Goal: Transaction & Acquisition: Purchase product/service

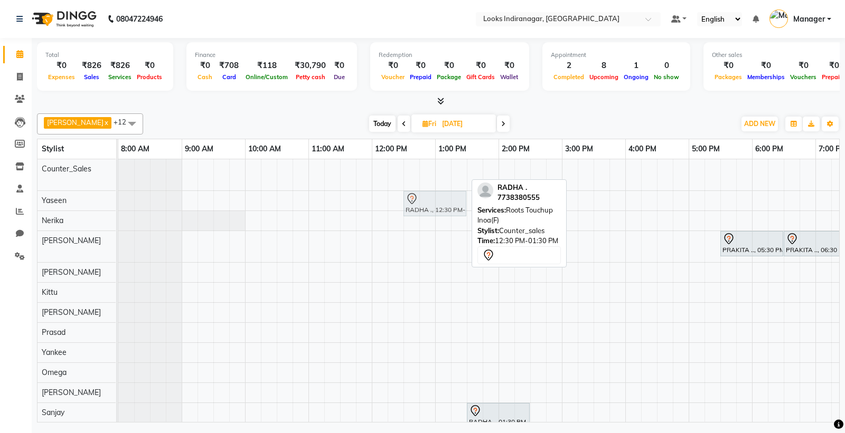
drag, startPoint x: 412, startPoint y: 174, endPoint x: 415, endPoint y: 194, distance: 20.2
click at [415, 203] on tbody "RADHA ., 12:30 PM-01:30 PM, Roots Touchup Inoa(F) RADHA ., 12:30 PM-01:30 PM, R…" at bounding box center [529, 306] width 823 height 295
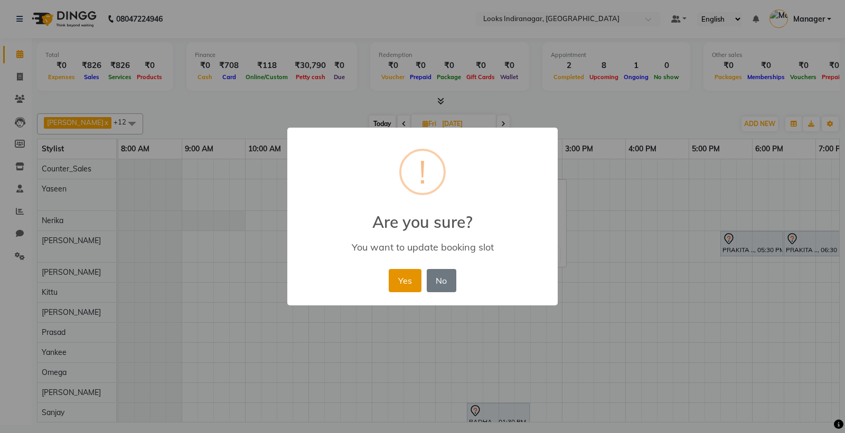
click at [403, 281] on button "Yes" at bounding box center [404, 280] width 32 height 23
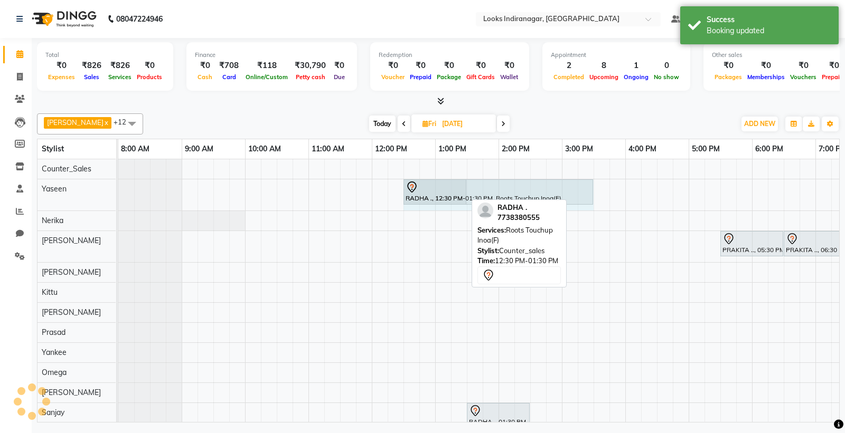
drag, startPoint x: 463, startPoint y: 191, endPoint x: 583, endPoint y: 191, distance: 119.3
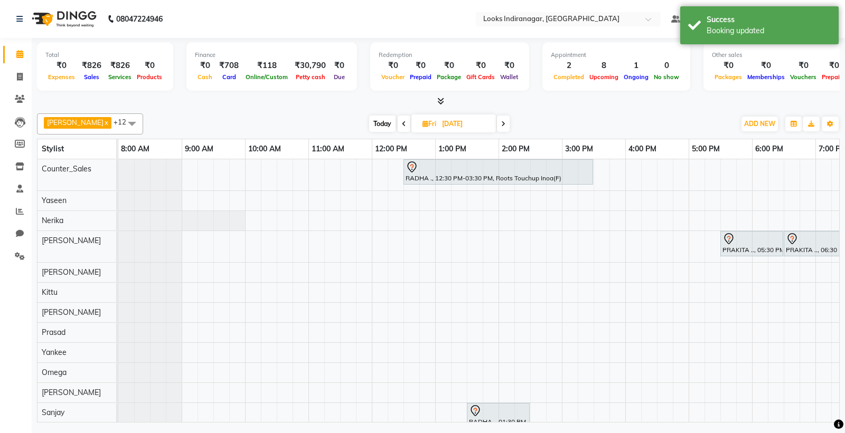
scroll to position [0, 103]
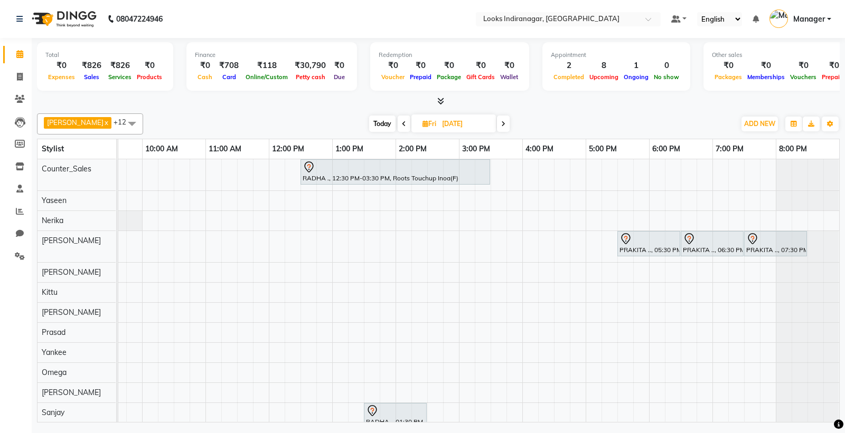
click at [483, 326] on div "RADHA ., 12:30 PM-03:30 PM, Roots Touchup Inoa(F) PRAKITA .., 05:30 PM-06:30 PM…" at bounding box center [426, 306] width 823 height 295
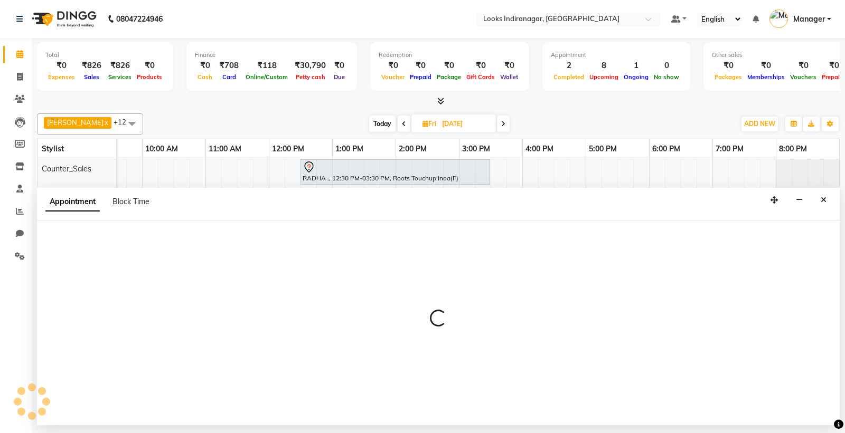
select select "87786"
select select "930"
select select "tentative"
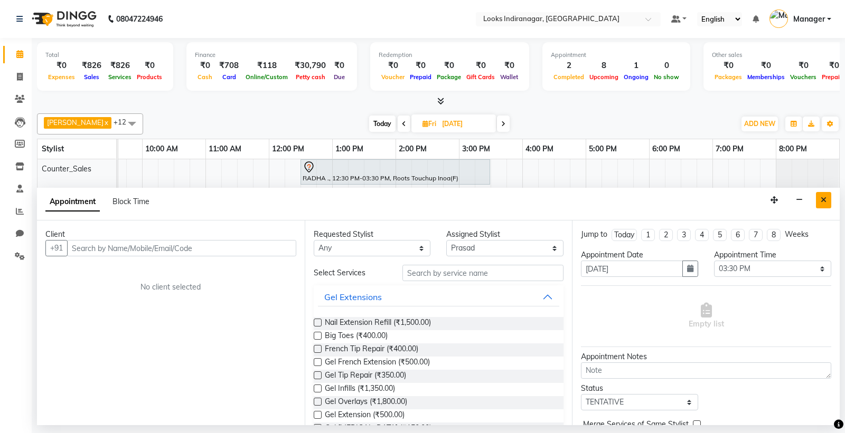
click at [826, 198] on icon "Close" at bounding box center [823, 199] width 6 height 7
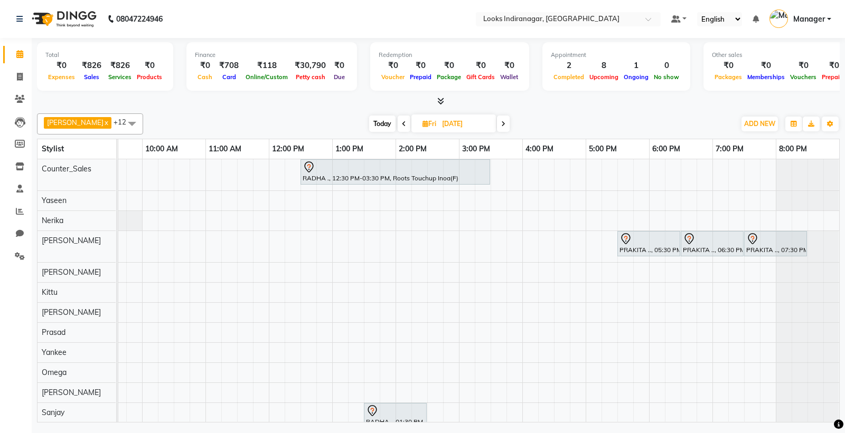
click at [397, 128] on span at bounding box center [403, 124] width 13 height 16
type input "[DATE]"
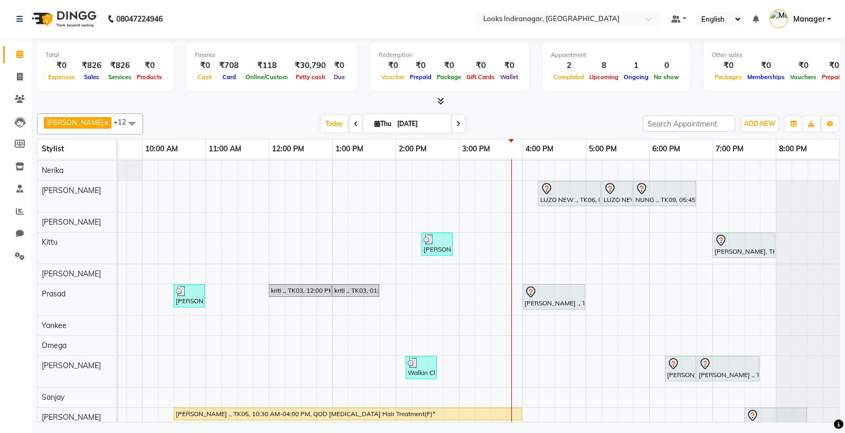
scroll to position [64, 0]
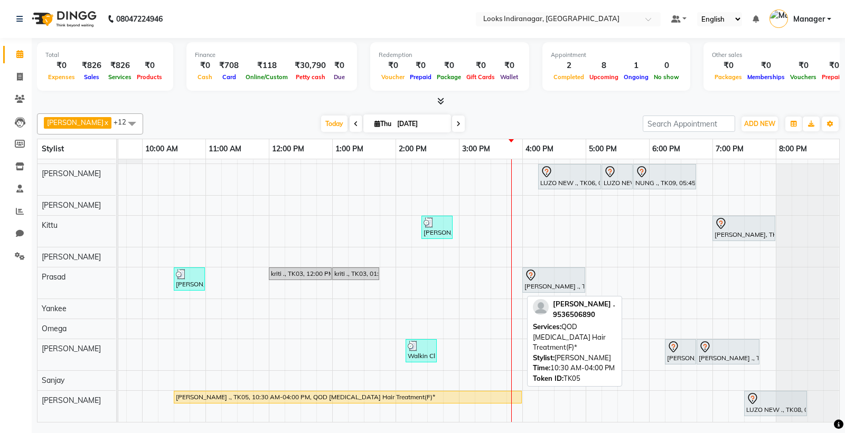
click at [331, 393] on div "[PERSON_NAME] ., TK05, 10:30 AM-04:00 PM, QOD [MEDICAL_DATA] Hair Treatment(F)*" at bounding box center [348, 398] width 346 height 10
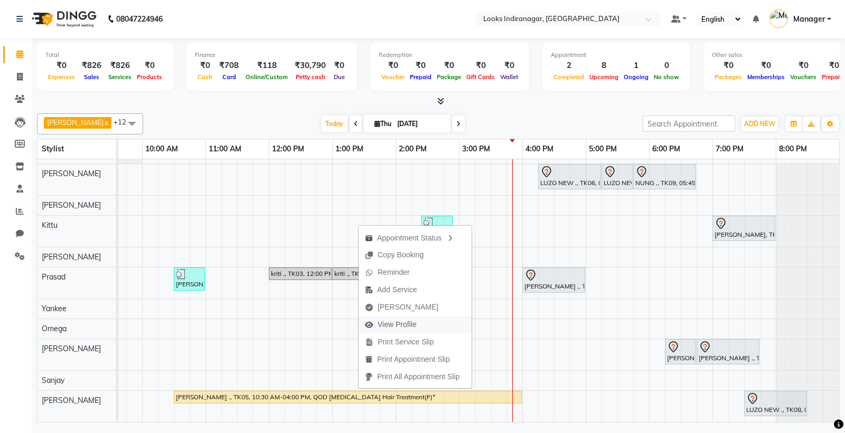
click at [408, 328] on span "View Profile" at bounding box center [396, 324] width 39 height 11
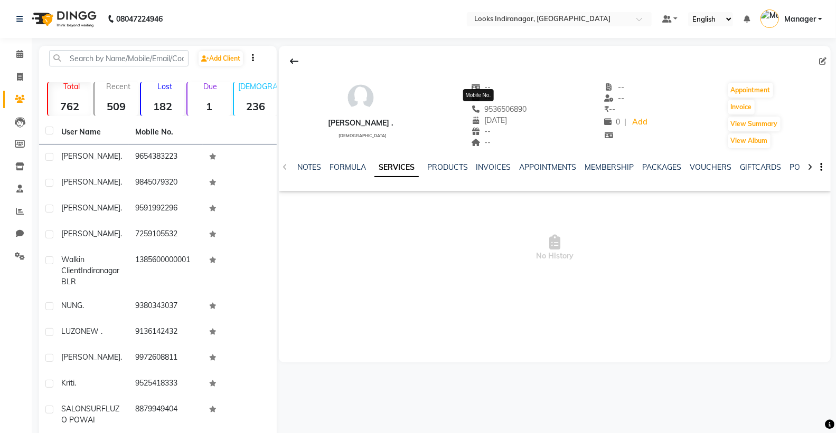
drag, startPoint x: 463, startPoint y: 109, endPoint x: 508, endPoint y: 110, distance: 44.9
click at [508, 110] on span "9536506890" at bounding box center [499, 110] width 56 height 10
copy span "9536506890"
click at [87, 13] on img at bounding box center [63, 19] width 72 height 30
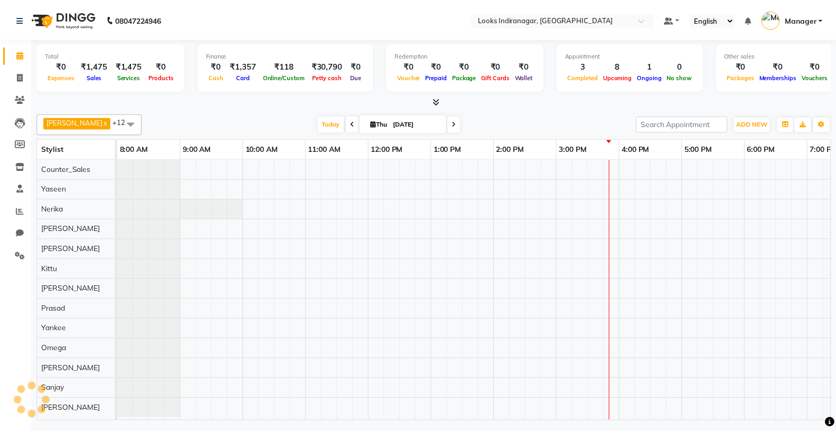
scroll to position [7, 0]
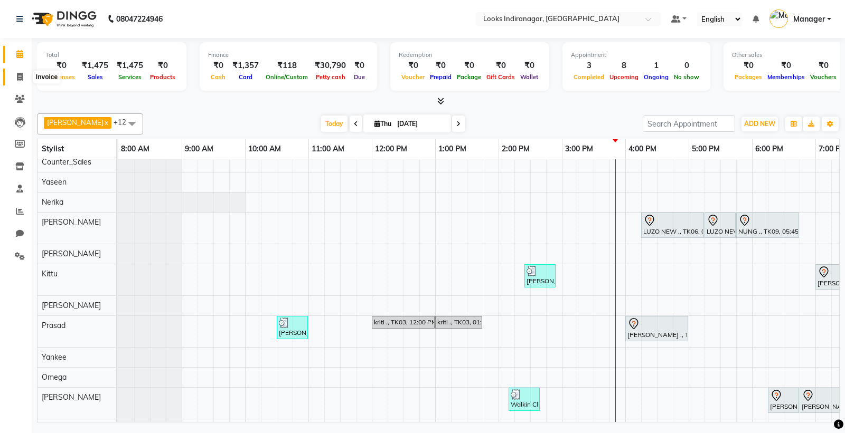
click at [20, 74] on icon at bounding box center [20, 77] width 6 height 8
select select "service"
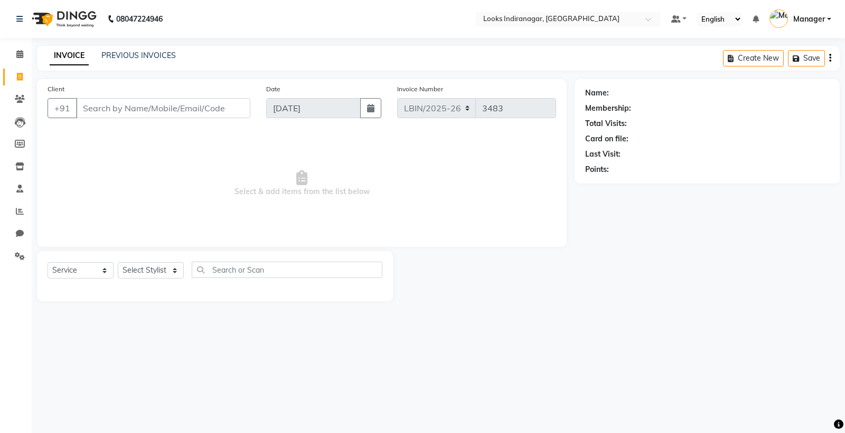
click at [139, 111] on input "Client" at bounding box center [163, 108] width 174 height 20
type input "9536506890"
select select "1: Object"
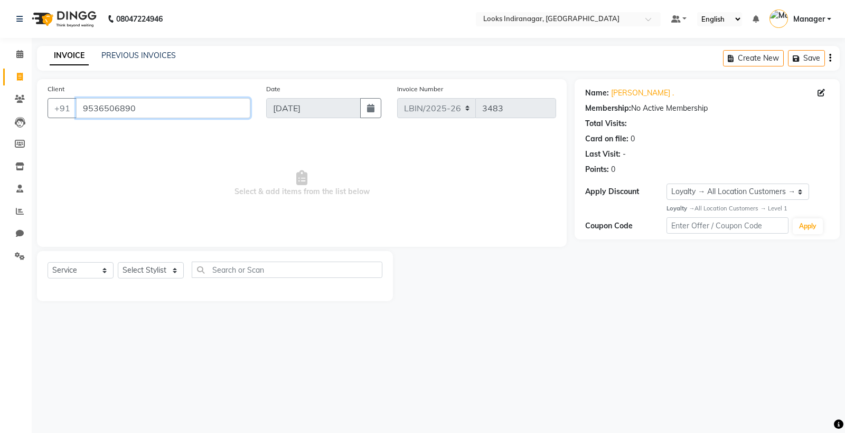
click at [152, 101] on input "9536506890" at bounding box center [163, 108] width 174 height 20
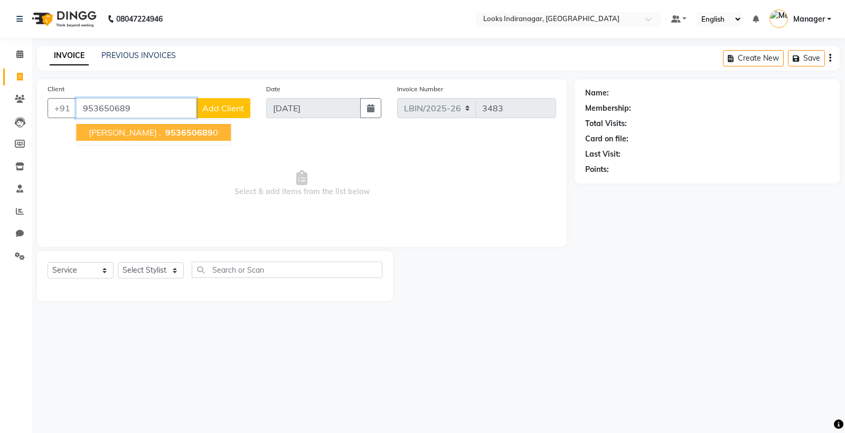
click at [165, 130] on span "953650689" at bounding box center [189, 132] width 48 height 11
type input "9536506890"
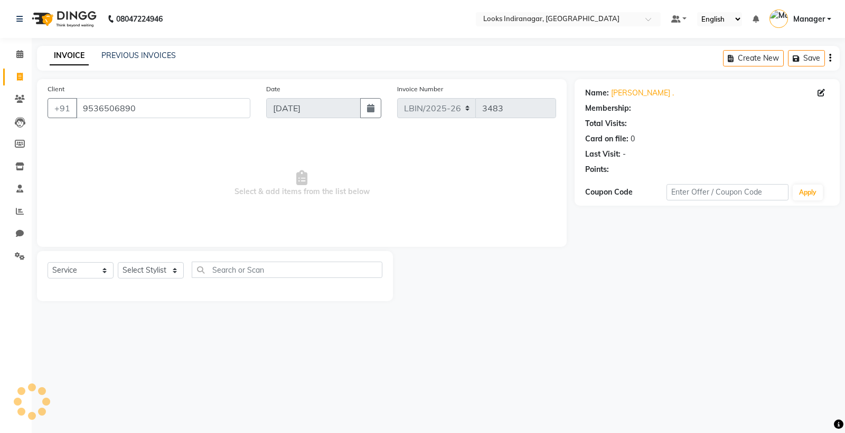
select select "1: Object"
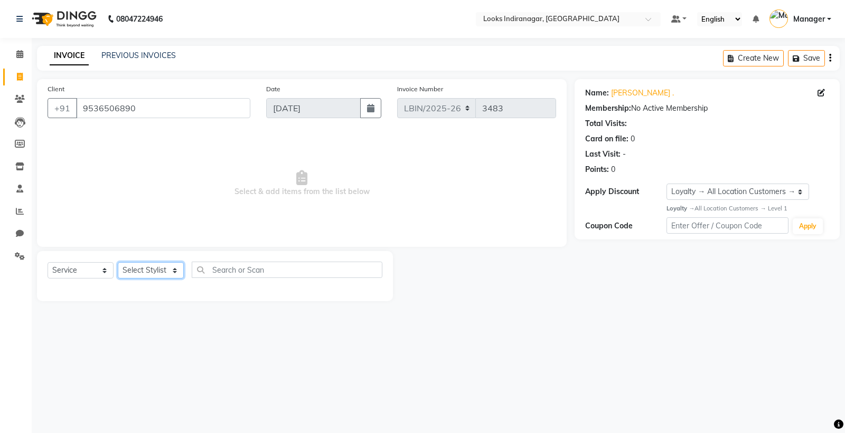
click at [164, 273] on select "Select Stylist [PERSON_NAME] Counter_Sales [PERSON_NAME] [PERSON_NAME] Manager …" at bounding box center [151, 270] width 66 height 16
select select "87792"
click at [118, 263] on select "Select Stylist [PERSON_NAME] Counter_Sales [PERSON_NAME] [PERSON_NAME] Manager …" at bounding box center [151, 270] width 66 height 16
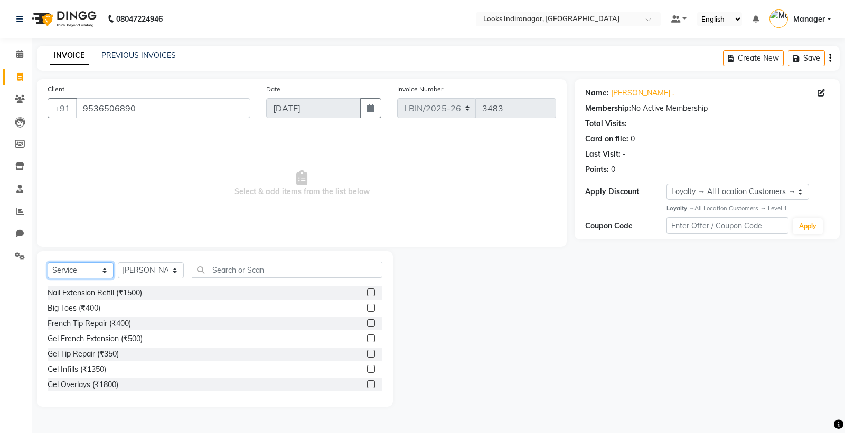
click at [98, 272] on select "Select Service Product Membership Package Voucher Prepaid Gift Card" at bounding box center [81, 270] width 66 height 16
select select "P"
click at [48, 263] on select "Select Service Product Membership Package Voucher Prepaid Gift Card" at bounding box center [81, 270] width 66 height 16
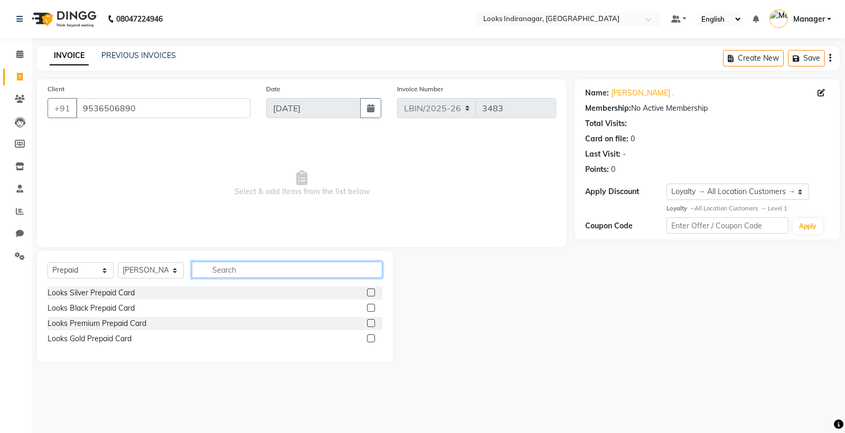
click at [232, 268] on input "text" at bounding box center [287, 270] width 191 height 16
click at [108, 293] on div "Looks Silver Prepaid Card" at bounding box center [91, 293] width 87 height 11
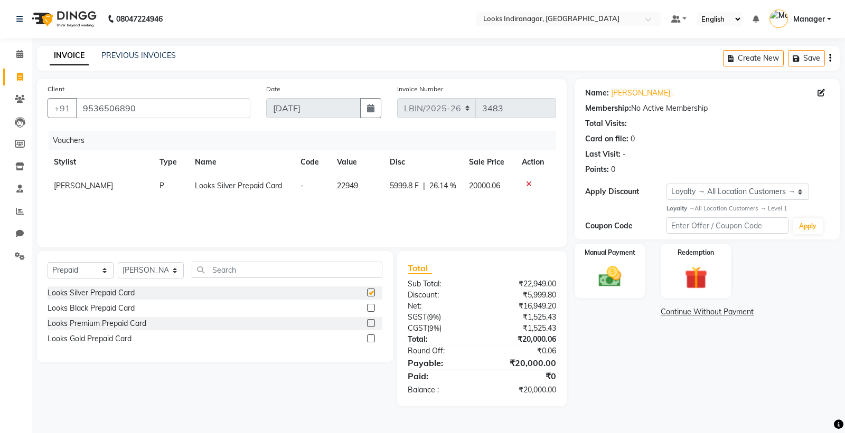
checkbox input "false"
click at [611, 277] on img at bounding box center [610, 276] width 38 height 27
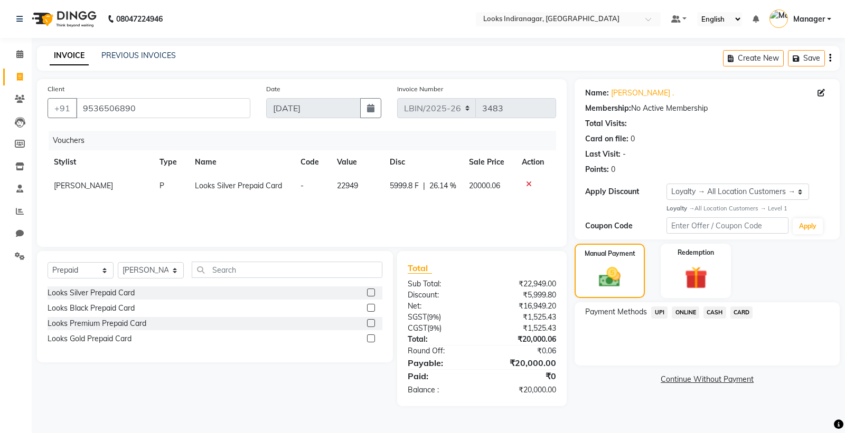
click at [747, 315] on span "CARD" at bounding box center [741, 313] width 23 height 12
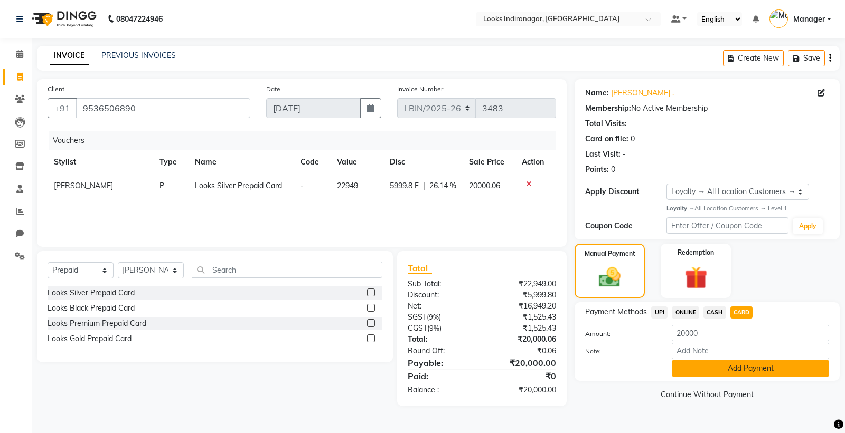
click at [719, 366] on button "Add Payment" at bounding box center [749, 369] width 157 height 16
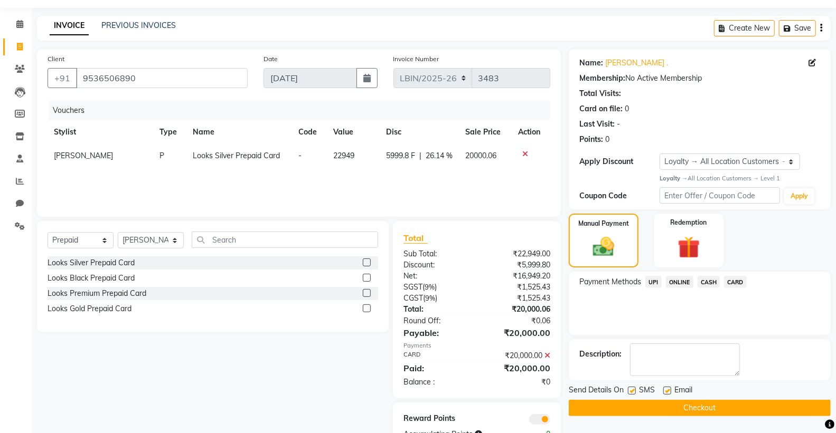
scroll to position [63, 0]
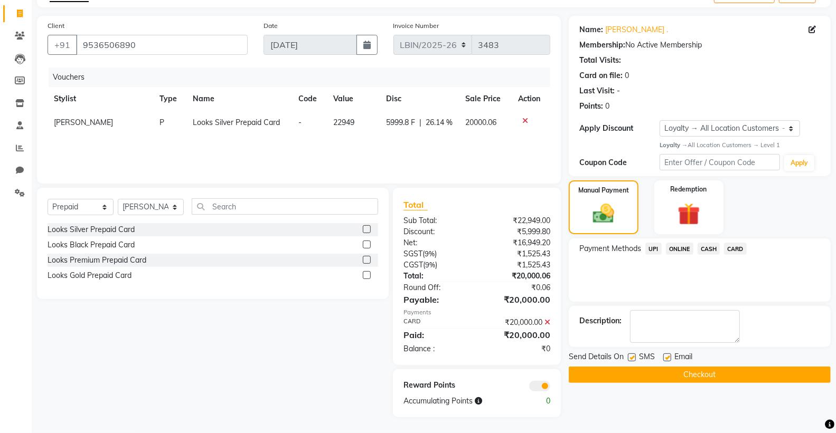
click at [630, 374] on button "Checkout" at bounding box center [699, 375] width 262 height 16
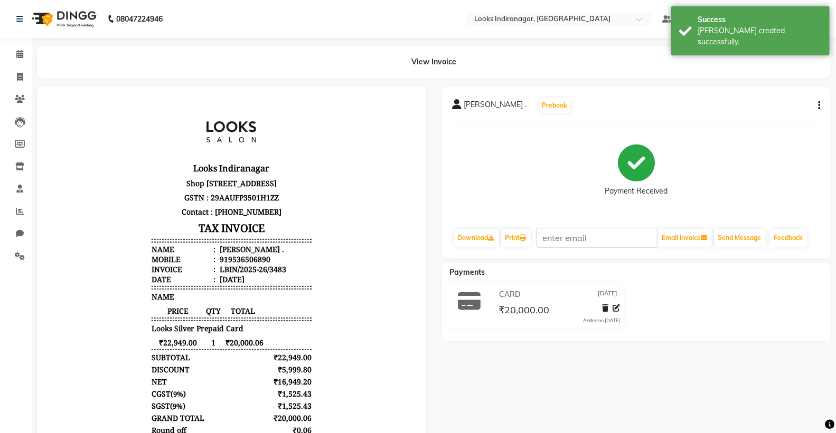
click at [87, 23] on img at bounding box center [63, 19] width 72 height 30
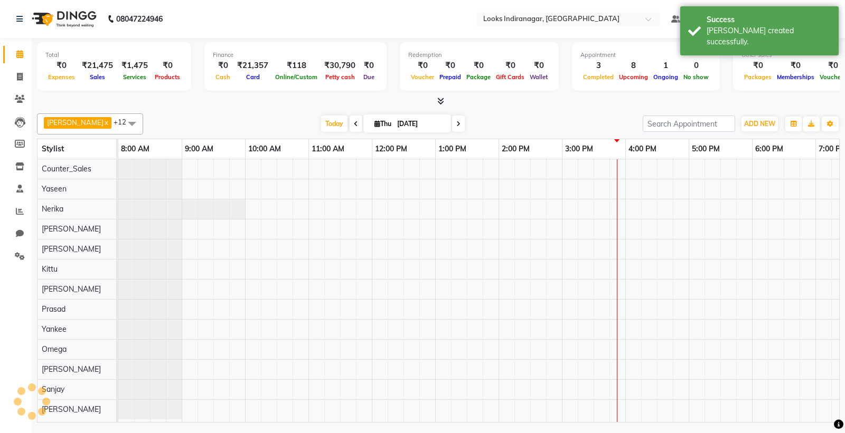
scroll to position [7, 0]
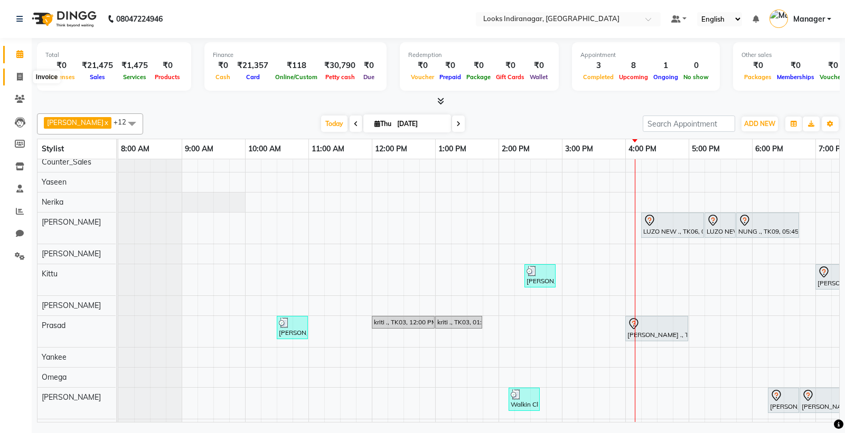
click at [21, 75] on icon at bounding box center [20, 77] width 6 height 8
select select "service"
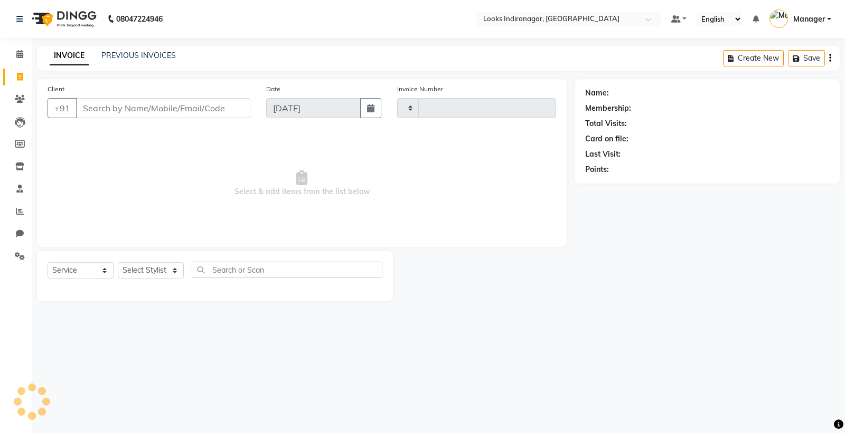
type input "3485"
select select "8708"
click at [140, 109] on input "Client" at bounding box center [163, 108] width 174 height 20
click at [134, 109] on input "9662106076" at bounding box center [136, 108] width 120 height 20
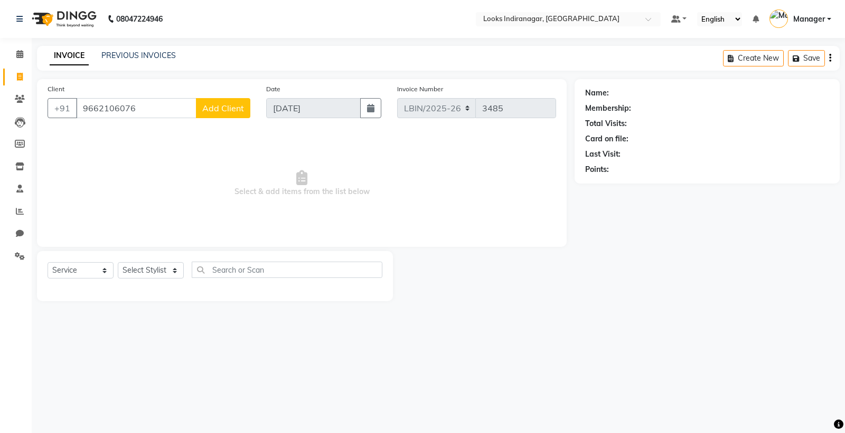
type input "9662106076"
click at [143, 106] on input "9662106076" at bounding box center [136, 108] width 120 height 20
click at [72, 28] on img at bounding box center [63, 19] width 72 height 30
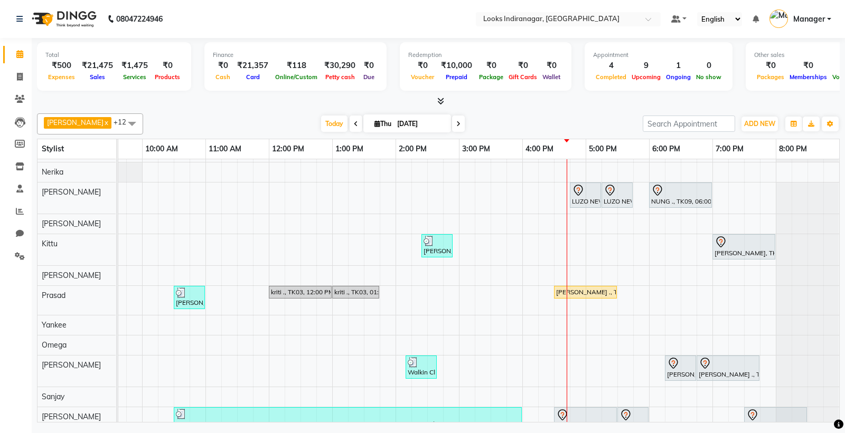
scroll to position [62, 0]
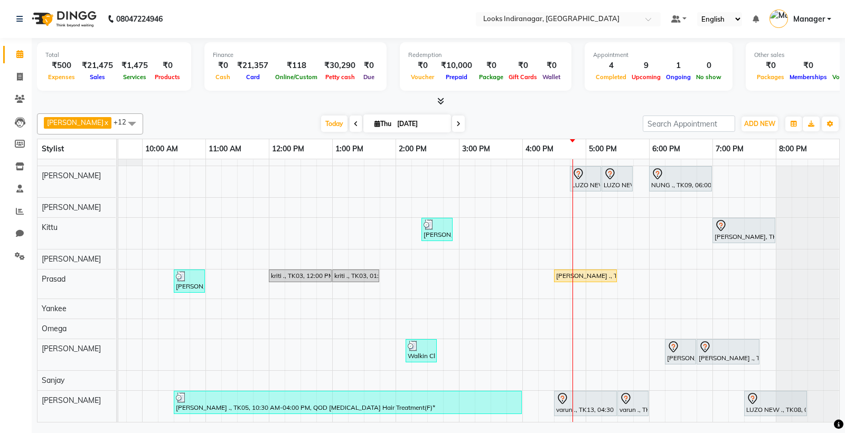
click at [689, 193] on div "LUZO NEW ., TK06, 04:45 PM-05:15 PM, Sr.Stylist Cut(F) LUZO NEW ., TK06, 05:15 …" at bounding box center [426, 264] width 823 height 316
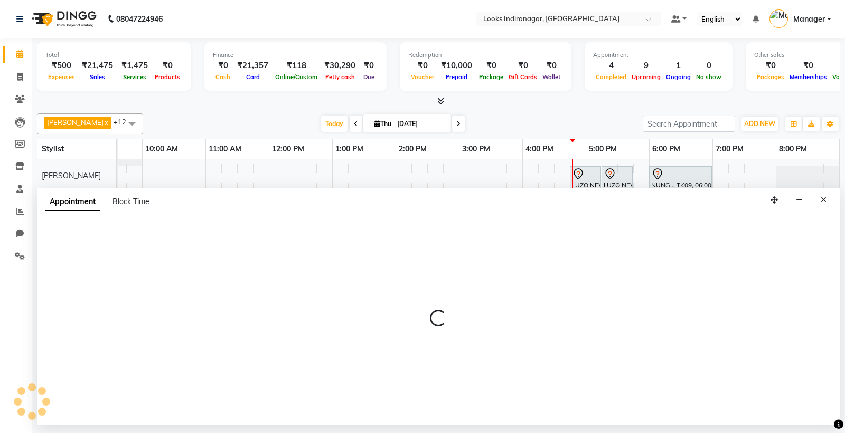
select select "87783"
select select "tentative"
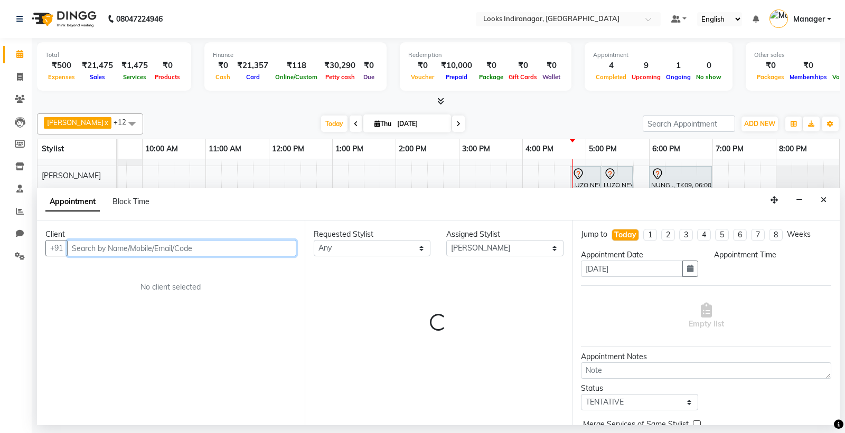
select select "1110"
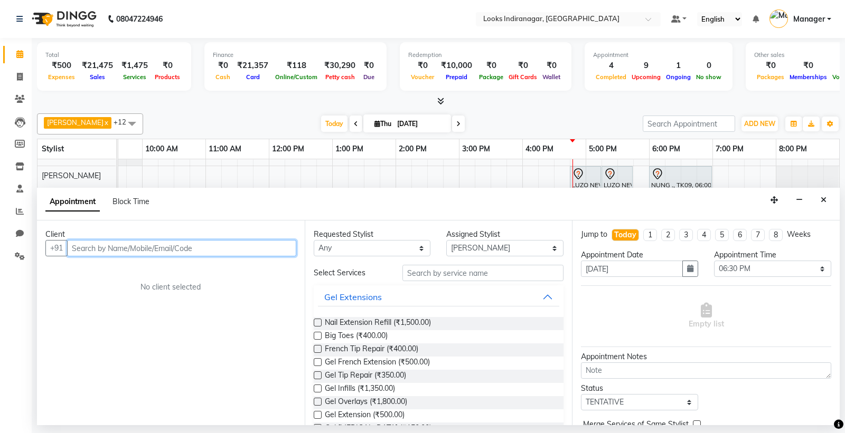
click at [158, 250] on input "text" at bounding box center [181, 248] width 229 height 16
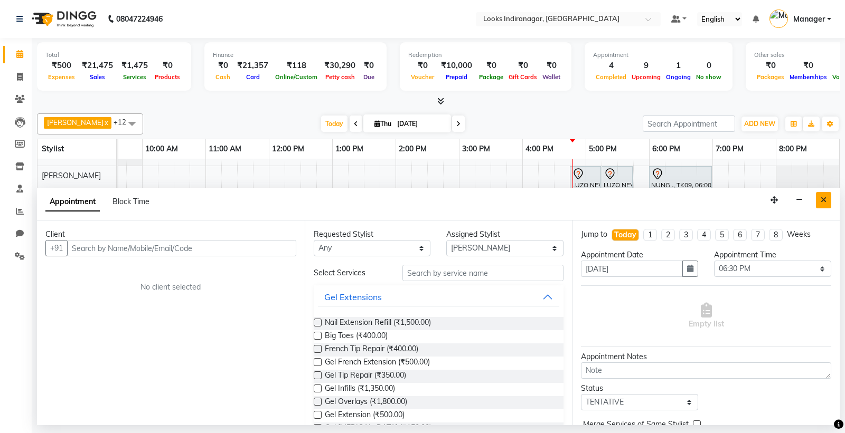
click at [824, 200] on icon "Close" at bounding box center [823, 199] width 6 height 7
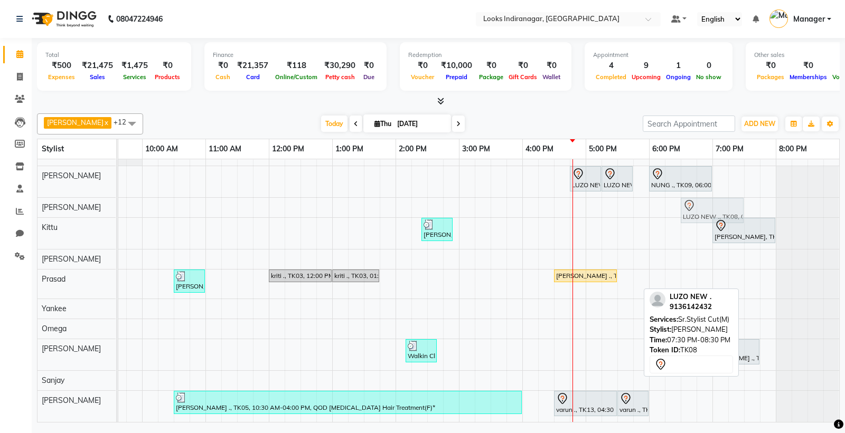
drag, startPoint x: 757, startPoint y: 396, endPoint x: 701, endPoint y: 201, distance: 202.6
click at [701, 201] on tbody "LUZO NEW ., TK06, 04:45 PM-05:15 PM, Sr.Stylist Cut(F) LUZO NEW ., TK06, 05:15 …" at bounding box center [426, 264] width 823 height 316
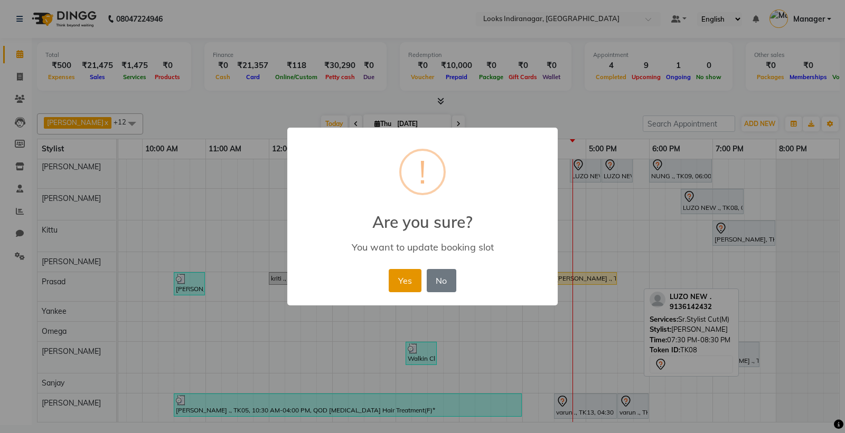
click at [400, 287] on button "Yes" at bounding box center [404, 280] width 32 height 23
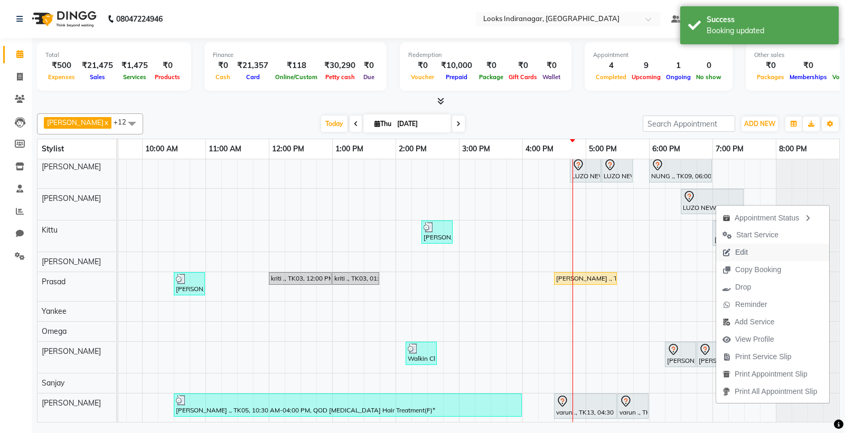
click at [750, 251] on span "Edit" at bounding box center [735, 252] width 38 height 17
select select "1110"
select select "tentative"
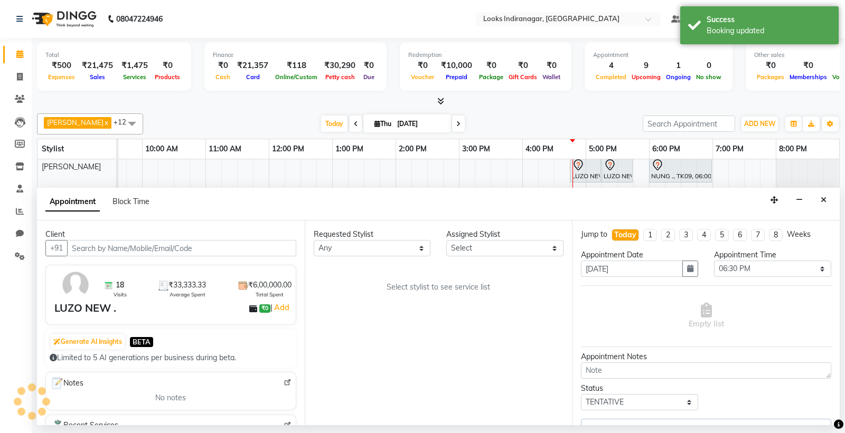
select select "87783"
select select "4376"
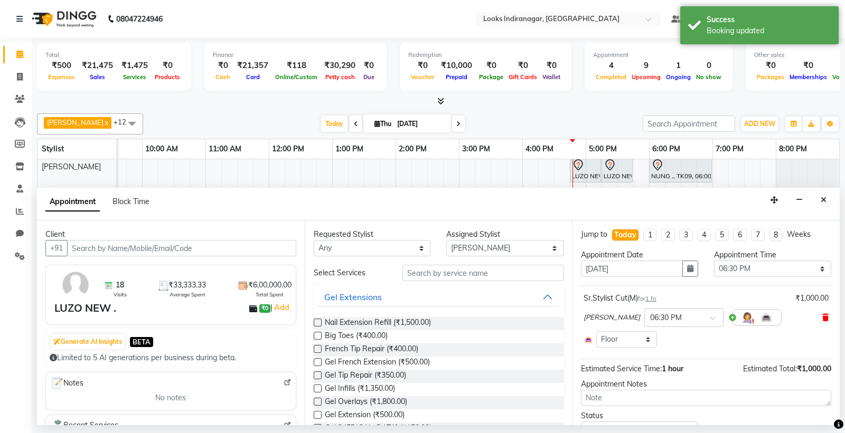
click at [822, 318] on icon at bounding box center [825, 317] width 6 height 7
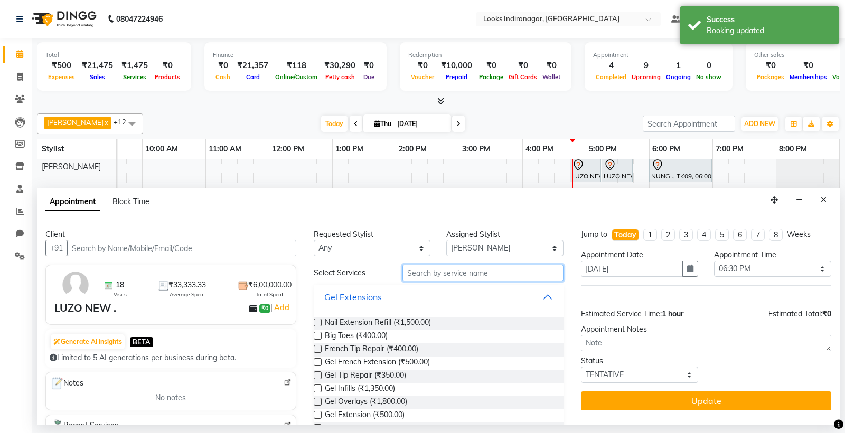
click at [438, 274] on input "text" at bounding box center [483, 273] width 162 height 16
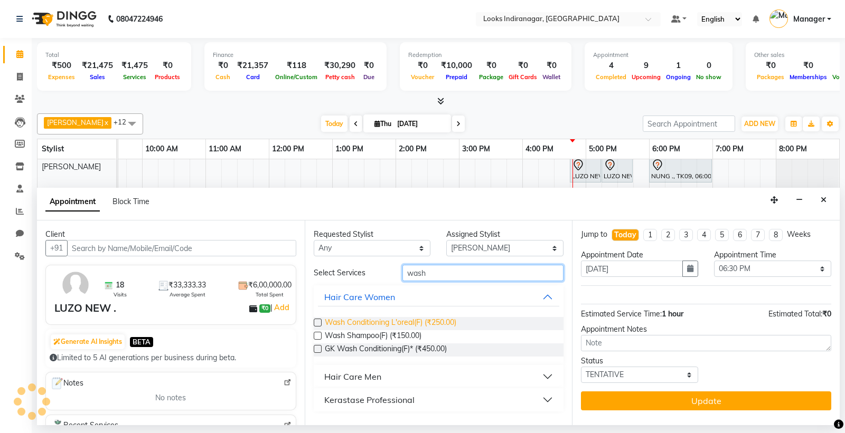
type input "wash"
click at [447, 325] on span "Wash Conditioning L'oreal(F) (₹250.00)" at bounding box center [390, 323] width 131 height 13
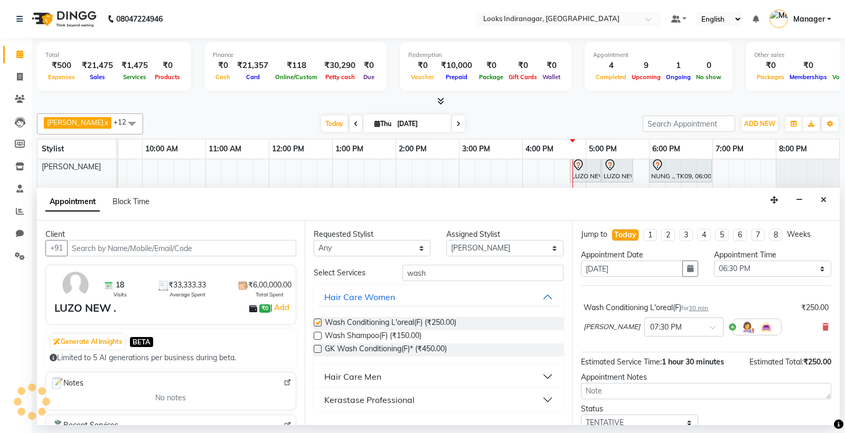
checkbox input "false"
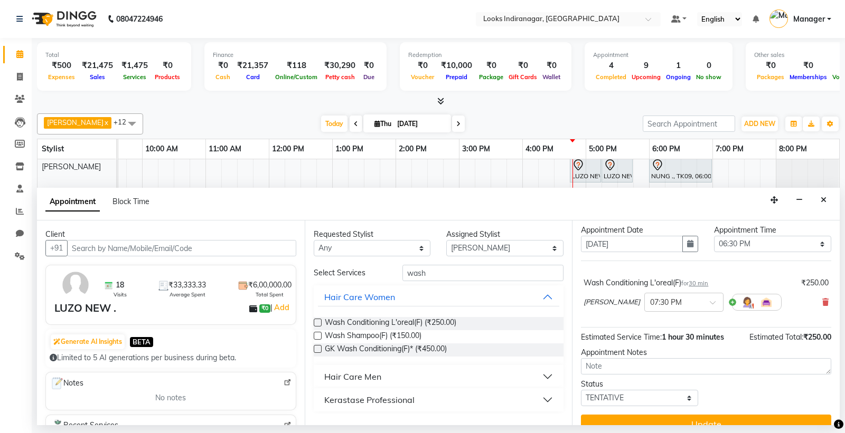
scroll to position [42, 0]
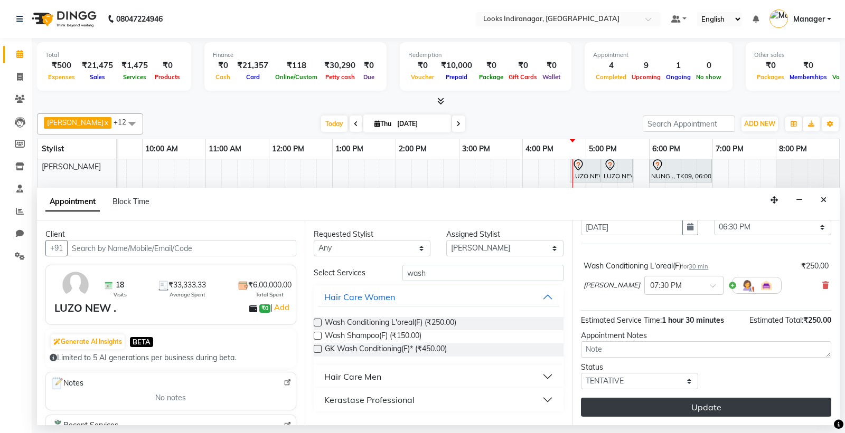
click at [727, 403] on button "Update" at bounding box center [706, 407] width 250 height 19
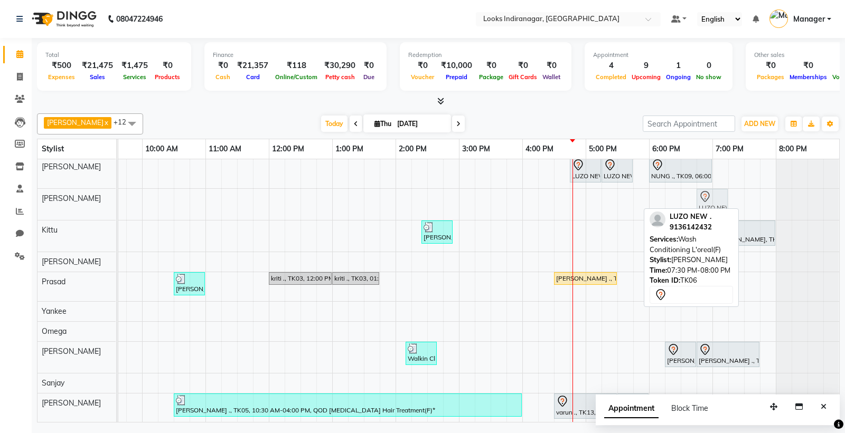
drag, startPoint x: 754, startPoint y: 206, endPoint x: 703, endPoint y: 208, distance: 51.3
click at [703, 208] on div "Ali x [PERSON_NAME] x Counter_Sales x [PERSON_NAME] x [PERSON_NAME] x Nerika x …" at bounding box center [438, 266] width 802 height 314
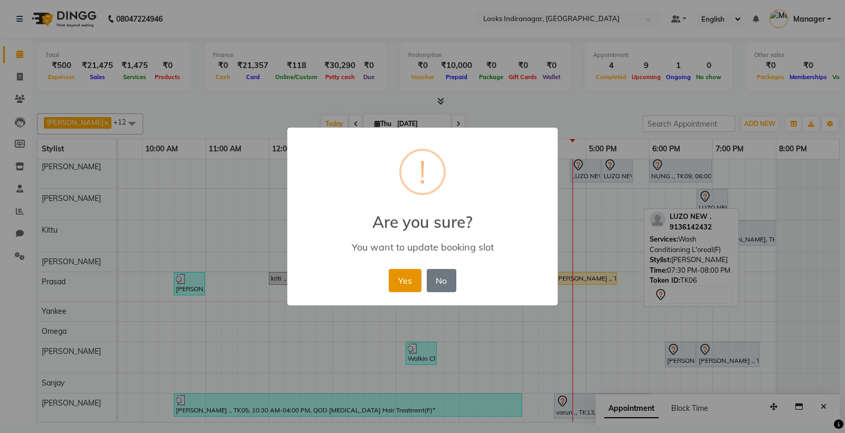
click at [402, 282] on button "Yes" at bounding box center [404, 280] width 32 height 23
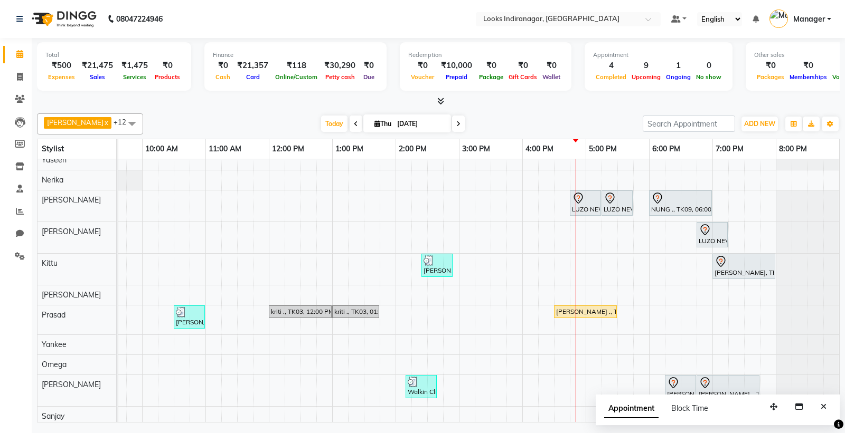
scroll to position [0, 0]
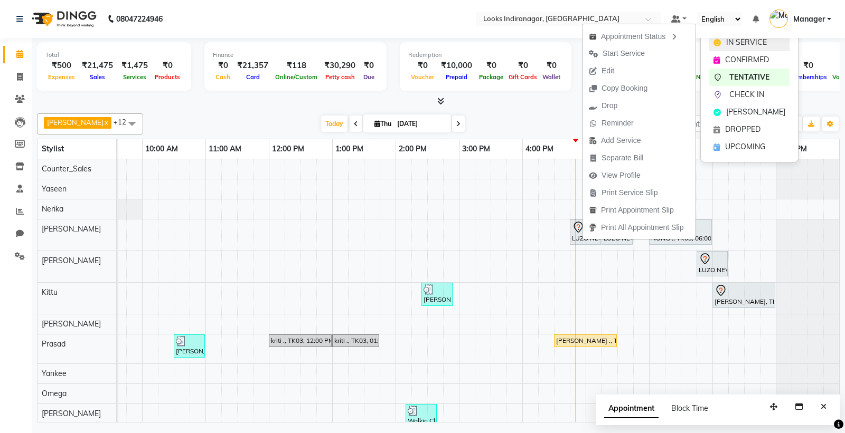
click at [734, 43] on span "IN SERVICE" at bounding box center [746, 42] width 41 height 11
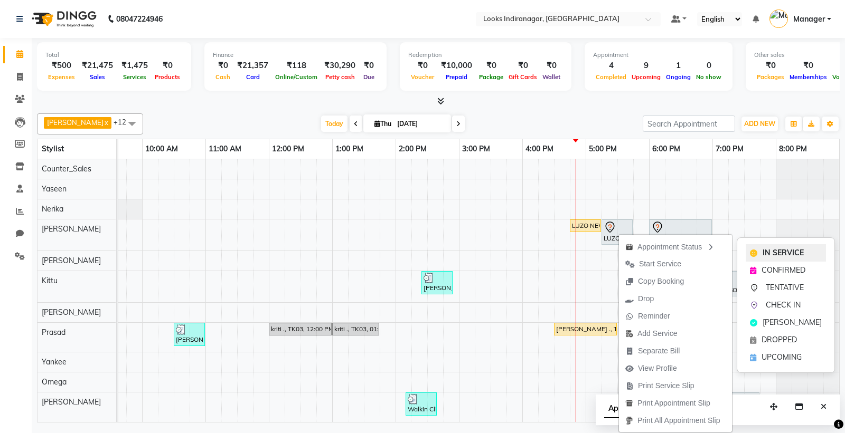
click at [764, 252] on span "IN SERVICE" at bounding box center [782, 253] width 41 height 11
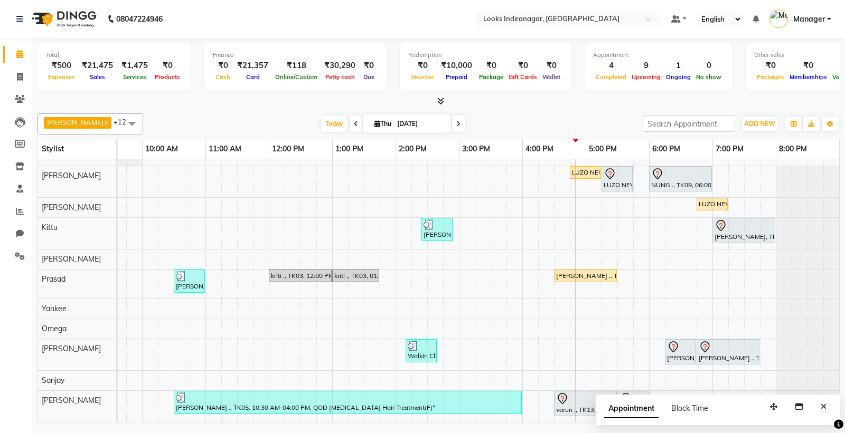
scroll to position [62, 0]
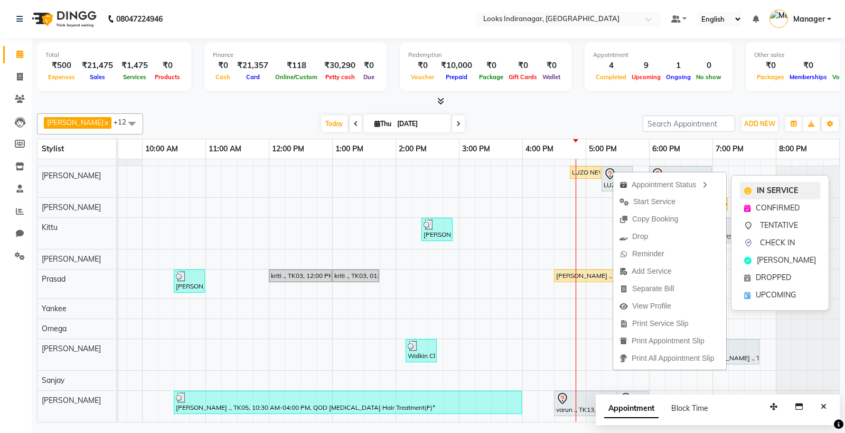
click at [761, 193] on span "IN SERVICE" at bounding box center [776, 190] width 41 height 11
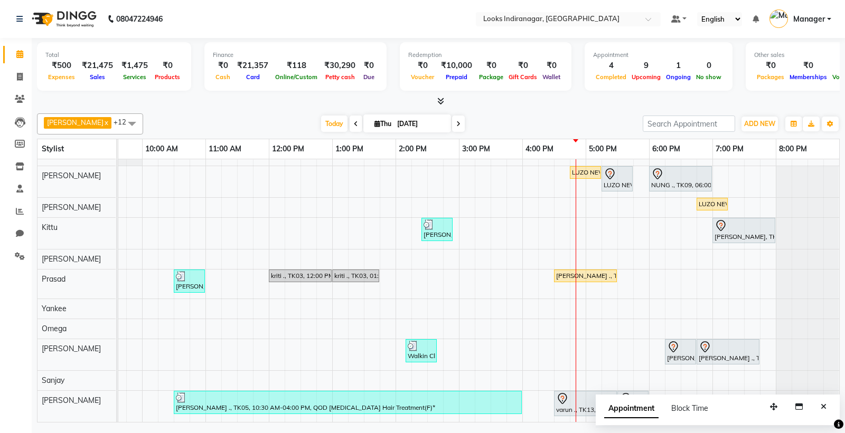
click at [400, 128] on input "[DATE]" at bounding box center [420, 124] width 53 height 16
select select "9"
select select "2025"
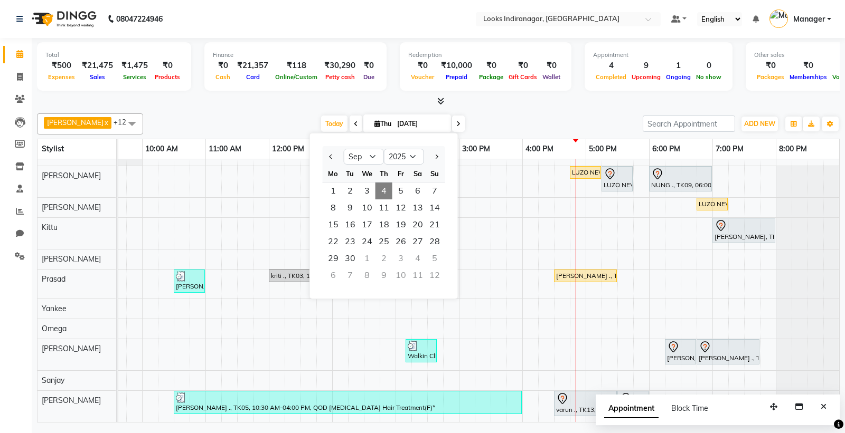
click at [383, 189] on span "4" at bounding box center [383, 191] width 17 height 17
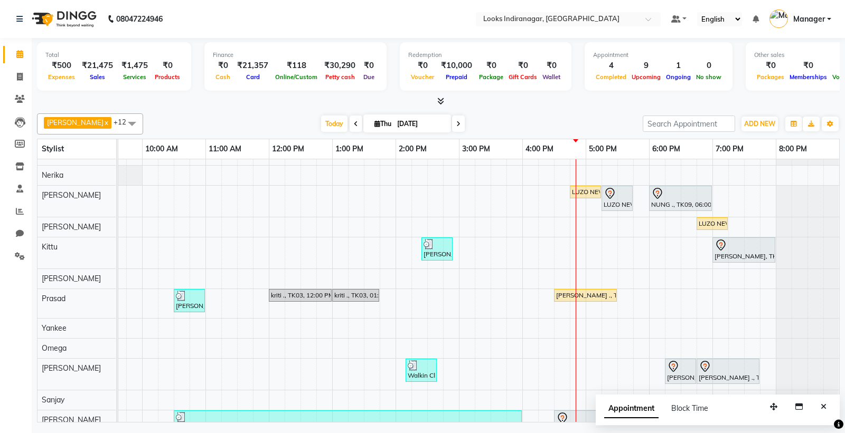
scroll to position [0, 0]
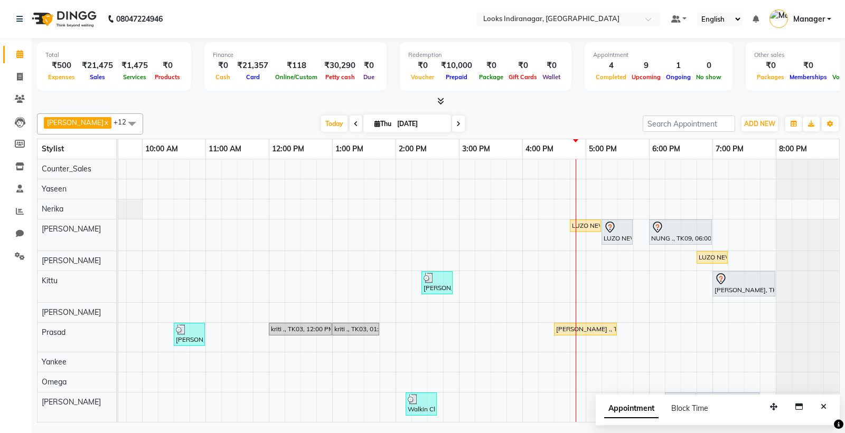
click at [456, 122] on icon at bounding box center [458, 124] width 4 height 6
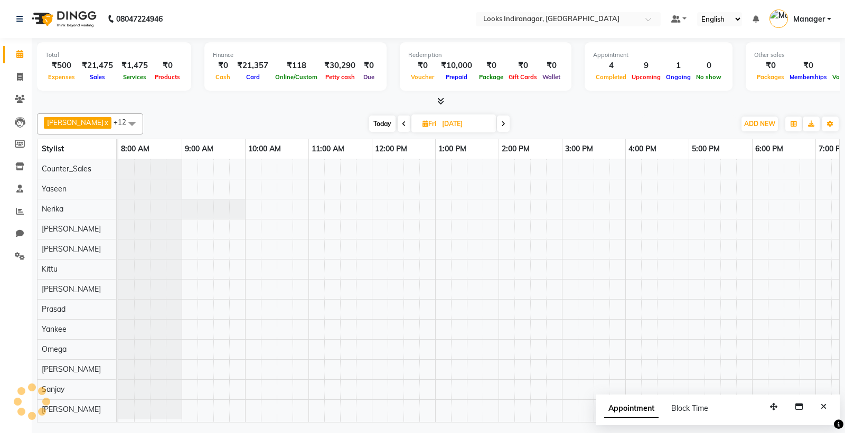
scroll to position [0, 103]
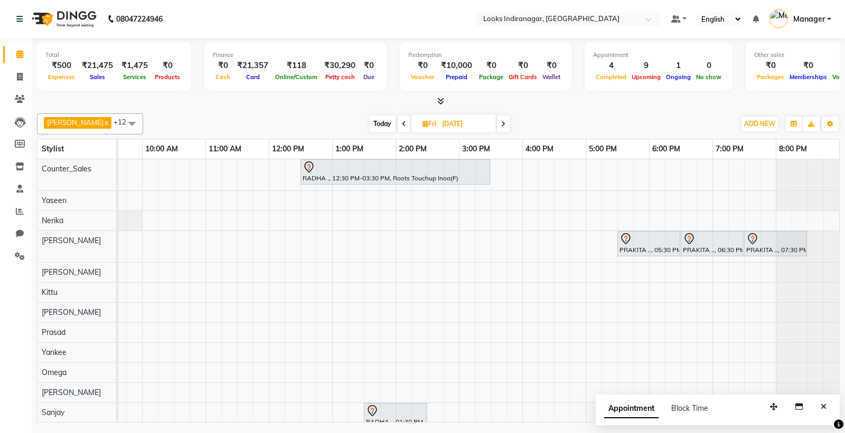
click at [402, 123] on icon at bounding box center [404, 124] width 4 height 6
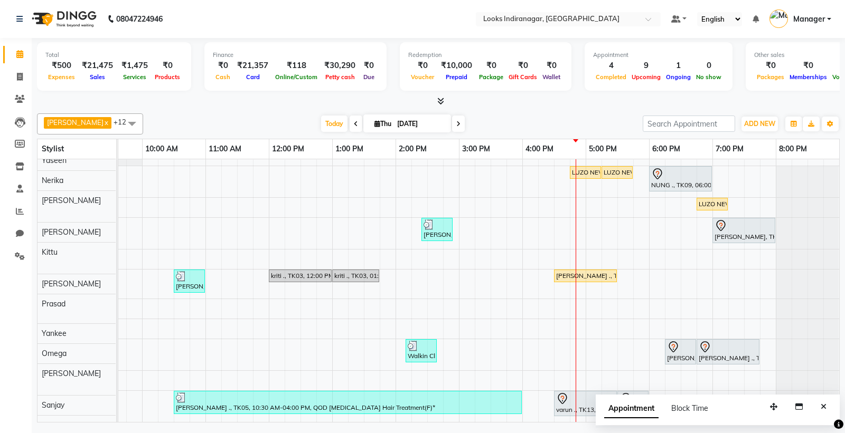
scroll to position [62, 0]
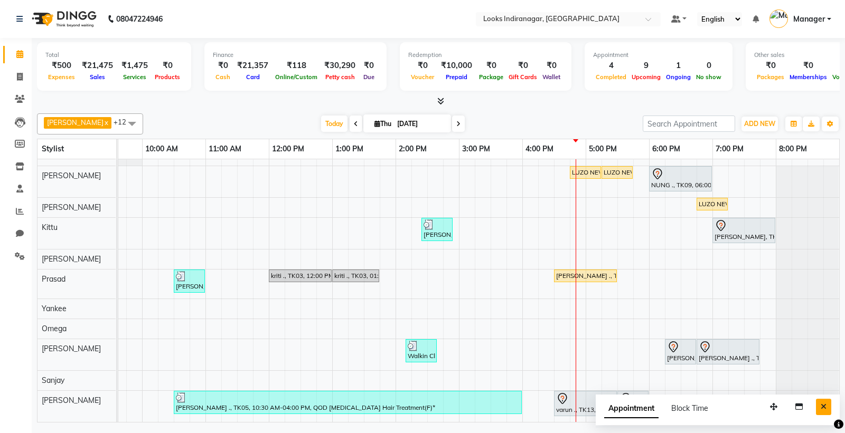
click at [820, 404] on icon "Close" at bounding box center [823, 406] width 6 height 7
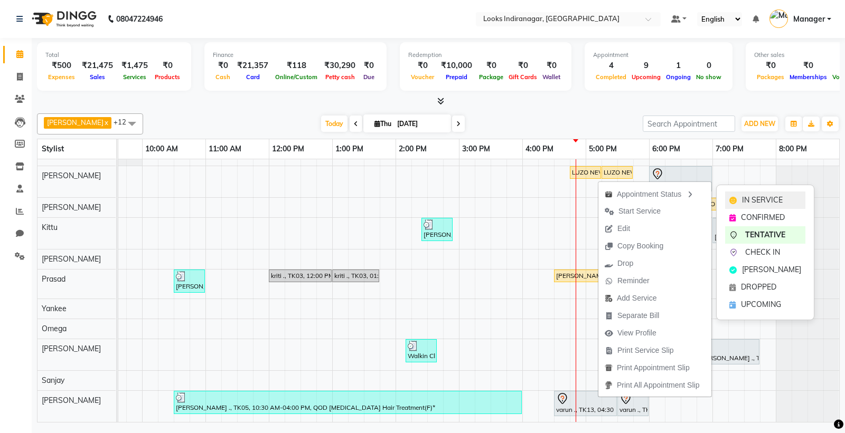
click at [753, 203] on span "IN SERVICE" at bounding box center [762, 200] width 41 height 11
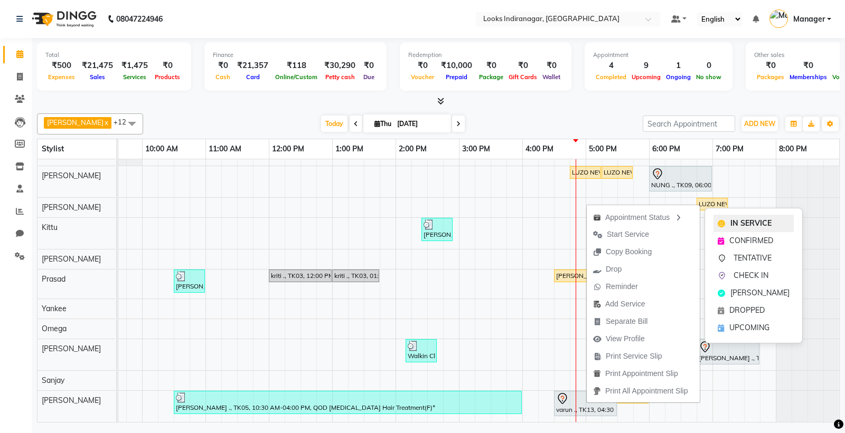
click at [736, 221] on span "IN SERVICE" at bounding box center [750, 223] width 41 height 11
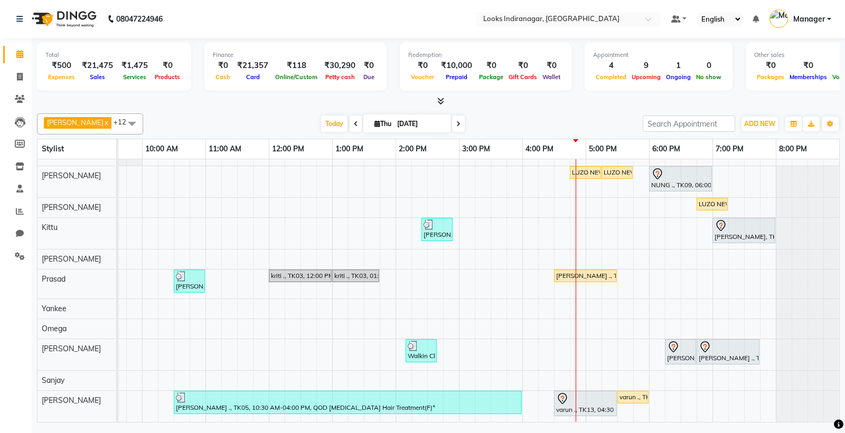
click at [354, 124] on icon at bounding box center [356, 124] width 4 height 6
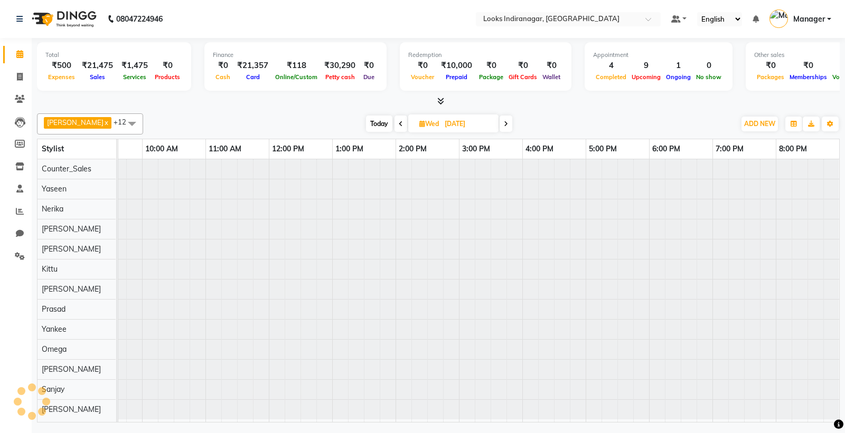
scroll to position [0, 0]
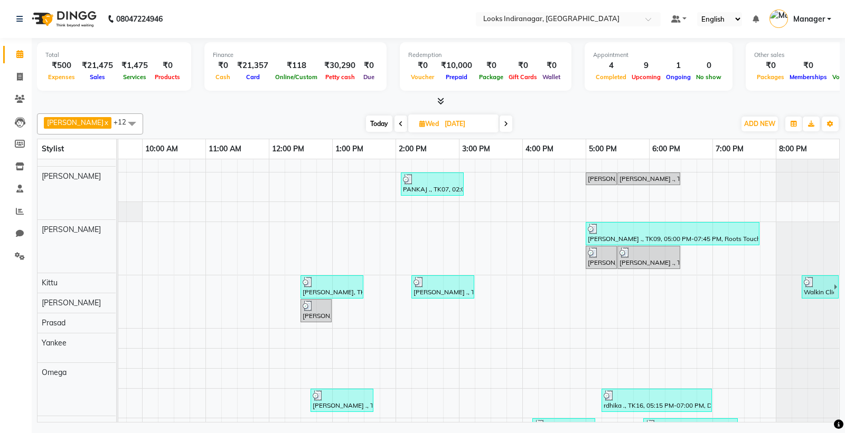
click at [504, 122] on icon at bounding box center [506, 124] width 4 height 6
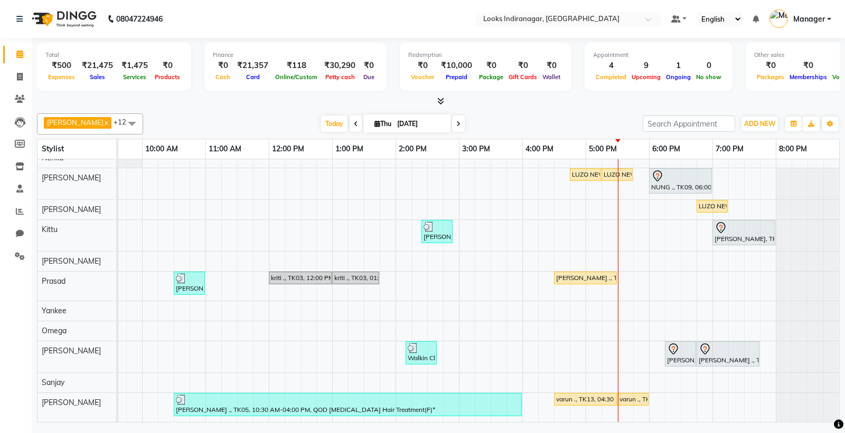
scroll to position [60, 0]
click at [452, 124] on span at bounding box center [458, 124] width 13 height 16
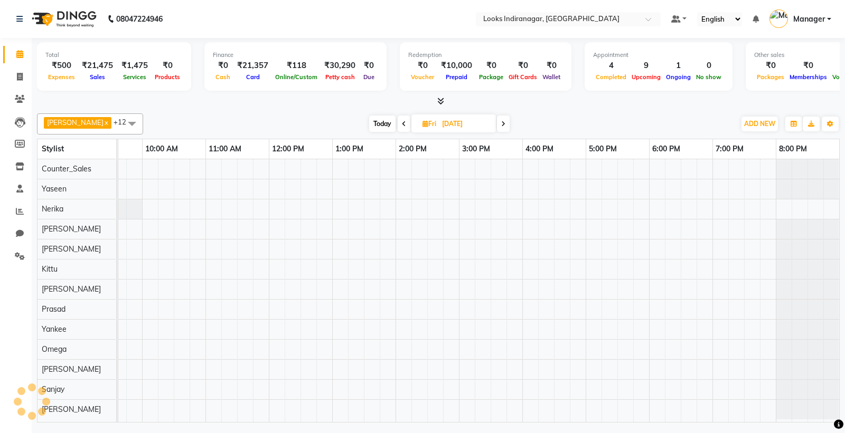
scroll to position [41, 0]
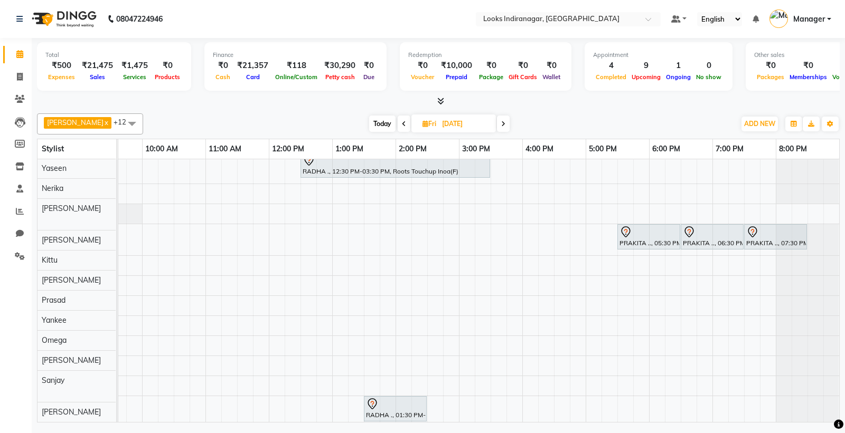
click at [402, 127] on icon at bounding box center [404, 124] width 4 height 6
type input "[DATE]"
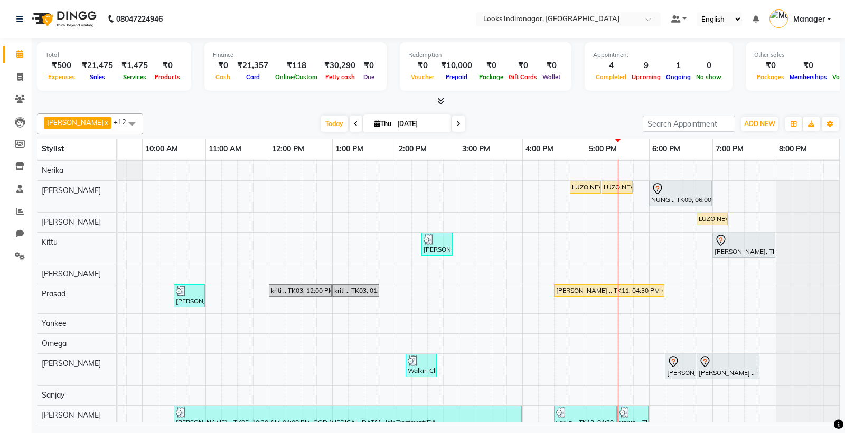
scroll to position [60, 0]
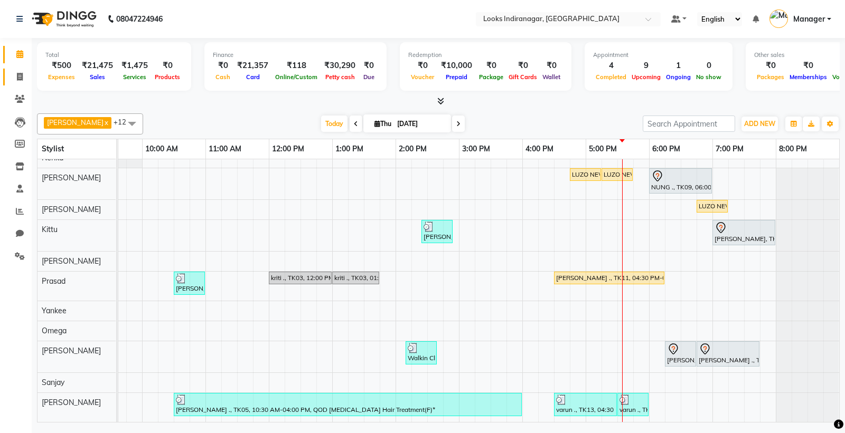
click at [20, 78] on icon at bounding box center [20, 77] width 6 height 8
select select "service"
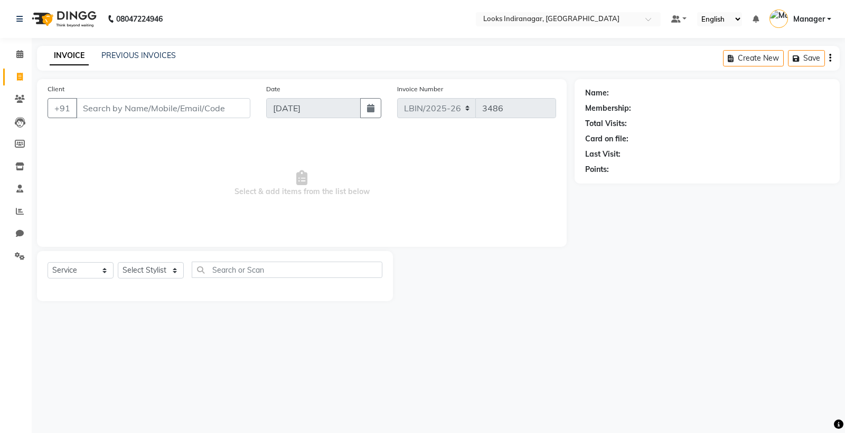
click at [144, 108] on input "Client" at bounding box center [163, 108] width 174 height 20
type input "9167648408"
click at [221, 107] on span "Add Client" at bounding box center [223, 108] width 42 height 11
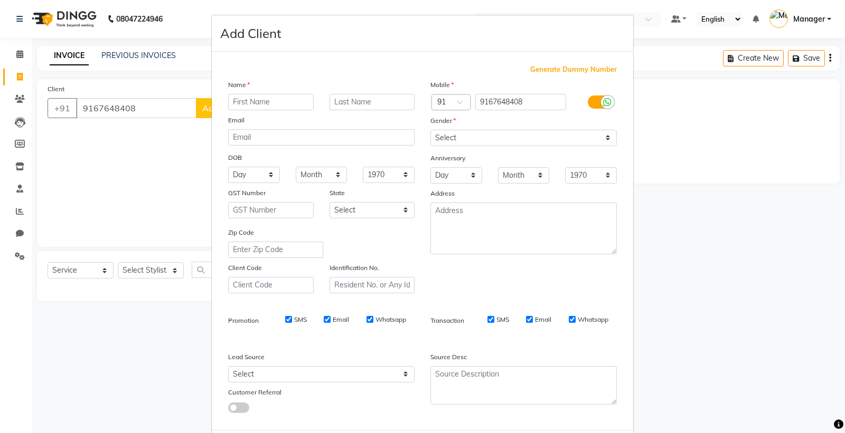
click at [263, 106] on input "text" at bounding box center [271, 102] width 86 height 16
type input "[PERSON_NAME]"
click at [392, 106] on input "text" at bounding box center [372, 102] width 86 height 16
type input "."
click at [604, 141] on select "Select [DEMOGRAPHIC_DATA] [DEMOGRAPHIC_DATA] Other Prefer Not To Say" at bounding box center [523, 138] width 186 height 16
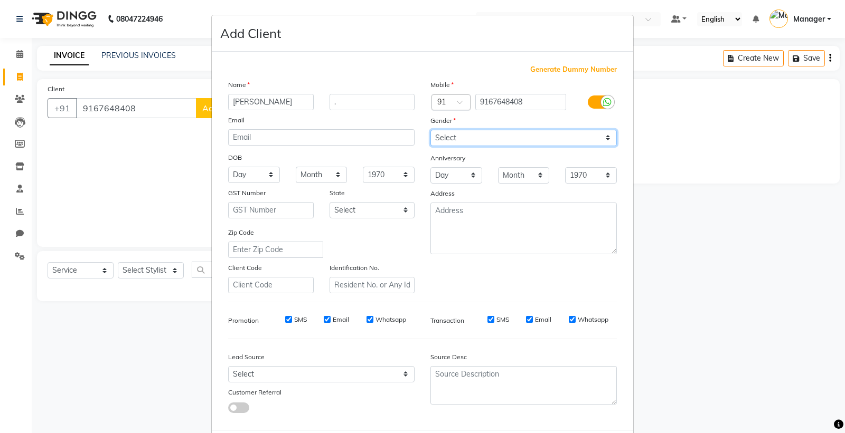
select select "[DEMOGRAPHIC_DATA]"
click at [430, 130] on select "Select [DEMOGRAPHIC_DATA] [DEMOGRAPHIC_DATA] Other Prefer Not To Say" at bounding box center [523, 138] width 186 height 16
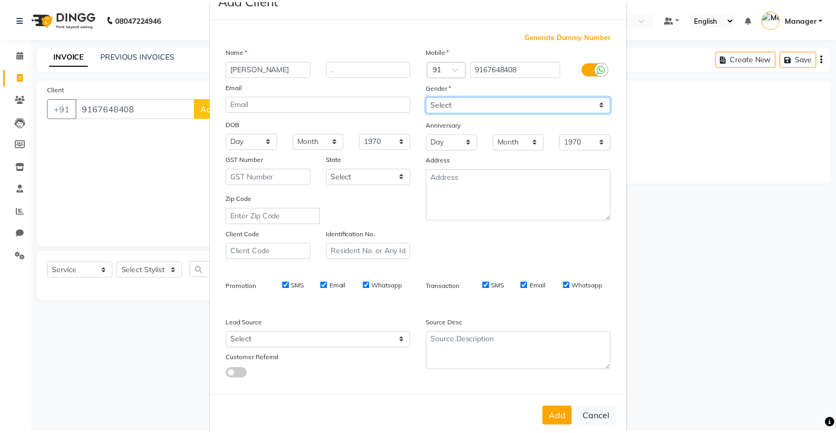
scroll to position [54, 0]
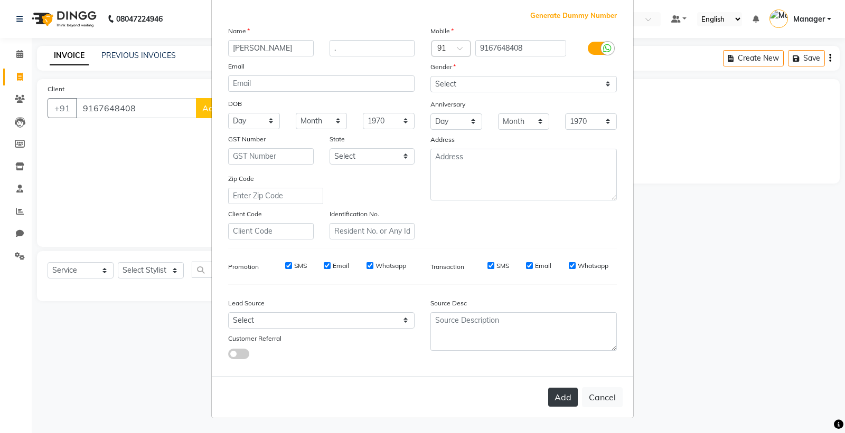
click at [565, 403] on button "Add" at bounding box center [563, 397] width 30 height 19
select select
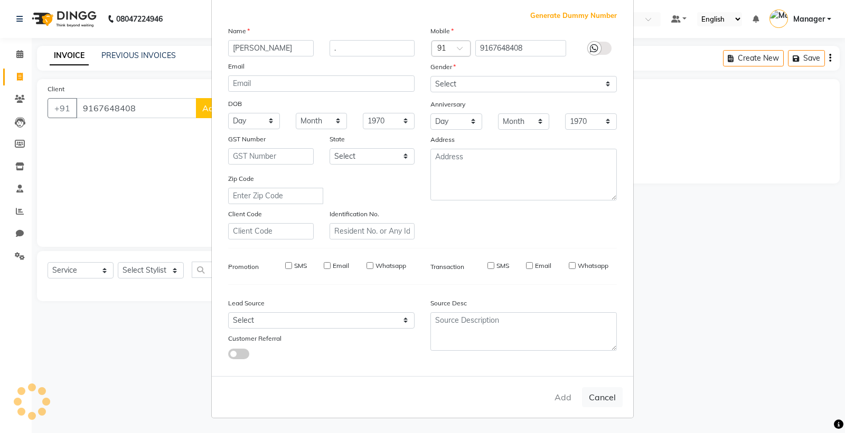
select select
checkbox input "false"
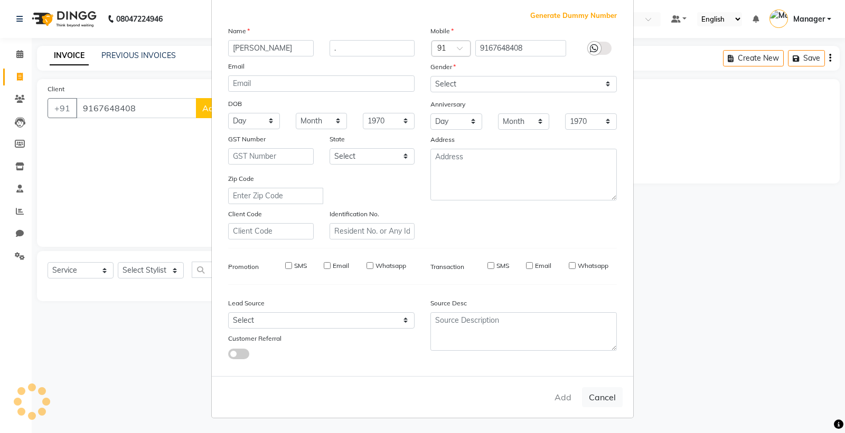
checkbox input "false"
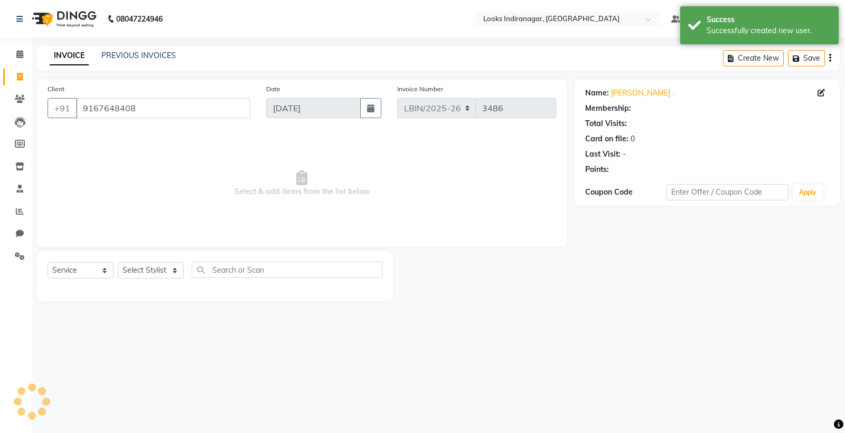
select select "1: Object"
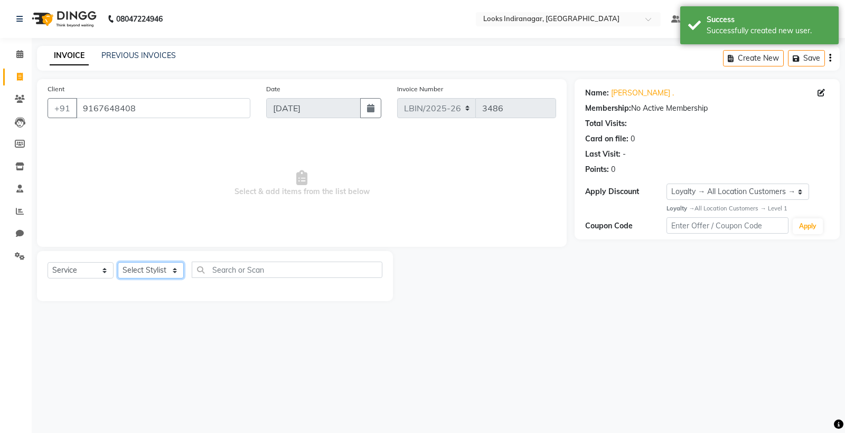
click at [161, 269] on select "Select Stylist [PERSON_NAME] Counter_Sales [PERSON_NAME] [PERSON_NAME] Manager …" at bounding box center [151, 270] width 66 height 16
select select "87787"
click at [118, 263] on select "Select Stylist [PERSON_NAME] Counter_Sales [PERSON_NAME] [PERSON_NAME] Manager …" at bounding box center [151, 270] width 66 height 16
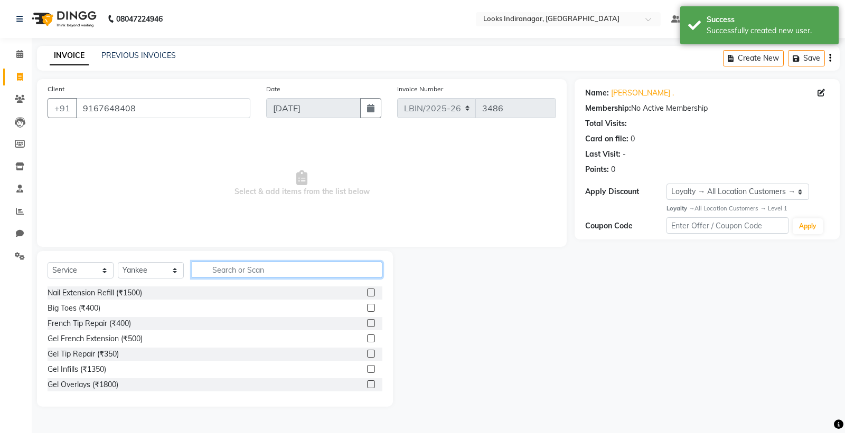
click at [236, 272] on input "text" at bounding box center [287, 270] width 191 height 16
type input "y"
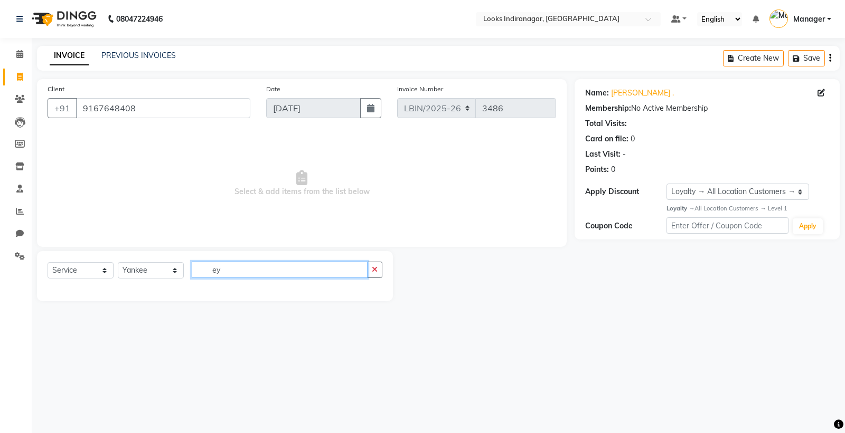
type input "e"
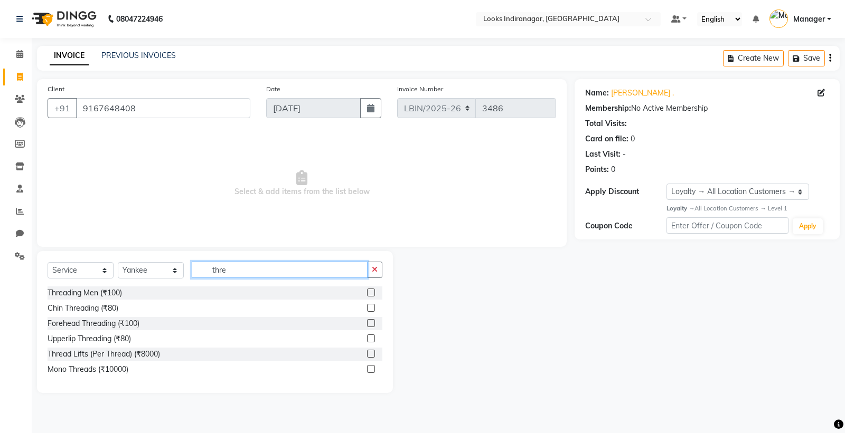
click at [230, 272] on input "thre" at bounding box center [280, 270] width 176 height 16
type input "t"
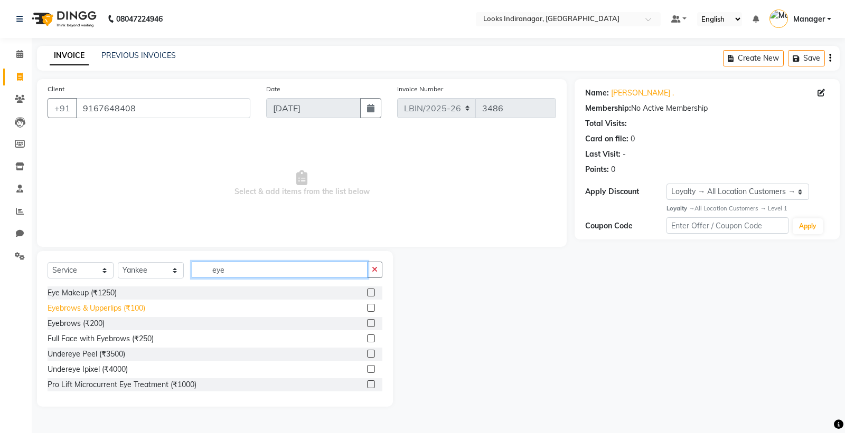
type input "eye"
click at [118, 310] on div "Eyebrows & Upperlips (₹100)" at bounding box center [97, 308] width 98 height 11
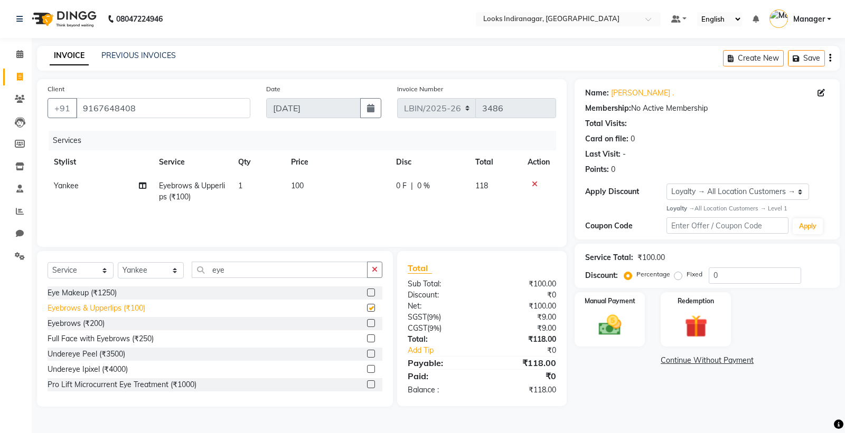
checkbox input "false"
click at [230, 271] on input "eye" at bounding box center [280, 270] width 176 height 16
type input "e"
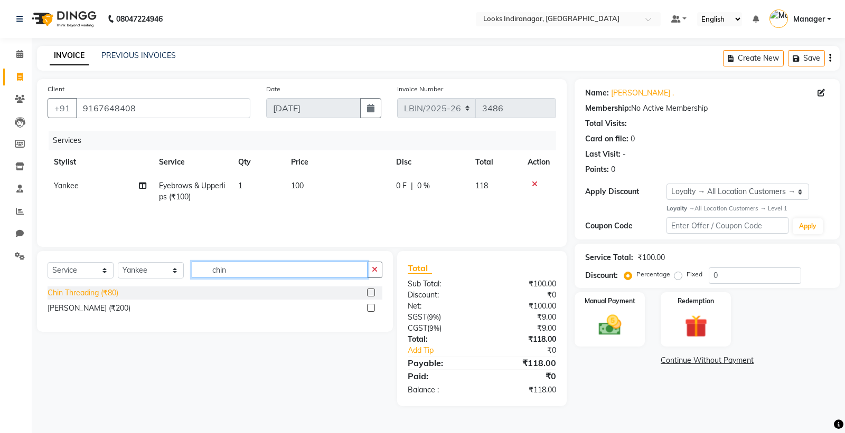
type input "chin"
click at [83, 293] on div "Chin Threading (₹80)" at bounding box center [83, 293] width 71 height 11
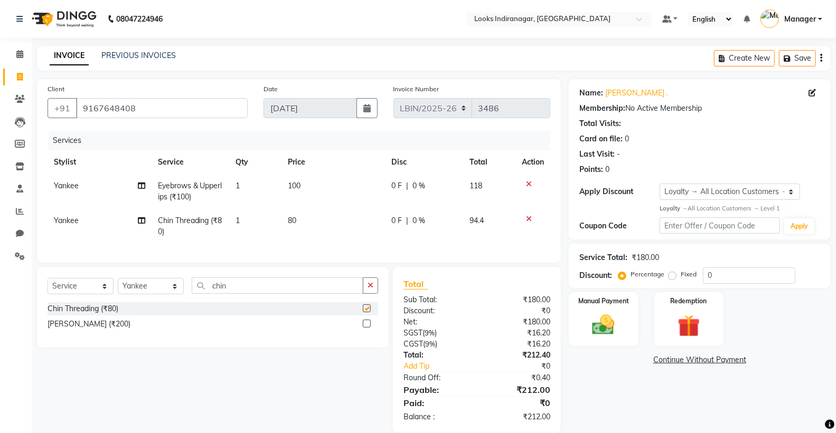
checkbox input "false"
click at [293, 186] on span "100" at bounding box center [294, 186] width 13 height 10
select select "87787"
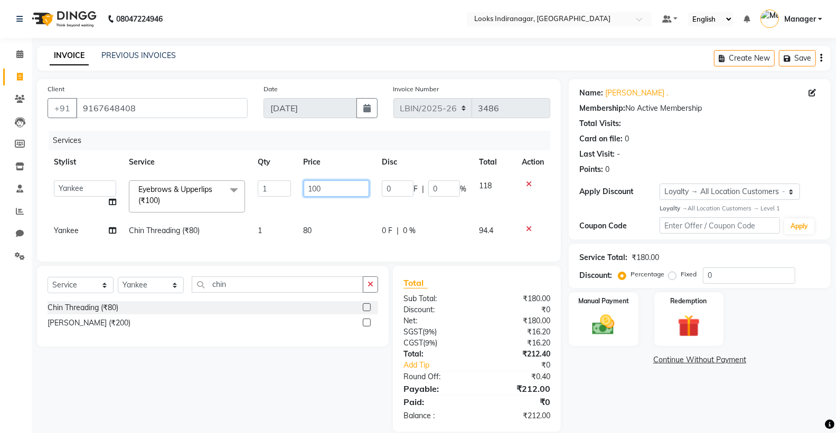
click at [323, 187] on input "100" at bounding box center [335, 189] width 65 height 16
type input "1"
type input "170"
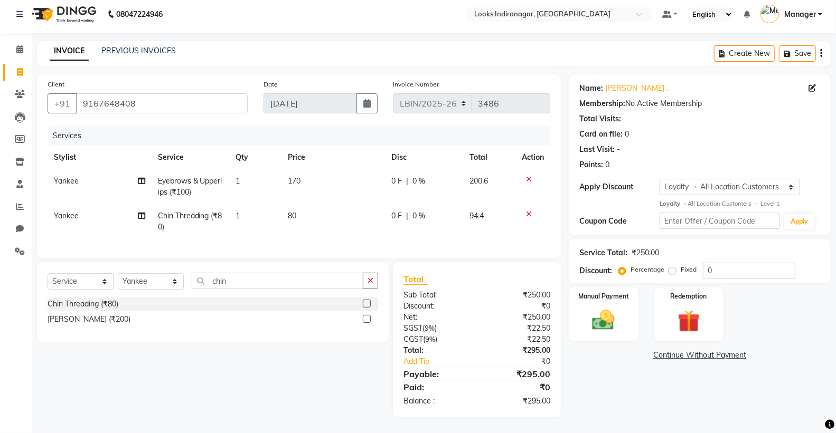
click at [317, 207] on td "80" at bounding box center [332, 221] width 103 height 35
select select "87787"
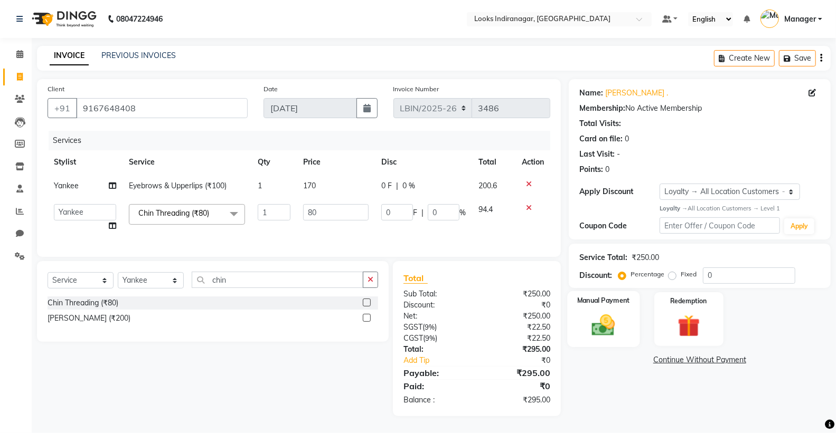
click at [610, 296] on label "Manual Payment" at bounding box center [603, 301] width 53 height 10
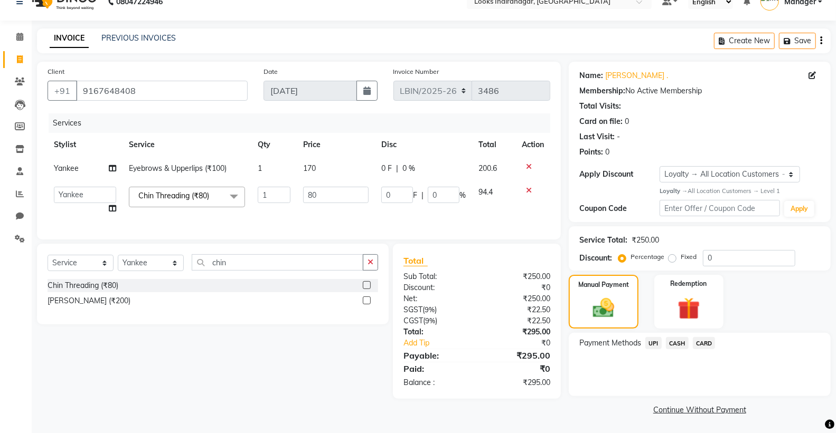
click at [656, 341] on span "UPI" at bounding box center [653, 343] width 16 height 12
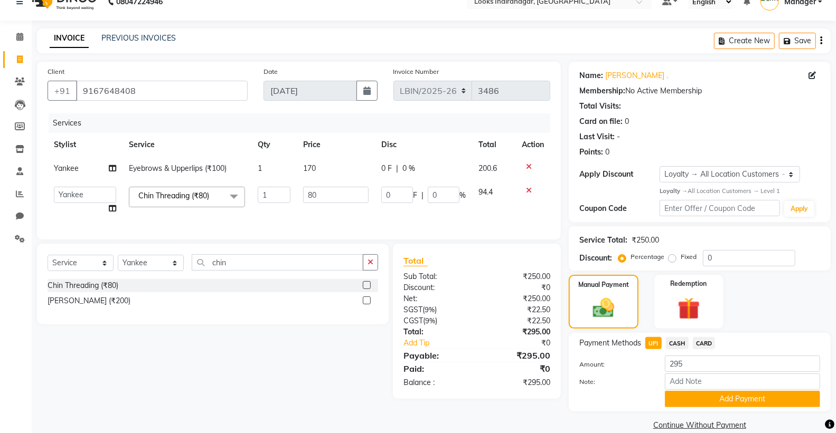
scroll to position [23, 0]
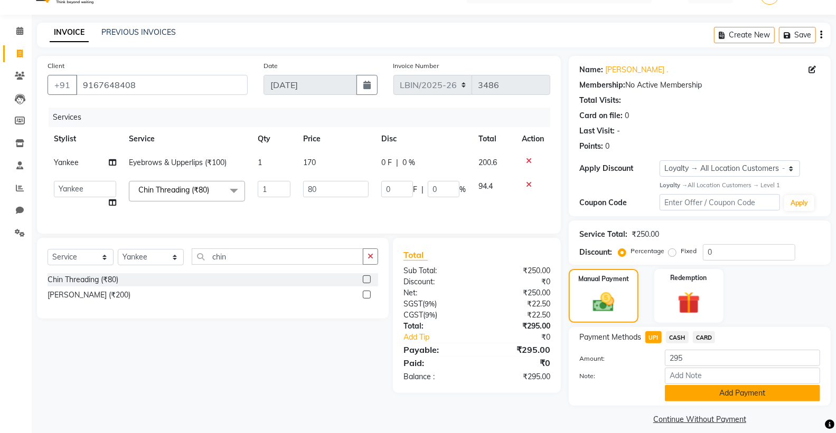
click at [729, 396] on button "Add Payment" at bounding box center [742, 393] width 155 height 16
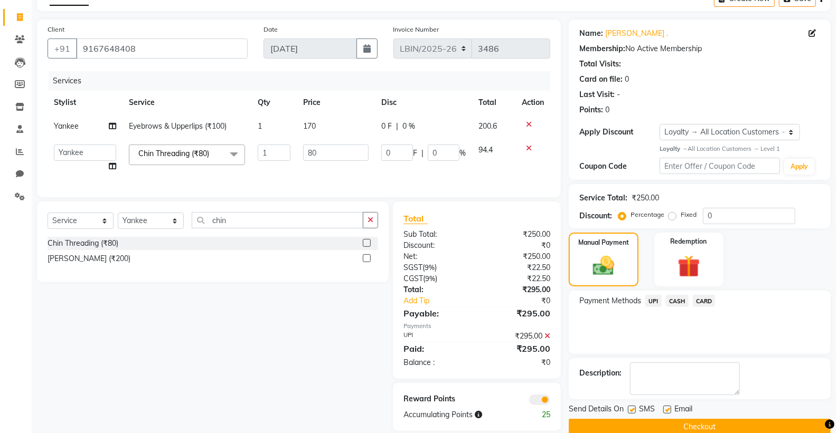
scroll to position [82, 0]
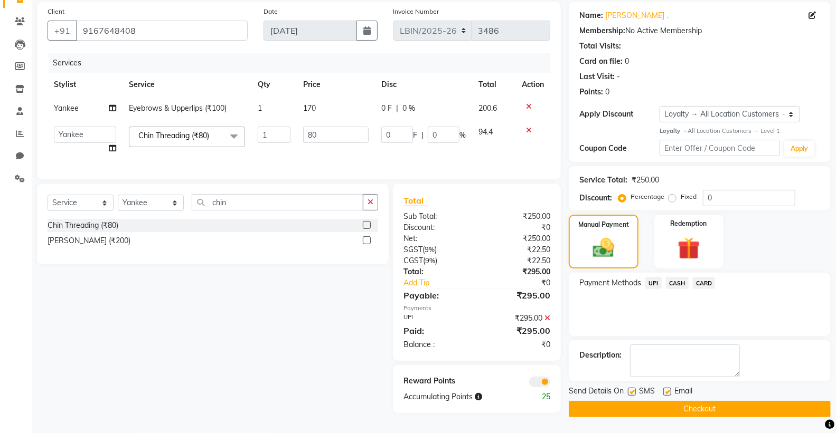
click at [697, 402] on button "Checkout" at bounding box center [699, 409] width 262 height 16
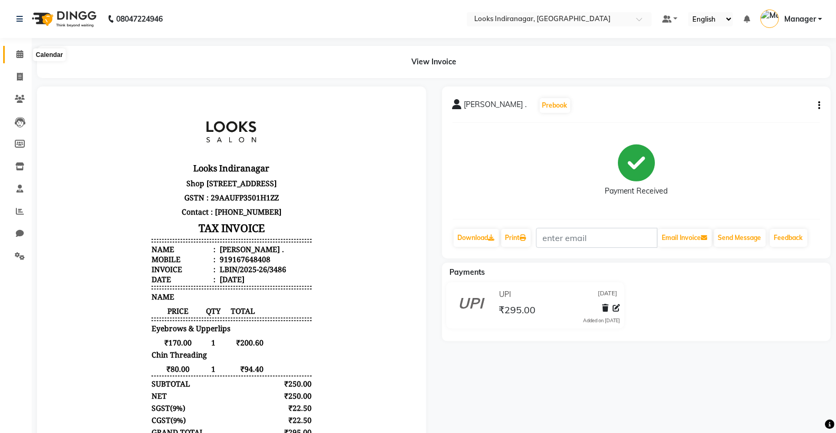
click at [15, 54] on span at bounding box center [20, 55] width 18 height 12
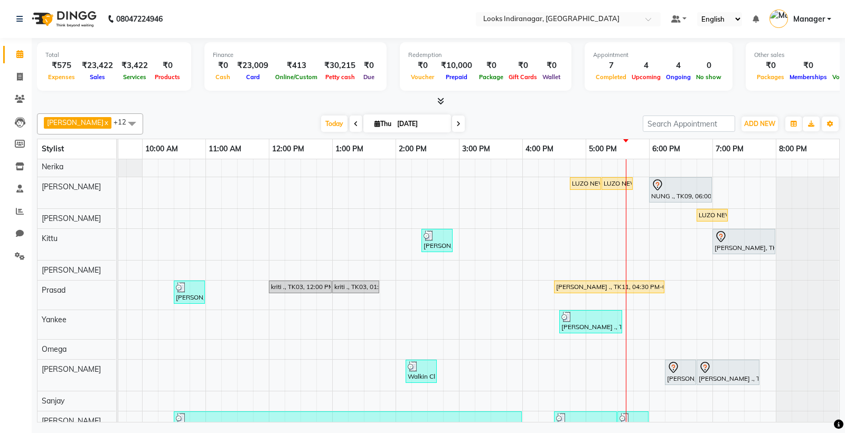
scroll to position [70, 0]
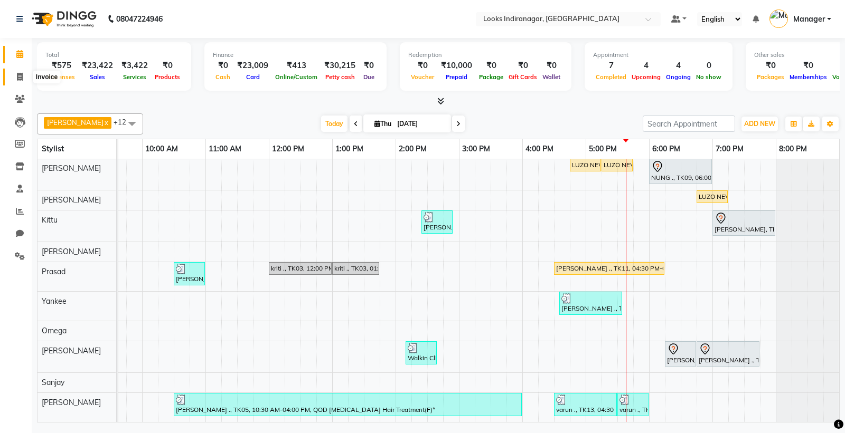
click at [23, 77] on span at bounding box center [20, 77] width 18 height 12
select select "service"
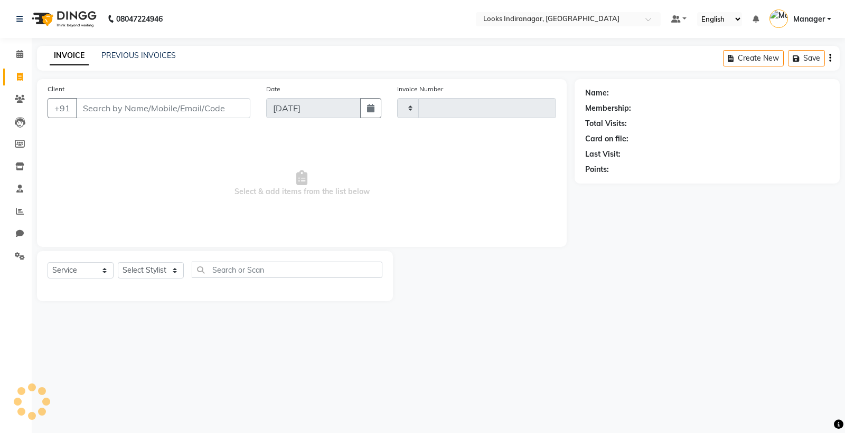
type input "3487"
select select "8708"
click at [143, 58] on link "PREVIOUS INVOICES" at bounding box center [138, 56] width 74 height 10
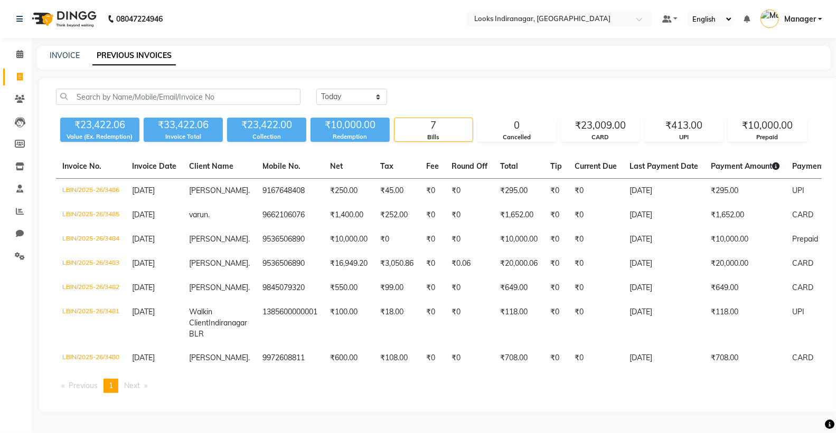
click at [90, 17] on img at bounding box center [63, 19] width 72 height 30
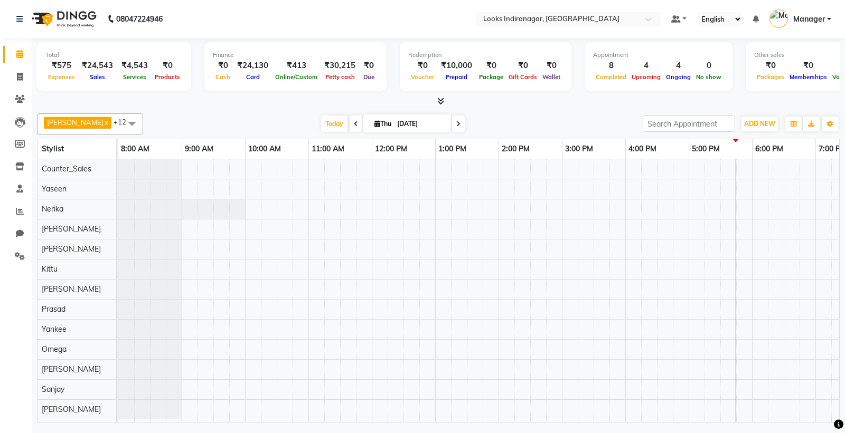
scroll to position [7, 0]
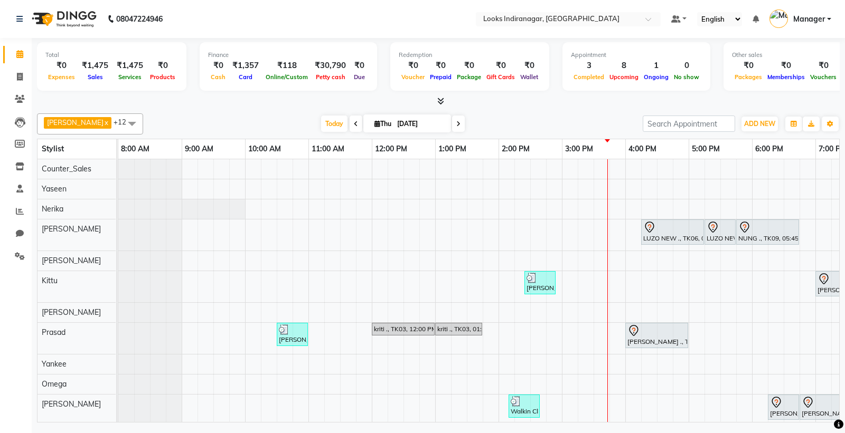
scroll to position [7, 0]
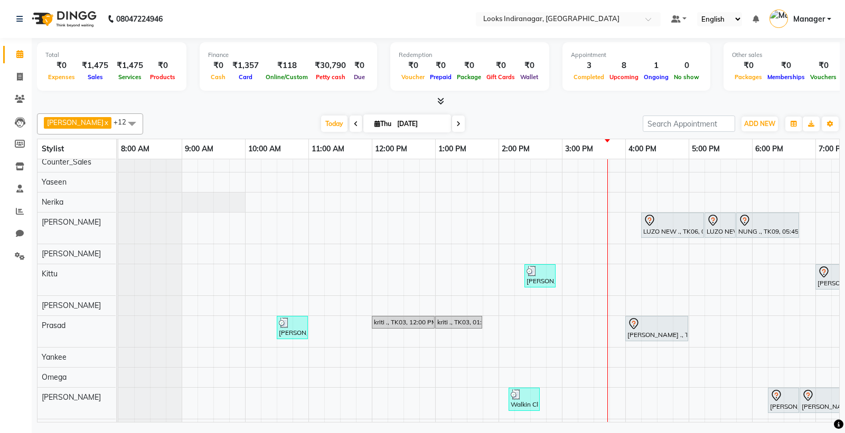
click at [394, 128] on input "[DATE]" at bounding box center [420, 124] width 53 height 16
select select "9"
select select "2025"
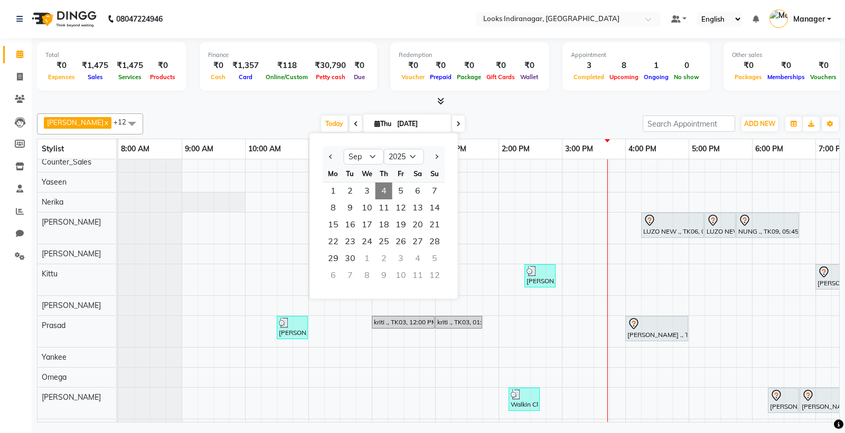
click at [383, 193] on span "4" at bounding box center [383, 191] width 17 height 17
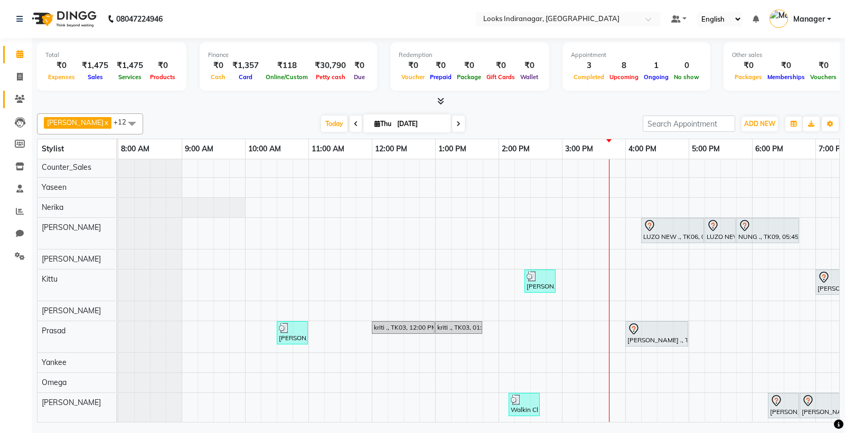
scroll to position [0, 0]
click at [20, 80] on icon at bounding box center [20, 77] width 6 height 8
select select "service"
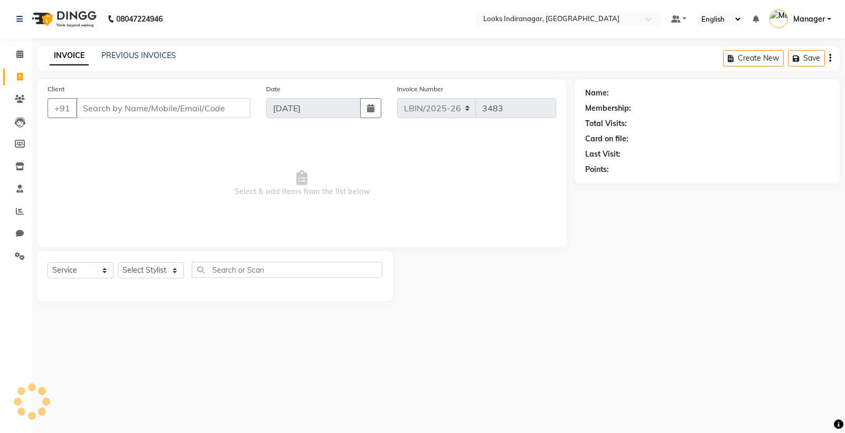
click at [97, 110] on input "Client" at bounding box center [163, 108] width 174 height 20
click at [80, 18] on img at bounding box center [63, 19] width 72 height 30
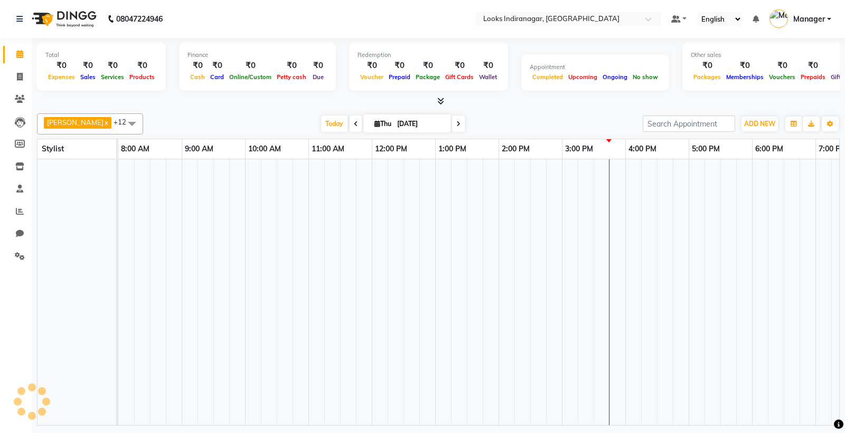
scroll to position [7, 0]
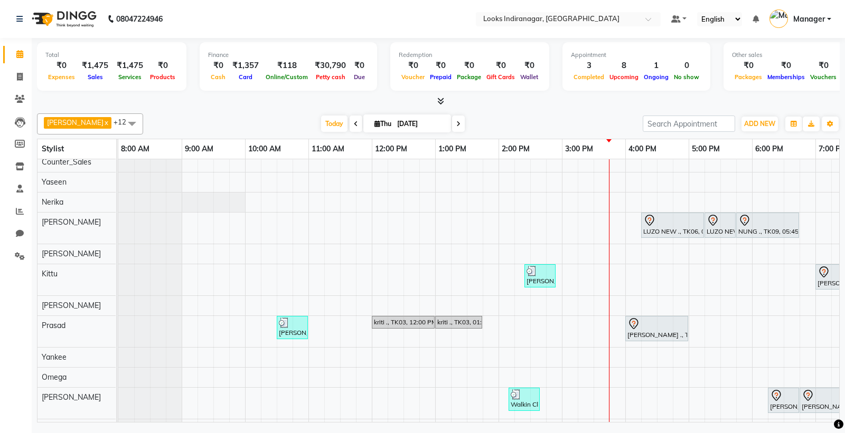
click at [410, 123] on input "[DATE]" at bounding box center [420, 124] width 53 height 16
select select "9"
select select "2025"
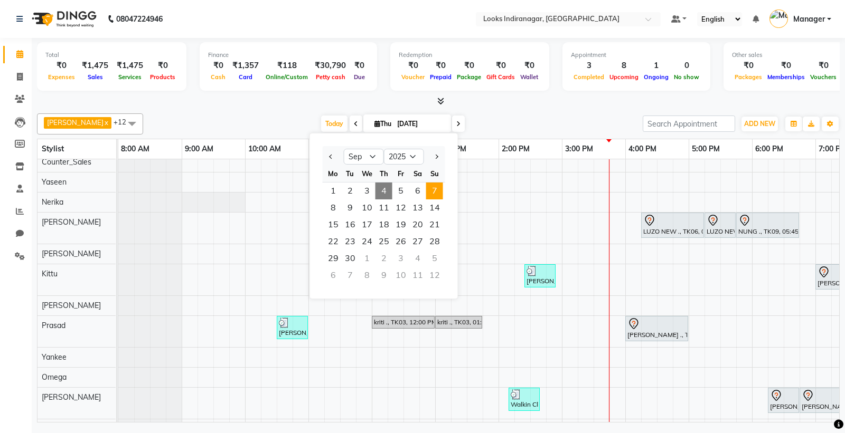
click at [440, 191] on span "7" at bounding box center [434, 191] width 17 height 17
type input "07-09-2025"
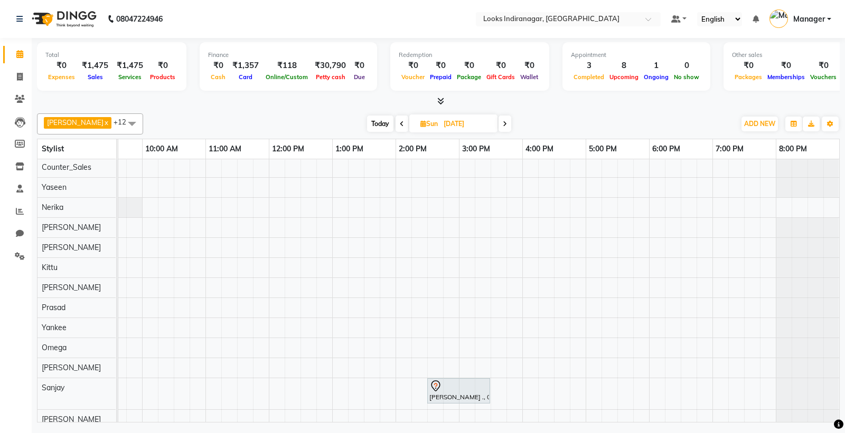
scroll to position [0, 0]
click at [368, 385] on div "PRACHI ., 02:30 PM-03:30 PM, K Fusio Dose Treatment" at bounding box center [426, 295] width 823 height 272
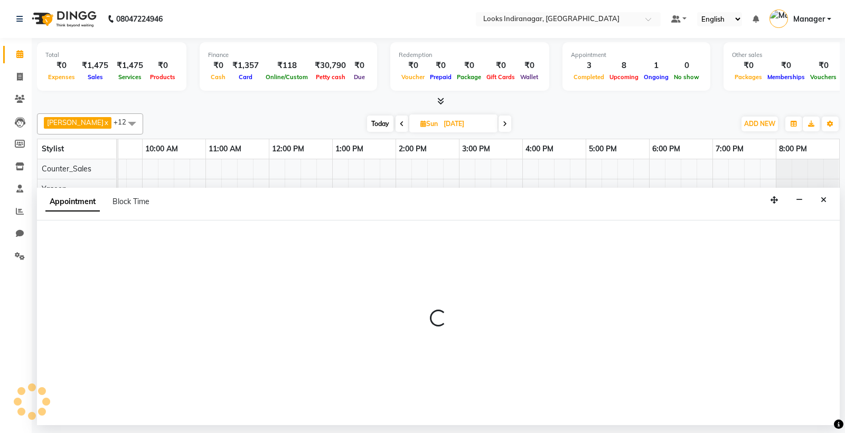
select select "87790"
select select "tentative"
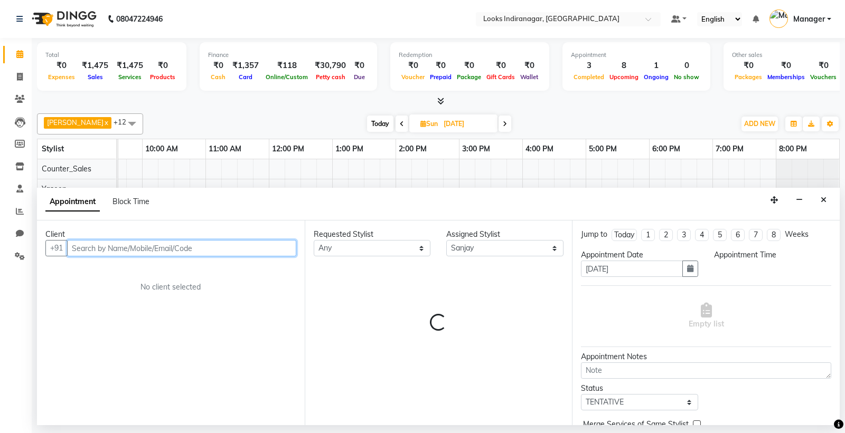
select select "810"
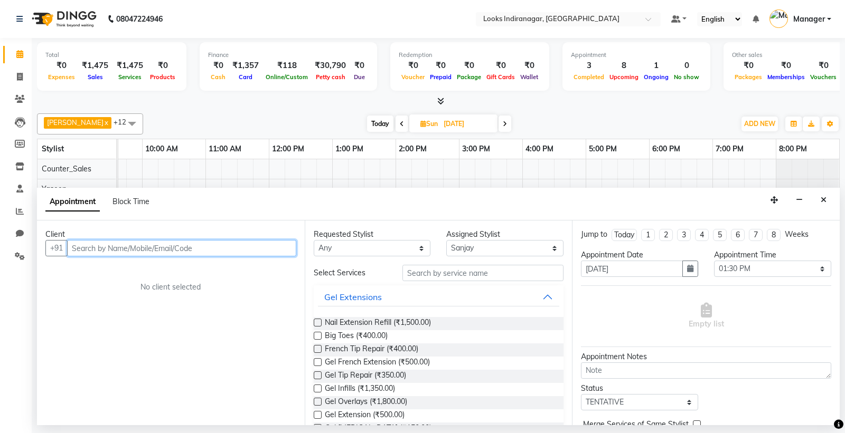
click at [115, 252] on input "text" at bounding box center [181, 248] width 229 height 16
paste input "96543 83223"
click at [101, 245] on input "96543 83223" at bounding box center [159, 248] width 185 height 16
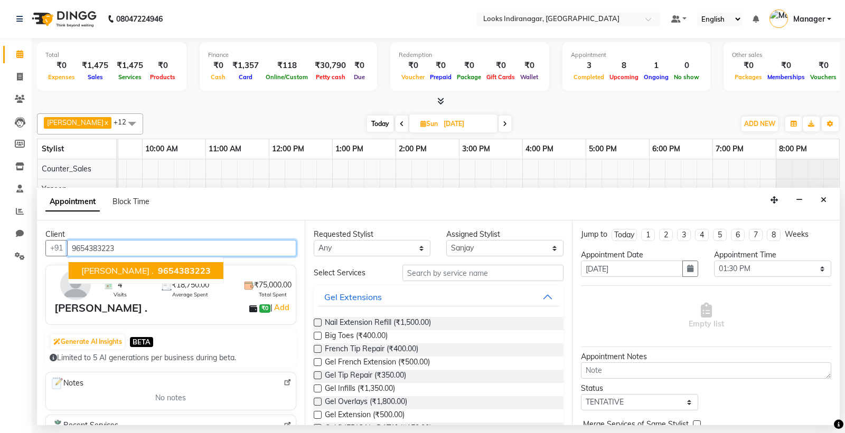
click at [158, 270] on span "9654383223" at bounding box center [184, 270] width 53 height 11
type input "9654383223"
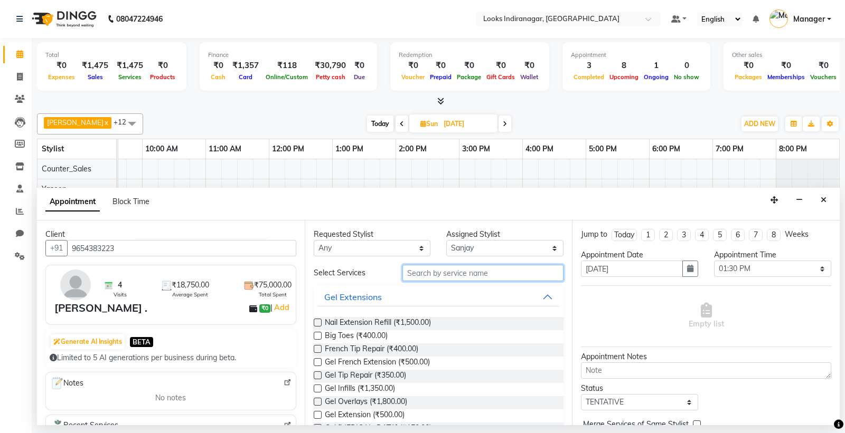
click at [437, 277] on input "text" at bounding box center [483, 273] width 162 height 16
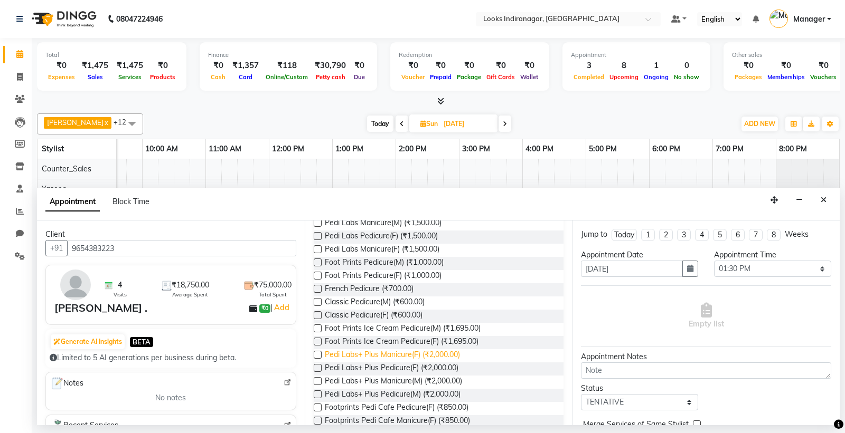
scroll to position [117, 0]
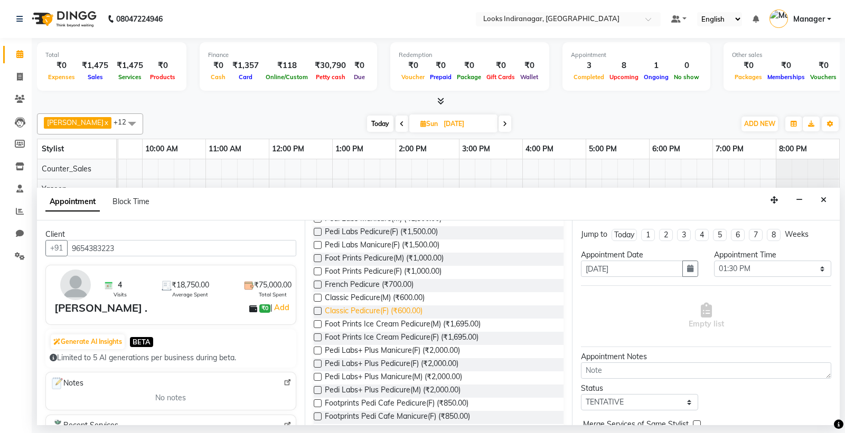
type input "pedi"
click at [363, 309] on span "Classic Pedicure(F) (₹600.00)" at bounding box center [374, 312] width 98 height 13
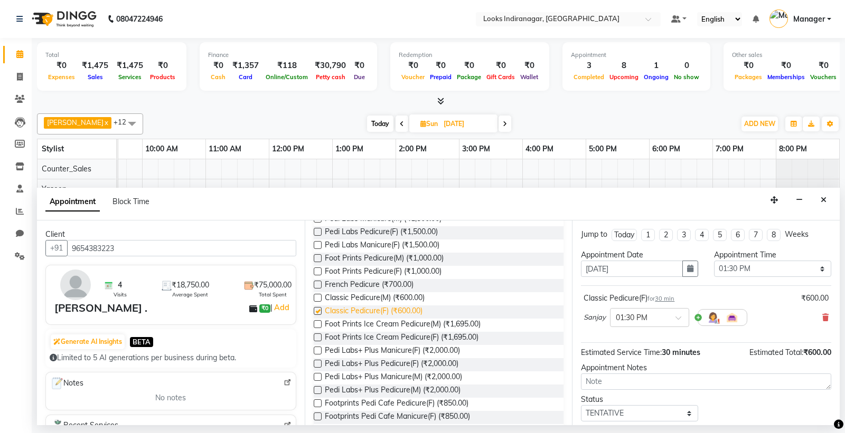
checkbox input "false"
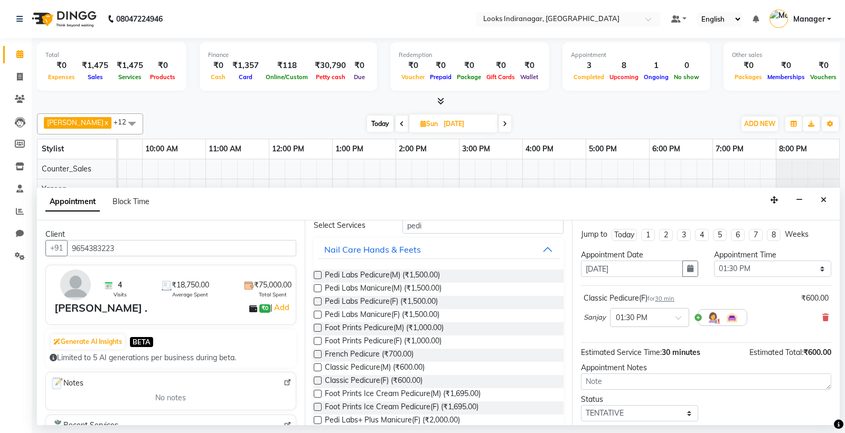
scroll to position [0, 0]
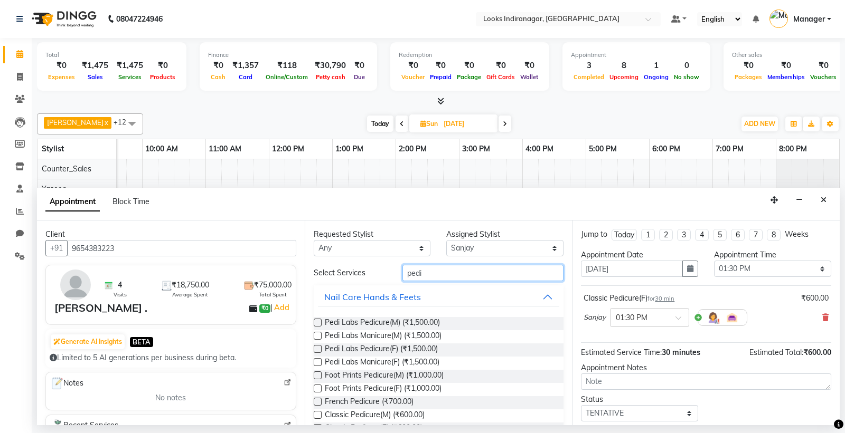
click at [428, 276] on input "pedi" at bounding box center [483, 273] width 162 height 16
type input "p"
type input "mani"
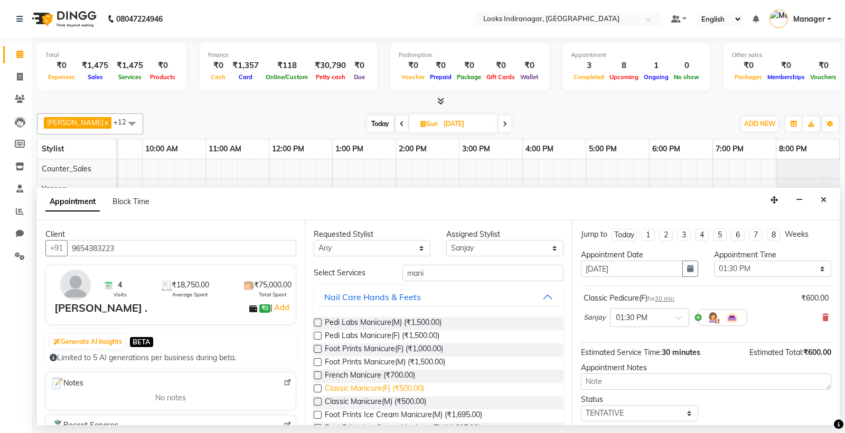
click at [378, 393] on span "Classic Manicure(F) (₹500.00)" at bounding box center [374, 389] width 99 height 13
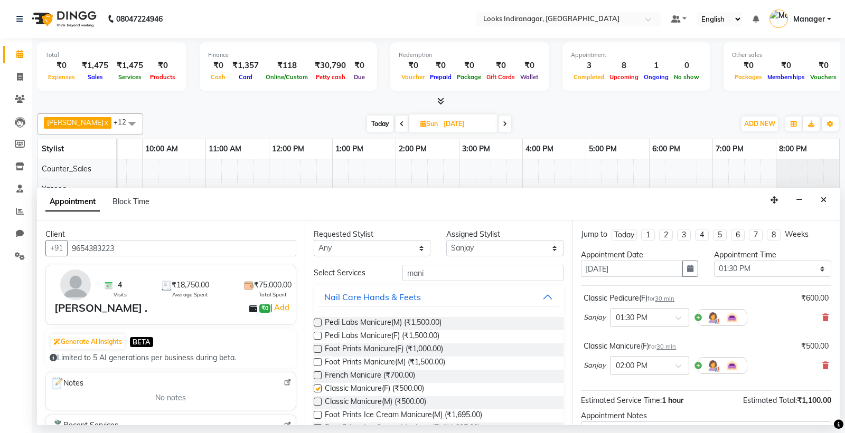
checkbox input "false"
click at [484, 245] on select "Select Ali Bikash Counter_Sales Diksha Kittu Mandeep Nerika Omega Prasad Sanjay…" at bounding box center [504, 248] width 117 height 16
select select "87787"
click at [446, 240] on select "Select Ali Bikash Counter_Sales Diksha Kittu Mandeep Nerika Omega Prasad Sanjay…" at bounding box center [504, 248] width 117 height 16
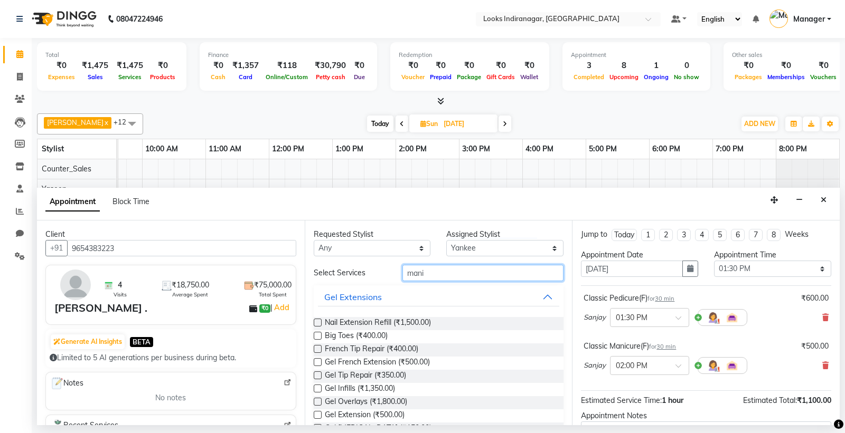
drag, startPoint x: 436, startPoint y: 267, endPoint x: 377, endPoint y: 278, distance: 59.6
click at [378, 277] on div "Select Services mani" at bounding box center [439, 273] width 266 height 16
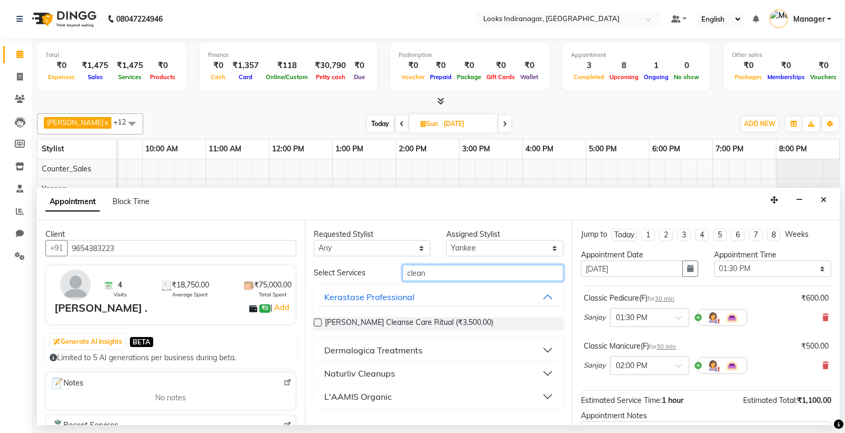
type input "clean"
click at [365, 376] on div "Naturliv Cleanups" at bounding box center [359, 373] width 71 height 13
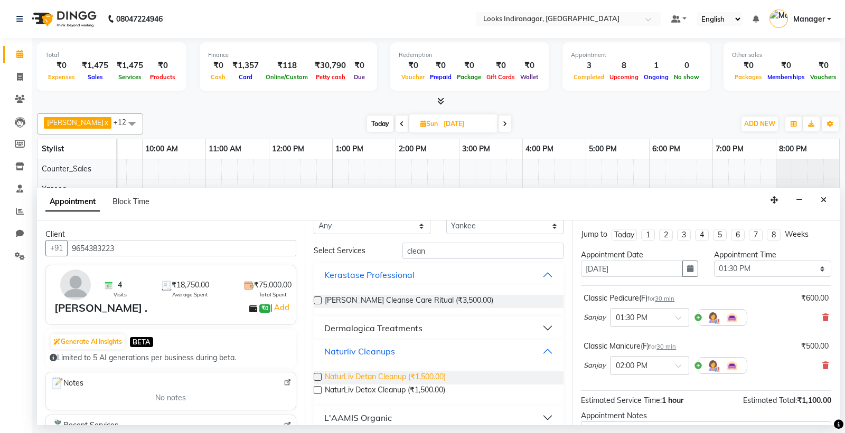
scroll to position [34, 0]
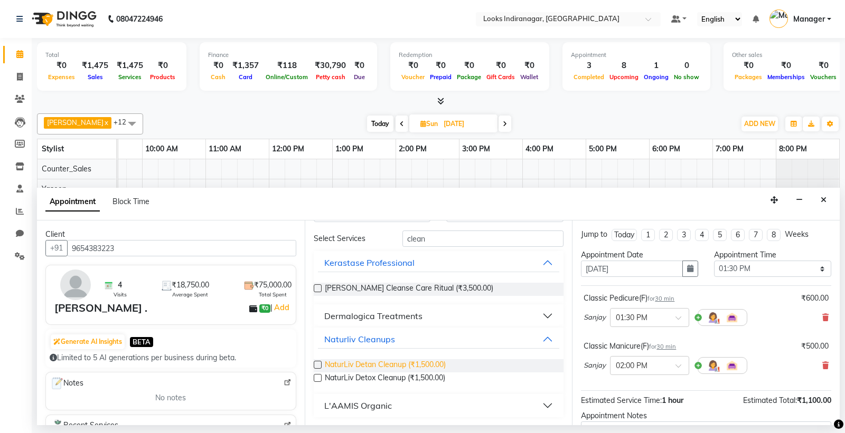
click at [367, 365] on span "NaturLiv Detan Cleanup (₹1,500.00)" at bounding box center [385, 365] width 121 height 13
checkbox input "false"
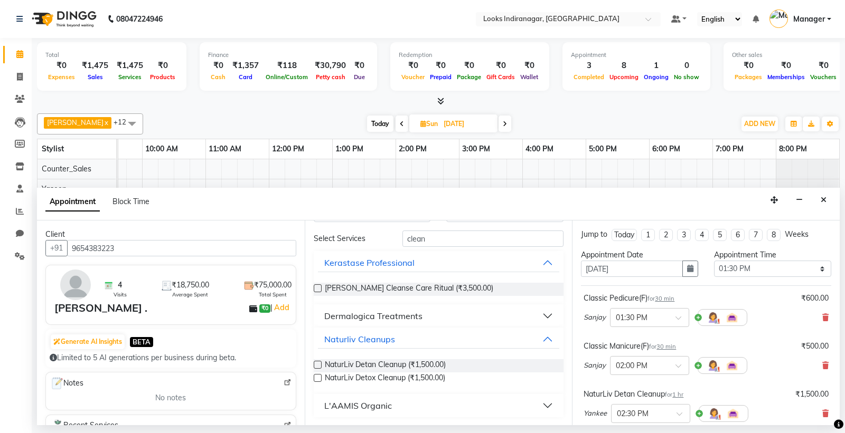
scroll to position [159, 0]
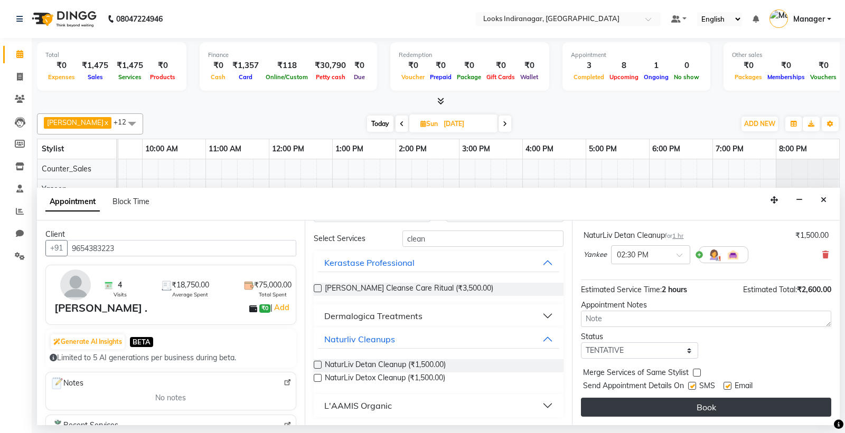
click at [661, 408] on button "Book" at bounding box center [706, 407] width 250 height 19
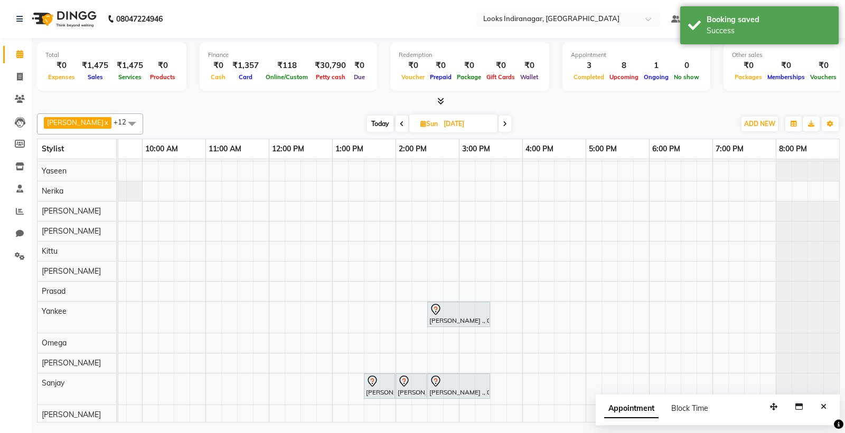
scroll to position [30, 0]
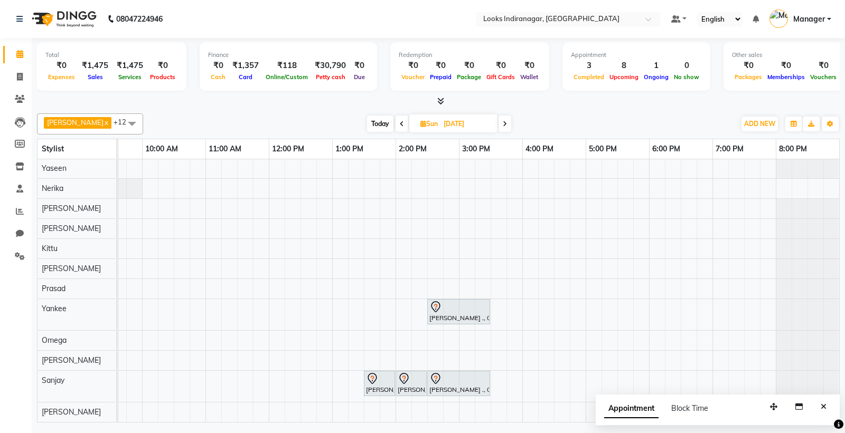
click at [418, 124] on span "Sun" at bounding box center [429, 124] width 23 height 8
select select "9"
select select "2025"
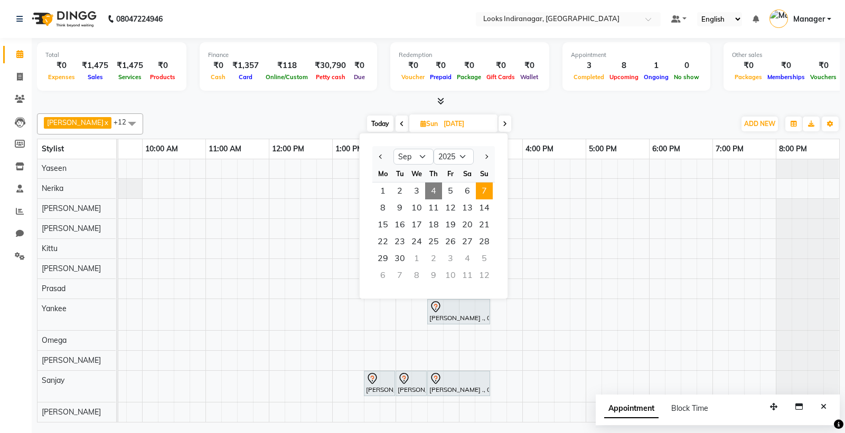
click at [431, 189] on span "4" at bounding box center [433, 191] width 17 height 17
type input "[DATE]"
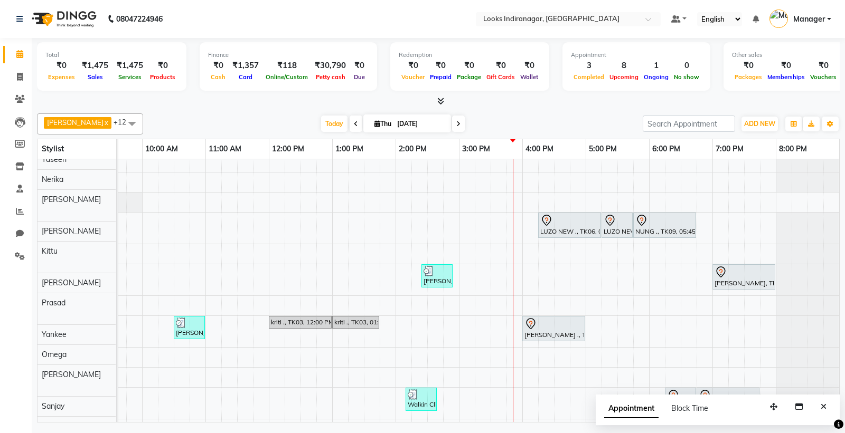
scroll to position [7, 0]
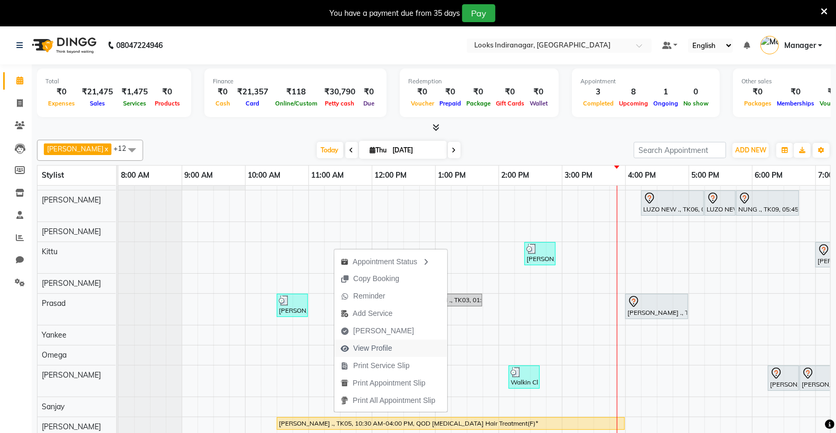
click at [371, 347] on span "View Profile" at bounding box center [372, 348] width 39 height 11
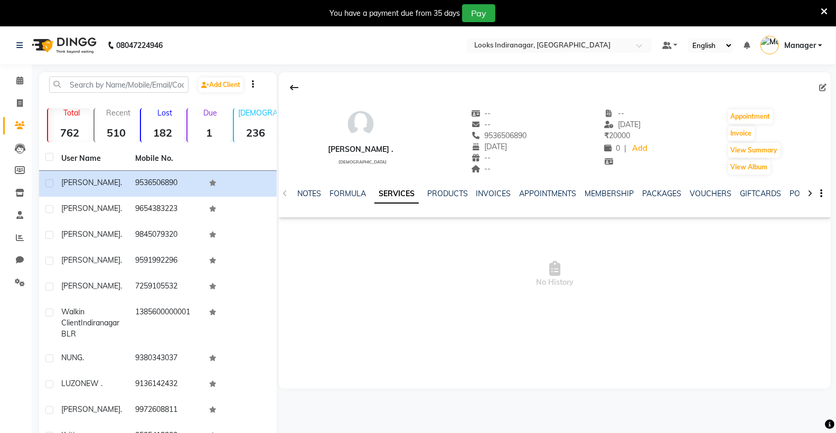
click at [81, 46] on img at bounding box center [63, 46] width 72 height 30
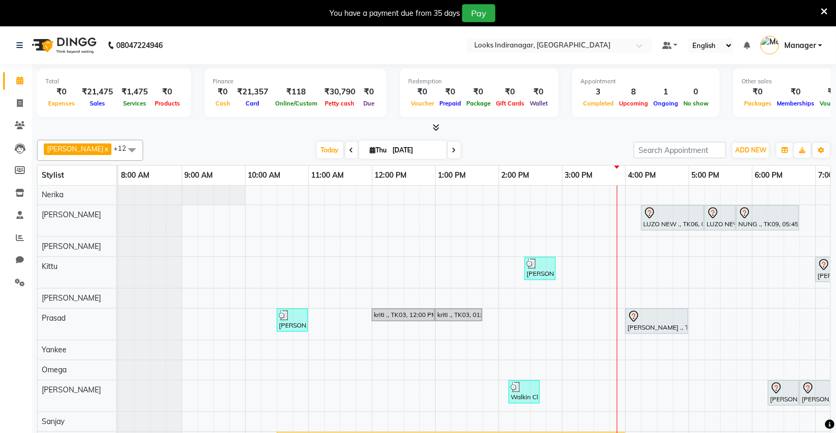
scroll to position [64, 0]
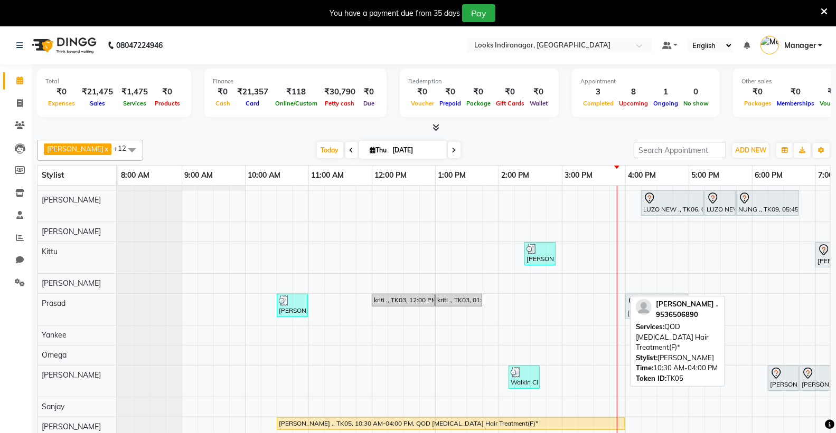
click at [440, 418] on link "[PERSON_NAME] ., TK05, 10:30 AM-04:00 PM, QOD [MEDICAL_DATA] Hair Treatment(F)*" at bounding box center [451, 424] width 348 height 13
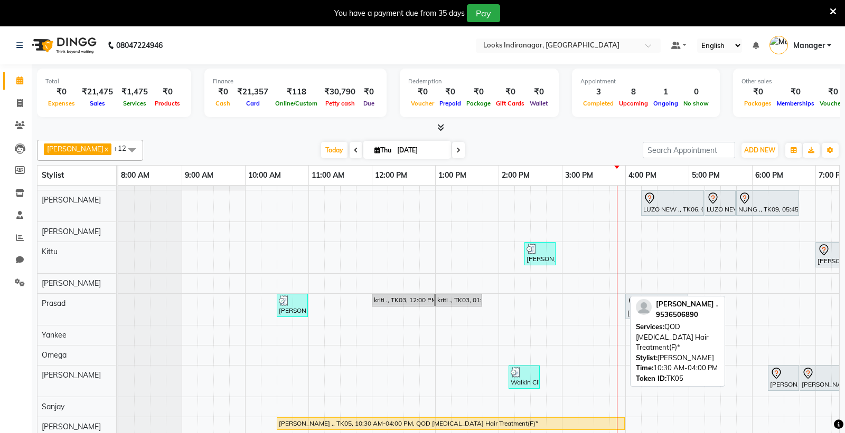
select select "1"
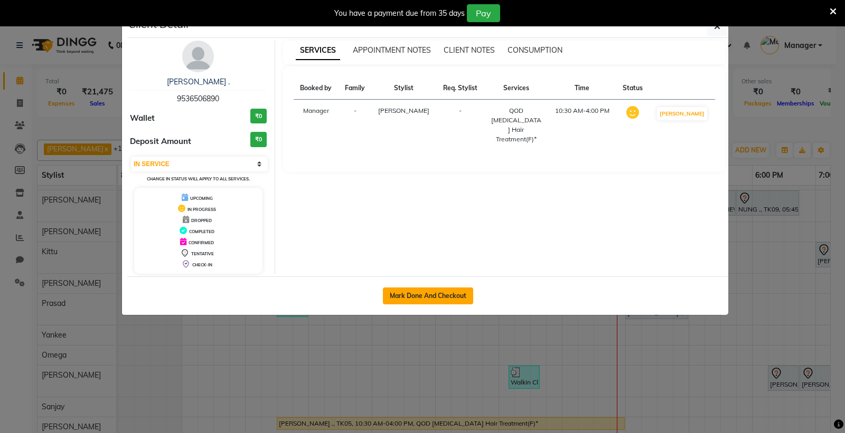
drag, startPoint x: 408, startPoint y: 287, endPoint x: 408, endPoint y: 297, distance: 10.0
click at [408, 291] on div "Mark Done And Checkout" at bounding box center [427, 296] width 601 height 39
click at [409, 297] on button "Mark Done And Checkout" at bounding box center [428, 296] width 90 height 17
select select "service"
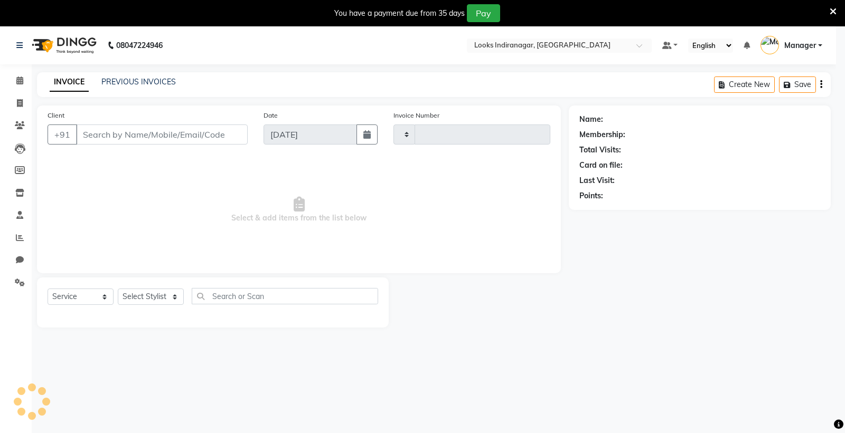
type input "3484"
select select "8708"
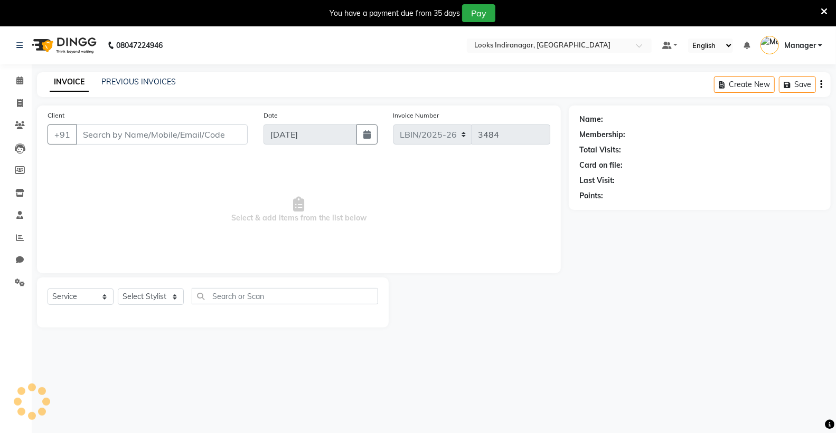
type input "9536506890"
select select "87792"
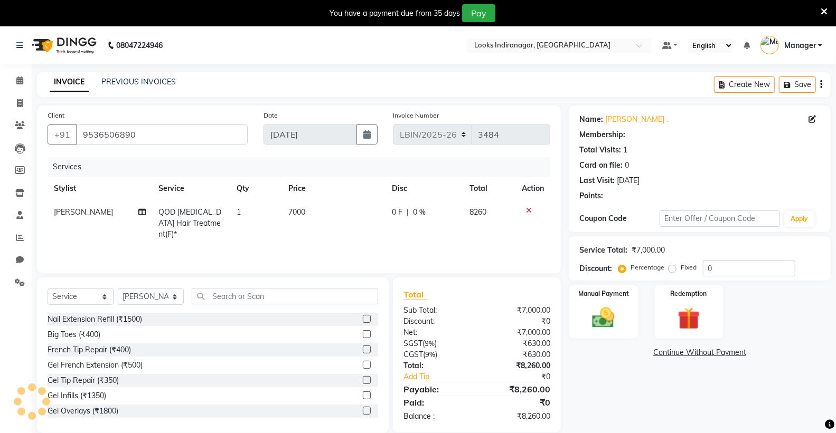
select select "1: Object"
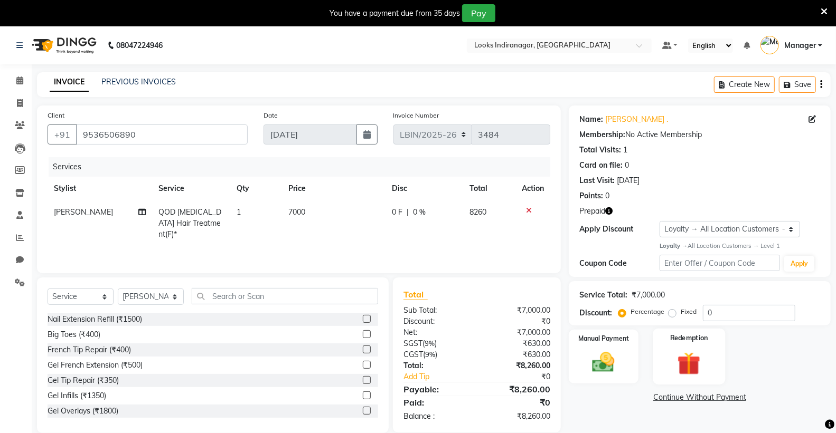
click at [682, 356] on img at bounding box center [688, 363] width 37 height 29
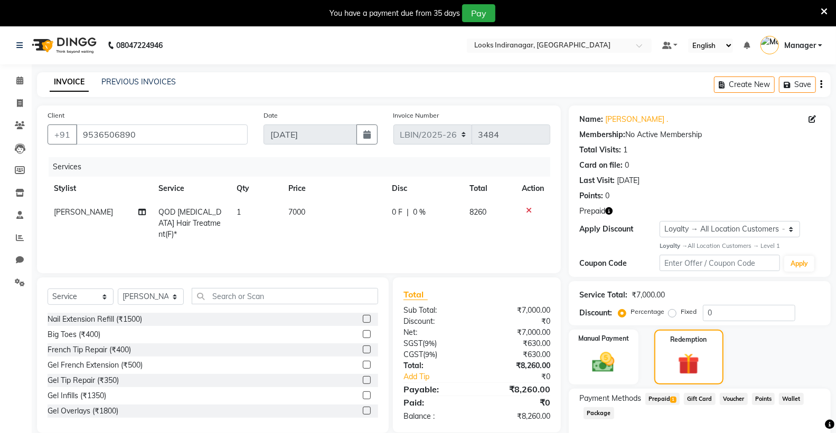
click at [309, 234] on td "7000" at bounding box center [333, 224] width 103 height 46
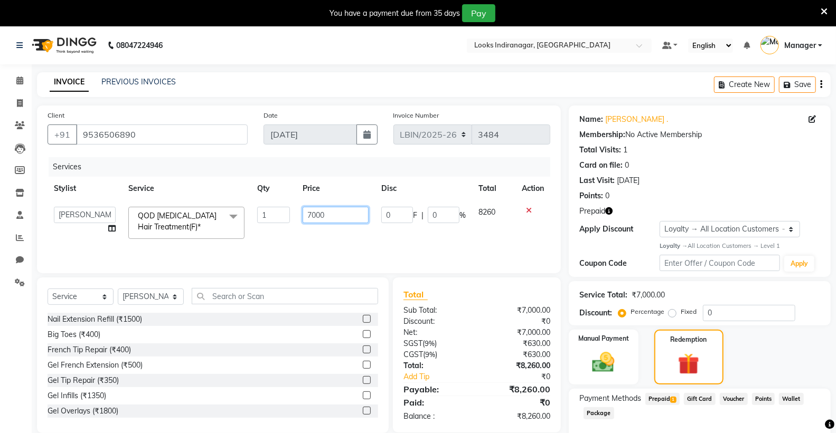
click at [309, 215] on input "7000" at bounding box center [335, 215] width 66 height 16
type input "10000"
click at [409, 245] on div "Services Stylist Service Qty Price Disc Total Action Ali Bikash Counter_Sales D…" at bounding box center [299, 210] width 502 height 106
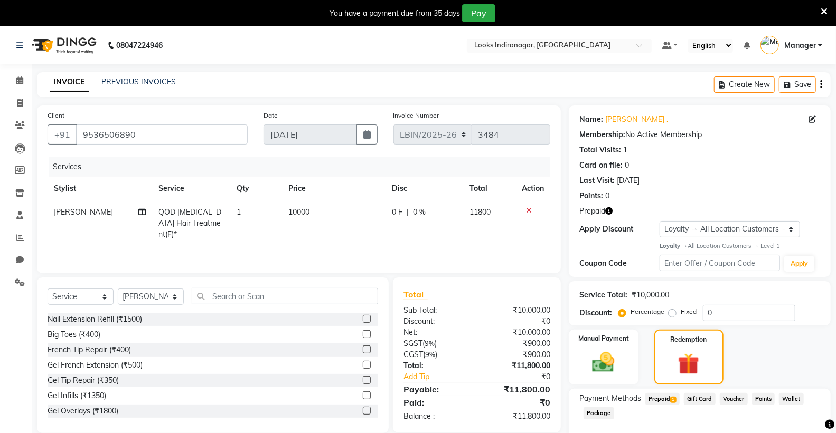
click at [656, 397] on span "Prepaid 1" at bounding box center [662, 399] width 34 height 12
click at [687, 367] on img at bounding box center [688, 363] width 36 height 27
click at [657, 400] on span "Prepaid 1" at bounding box center [662, 399] width 34 height 12
type input "11800"
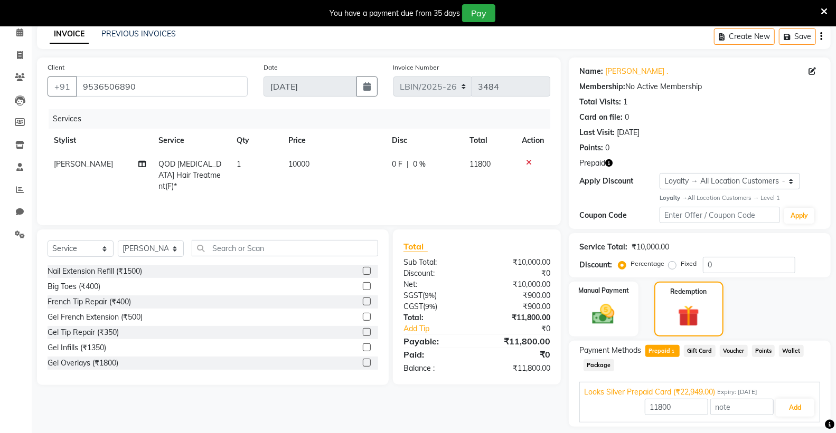
scroll to position [78, 0]
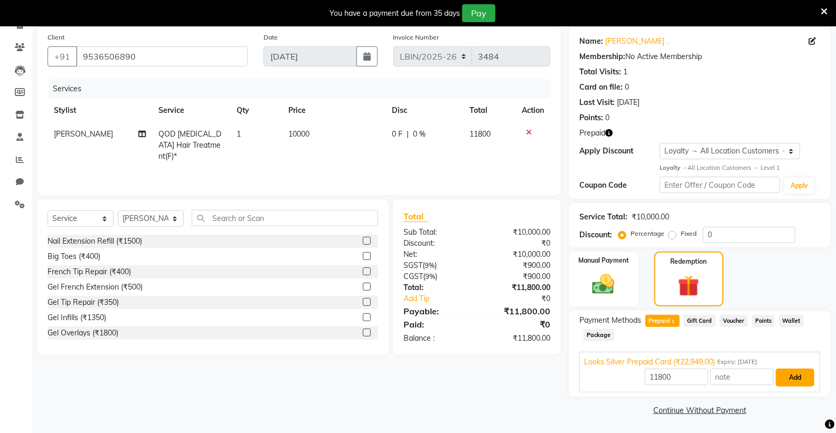
click at [791, 379] on button "Add" at bounding box center [794, 378] width 39 height 18
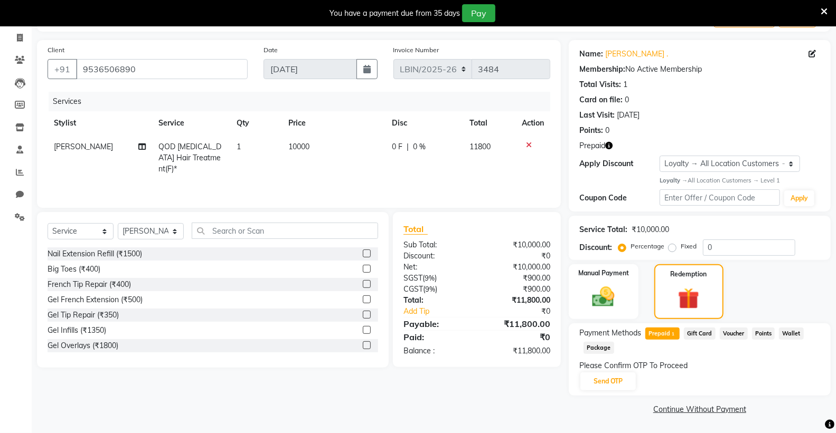
scroll to position [65, 0]
click at [600, 381] on button "Send OTP" at bounding box center [607, 382] width 55 height 18
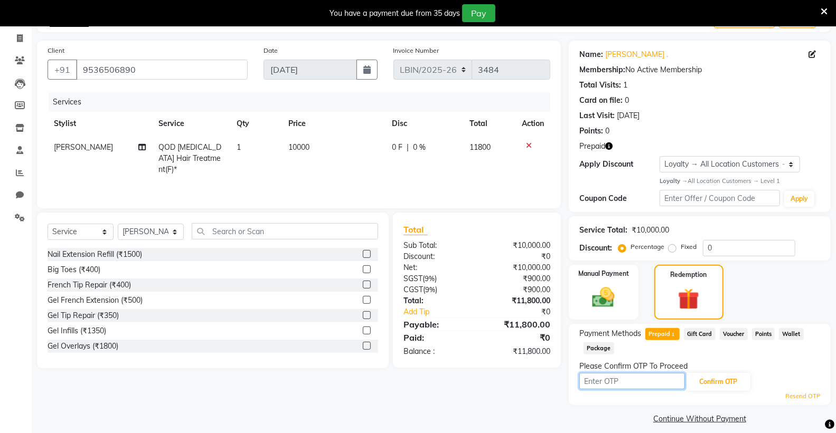
click at [657, 378] on input "text" at bounding box center [632, 381] width 106 height 16
type input "5894"
click at [716, 385] on button "Confirm OTP" at bounding box center [718, 382] width 64 height 18
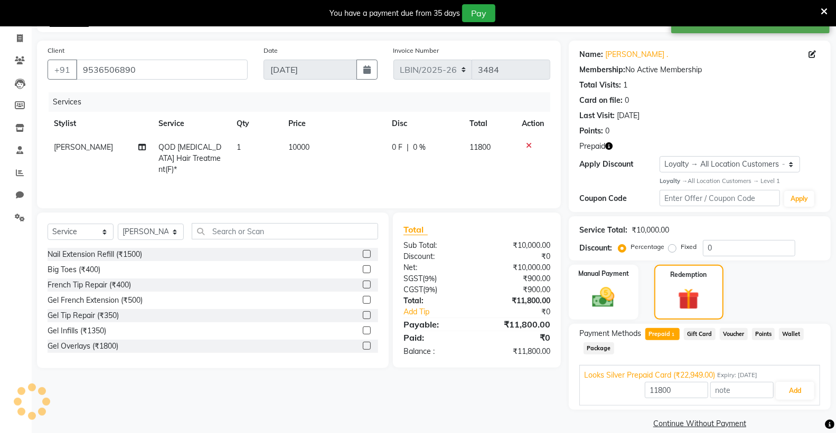
scroll to position [78, 0]
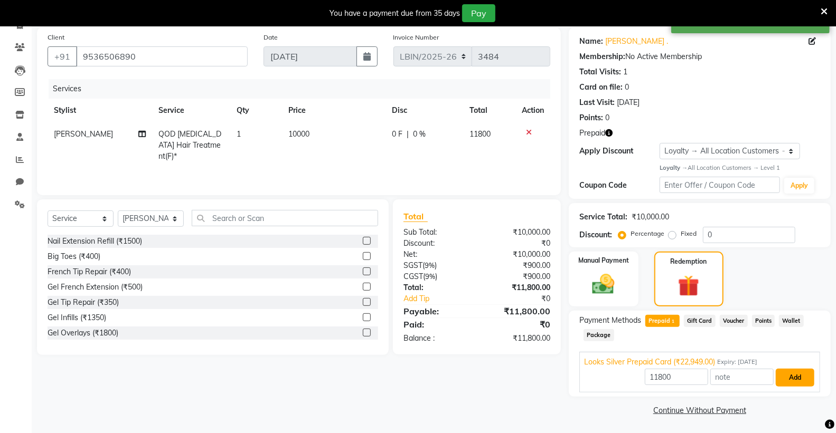
click at [793, 384] on button "Add" at bounding box center [794, 378] width 39 height 18
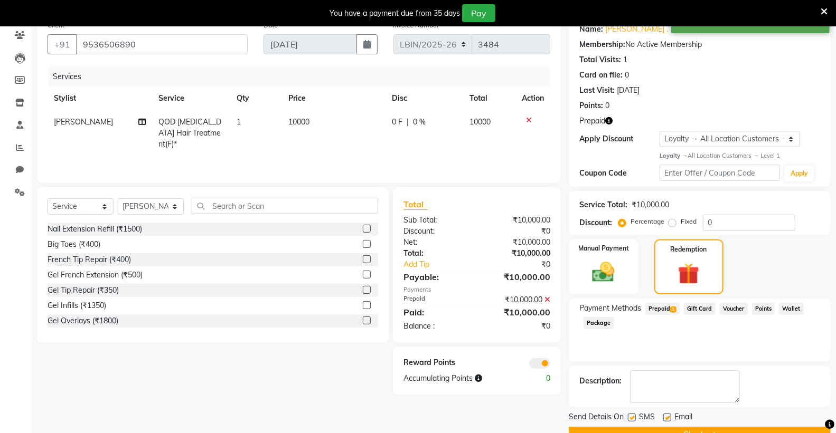
scroll to position [115, 0]
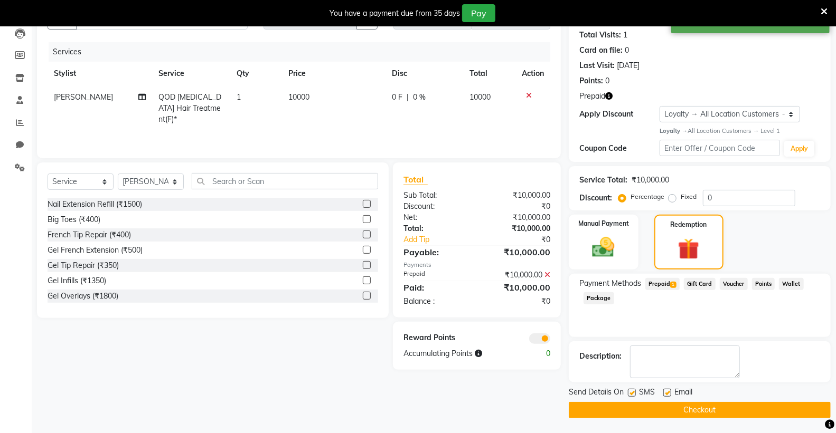
click at [708, 412] on button "Checkout" at bounding box center [699, 410] width 262 height 16
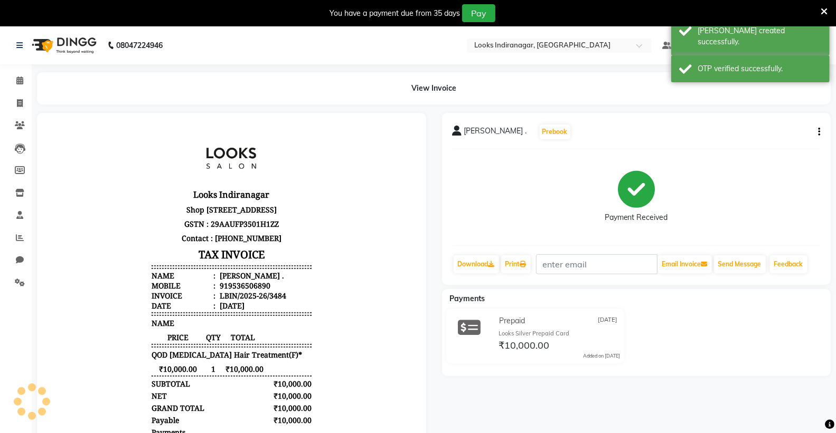
click at [84, 44] on img at bounding box center [63, 46] width 72 height 30
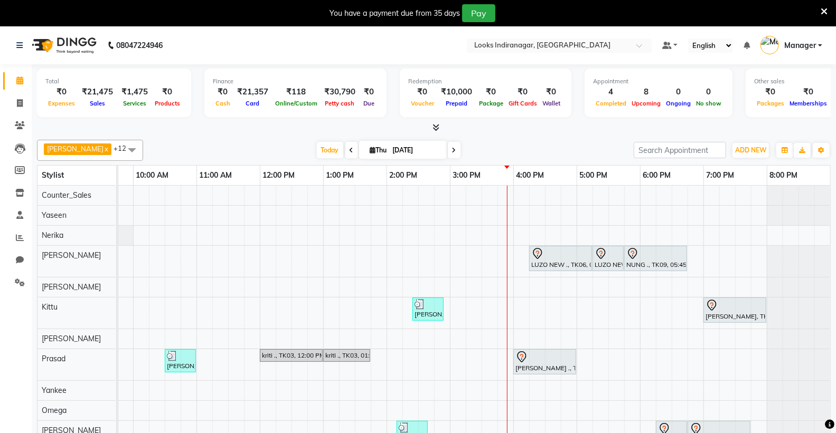
click at [367, 147] on span "Thu" at bounding box center [378, 150] width 22 height 8
select select "9"
select select "2025"
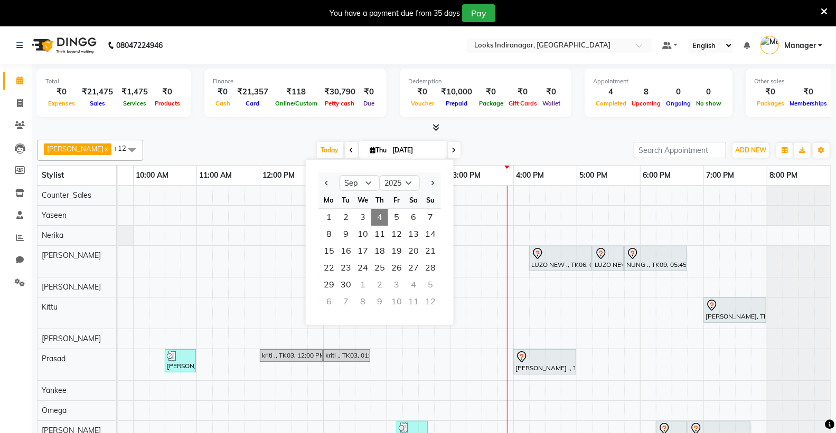
click at [375, 213] on span "4" at bounding box center [379, 217] width 17 height 17
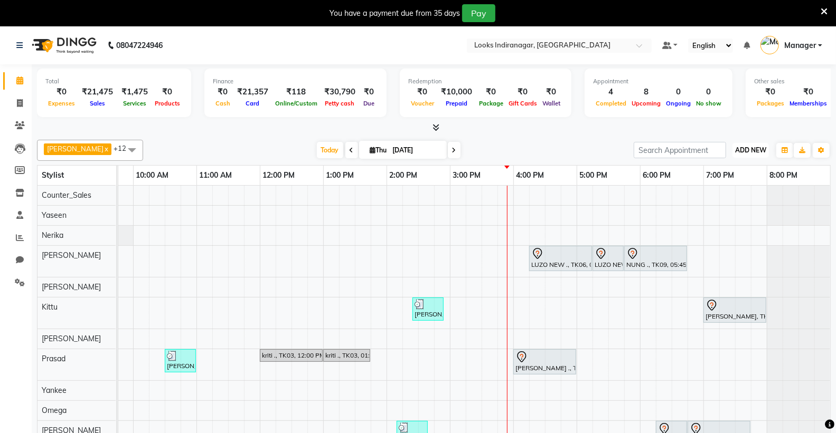
click at [751, 151] on span "ADD NEW" at bounding box center [750, 150] width 31 height 8
click at [726, 195] on link "Add Expense" at bounding box center [726, 198] width 83 height 14
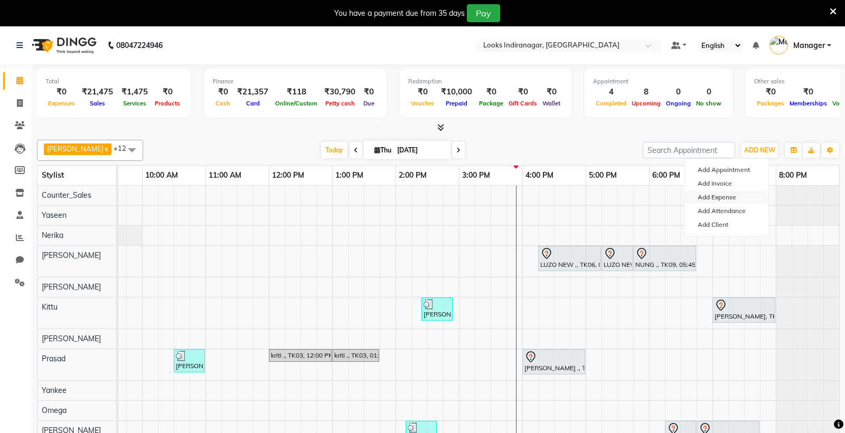
select select "1"
select select "7972"
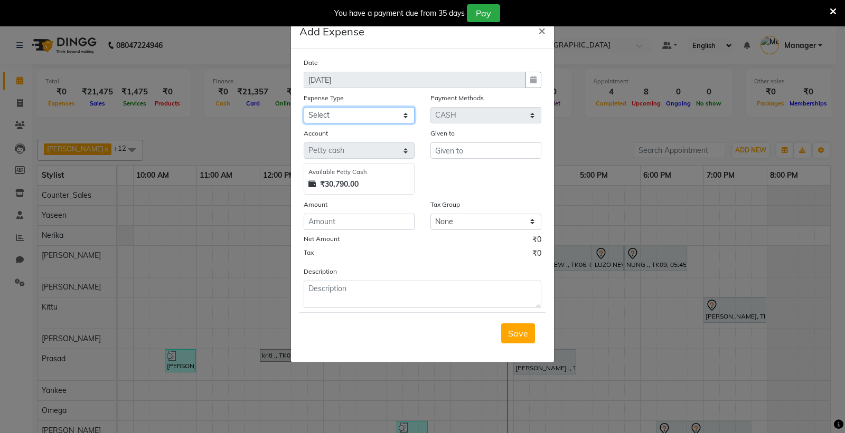
click at [383, 112] on select "Select Bank Deposit Blinkit Cash Handover CLIENT Client ordered food Client Ref…" at bounding box center [358, 115] width 111 height 16
select select "24169"
click at [303, 107] on select "Select Bank Deposit Blinkit Cash Handover CLIENT Client ordered food Client Ref…" at bounding box center [358, 115] width 111 height 16
click at [441, 152] on input "text" at bounding box center [485, 151] width 111 height 16
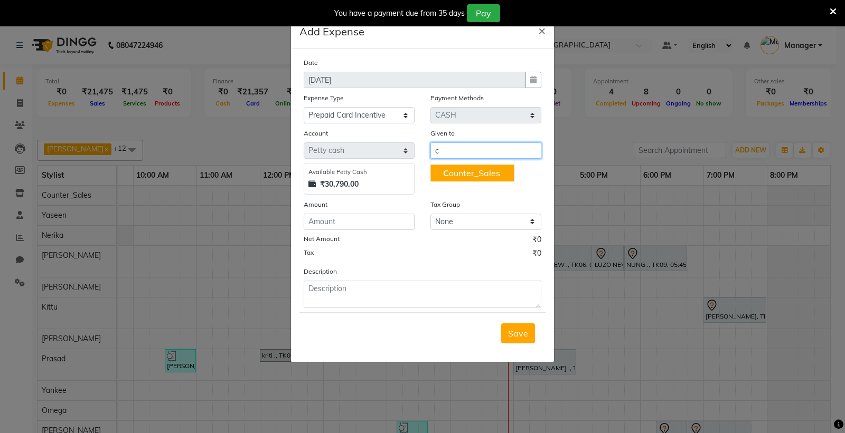
click at [444, 175] on span "C" at bounding box center [446, 173] width 6 height 11
type input "Counter_Sales"
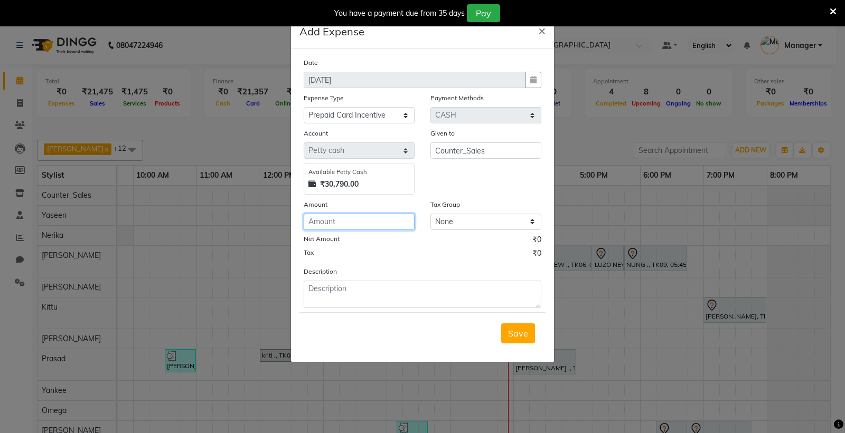
click at [325, 227] on input "number" at bounding box center [358, 222] width 111 height 16
type input "500"
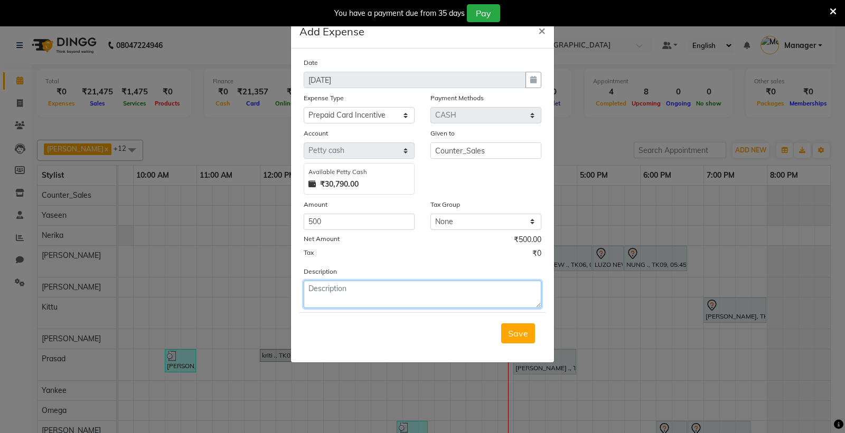
click at [344, 296] on textarea at bounding box center [422, 294] width 238 height 27
type textarea "20k prepaid by Ali"
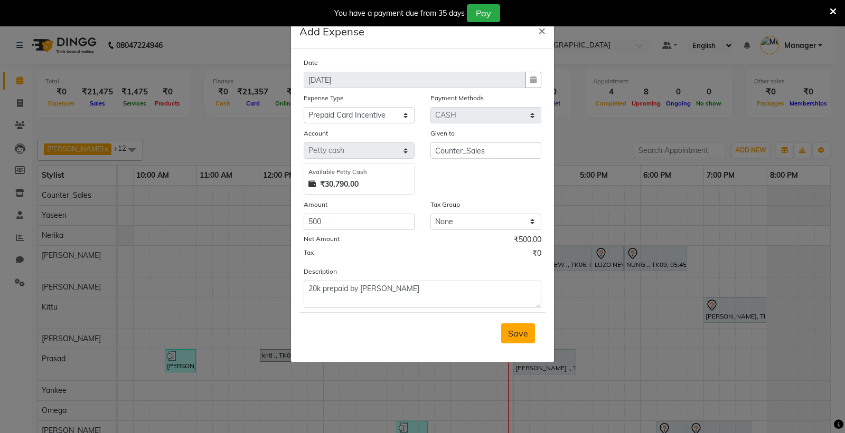
click at [514, 334] on span "Save" at bounding box center [518, 333] width 20 height 11
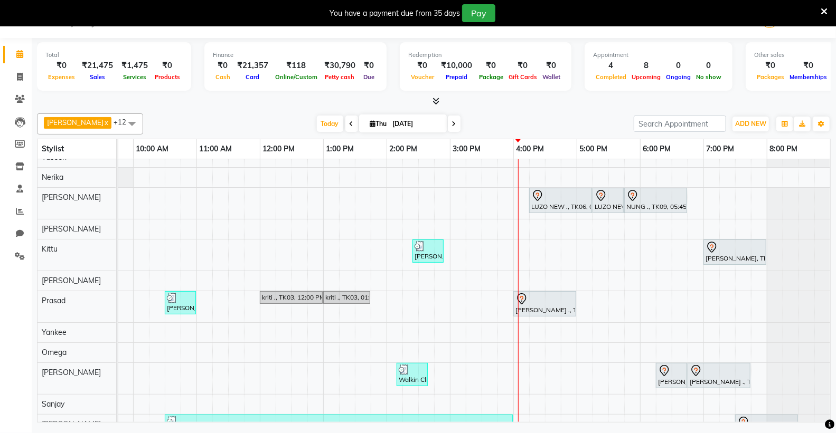
scroll to position [64, 0]
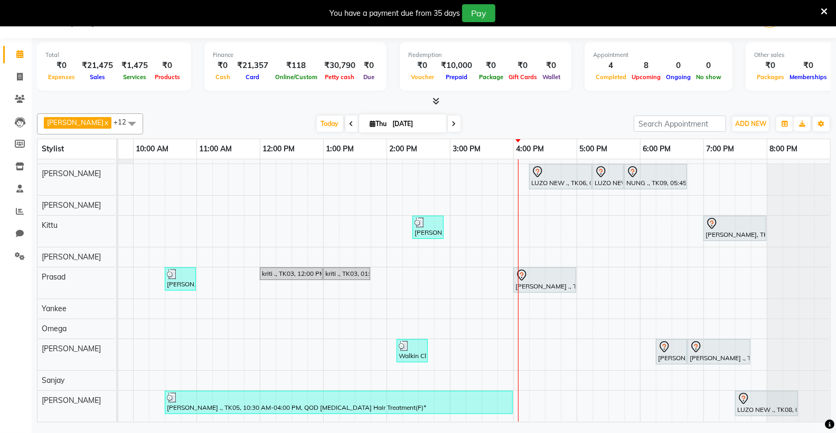
click at [823, 10] on icon at bounding box center [823, 12] width 7 height 10
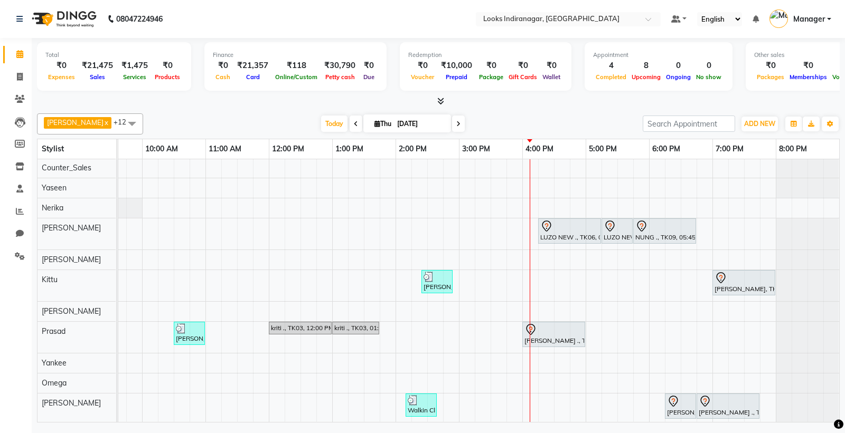
scroll to position [0, 0]
click at [592, 286] on div "LUZO NEW ., TK06, 04:15 PM-05:15 PM, Sr.Stylist Cut(F) LUZO NEW ., TK06, 05:15 …" at bounding box center [426, 318] width 823 height 318
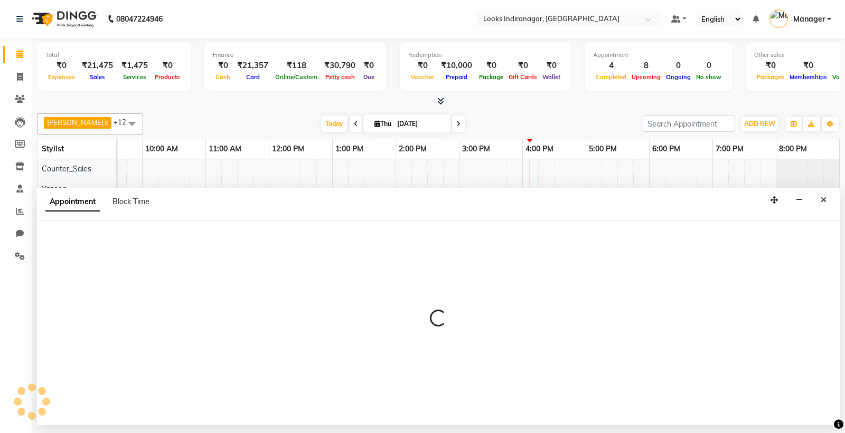
select select "87784"
select select "1020"
select select "tentative"
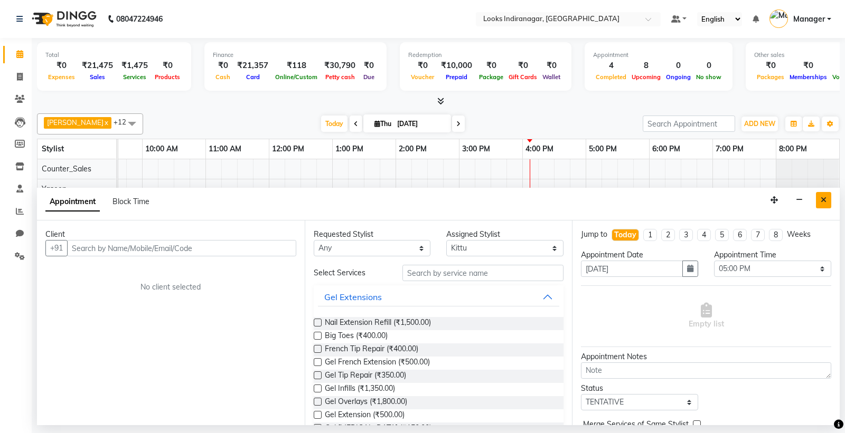
click at [822, 201] on icon "Close" at bounding box center [823, 199] width 6 height 7
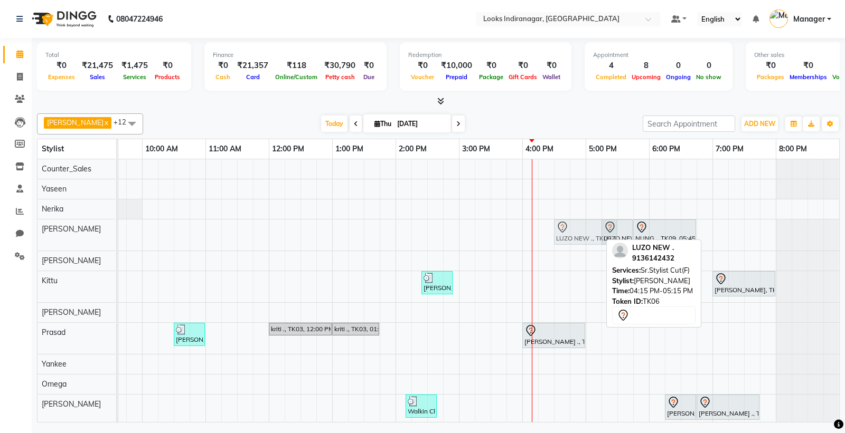
drag, startPoint x: 553, startPoint y: 235, endPoint x: 571, endPoint y: 236, distance: 18.0
click at [15, 236] on div "LUZO NEW ., TK06, 04:15 PM-05:15 PM, Sr.Stylist Cut(F) LUZO NEW ., TK06, 05:15 …" at bounding box center [15, 235] width 0 height 31
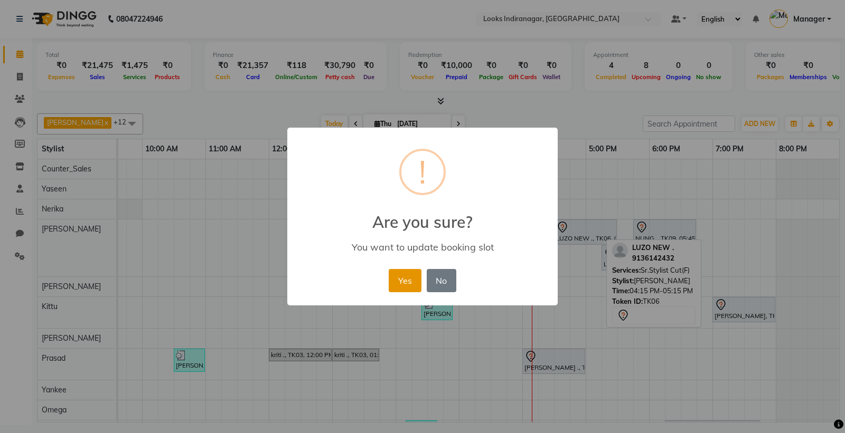
click at [394, 280] on button "Yes" at bounding box center [404, 280] width 32 height 23
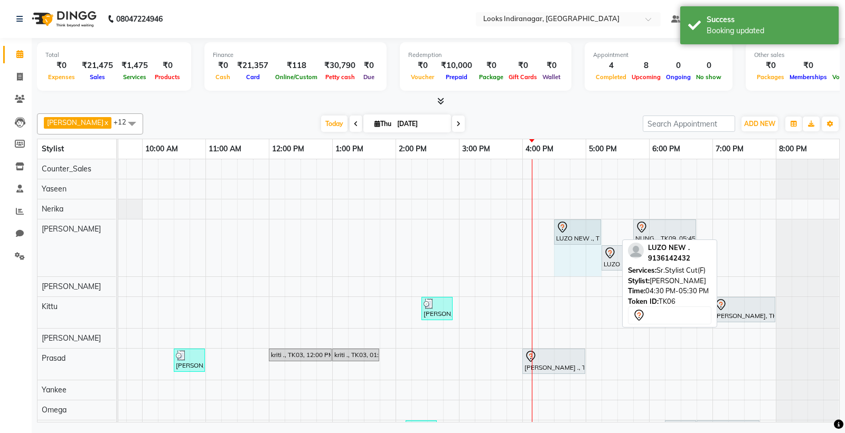
click at [15, 230] on div "LUZO NEW ., TK06, 04:30 PM-05:30 PM, Sr.Stylist Cut(F) NUNG ., TK09, 05:45 PM-0…" at bounding box center [15, 248] width 0 height 57
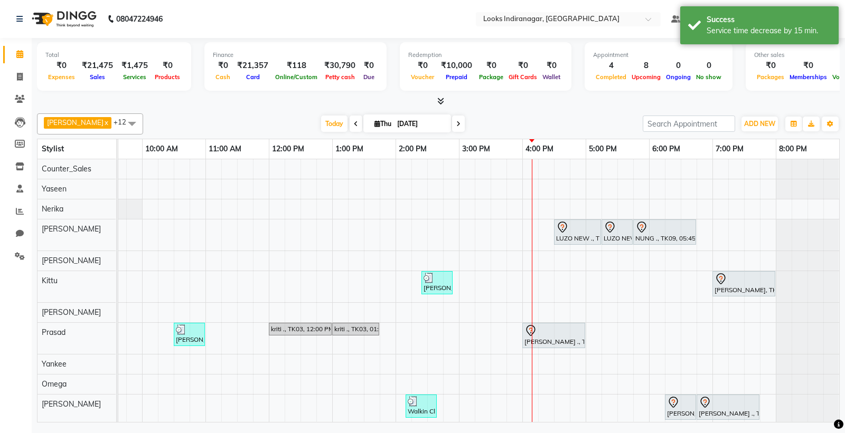
scroll to position [64, 0]
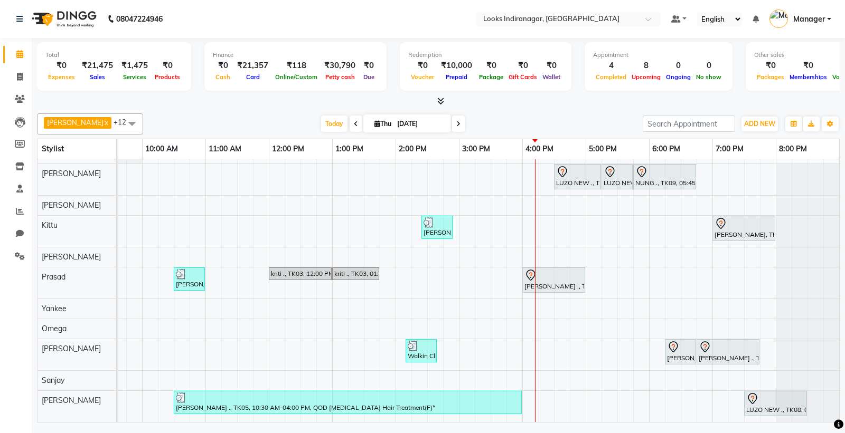
click at [561, 389] on div "LUZO NEW ., TK06, 04:30 PM-05:15 PM, Sr.Stylist Cut(F) LUZO NEW ., TK06, 05:15 …" at bounding box center [426, 263] width 823 height 318
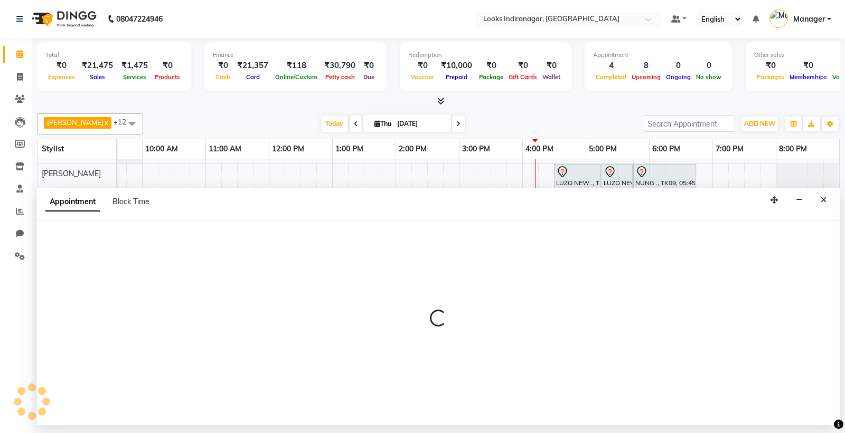
select select "87792"
select select "tentative"
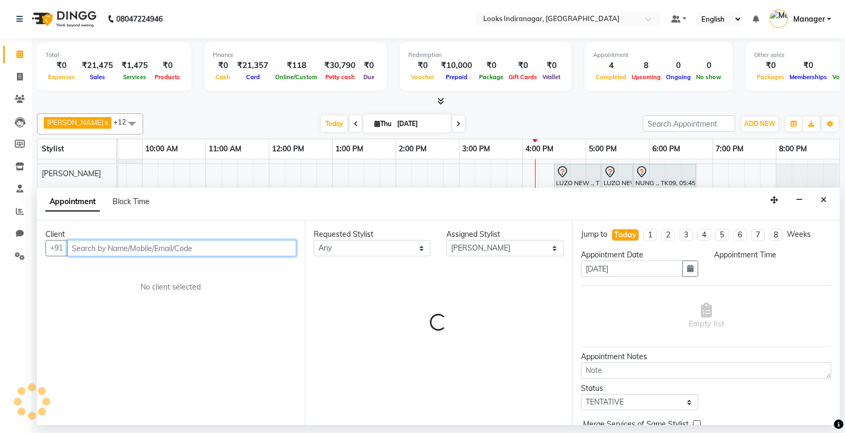
select select "990"
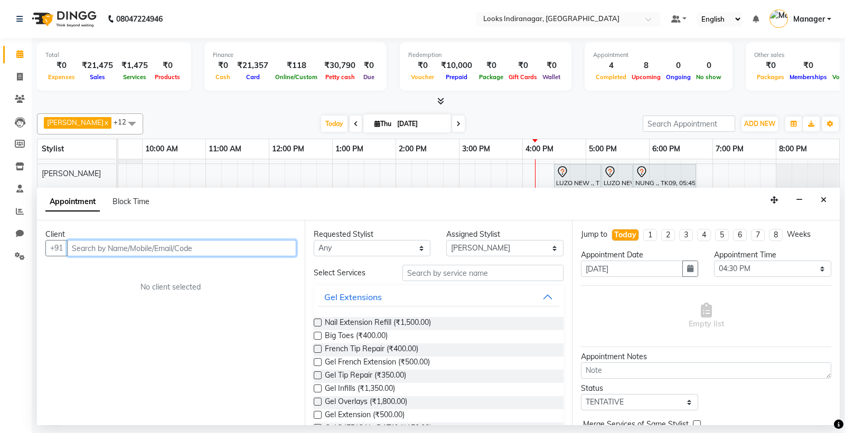
click at [251, 244] on input "text" at bounding box center [181, 248] width 229 height 16
paste input "9662106076"
type input "9662106076"
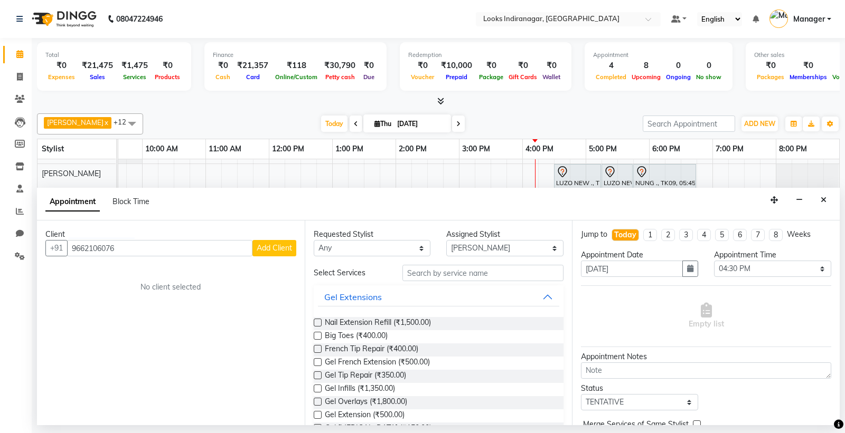
click at [270, 252] on span "Add Client" at bounding box center [274, 248] width 35 height 10
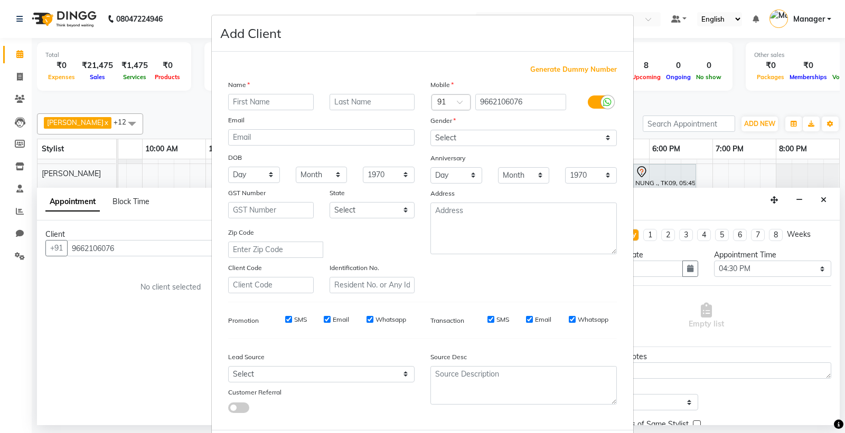
click at [286, 102] on input "text" at bounding box center [271, 102] width 86 height 16
type input "varun"
click at [379, 102] on input "text" at bounding box center [372, 102] width 86 height 16
type input "."
click at [489, 143] on select "Select [DEMOGRAPHIC_DATA] [DEMOGRAPHIC_DATA] Other Prefer Not To Say" at bounding box center [523, 138] width 186 height 16
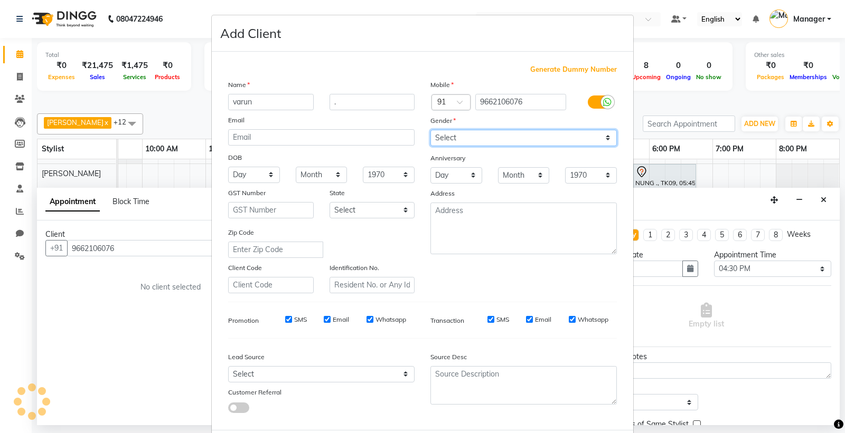
select select "male"
click at [430, 130] on select "Select [DEMOGRAPHIC_DATA] [DEMOGRAPHIC_DATA] Other Prefer Not To Say" at bounding box center [523, 138] width 186 height 16
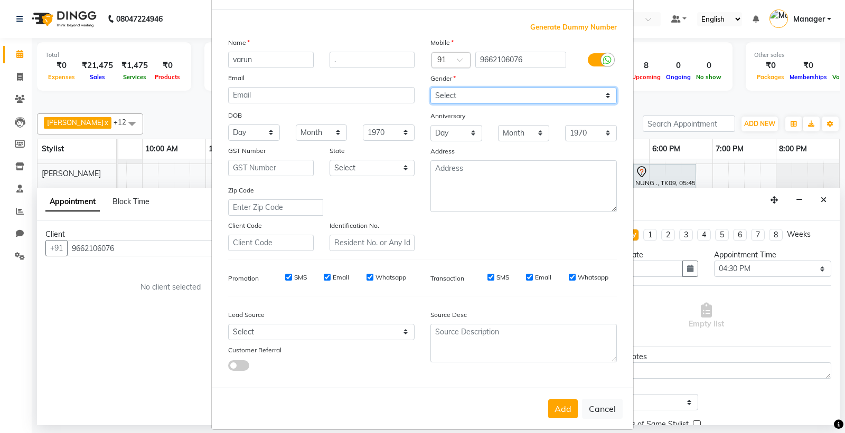
scroll to position [54, 0]
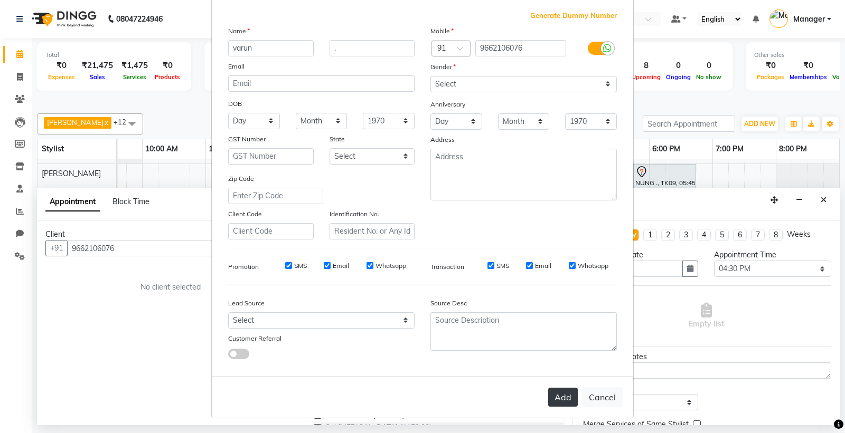
click at [560, 393] on button "Add" at bounding box center [563, 397] width 30 height 19
select select
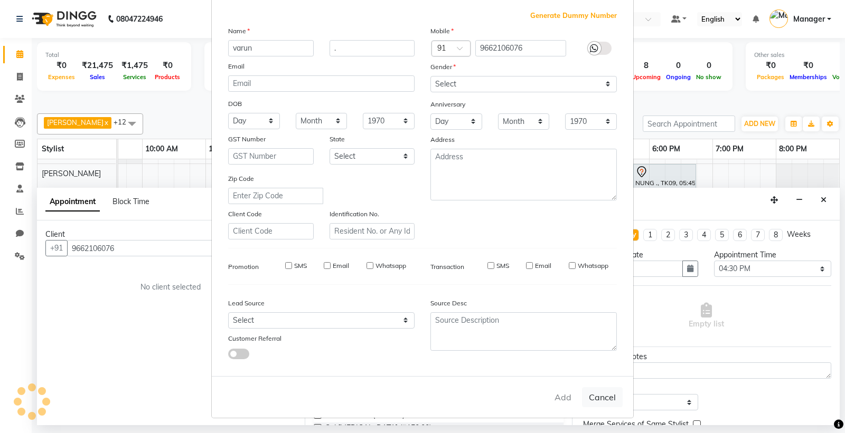
select select
checkbox input "false"
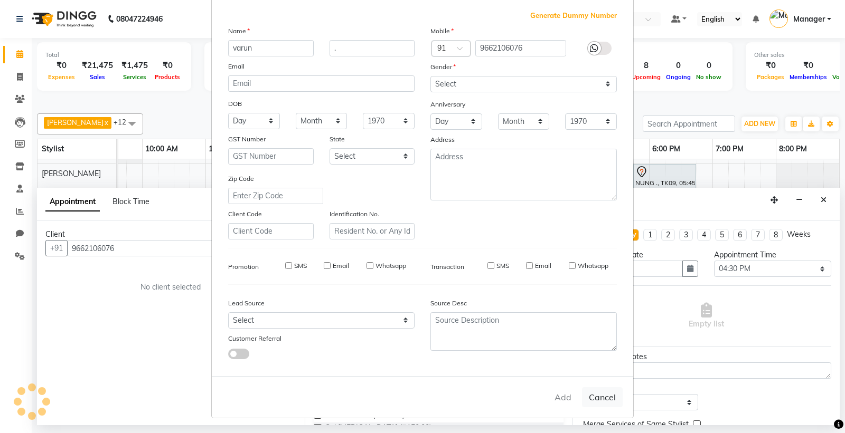
checkbox input "false"
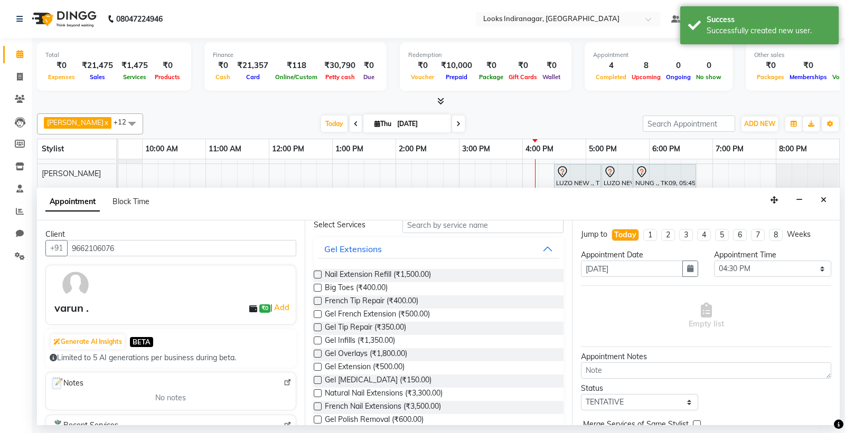
scroll to position [0, 0]
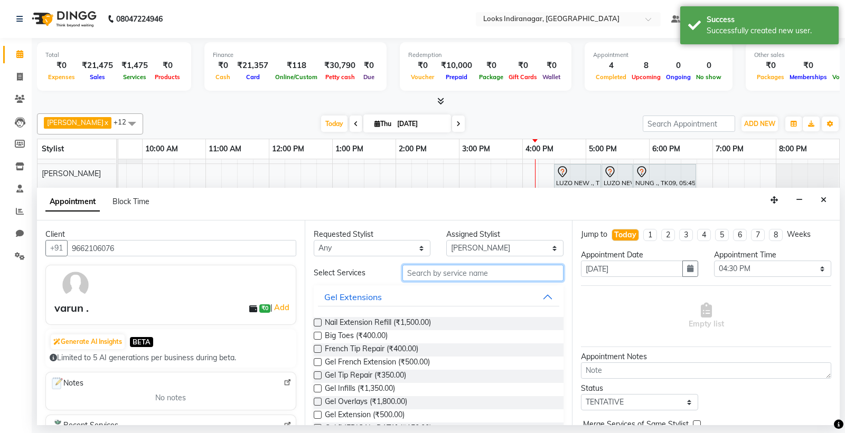
click at [455, 278] on input "text" at bounding box center [483, 273] width 162 height 16
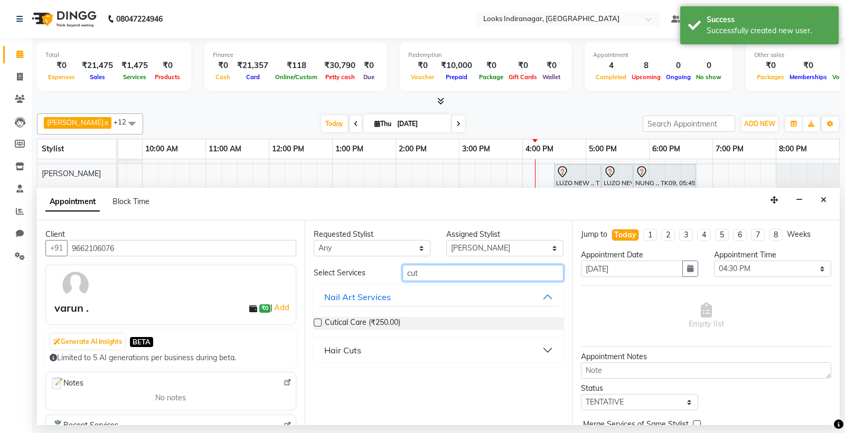
type input "cut"
click at [359, 352] on div "Hair Cuts" at bounding box center [342, 350] width 37 height 13
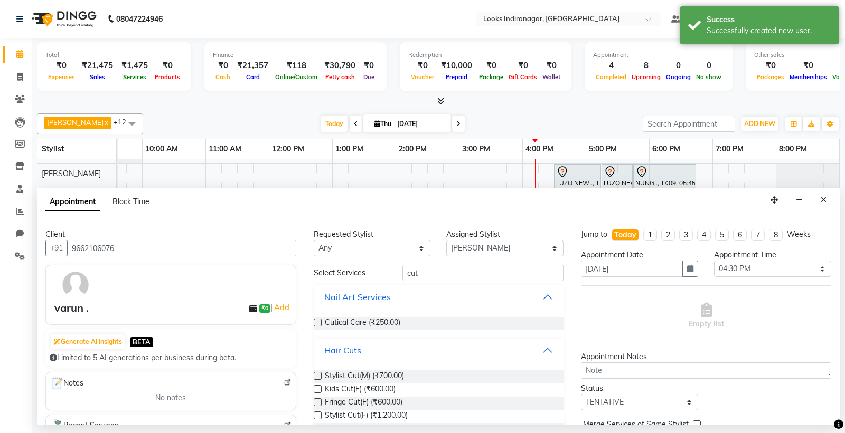
scroll to position [59, 0]
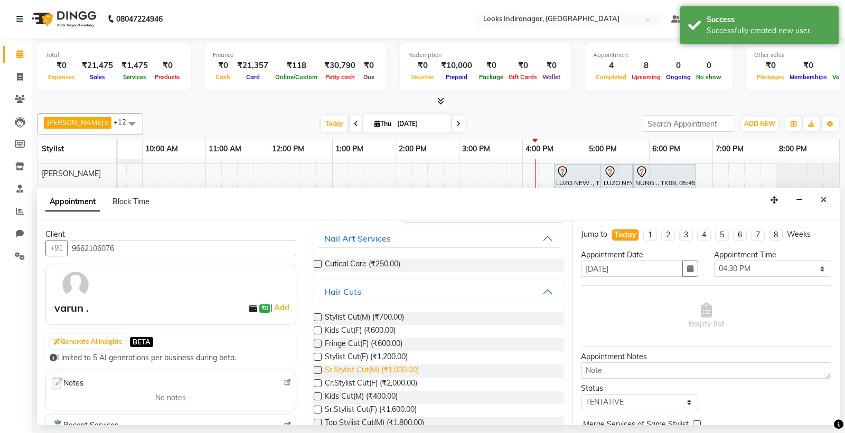
click at [417, 371] on span "Sr.Stylist Cut(M) (₹1,000.00)" at bounding box center [372, 371] width 94 height 13
checkbox input "false"
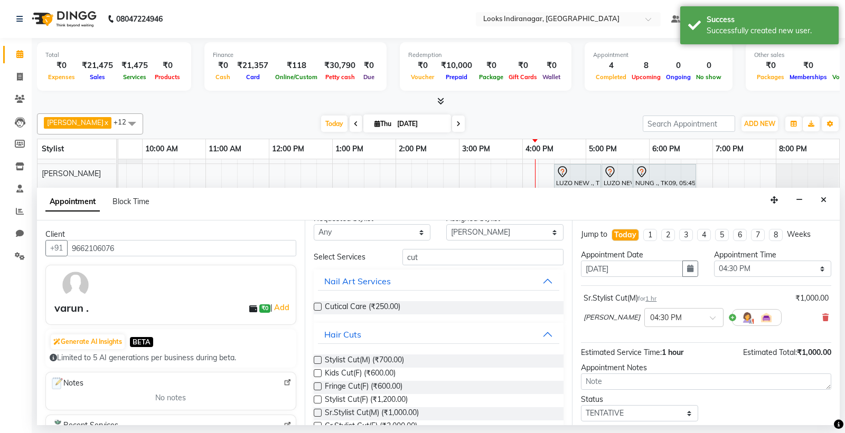
scroll to position [0, 0]
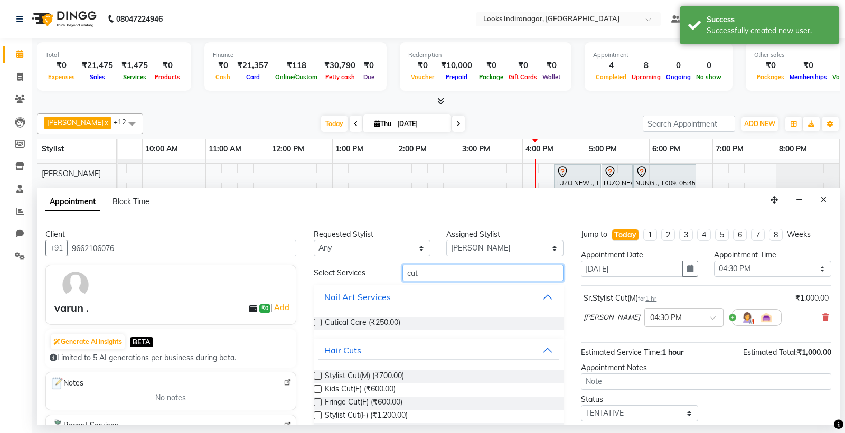
click at [430, 272] on input "cut" at bounding box center [483, 273] width 162 height 16
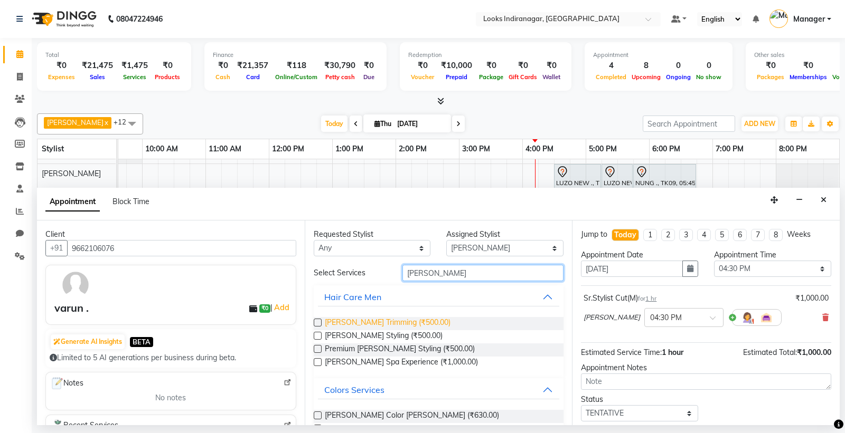
type input "beard"
click at [344, 329] on span "Beard Trimming (₹500.00)" at bounding box center [388, 323] width 126 height 13
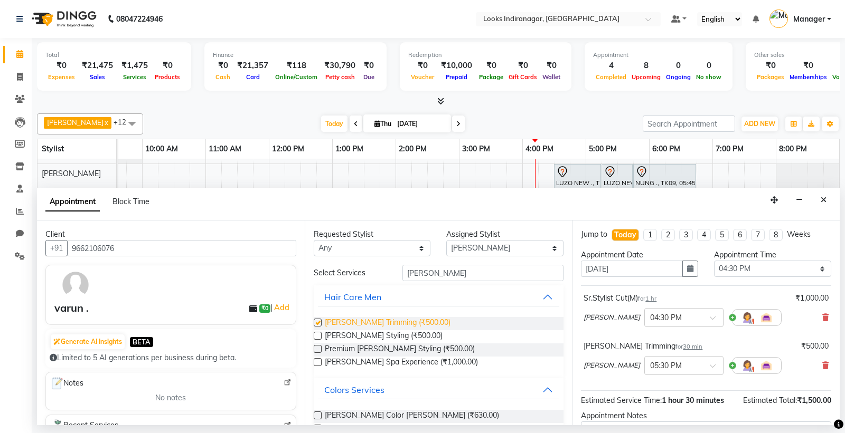
checkbox input "false"
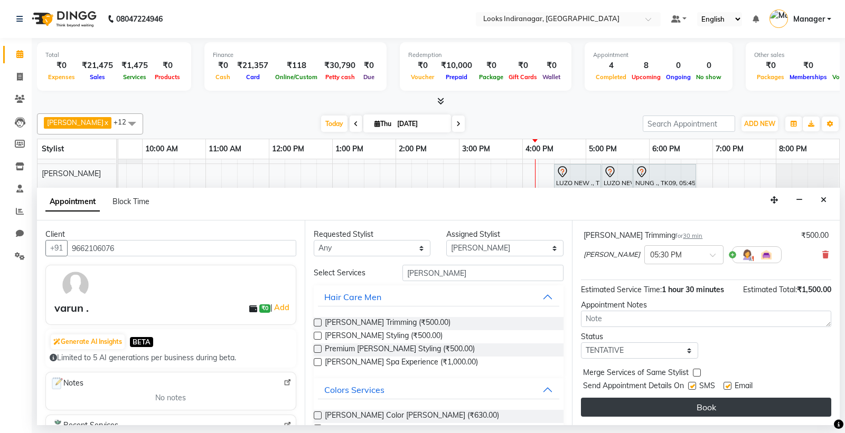
click at [672, 404] on button "Book" at bounding box center [706, 407] width 250 height 19
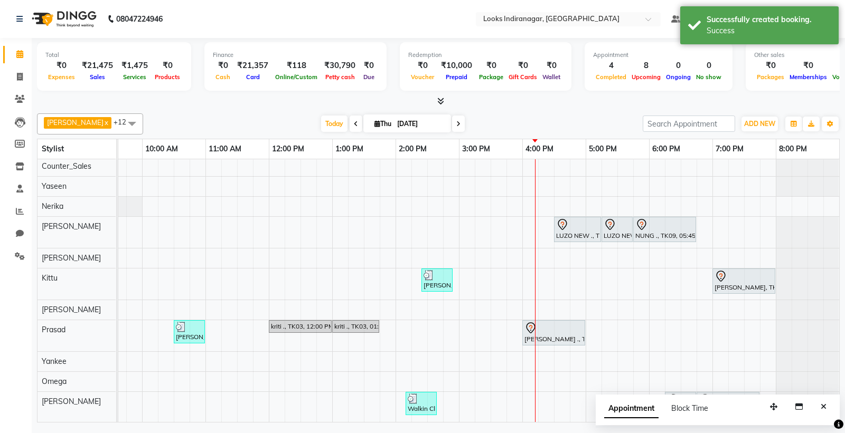
scroll to position [0, 0]
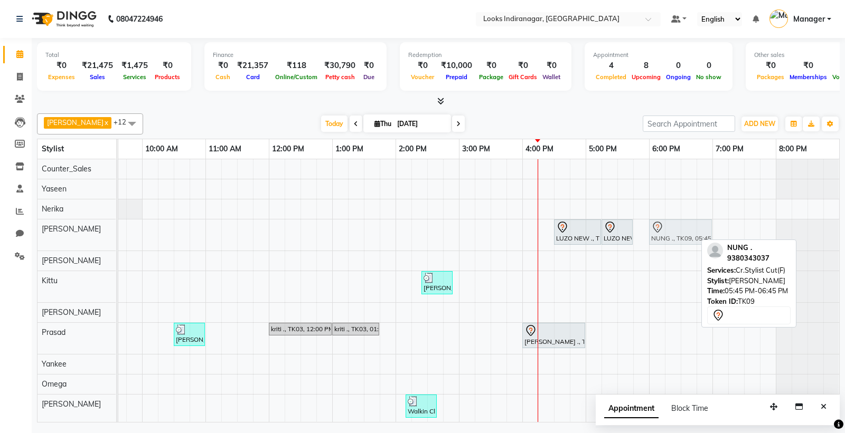
drag, startPoint x: 655, startPoint y: 240, endPoint x: 668, endPoint y: 240, distance: 12.7
click at [15, 240] on div "LUZO NEW ., TK06, 04:30 PM-05:15 PM, Sr.Stylist Cut(F) LUZO NEW ., TK06, 05:15 …" at bounding box center [15, 235] width 0 height 31
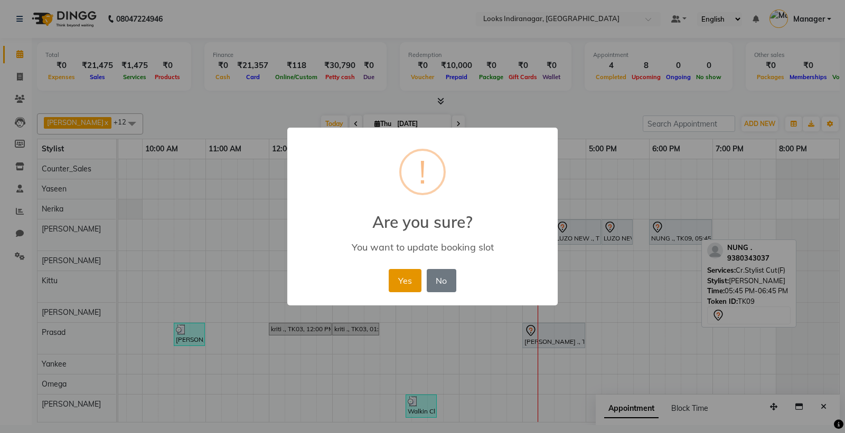
click at [407, 285] on button "Yes" at bounding box center [404, 280] width 32 height 23
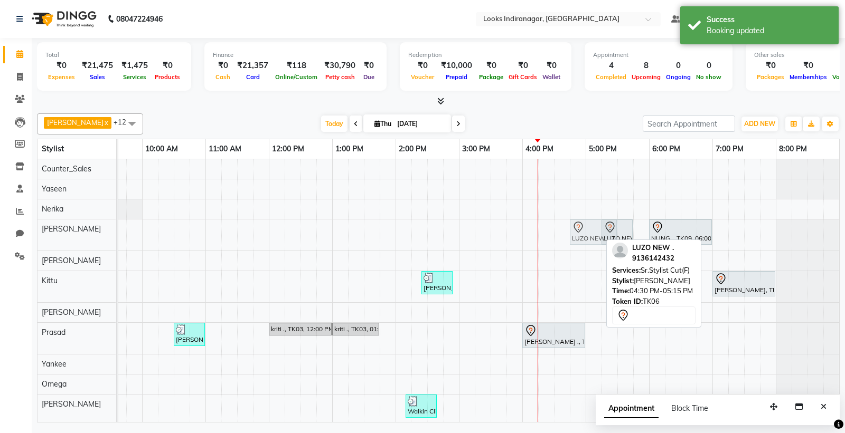
drag, startPoint x: 569, startPoint y: 236, endPoint x: 578, endPoint y: 236, distance: 9.5
click at [15, 236] on div "LUZO NEW ., TK06, 04:30 PM-05:15 PM, Sr.Stylist Cut(F) LUZO NEW ., TK06, 05:15 …" at bounding box center [15, 235] width 0 height 31
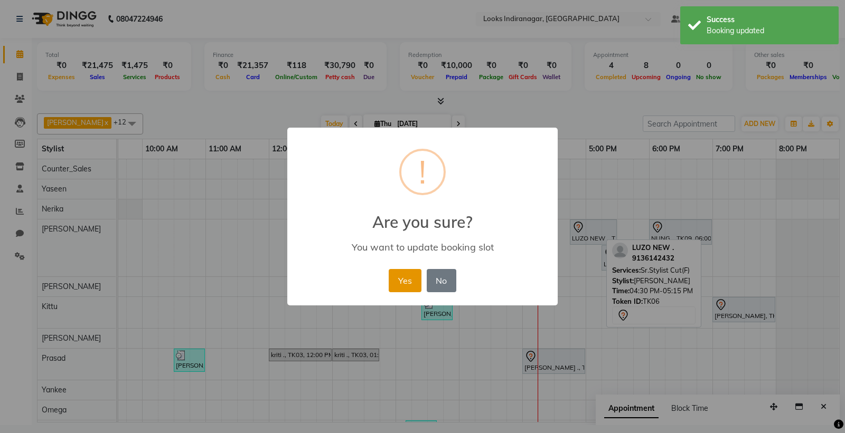
click at [407, 278] on button "Yes" at bounding box center [404, 280] width 32 height 23
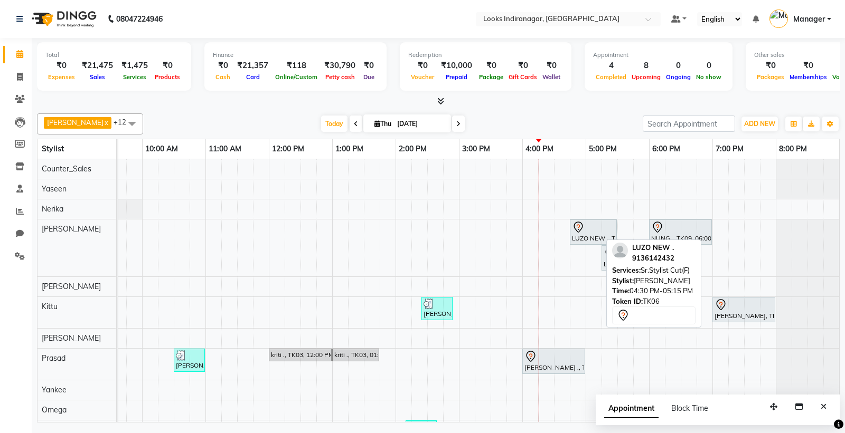
scroll to position [91, 0]
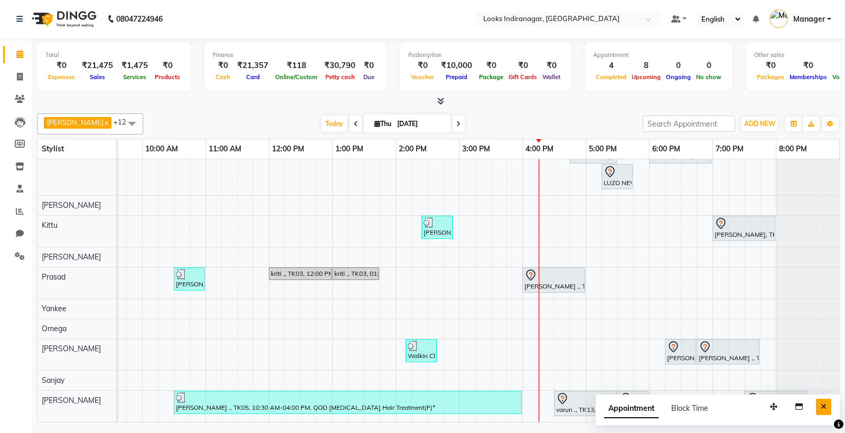
click at [821, 407] on icon "Close" at bounding box center [823, 406] width 6 height 7
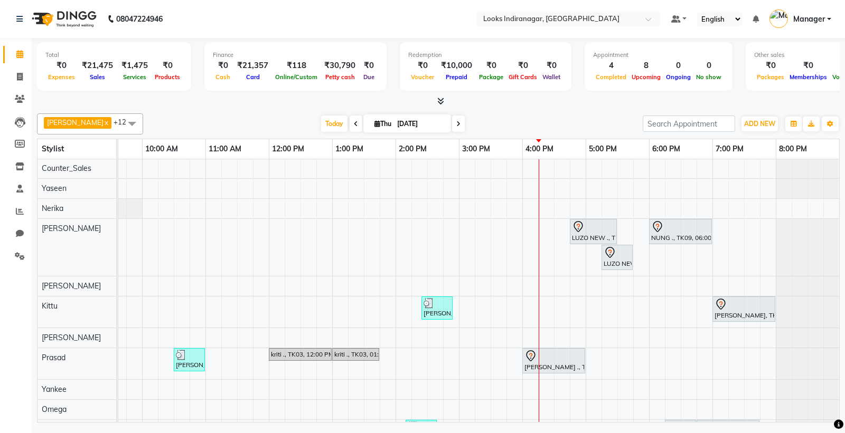
scroll to position [0, 0]
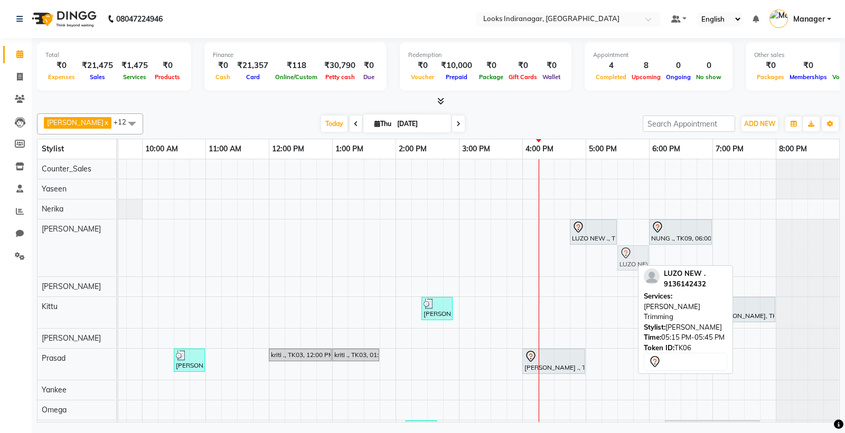
click at [15, 262] on div "LUZO NEW ., TK06, 04:45 PM-05:30 PM, Sr.Stylist Cut(F) NUNG ., TK09, 06:00 PM-0…" at bounding box center [15, 248] width 0 height 57
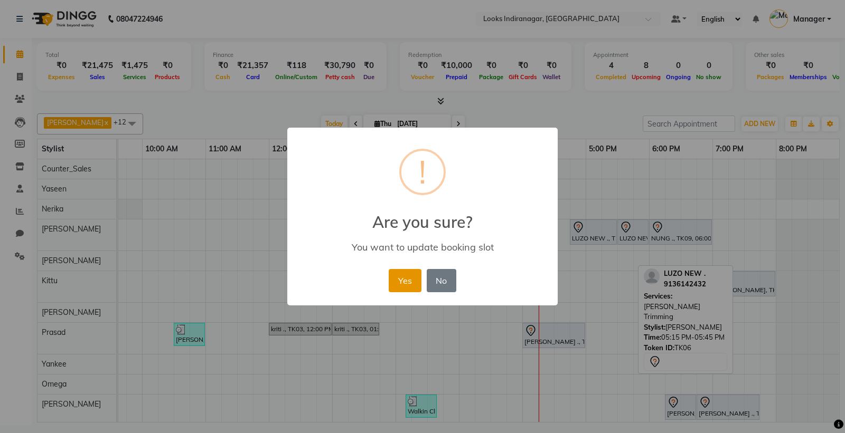
click at [407, 286] on button "Yes" at bounding box center [404, 280] width 32 height 23
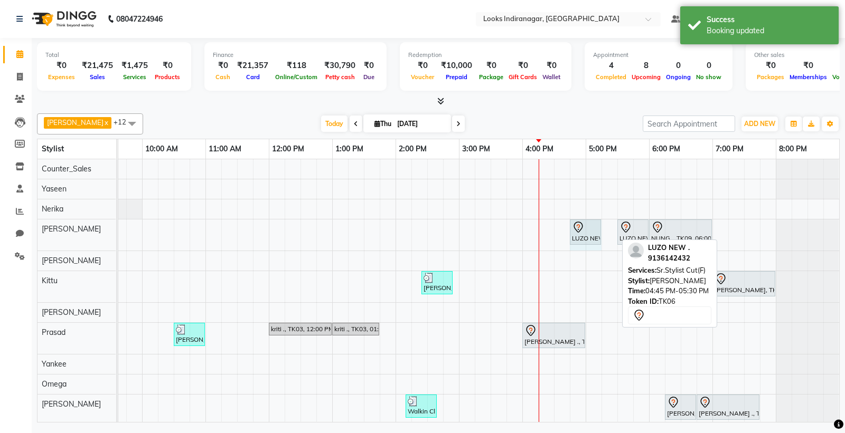
drag, startPoint x: 615, startPoint y: 233, endPoint x: 600, endPoint y: 236, distance: 16.3
click at [15, 236] on div "LUZO NEW ., TK06, 04:45 PM-05:30 PM, Sr.Stylist Cut(F) LUZO NEW ., TK06, 05:30 …" at bounding box center [15, 235] width 0 height 31
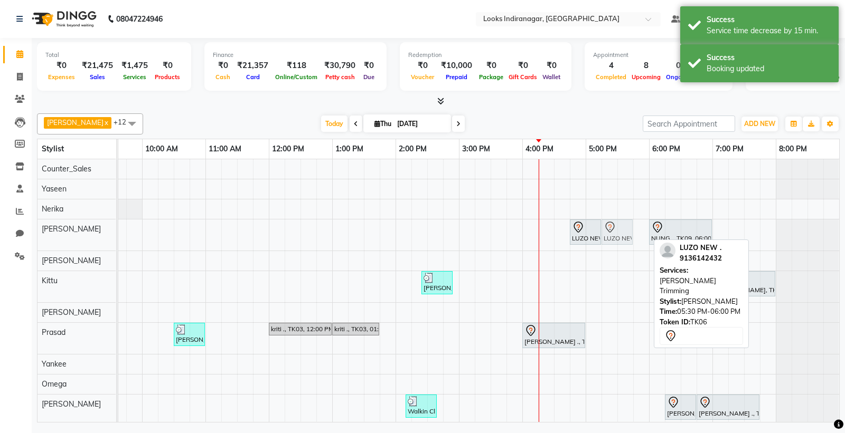
drag, startPoint x: 624, startPoint y: 238, endPoint x: 608, endPoint y: 239, distance: 16.4
click at [15, 239] on div "LUZO NEW ., TK06, 04:45 PM-05:15 PM, Sr.Stylist Cut(F) LUZO NEW ., TK06, 05:30 …" at bounding box center [15, 235] width 0 height 31
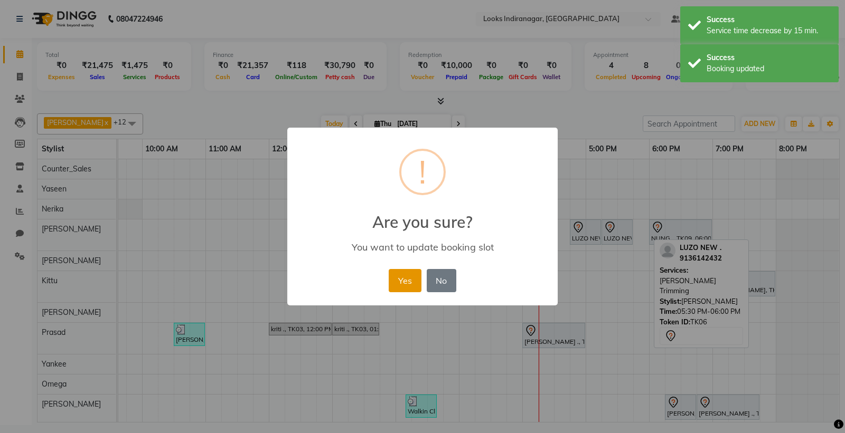
click at [418, 284] on button "Yes" at bounding box center [404, 280] width 32 height 23
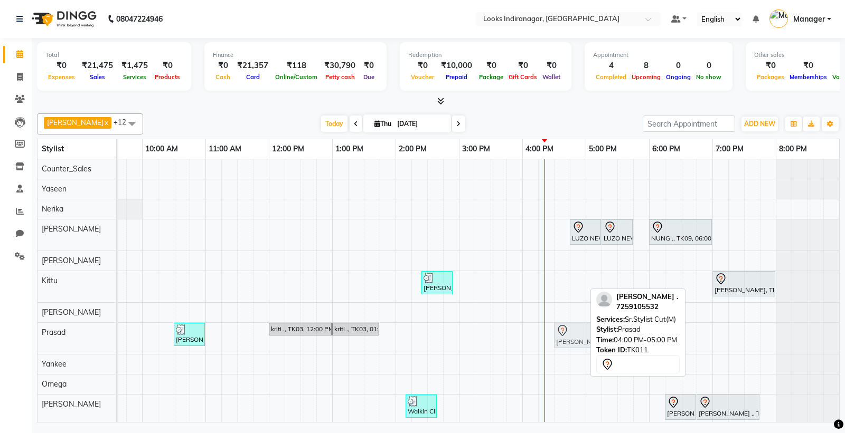
drag, startPoint x: 529, startPoint y: 335, endPoint x: 566, endPoint y: 336, distance: 37.0
click at [15, 336] on div "Radha krishna ., TK02, 10:30 AM-11:00 AM, Stylist Cut(M) (₹700) kriti ., TK03, …" at bounding box center [15, 338] width 0 height 31
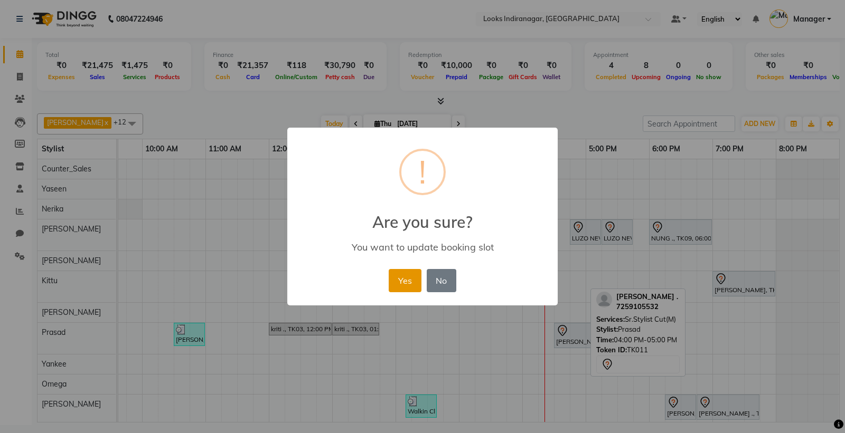
click at [403, 284] on button "Yes" at bounding box center [404, 280] width 32 height 23
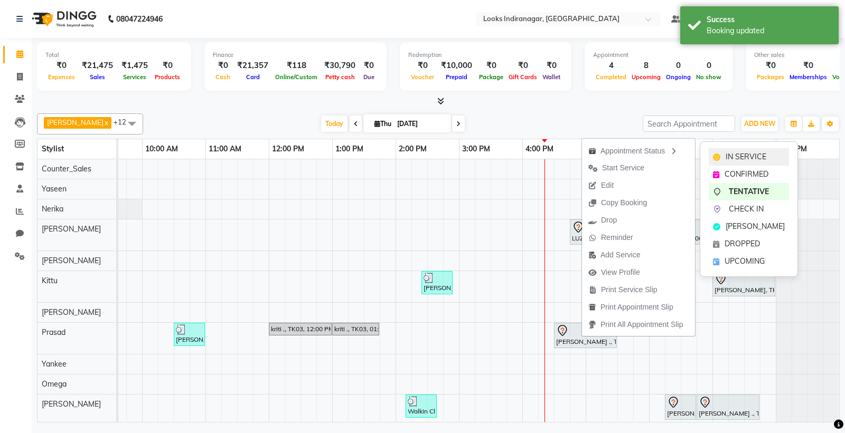
click at [740, 157] on span "IN SERVICE" at bounding box center [745, 156] width 41 height 11
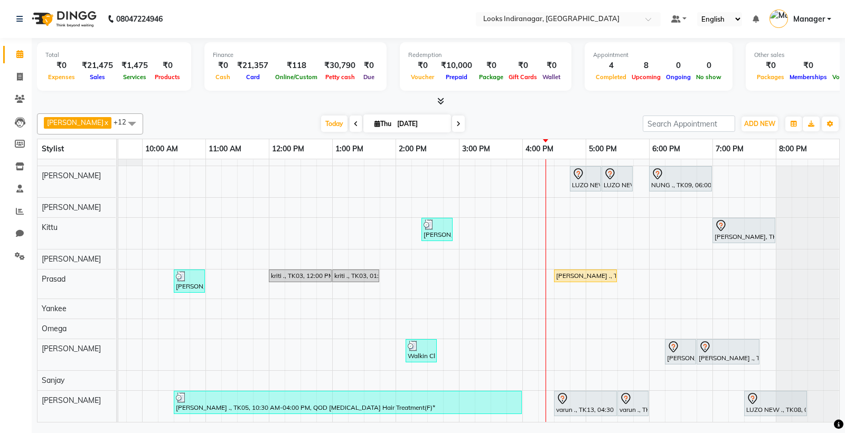
scroll to position [62, 0]
click at [22, 55] on icon at bounding box center [19, 54] width 7 height 8
click at [20, 77] on icon at bounding box center [20, 77] width 6 height 8
select select "service"
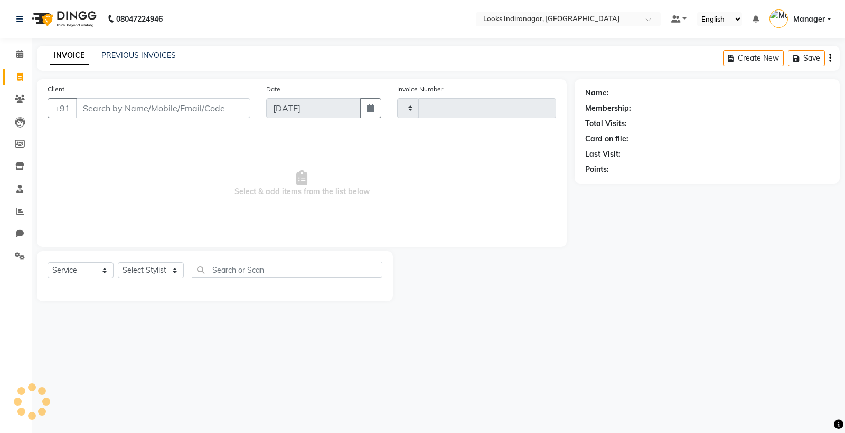
type input "3485"
select select "8708"
click at [141, 61] on div "PREVIOUS INVOICES" at bounding box center [138, 55] width 74 height 11
drag, startPoint x: 119, startPoint y: 48, endPoint x: 122, endPoint y: 56, distance: 9.0
click at [119, 48] on div "INVOICE PREVIOUS INVOICES Create New Save" at bounding box center [438, 58] width 802 height 25
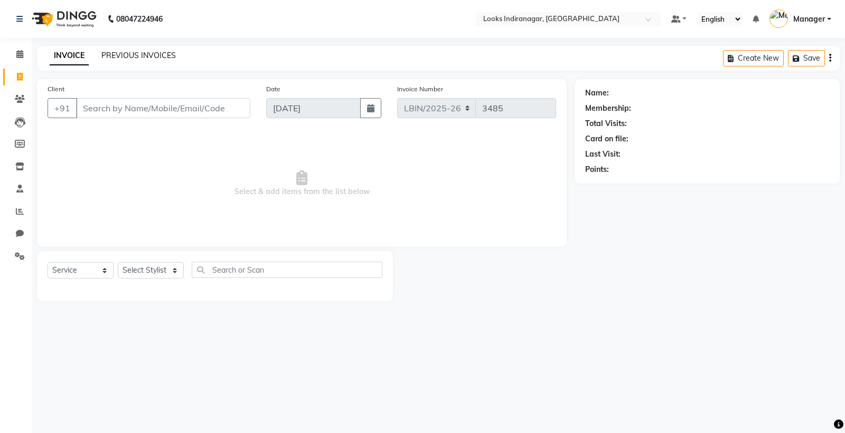
click at [140, 55] on link "PREVIOUS INVOICES" at bounding box center [138, 56] width 74 height 10
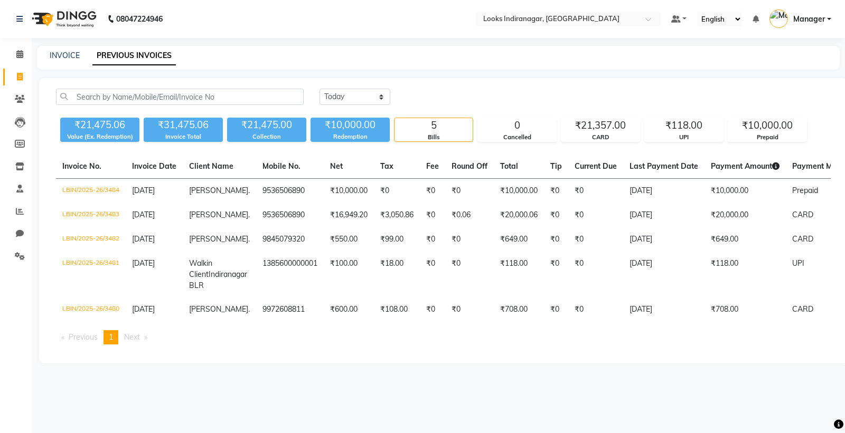
click at [80, 16] on img at bounding box center [63, 19] width 72 height 30
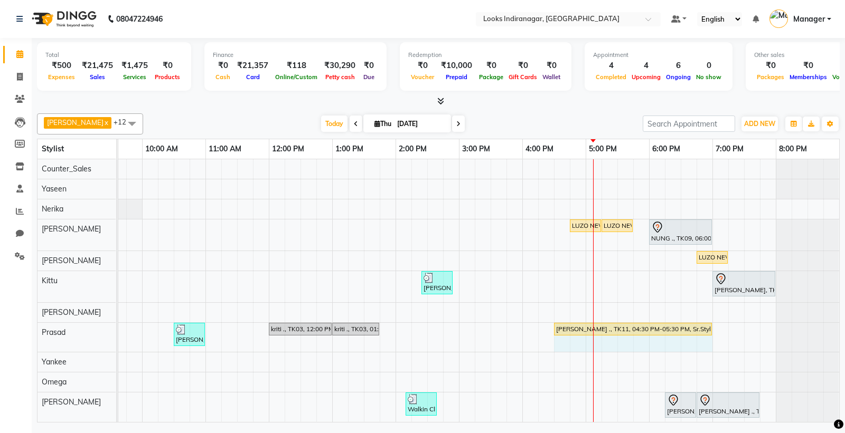
drag, startPoint x: 606, startPoint y: 331, endPoint x: 694, endPoint y: 330, distance: 88.2
click at [15, 330] on div "Radha krishna ., TK02, 10:30 AM-11:00 AM, Stylist Cut(M) (₹700) kriti ., TK03, …" at bounding box center [15, 337] width 0 height 29
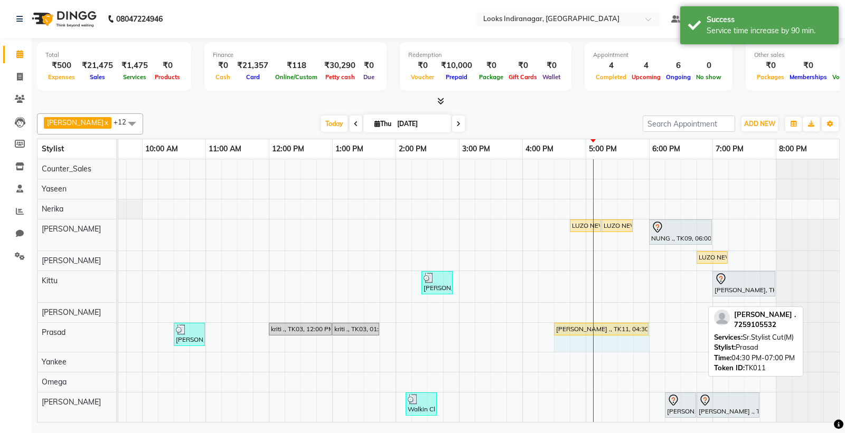
drag, startPoint x: 700, startPoint y: 333, endPoint x: 636, endPoint y: 330, distance: 64.4
click at [15, 330] on div "Radha krishna ., TK02, 10:30 AM-11:00 AM, Stylist Cut(M) (₹700) kriti ., TK03, …" at bounding box center [15, 337] width 0 height 29
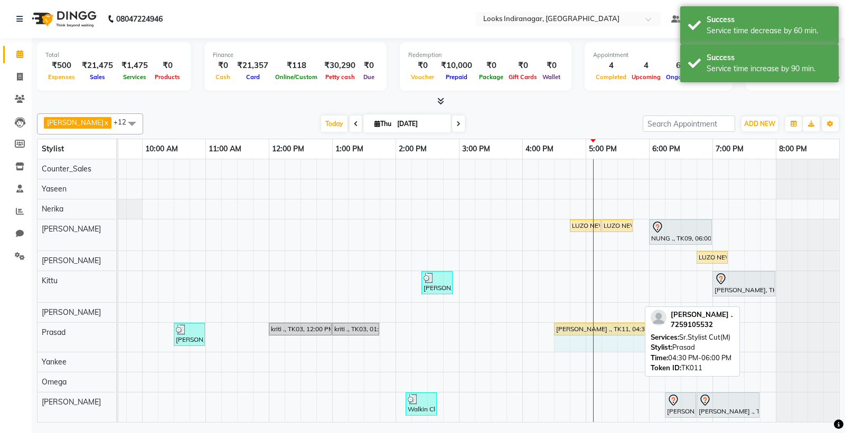
drag, startPoint x: 637, startPoint y: 327, endPoint x: 653, endPoint y: 328, distance: 16.4
click at [653, 328] on div "Ali x [PERSON_NAME] x Counter_Sales x [PERSON_NAME] x [PERSON_NAME] x Nerika x …" at bounding box center [438, 266] width 802 height 314
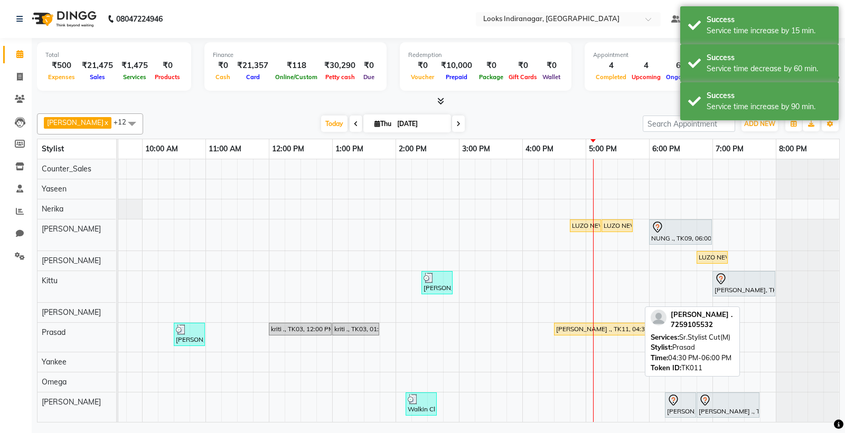
click at [611, 361] on div "LUZO NEW ., TK06, 04:45 PM-05:15 PM, Sr.Stylist Cut(F) LUZO NEW ., TK06, 05:15 …" at bounding box center [426, 316] width 823 height 314
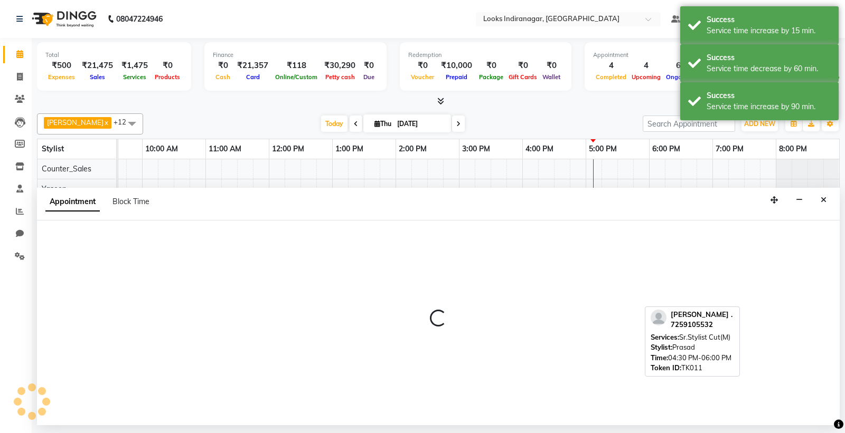
select select "87787"
select select "1050"
select select "tentative"
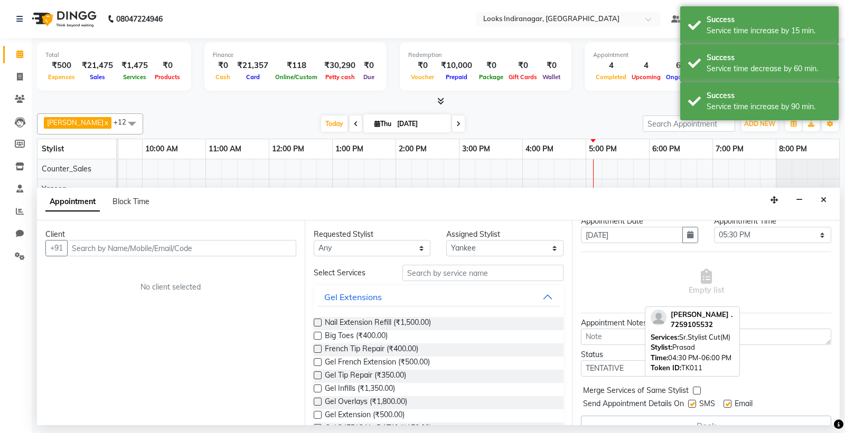
scroll to position [53, 0]
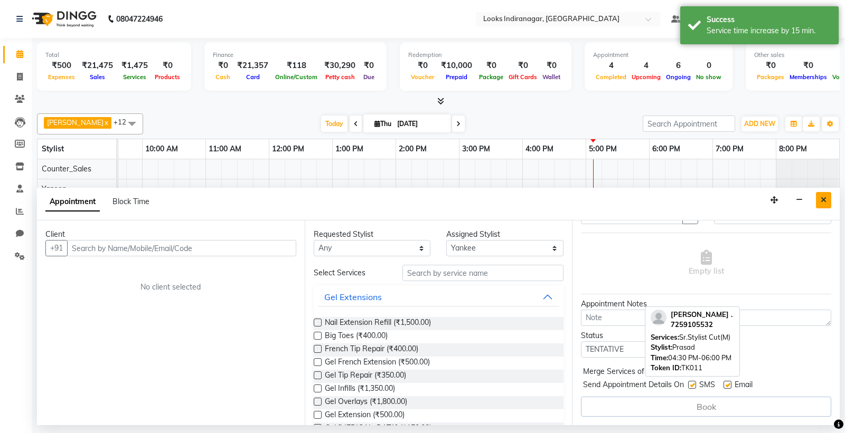
click at [822, 202] on icon "Close" at bounding box center [823, 199] width 6 height 7
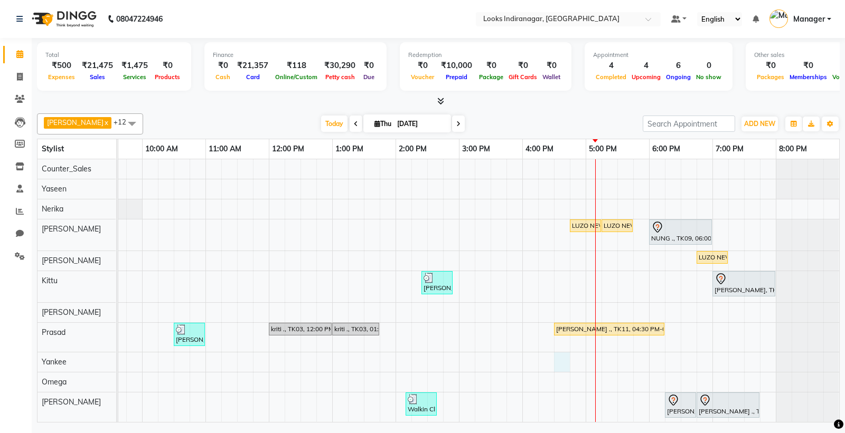
click at [558, 369] on div "LUZO NEW ., TK06, 04:45 PM-05:15 PM, Sr.Stylist Cut(F) LUZO NEW ., TK06, 05:15 …" at bounding box center [426, 316] width 823 height 314
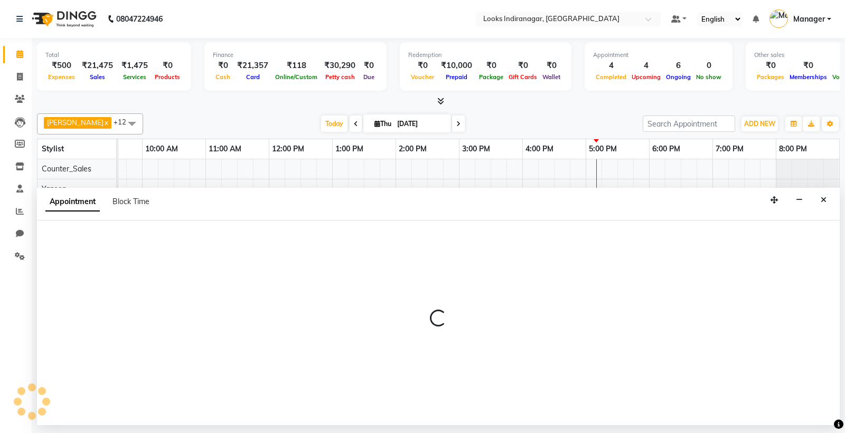
select select "87787"
select select "990"
select select "tentative"
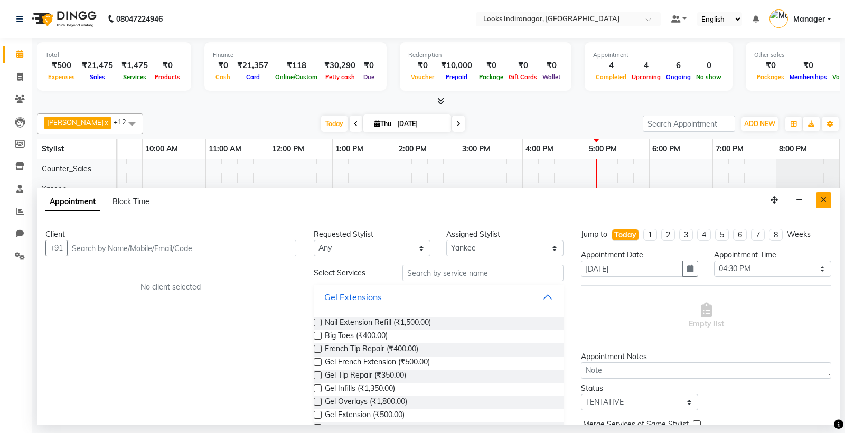
click at [827, 202] on button "Close" at bounding box center [822, 200] width 15 height 16
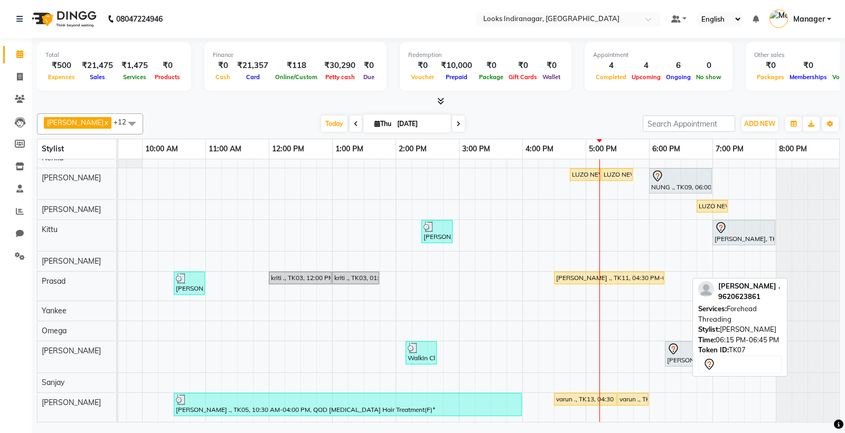
scroll to position [60, 0]
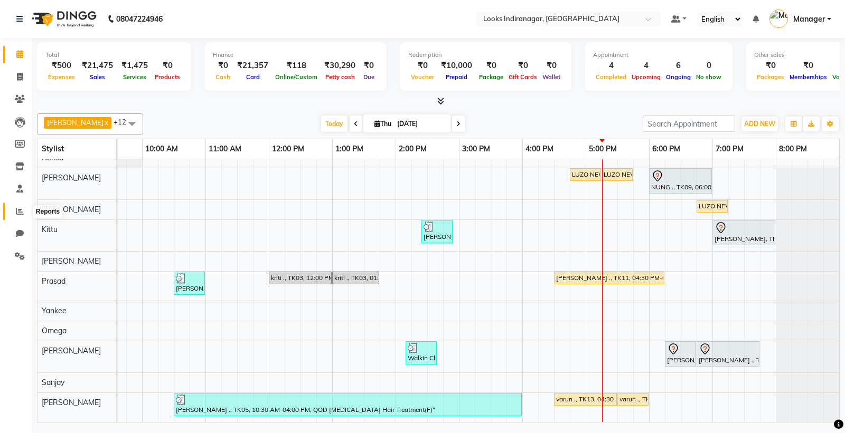
click at [20, 212] on icon at bounding box center [20, 211] width 8 height 8
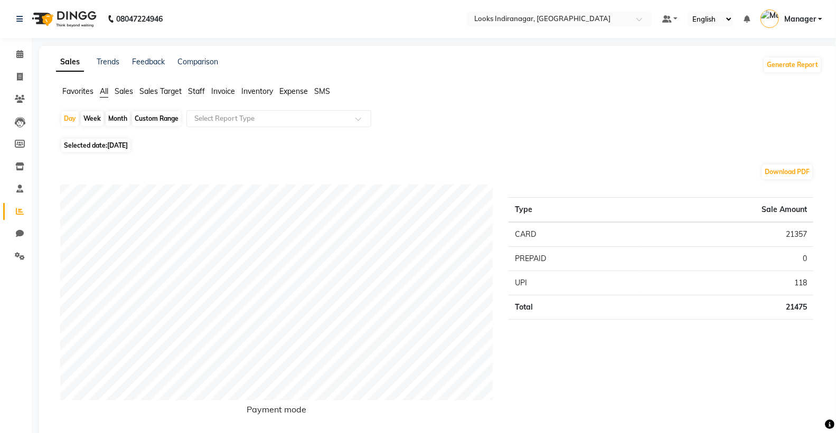
click at [296, 91] on span "Expense" at bounding box center [293, 92] width 29 height 10
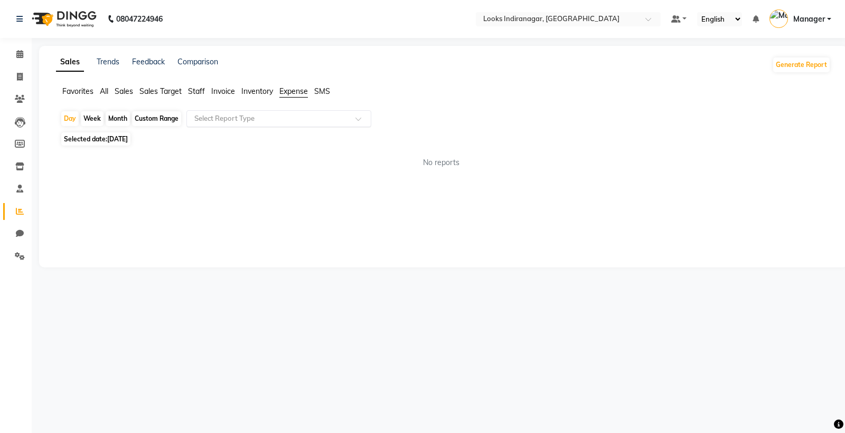
click at [288, 122] on input "text" at bounding box center [268, 118] width 152 height 11
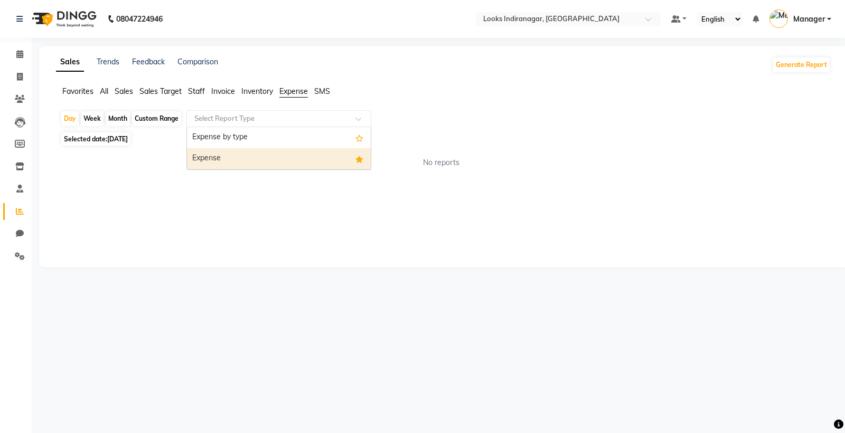
click at [229, 157] on div "Expense" at bounding box center [279, 158] width 184 height 21
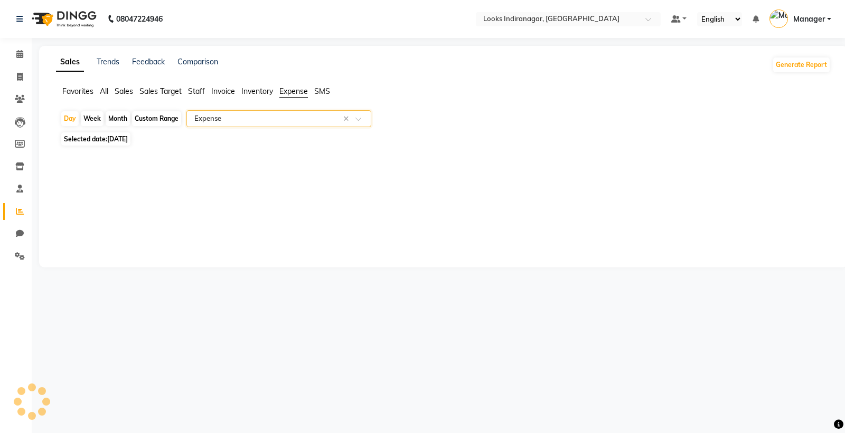
select select "full_report"
select select "csv"
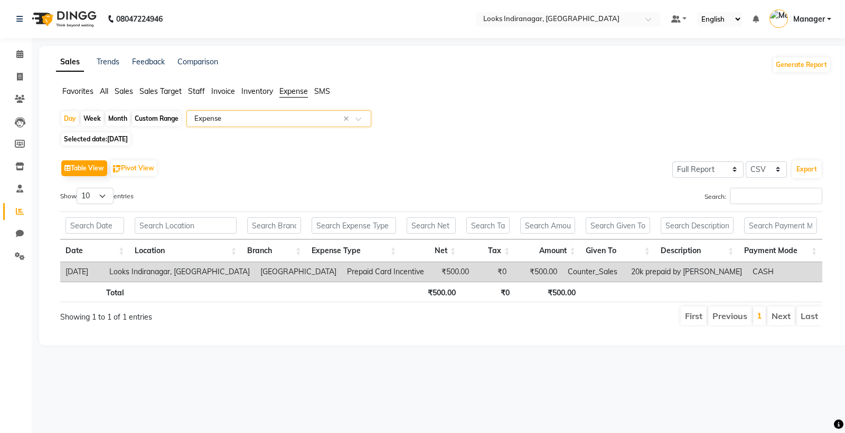
click at [68, 17] on img at bounding box center [63, 19] width 72 height 30
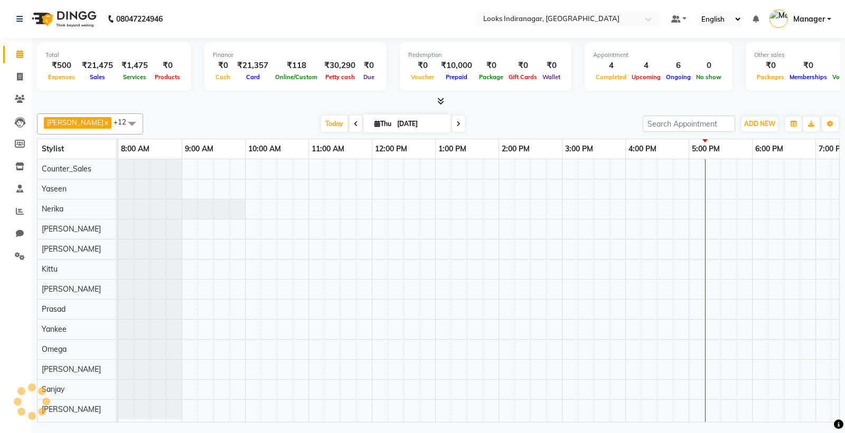
scroll to position [0, 103]
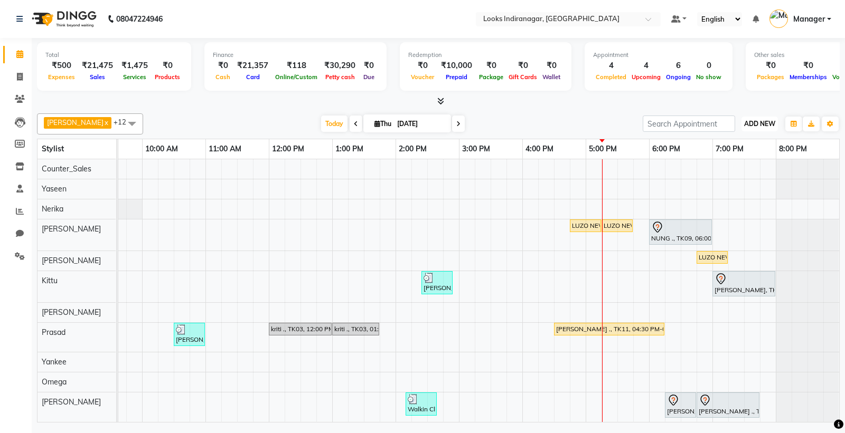
click at [753, 124] on span "ADD NEW" at bounding box center [759, 124] width 31 height 8
click at [740, 170] on link "Add Expense" at bounding box center [735, 171] width 83 height 14
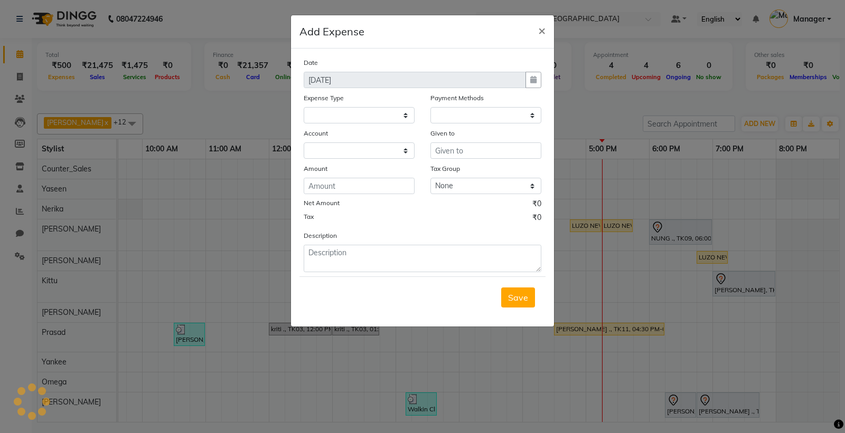
select select "1"
select select "7972"
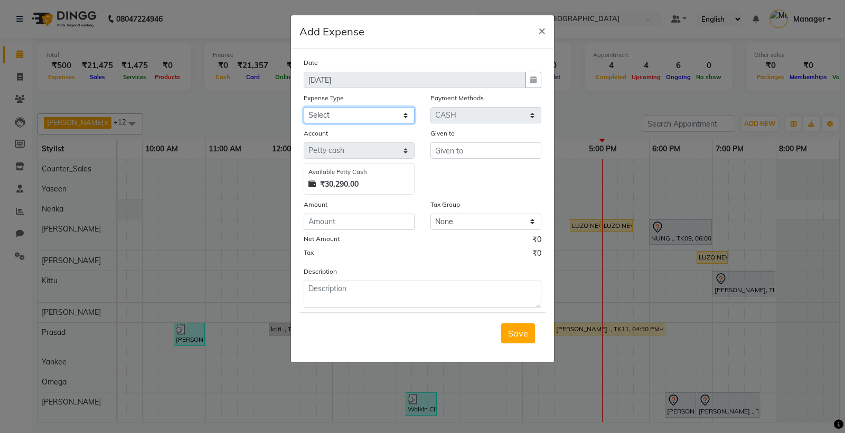
click at [386, 113] on select "Select Bank Deposit Blinkit Cash Handover CLIENT Client ordered food Client Ref…" at bounding box center [358, 115] width 111 height 16
select select "24472"
click at [303, 107] on select "Select Bank Deposit Blinkit Cash Handover CLIENT Client ordered food Client Ref…" at bounding box center [358, 115] width 111 height 16
click at [512, 151] on input "text" at bounding box center [485, 151] width 111 height 16
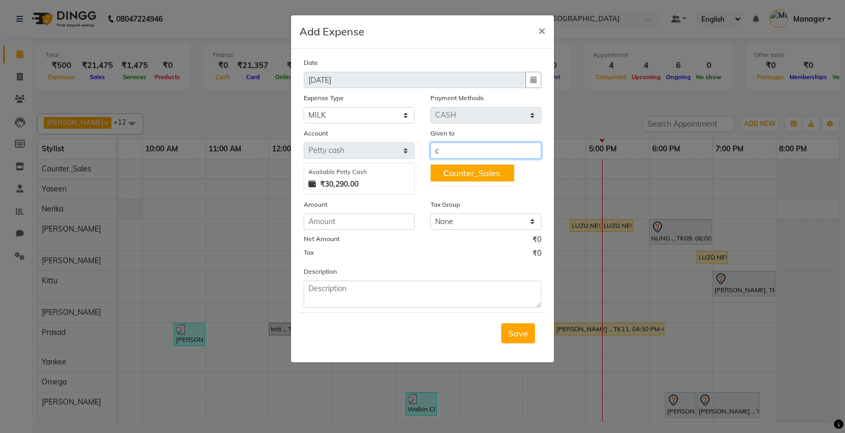
click at [471, 168] on ngb-highlight "C ounter_Sales" at bounding box center [471, 173] width 57 height 11
type input "Counter_Sales"
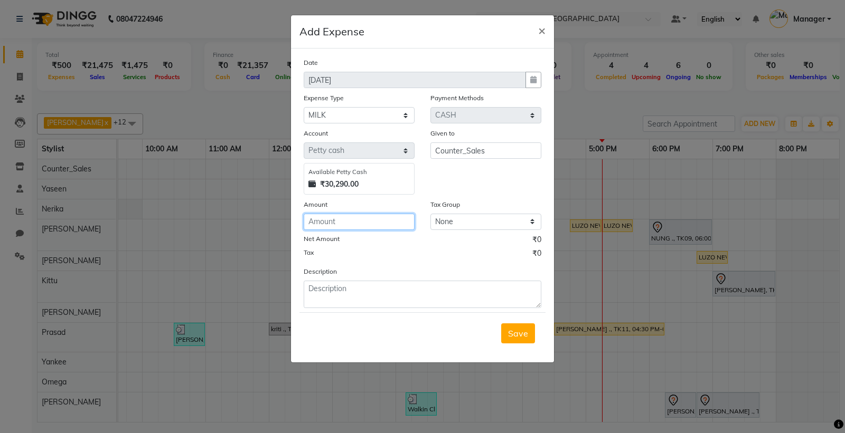
click at [339, 224] on input "number" at bounding box center [358, 222] width 111 height 16
type input "75"
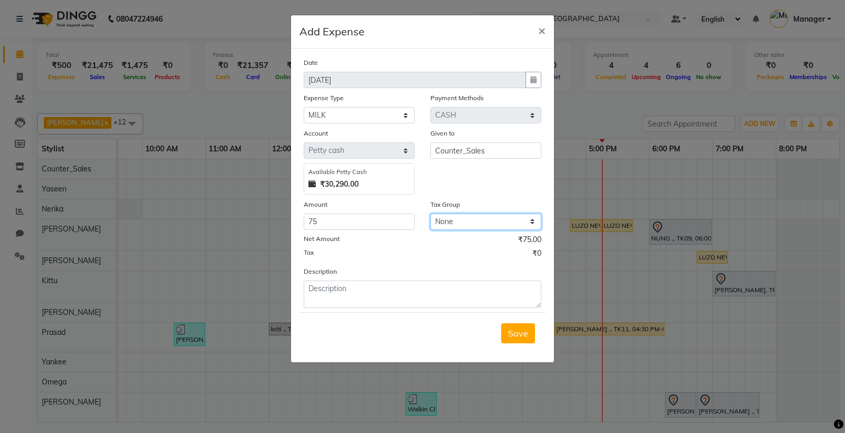
click at [478, 223] on select "None 12%GST 18%GST GST" at bounding box center [485, 222] width 111 height 16
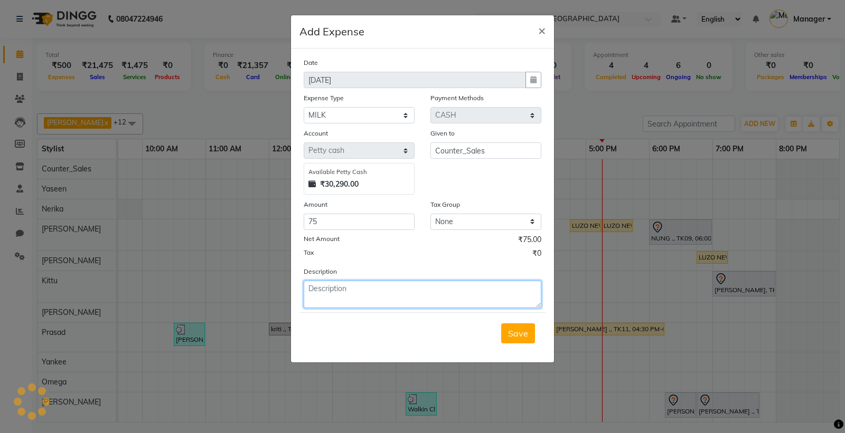
click at [348, 303] on textarea at bounding box center [422, 294] width 238 height 27
type textarea "milk"
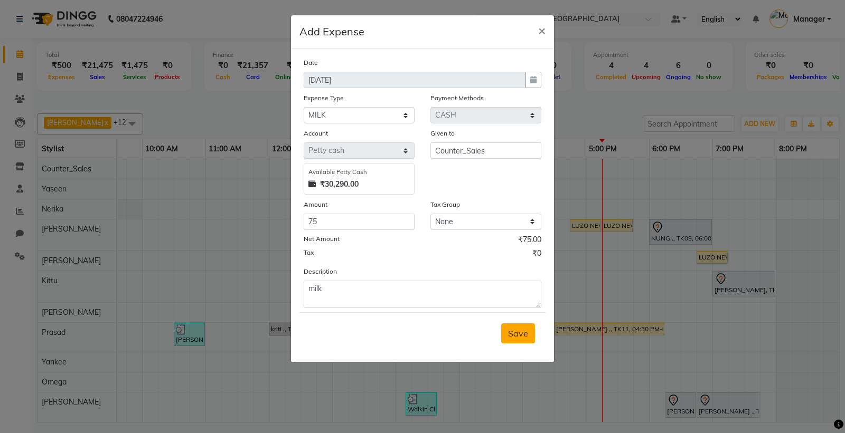
click at [524, 333] on span "Save" at bounding box center [518, 333] width 20 height 11
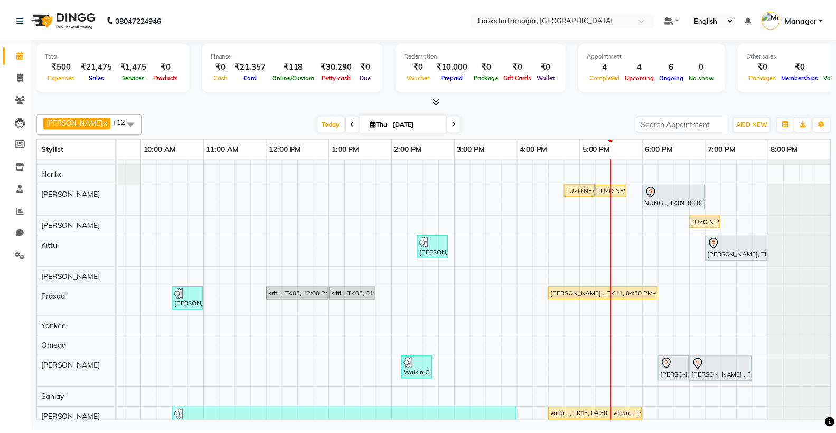
scroll to position [60, 0]
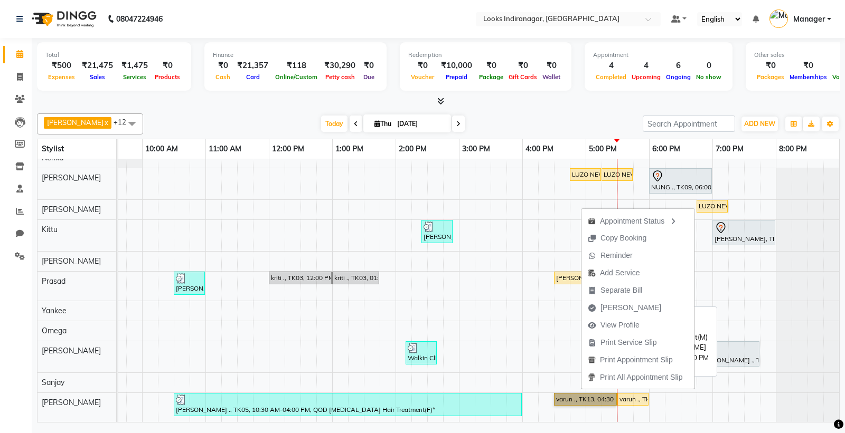
click at [573, 393] on link "varun ., TK13, 04:30 PM-05:30 PM, Sr.Stylist Cut(M)" at bounding box center [585, 399] width 63 height 13
select select "1"
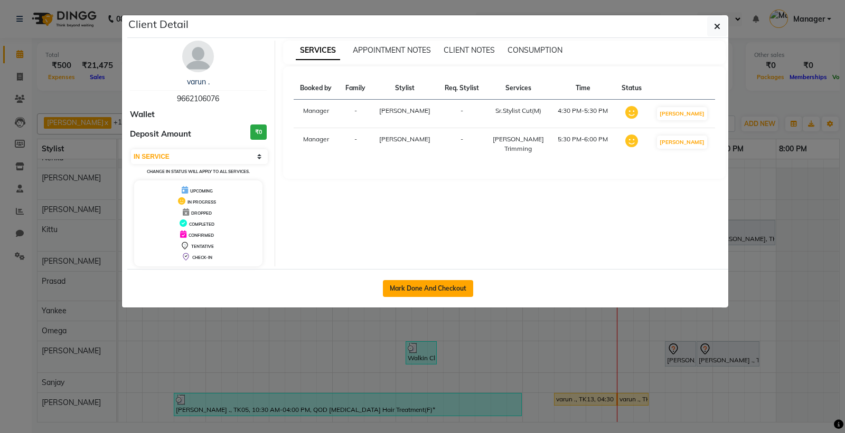
click at [457, 283] on button "Mark Done And Checkout" at bounding box center [428, 288] width 90 height 17
select select "service"
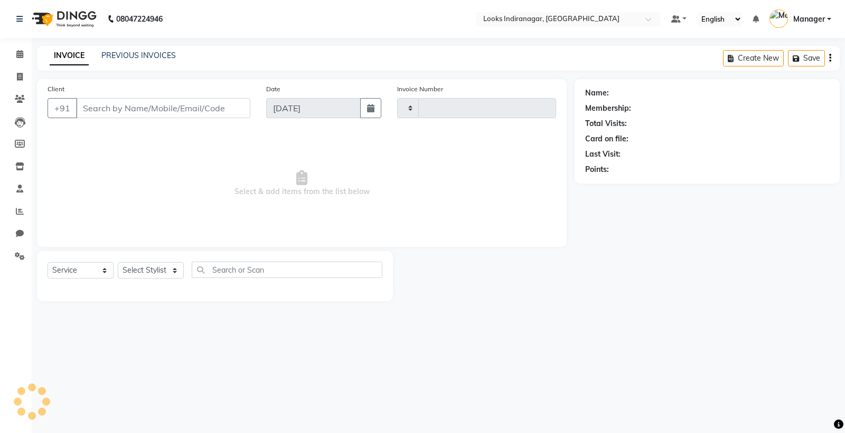
type input "3485"
select select "8708"
type input "9662106076"
select select "87792"
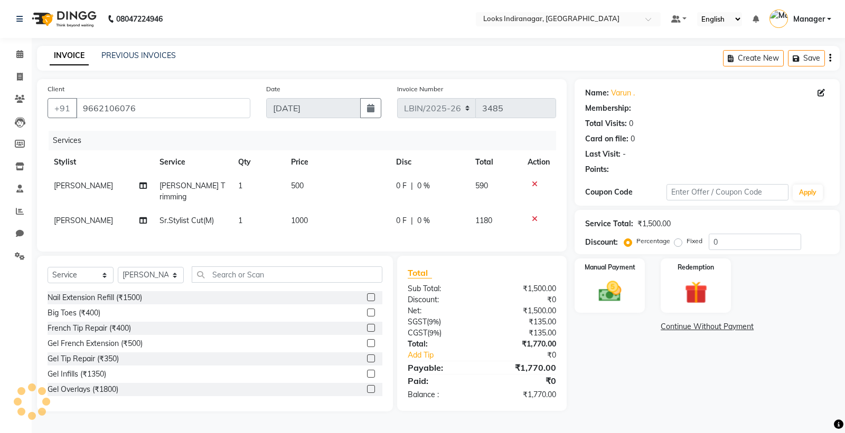
select select "1: Object"
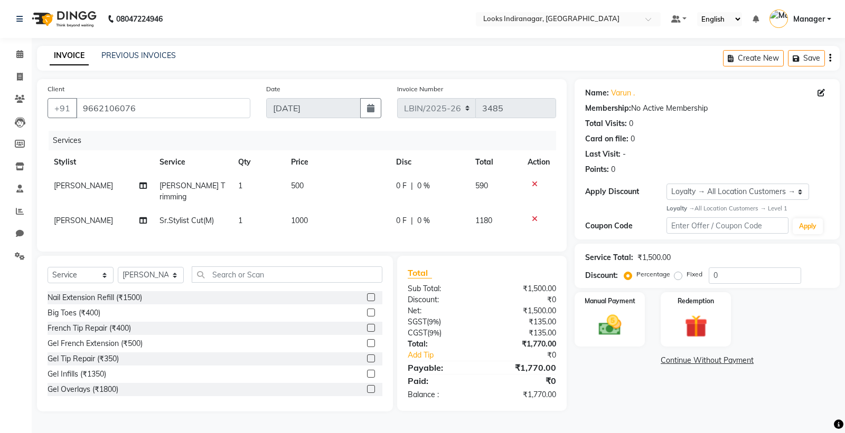
click at [299, 187] on span "500" at bounding box center [297, 186] width 13 height 10
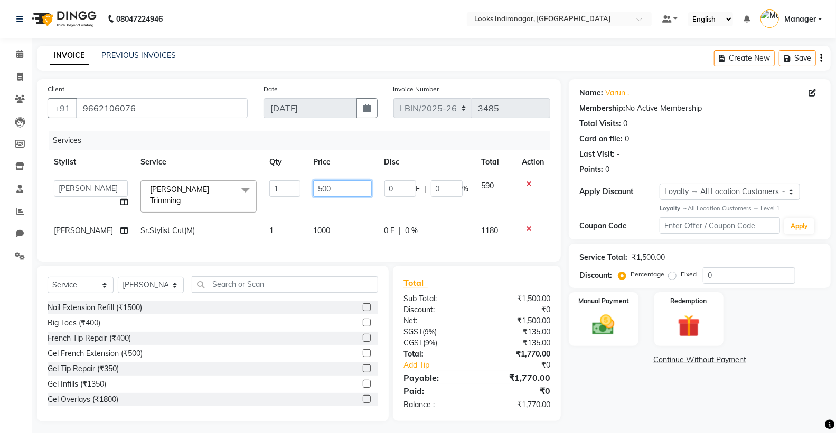
click at [314, 190] on input "500" at bounding box center [342, 189] width 59 height 16
type input "400"
click at [368, 207] on tbody "Ali Bikash Counter_Sales Diksha Kittu Manager Mandeep Nerika Omega Prasad Sanja…" at bounding box center [299, 208] width 502 height 69
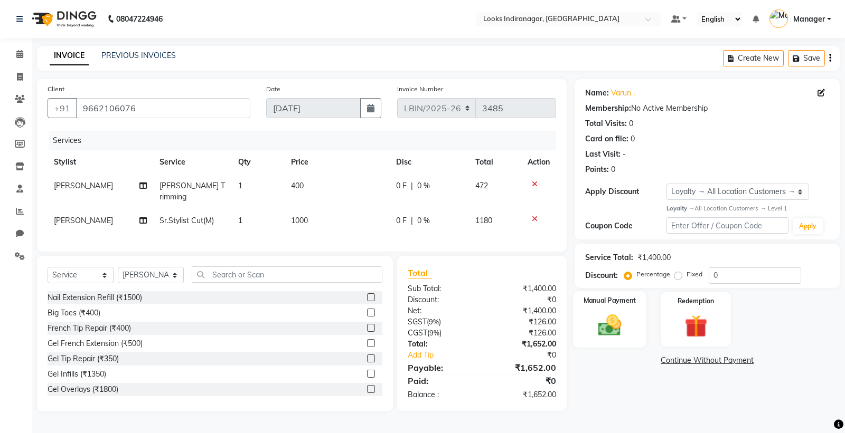
click at [614, 328] on img at bounding box center [610, 325] width 38 height 27
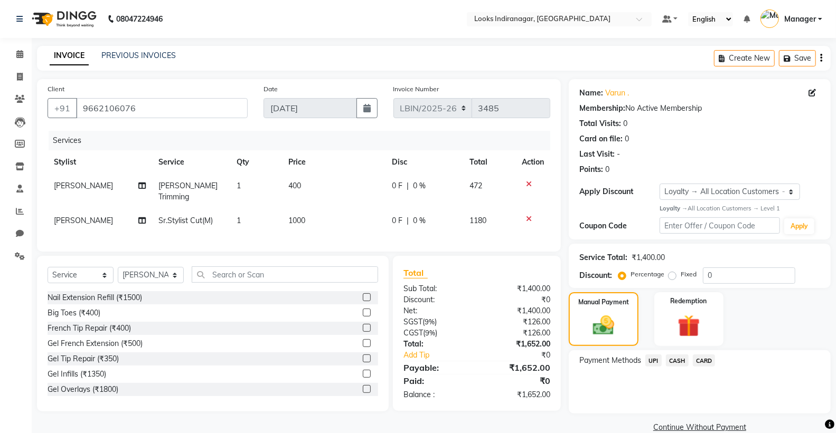
click at [705, 361] on span "CARD" at bounding box center [703, 361] width 23 height 12
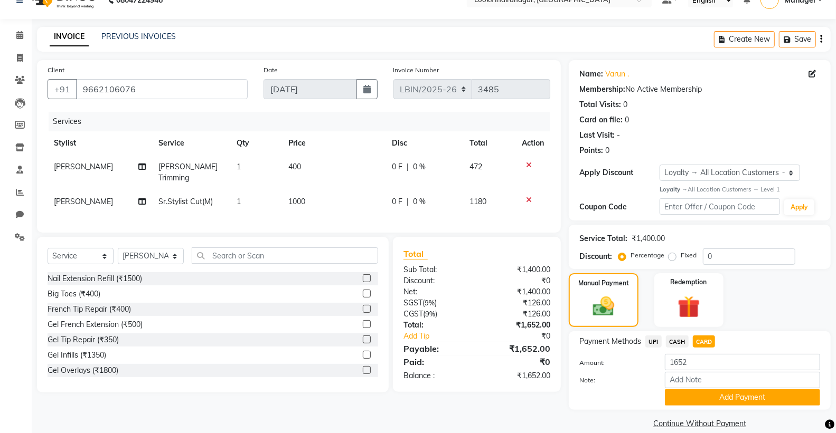
scroll to position [33, 0]
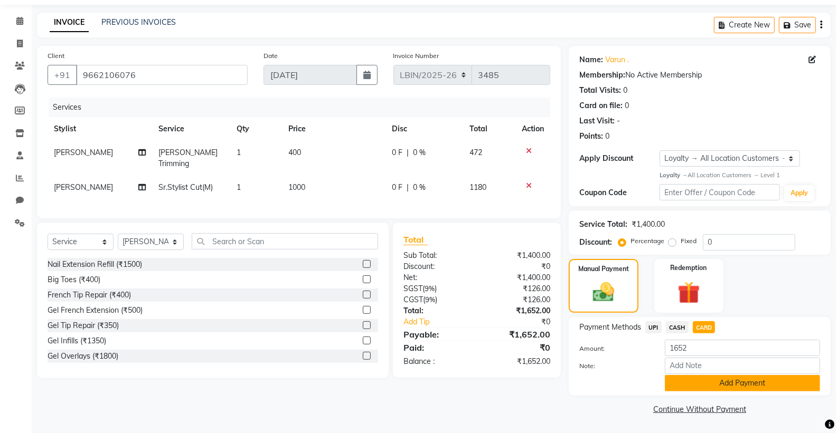
click at [705, 386] on button "Add Payment" at bounding box center [742, 383] width 155 height 16
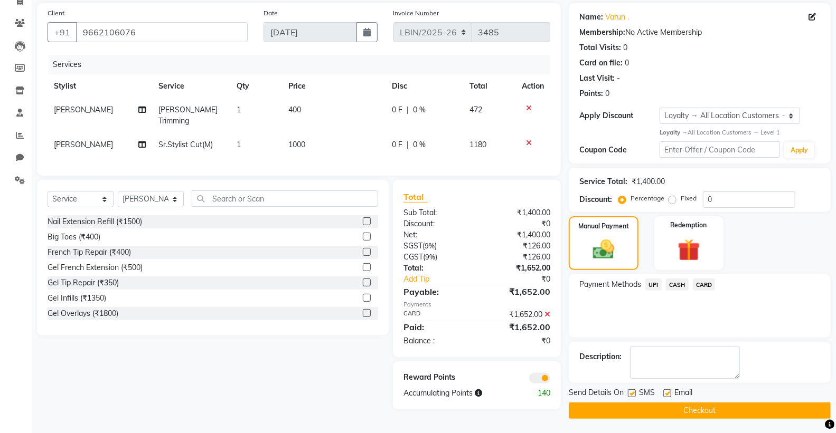
scroll to position [77, 0]
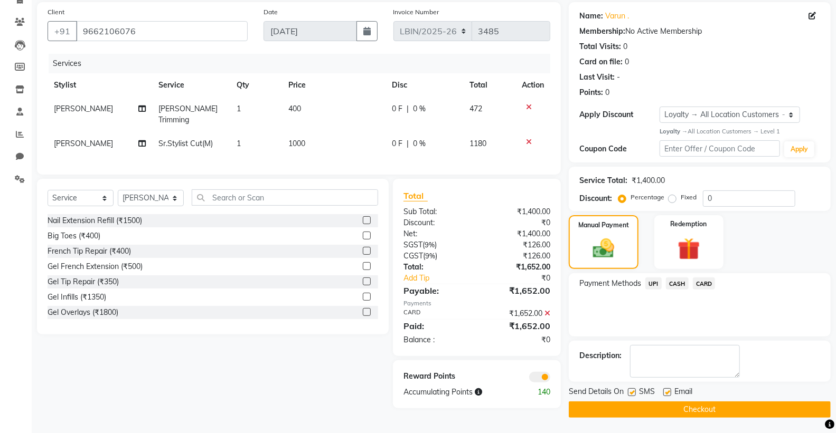
click at [679, 411] on button "Checkout" at bounding box center [699, 410] width 262 height 16
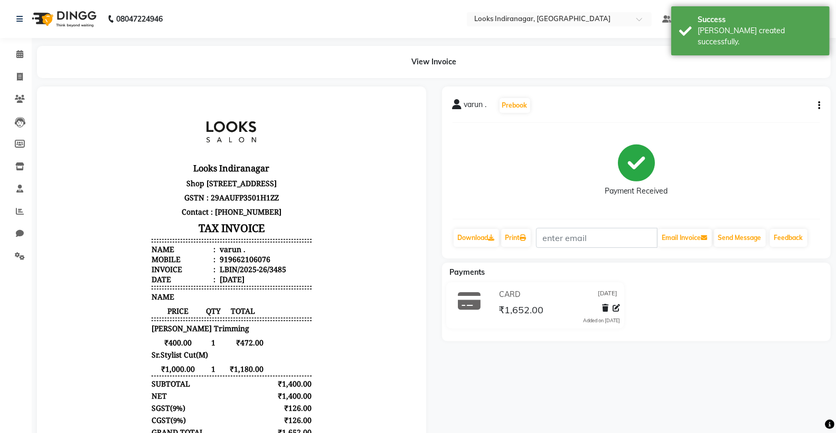
click at [67, 12] on img at bounding box center [63, 19] width 72 height 30
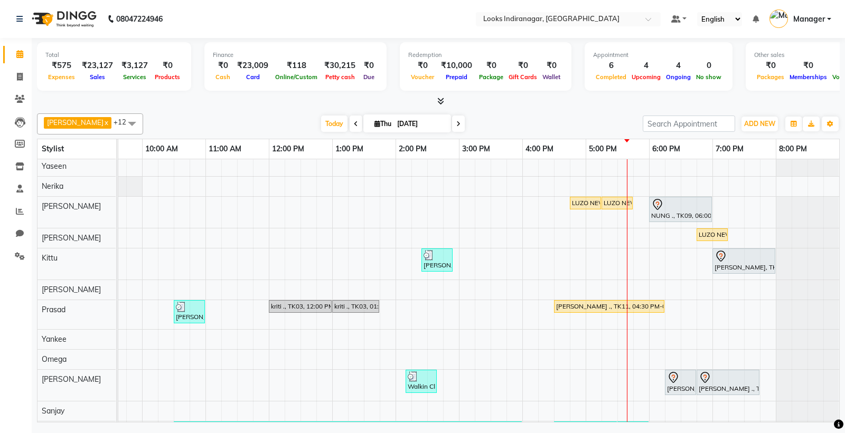
scroll to position [60, 0]
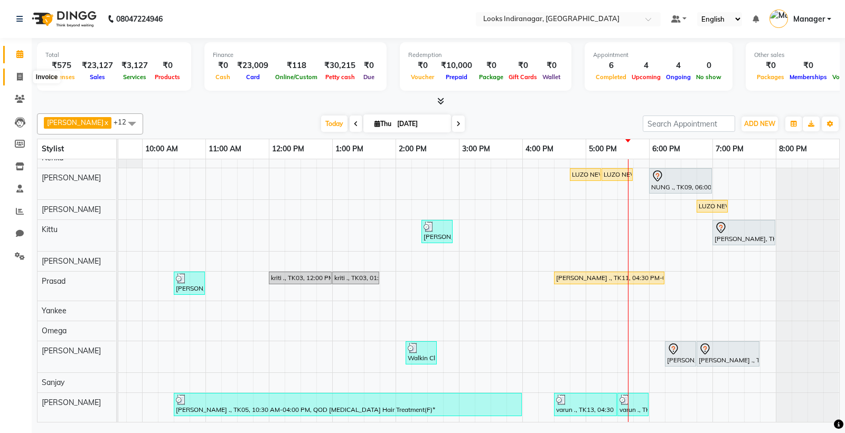
click at [18, 75] on icon at bounding box center [20, 77] width 6 height 8
select select "service"
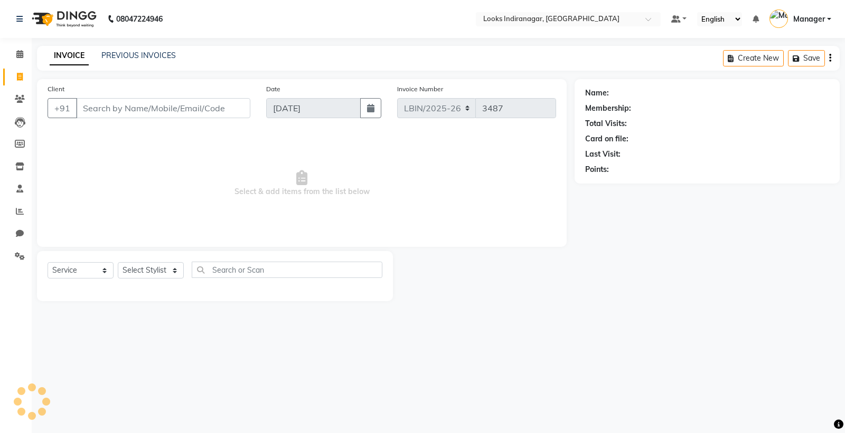
click at [135, 112] on input "Client" at bounding box center [163, 108] width 174 height 20
click at [180, 103] on input "Client" at bounding box center [163, 108] width 174 height 20
click at [162, 115] on input "8826357777" at bounding box center [136, 108] width 120 height 20
type input "8826357777"
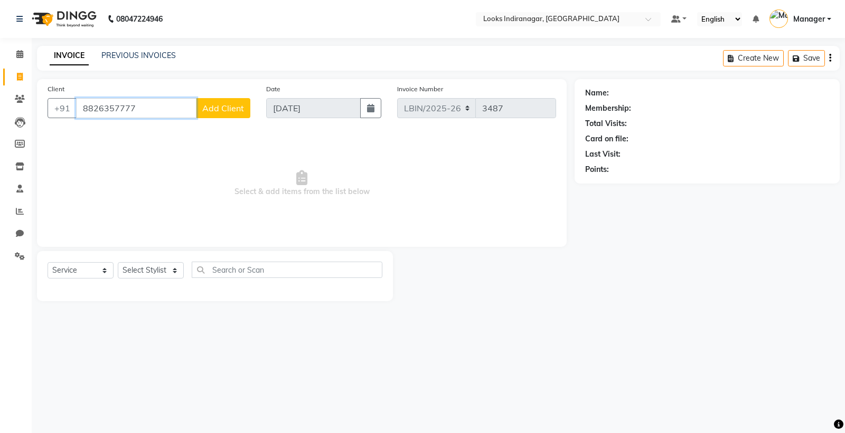
click at [149, 105] on input "8826357777" at bounding box center [136, 108] width 120 height 20
click at [214, 100] on button "Add Client" at bounding box center [223, 108] width 54 height 20
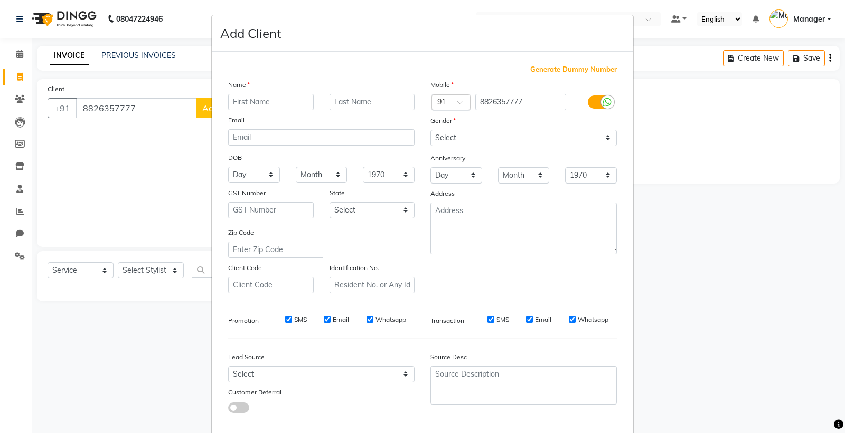
click at [278, 99] on input "text" at bounding box center [271, 102] width 86 height 16
type input "d"
type input "Disha"
type input "."
click at [476, 135] on select "Select [DEMOGRAPHIC_DATA] [DEMOGRAPHIC_DATA] Other Prefer Not To Say" at bounding box center [523, 138] width 186 height 16
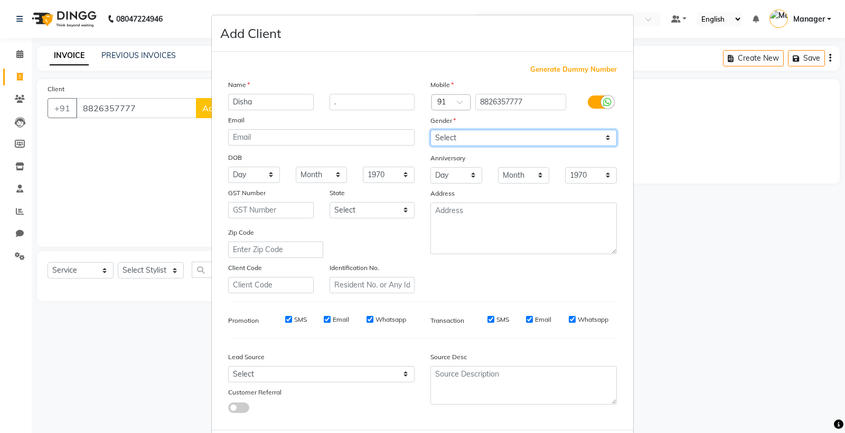
select select "[DEMOGRAPHIC_DATA]"
click at [430, 130] on select "Select [DEMOGRAPHIC_DATA] [DEMOGRAPHIC_DATA] Other Prefer Not To Say" at bounding box center [523, 138] width 186 height 16
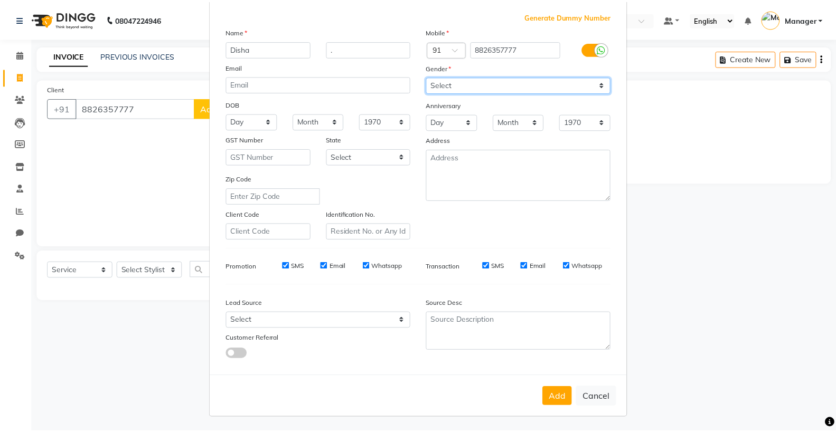
scroll to position [54, 0]
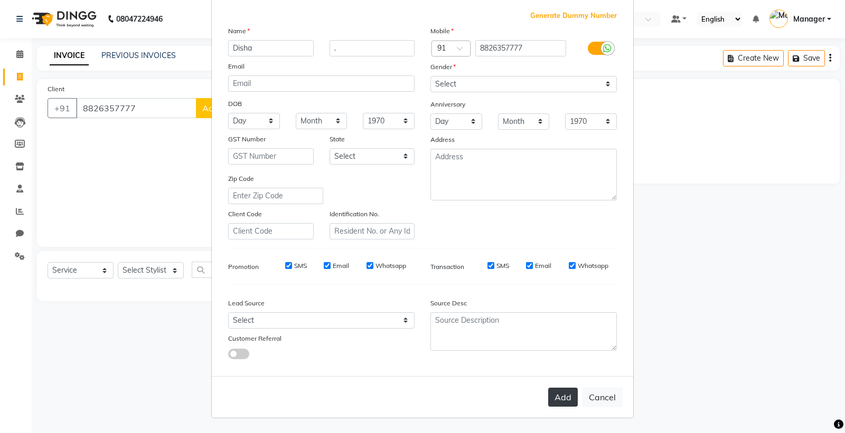
click at [555, 393] on button "Add" at bounding box center [563, 397] width 30 height 19
select select
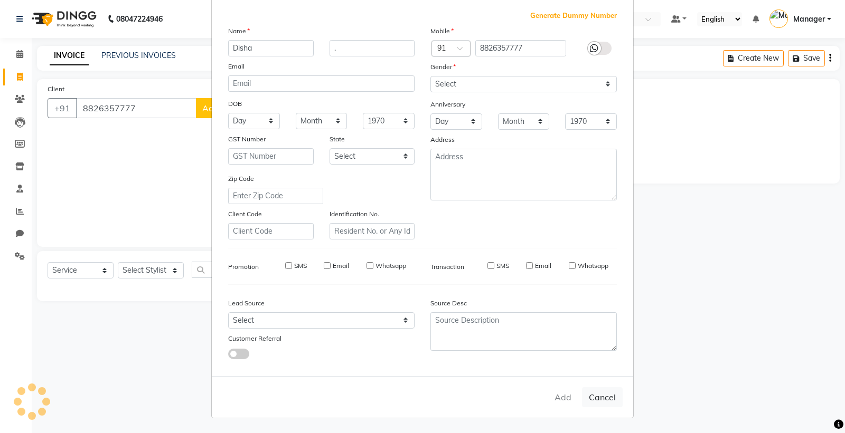
select select
checkbox input "false"
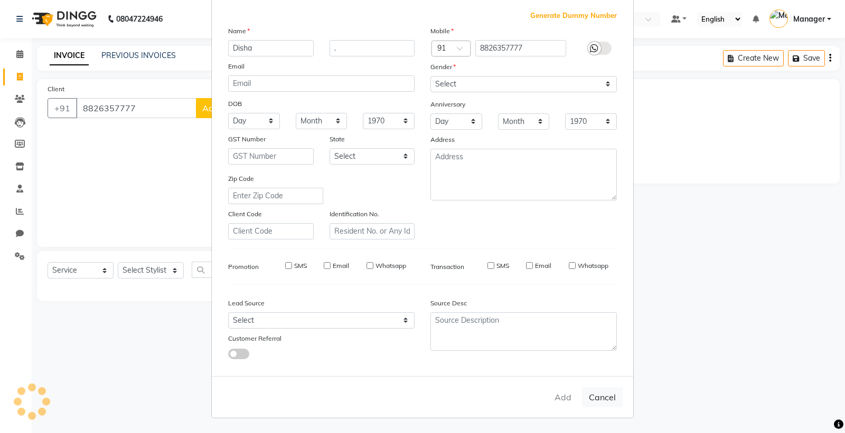
checkbox input "false"
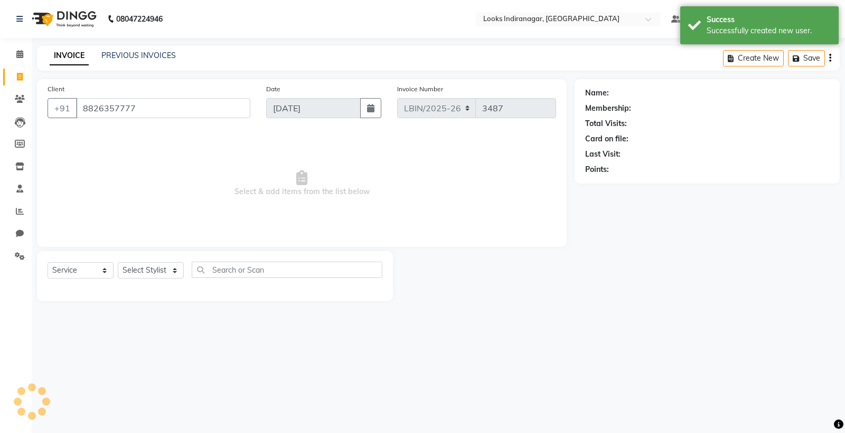
select select "1: Object"
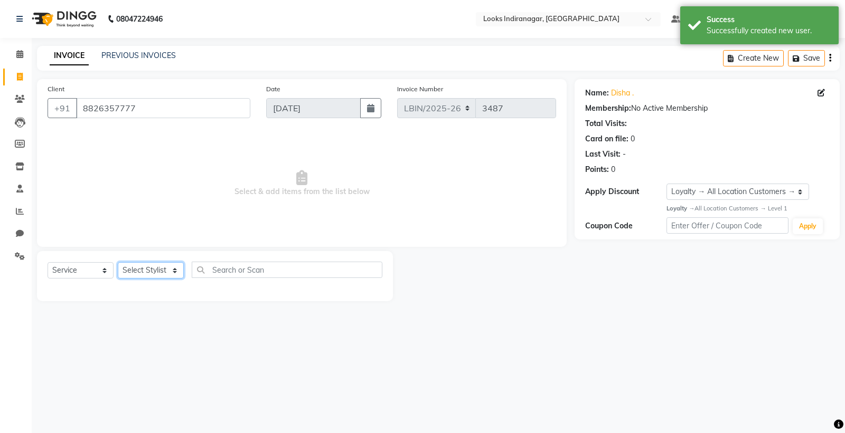
click at [148, 265] on select "Select Stylist [PERSON_NAME] Counter_Sales [PERSON_NAME] [PERSON_NAME] Manager …" at bounding box center [151, 270] width 66 height 16
select select "87787"
click at [118, 263] on select "Select Stylist [PERSON_NAME] Counter_Sales [PERSON_NAME] [PERSON_NAME] Manager …" at bounding box center [151, 270] width 66 height 16
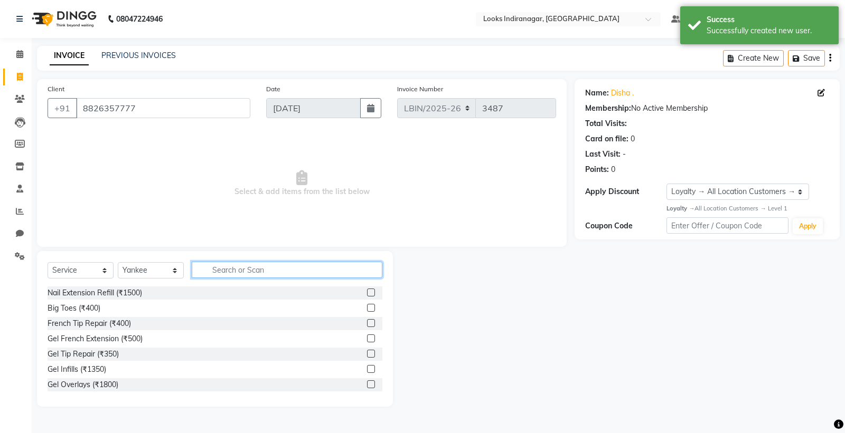
click at [231, 273] on input "text" at bounding box center [287, 270] width 191 height 16
type input "eye"
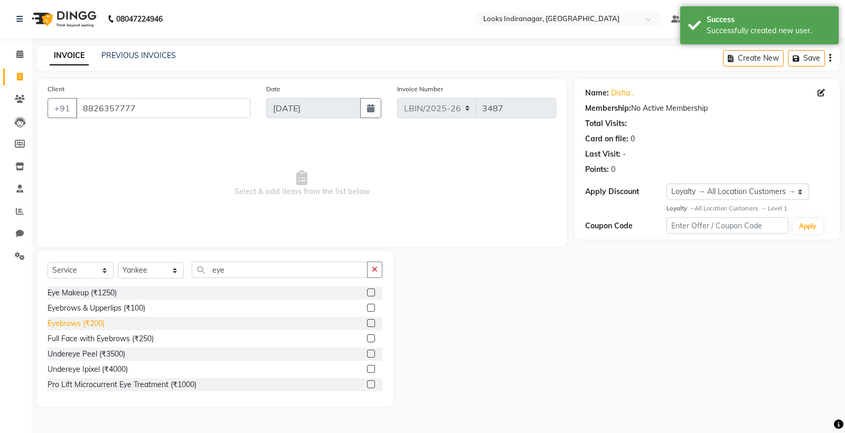
click at [103, 325] on div "Eyebrows (₹200)" at bounding box center [76, 323] width 57 height 11
checkbox input "false"
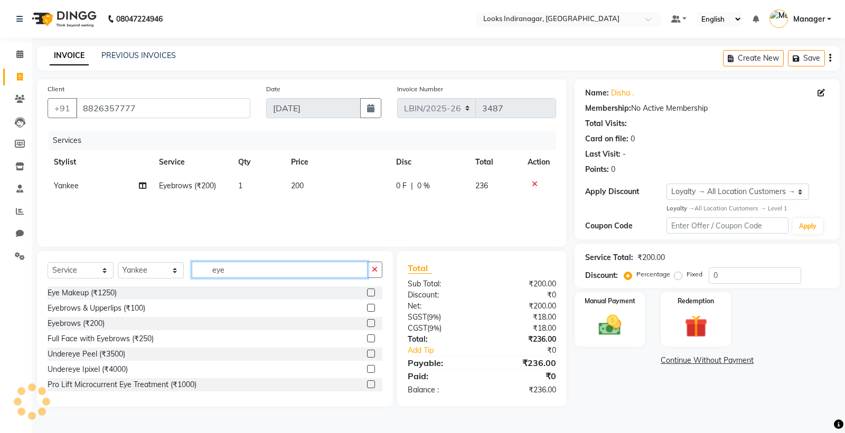
click at [236, 271] on input "eye" at bounding box center [280, 270] width 176 height 16
type input "e"
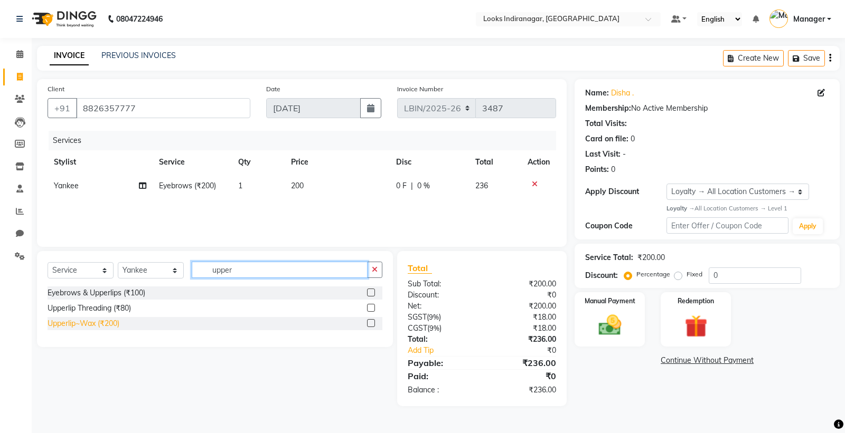
type input "upper"
click at [97, 328] on div "Upperlip~Wax (₹200)" at bounding box center [84, 323] width 72 height 11
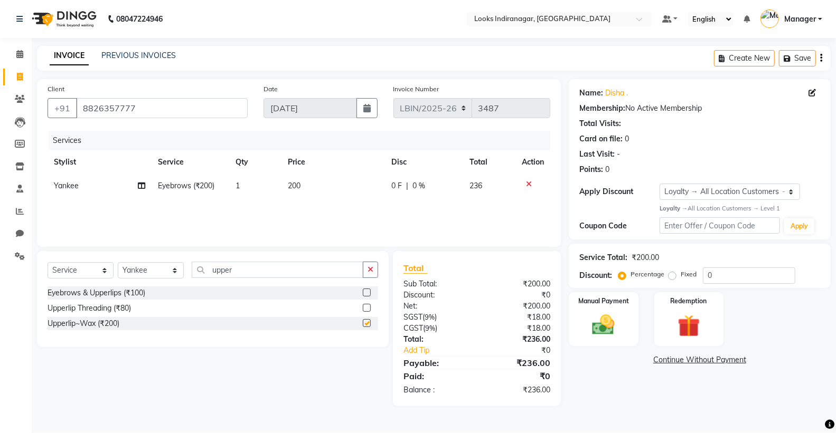
checkbox input "false"
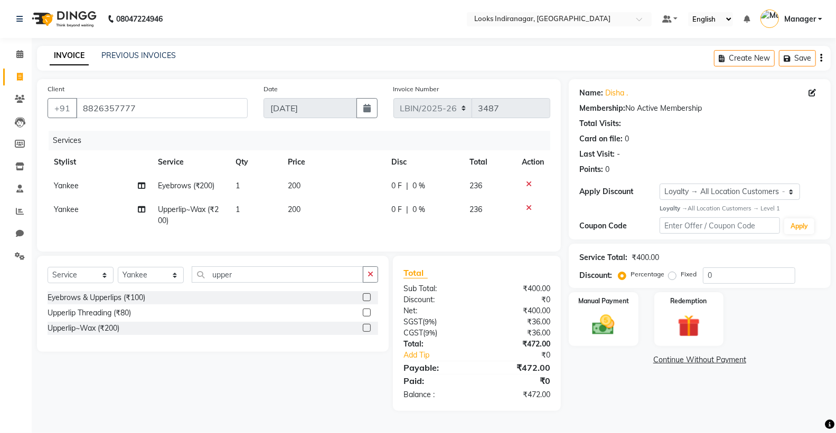
click at [293, 184] on span "200" at bounding box center [294, 186] width 13 height 10
select select "87787"
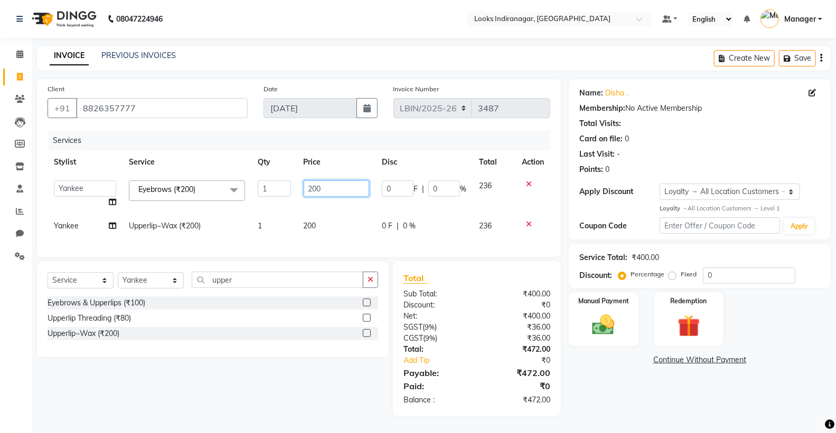
click at [312, 186] on input "200" at bounding box center [335, 189] width 65 height 16
type input "100"
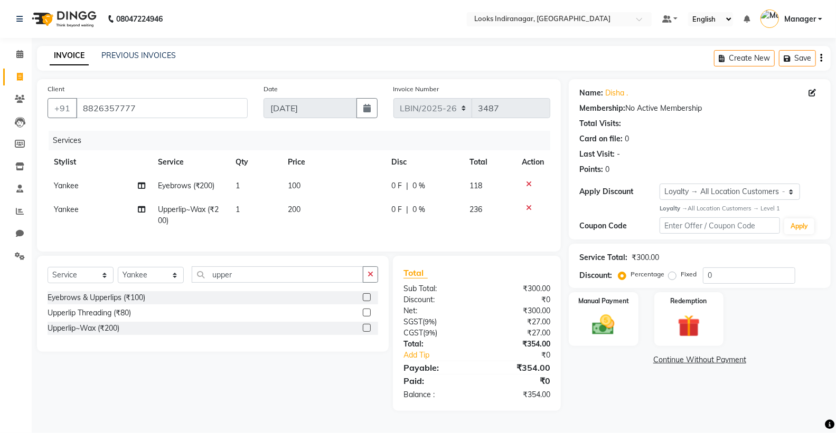
click at [310, 225] on td "200" at bounding box center [332, 215] width 103 height 35
select select "87787"
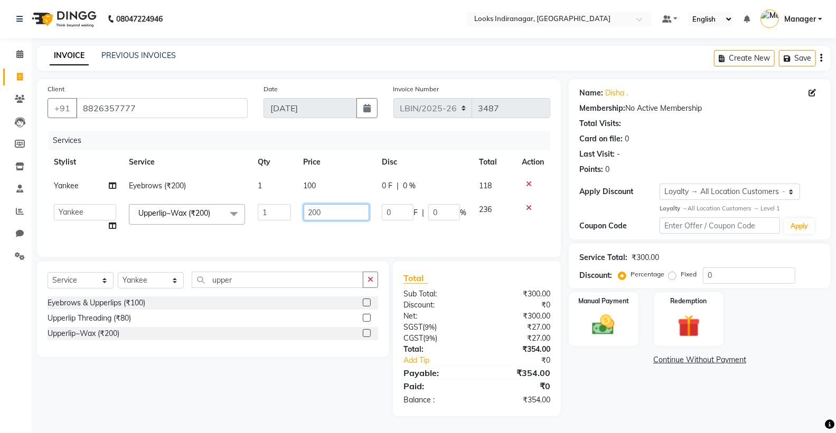
click at [316, 212] on input "200" at bounding box center [335, 212] width 65 height 16
type input "150"
click at [331, 231] on td "150" at bounding box center [336, 218] width 78 height 40
select select "87787"
click at [243, 288] on input "upper" at bounding box center [278, 280] width 172 height 16
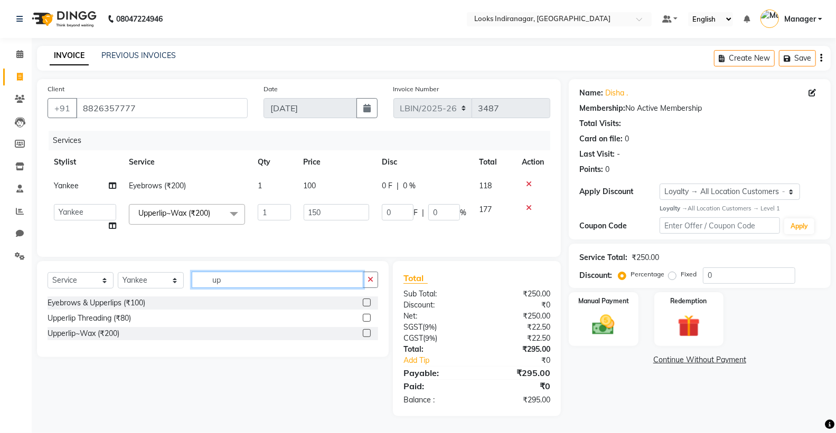
type input "u"
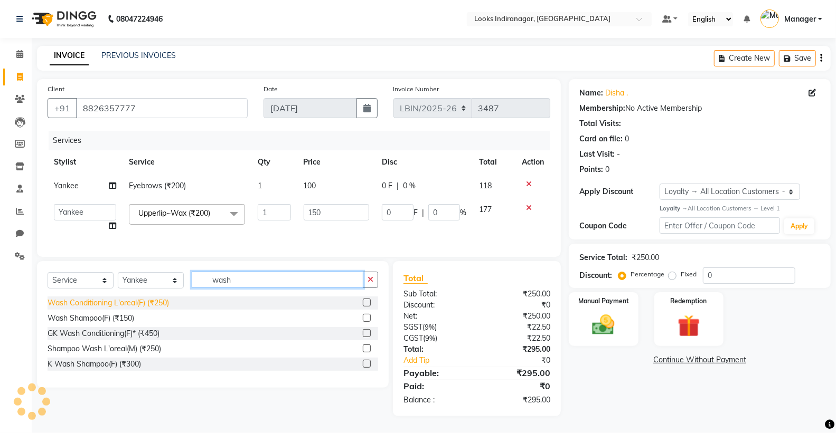
type input "wash"
drag, startPoint x: 141, startPoint y: 312, endPoint x: 181, endPoint y: 303, distance: 40.7
click at [141, 309] on div "Wash Conditioning L'oreal(F) (₹250)" at bounding box center [108, 303] width 121 height 11
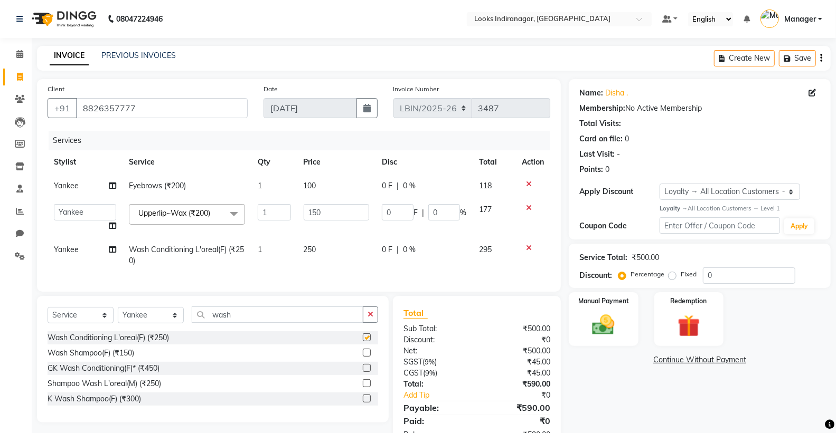
checkbox input "false"
click at [307, 253] on span "250" at bounding box center [309, 250] width 13 height 10
select select "87787"
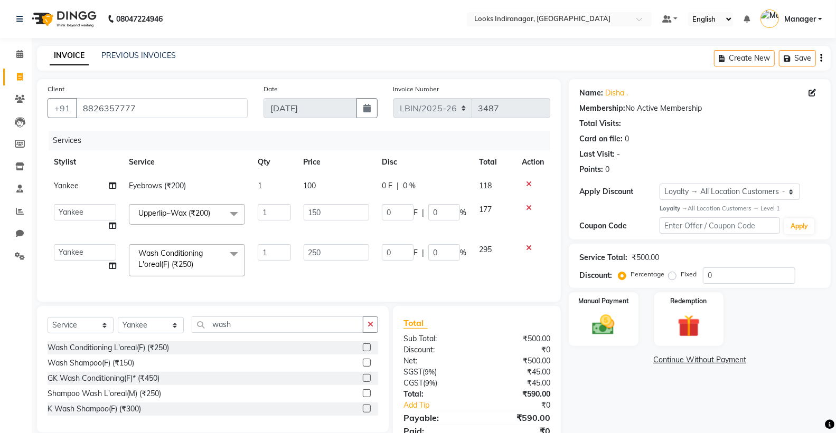
click at [308, 252] on input "250" at bounding box center [335, 252] width 65 height 16
type input "700"
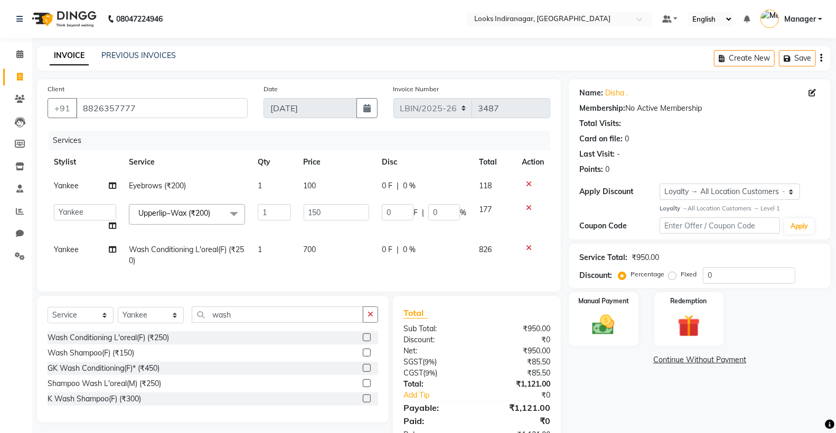
click at [336, 273] on div "Services Stylist Service Qty Price Disc Total Action Yankee Eyebrows (₹200) 1 1…" at bounding box center [299, 206] width 502 height 150
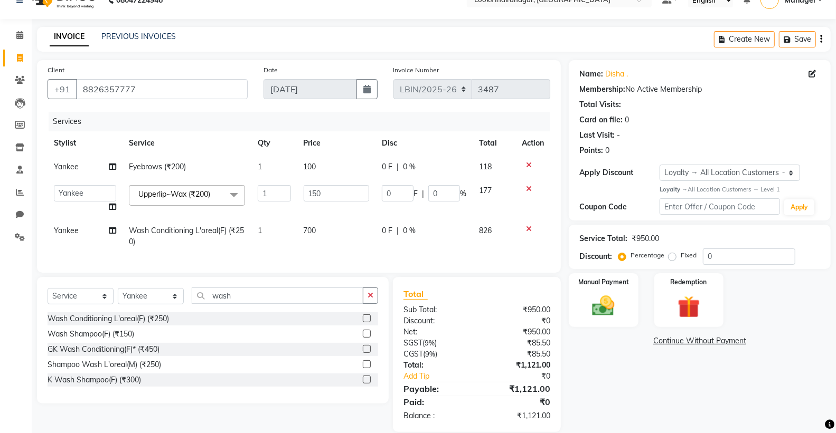
scroll to position [43, 0]
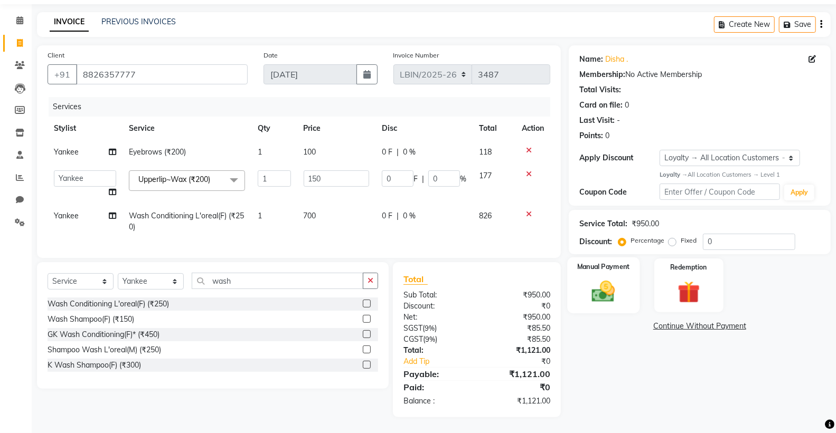
click at [596, 286] on img at bounding box center [602, 291] width 37 height 27
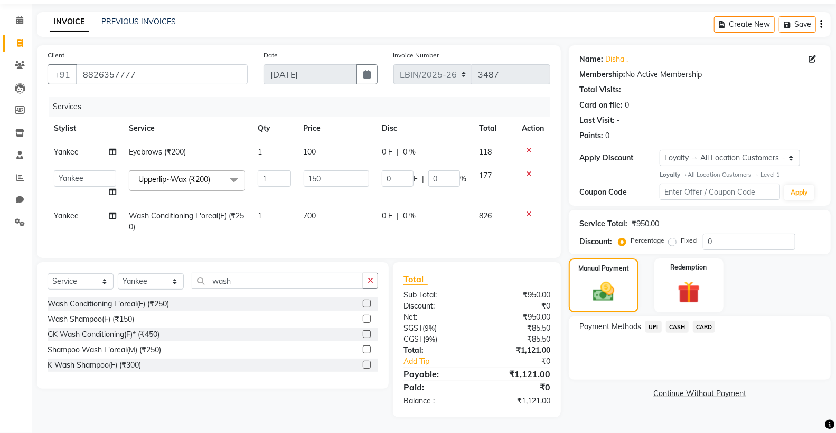
click at [700, 321] on span "CARD" at bounding box center [703, 327] width 23 height 12
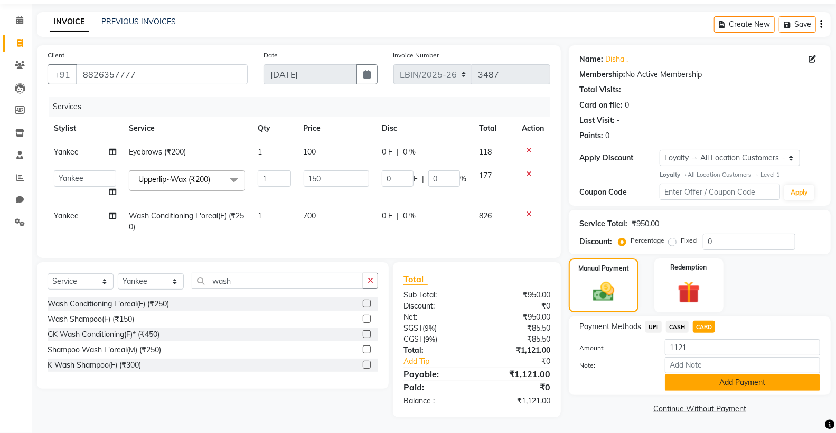
click at [713, 375] on button "Add Payment" at bounding box center [742, 383] width 155 height 16
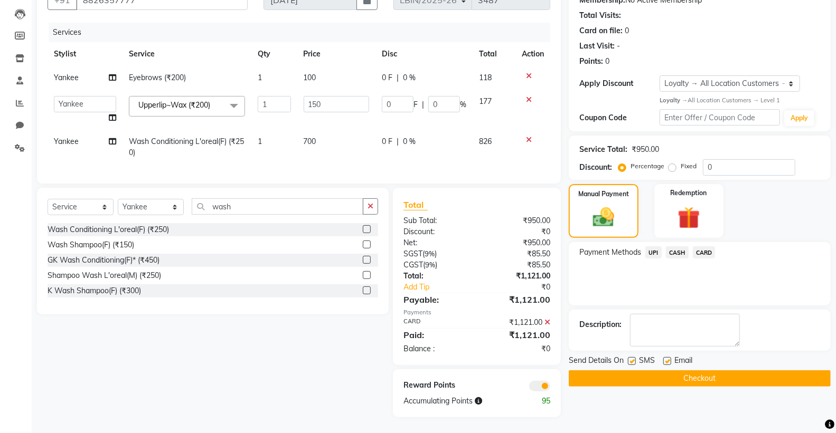
click at [684, 371] on button "Checkout" at bounding box center [699, 379] width 262 height 16
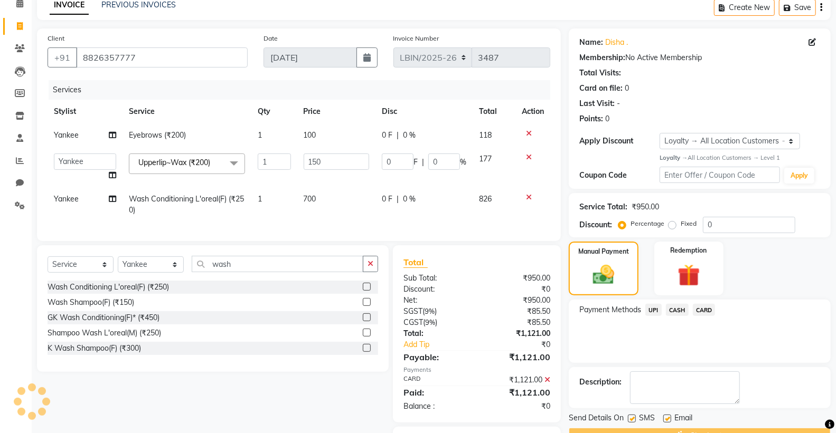
scroll to position [0, 0]
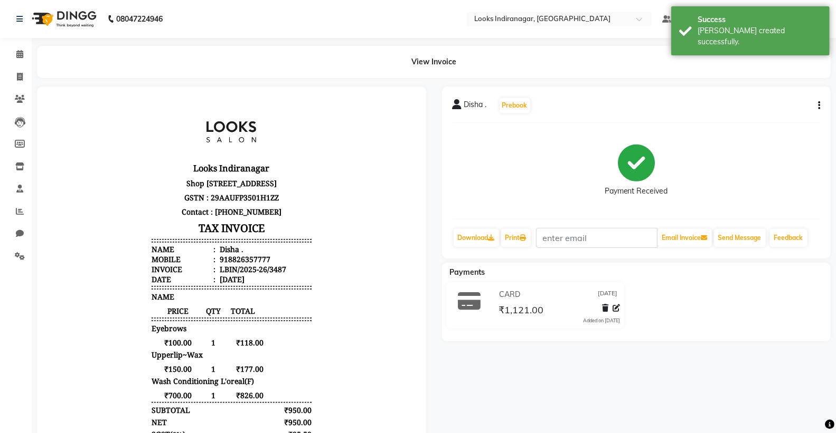
click at [72, 23] on img at bounding box center [63, 19] width 72 height 30
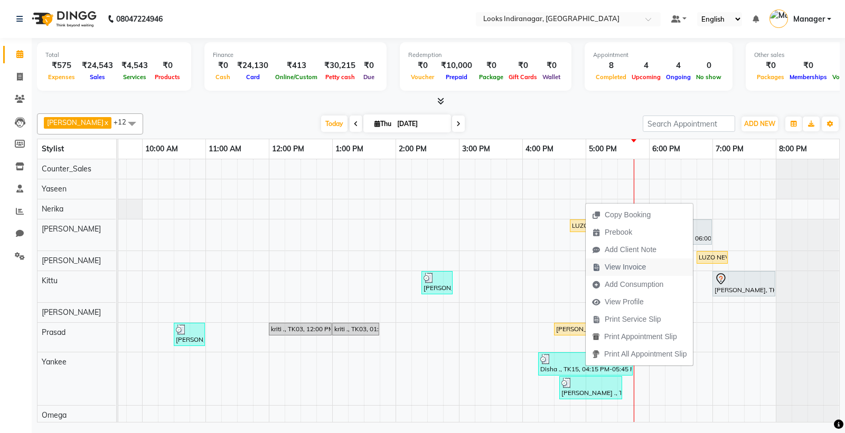
click at [632, 270] on span "View Invoice" at bounding box center [624, 267] width 41 height 11
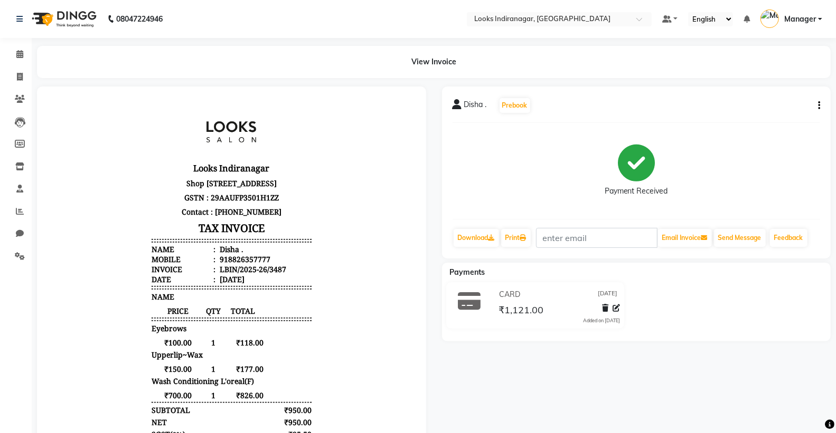
click at [818, 106] on icon "button" at bounding box center [819, 106] width 2 height 1
click at [765, 114] on div "Edit Item Staff" at bounding box center [766, 112] width 72 height 13
select select
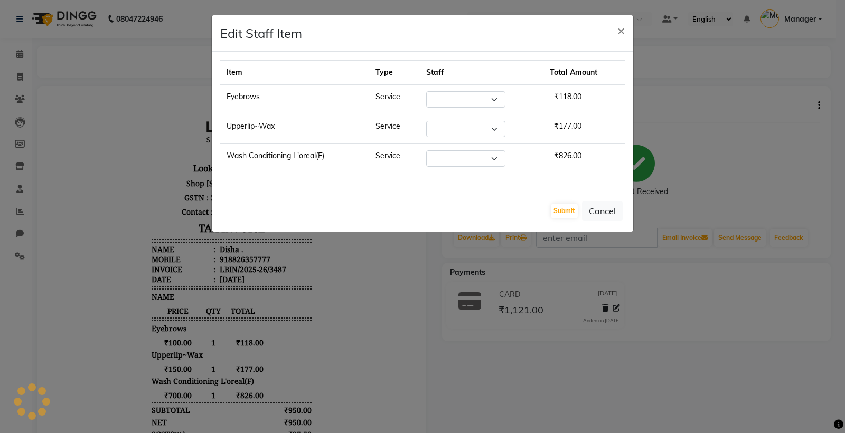
select select "87787"
click at [484, 157] on select "Select Ali Bikash Counter_Sales Diksha Kittu Manager Mandeep Nerika Omega Prasa…" at bounding box center [465, 158] width 79 height 16
select select "87783"
click at [426, 150] on select "Select Ali Bikash Counter_Sales Diksha Kittu Manager Mandeep Nerika Omega Prasa…" at bounding box center [465, 158] width 79 height 16
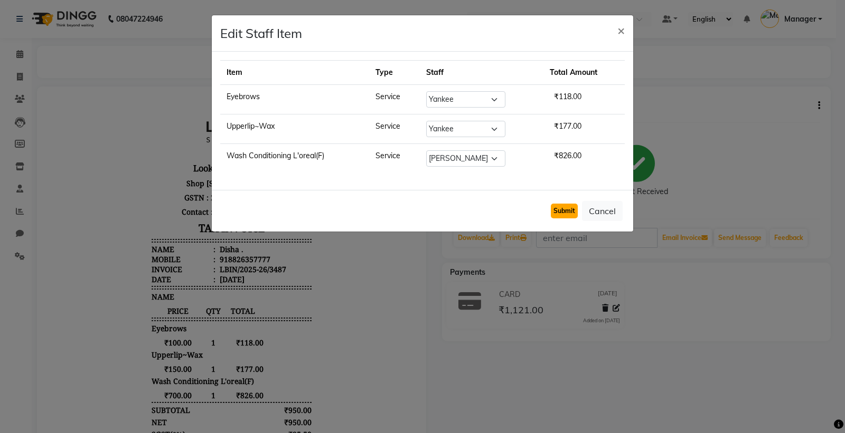
click at [566, 207] on button "Submit" at bounding box center [564, 211] width 27 height 15
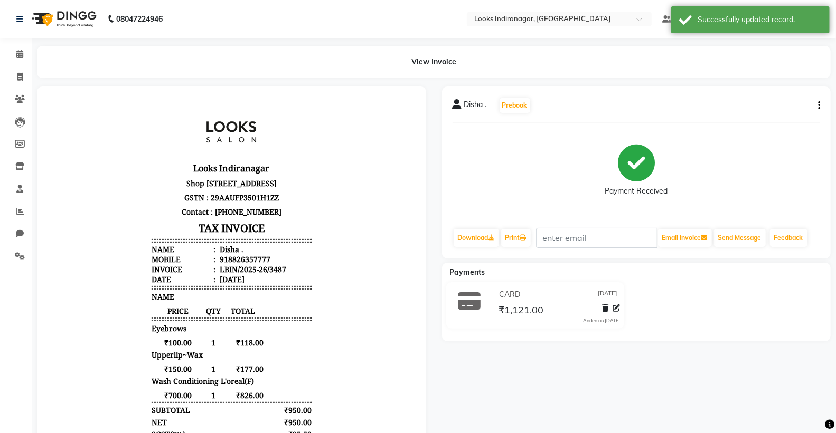
click at [816, 104] on button "button" at bounding box center [816, 105] width 6 height 11
click at [750, 112] on div "Edit Item Staff" at bounding box center [766, 112] width 72 height 13
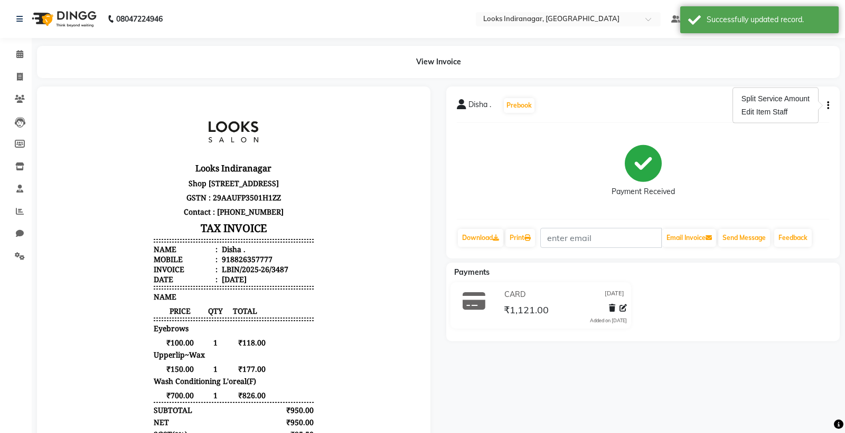
select select "87787"
select select "87783"
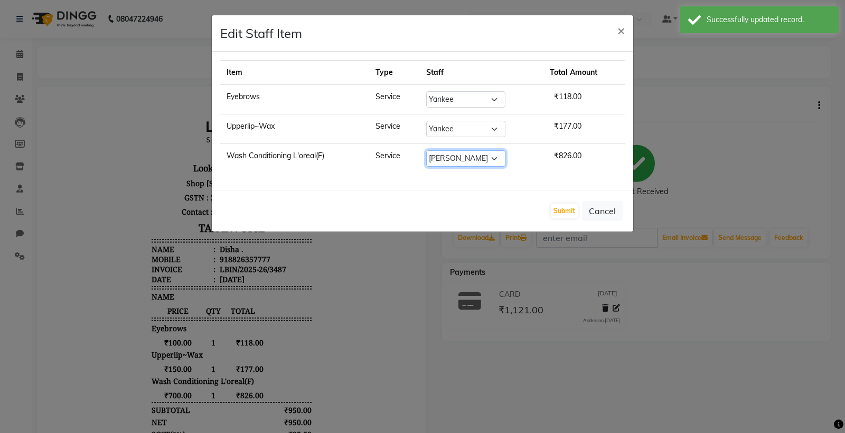
click at [482, 159] on select "Select Ali Bikash Counter_Sales Diksha Kittu Manager Mandeep Nerika Omega Prasa…" at bounding box center [465, 158] width 79 height 16
click at [426, 150] on select "Select Ali Bikash Counter_Sales Diksha Kittu Manager Mandeep Nerika Omega Prasa…" at bounding box center [465, 158] width 79 height 16
click at [557, 213] on button "Submit" at bounding box center [564, 211] width 27 height 15
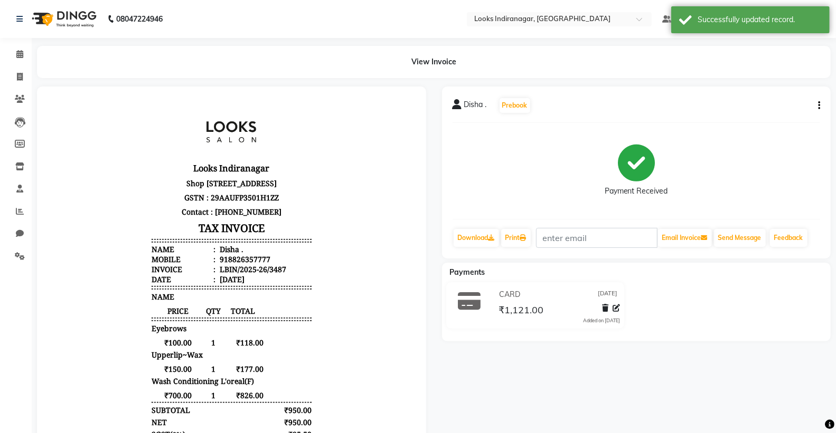
click at [91, 23] on img at bounding box center [63, 19] width 72 height 30
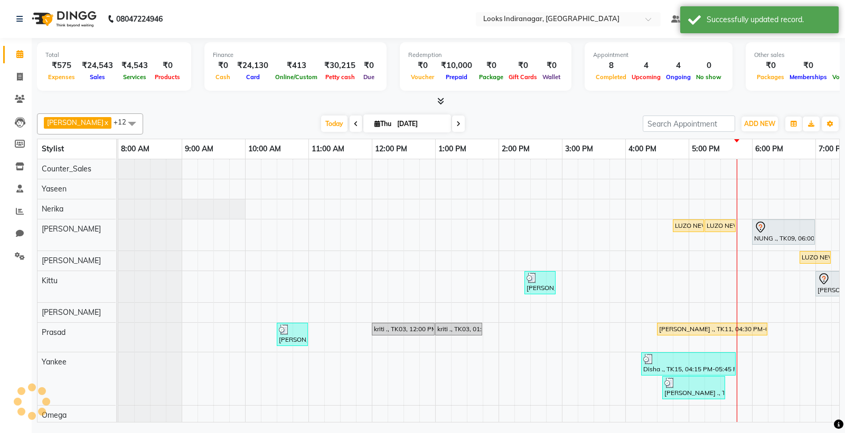
scroll to position [0, 103]
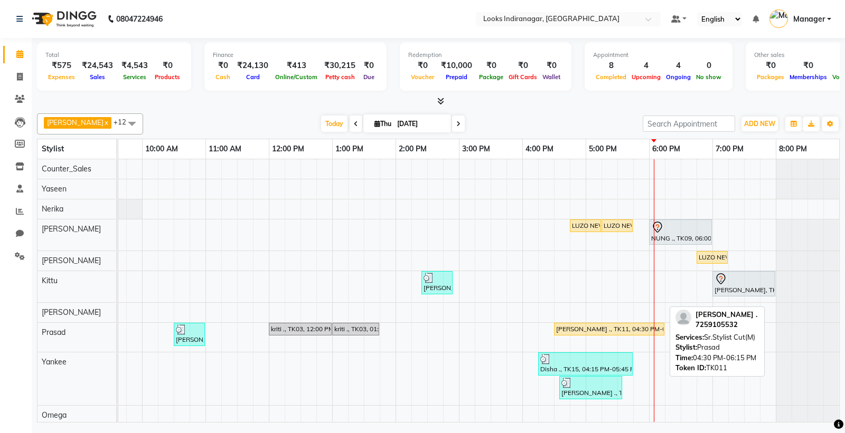
click at [615, 330] on div "[PERSON_NAME] ., TK11, 04:30 PM-06:15 PM, Sr.Stylist Cut(M)" at bounding box center [609, 330] width 108 height 10
select select "1"
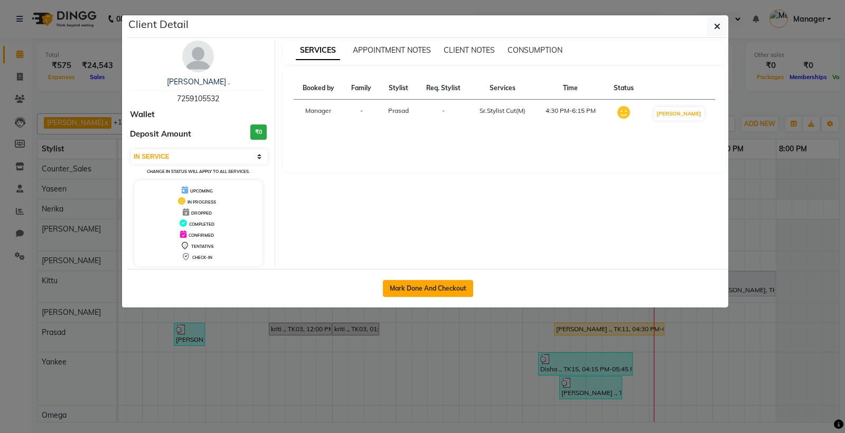
click at [419, 289] on button "Mark Done And Checkout" at bounding box center [428, 288] width 90 height 17
select select "service"
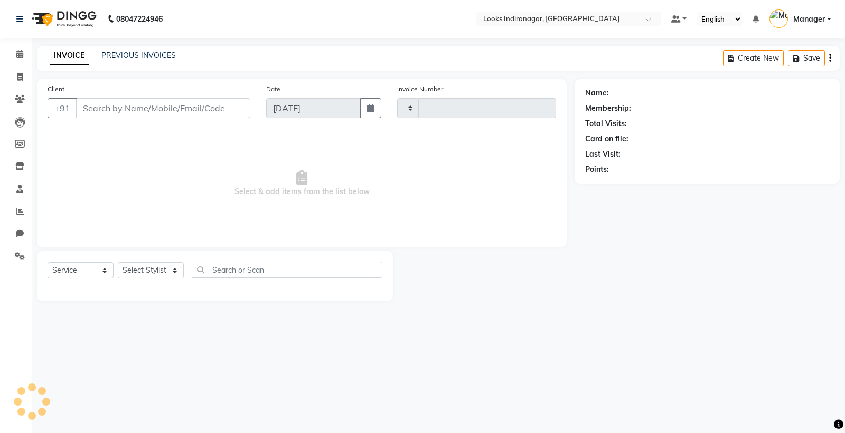
type input "3488"
select select "8708"
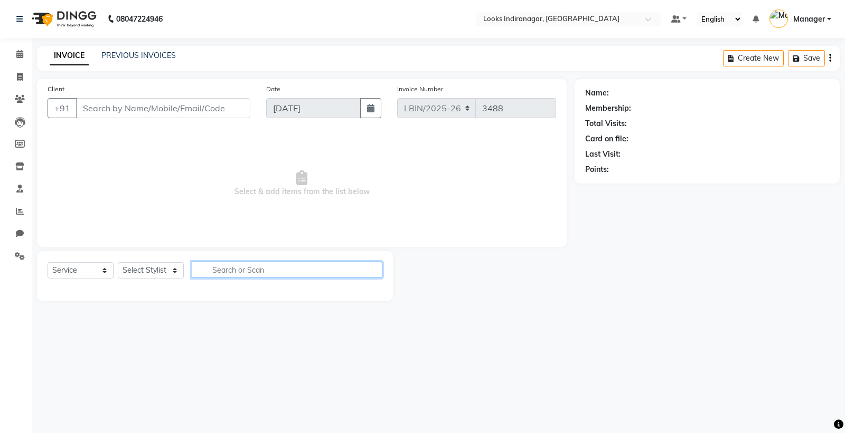
type input "7259105532"
select select "87786"
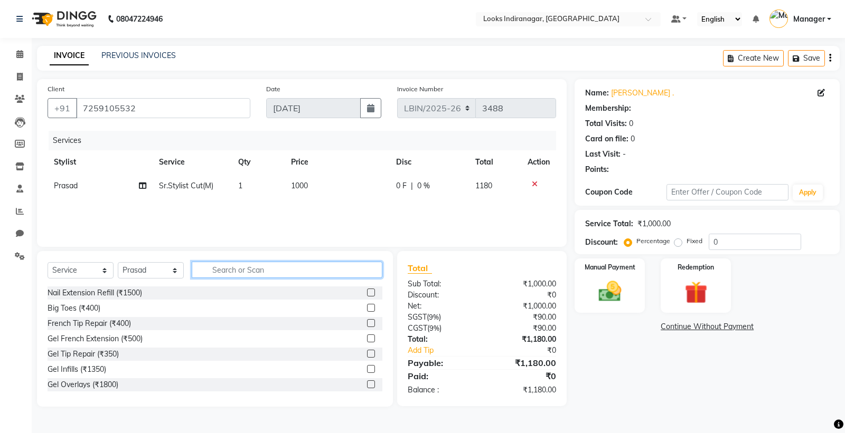
click at [282, 267] on input "text" at bounding box center [287, 270] width 191 height 16
select select "1: Object"
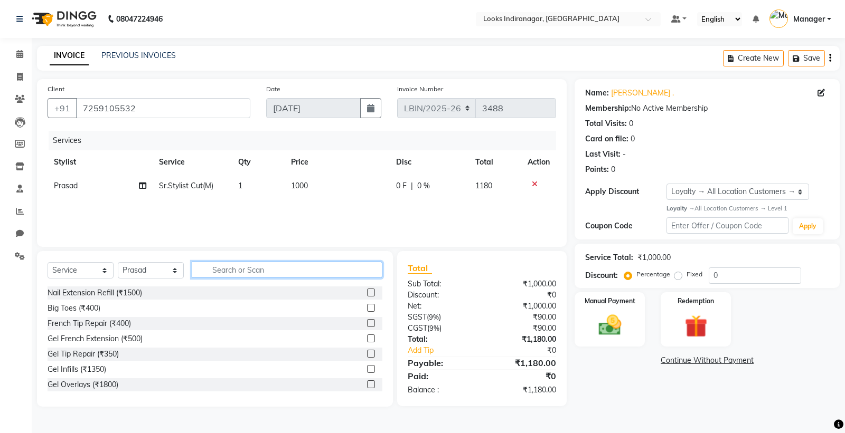
click at [270, 270] on input "text" at bounding box center [287, 270] width 191 height 16
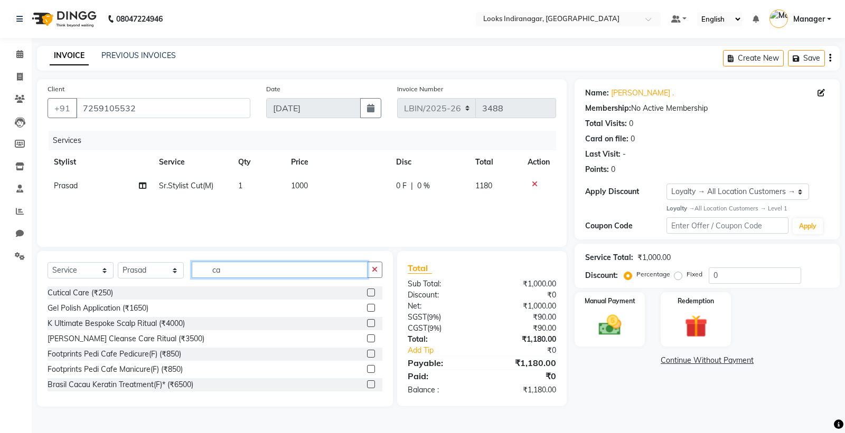
click at [270, 269] on input "ca" at bounding box center [280, 270] width 176 height 16
type input "c"
type input "m"
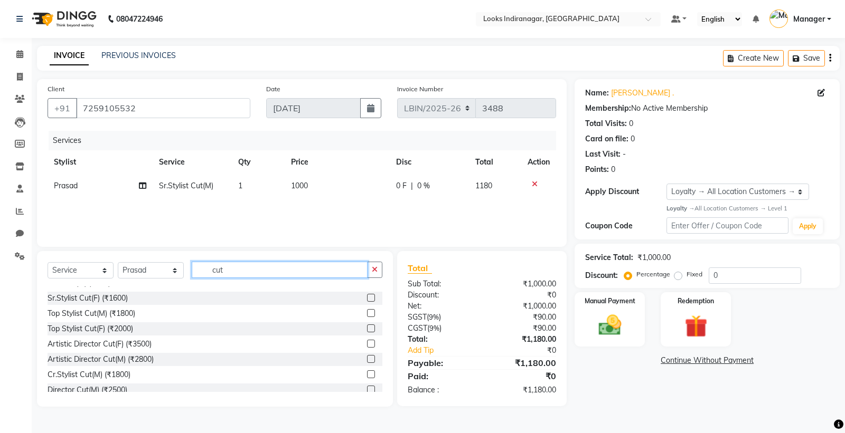
scroll to position [124, 0]
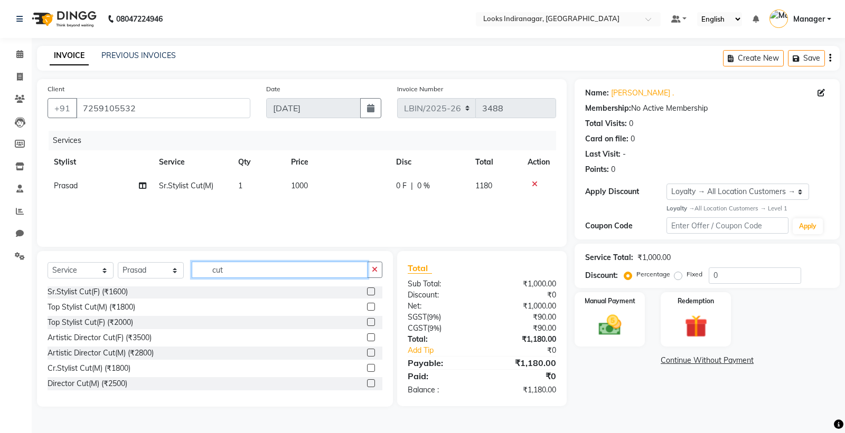
click at [256, 266] on input "cut" at bounding box center [280, 270] width 176 height 16
type input "c"
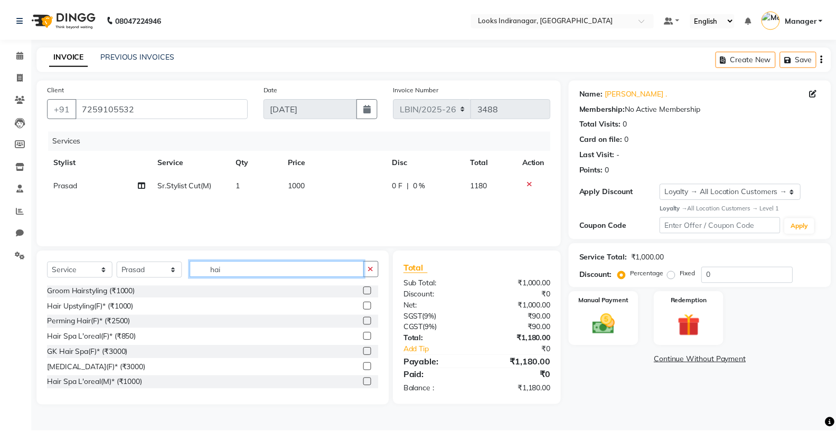
scroll to position [0, 0]
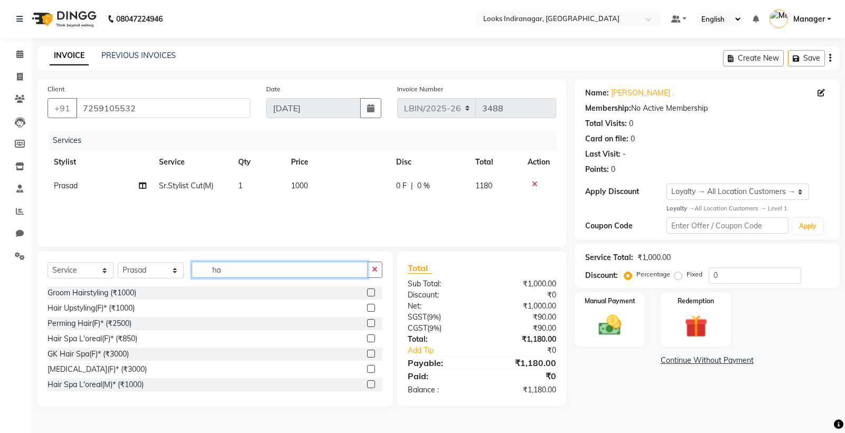
type input "h"
type input "colo"
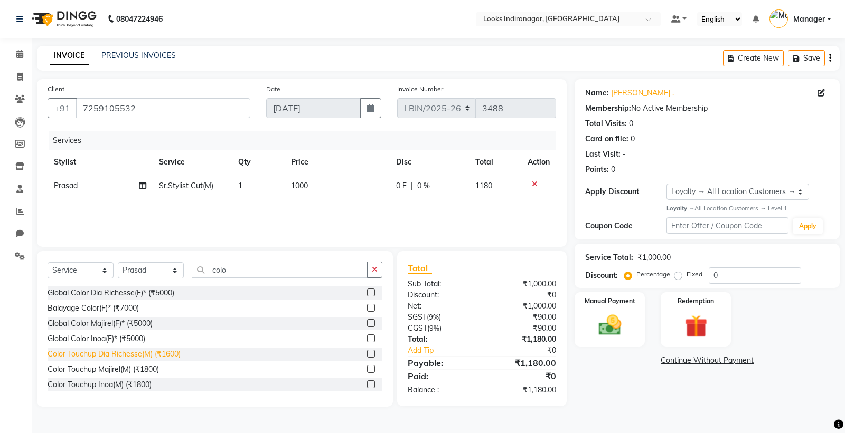
click at [139, 352] on div "Color Touchup Dia Richesse(M) (₹1600)" at bounding box center [114, 354] width 133 height 11
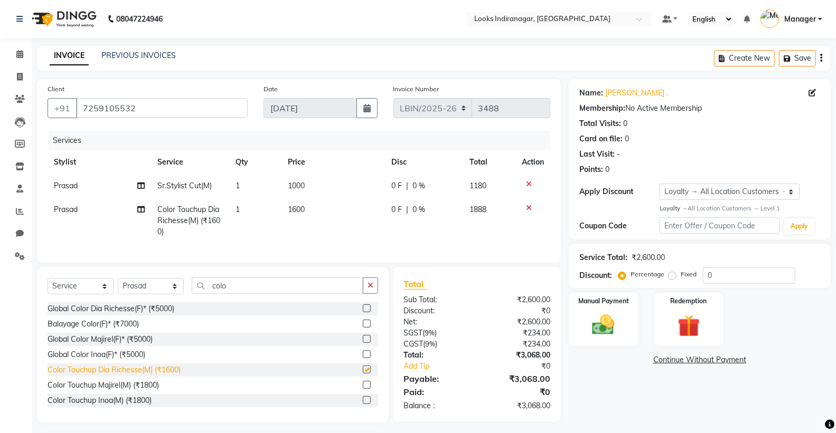
checkbox input "false"
click at [297, 208] on span "1600" at bounding box center [296, 210] width 17 height 10
select select "87786"
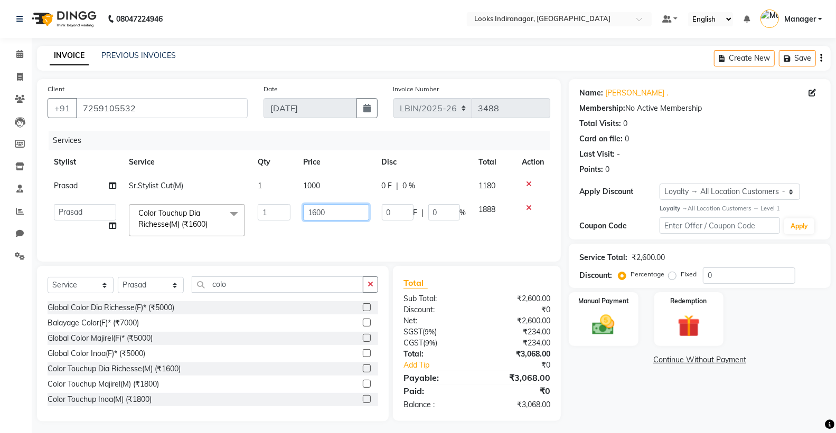
click at [338, 210] on input "1600" at bounding box center [336, 212] width 66 height 16
type input "1"
type input "1800"
click at [614, 396] on div "Name: Abhijeet . Membership: No Active Membership Total Visits: 0 Card on file:…" at bounding box center [703, 250] width 270 height 343
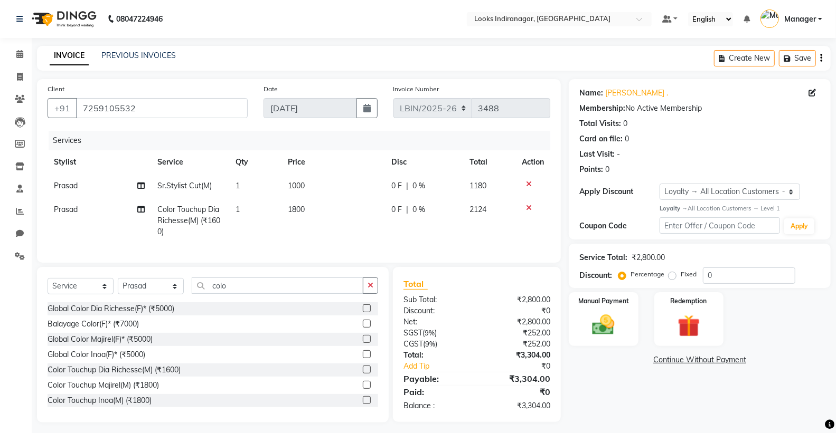
scroll to position [14, 0]
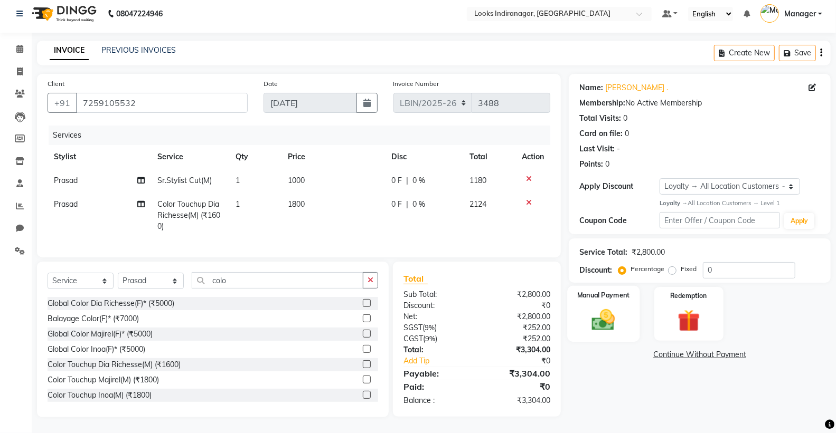
click at [600, 307] on img at bounding box center [602, 320] width 37 height 27
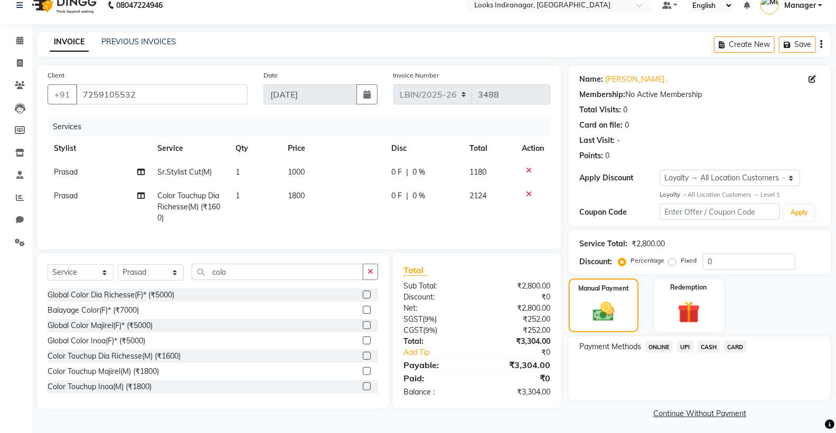
click at [684, 344] on span "UPI" at bounding box center [685, 347] width 16 height 12
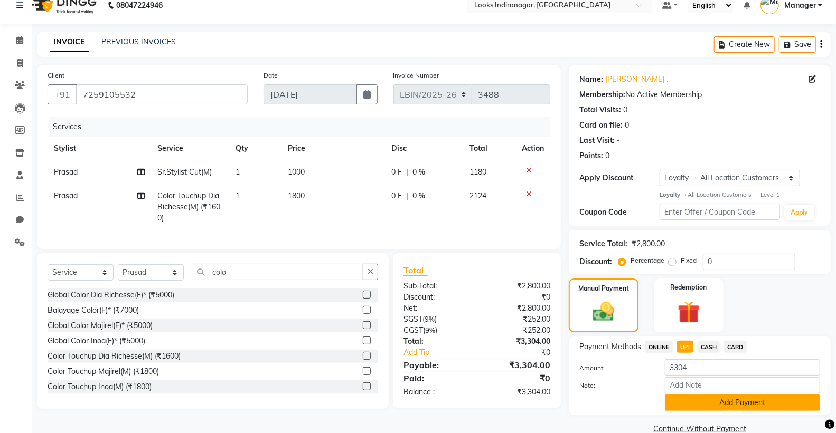
click at [694, 399] on button "Add Payment" at bounding box center [742, 403] width 155 height 16
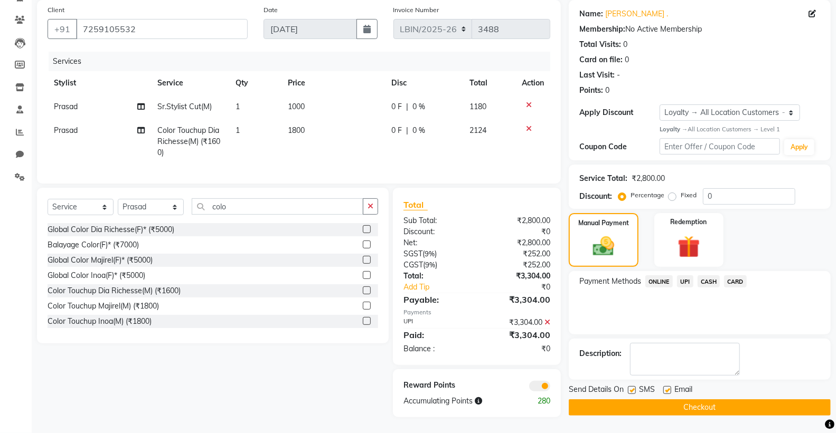
scroll to position [88, 0]
click at [711, 400] on button "Checkout" at bounding box center [699, 408] width 262 height 16
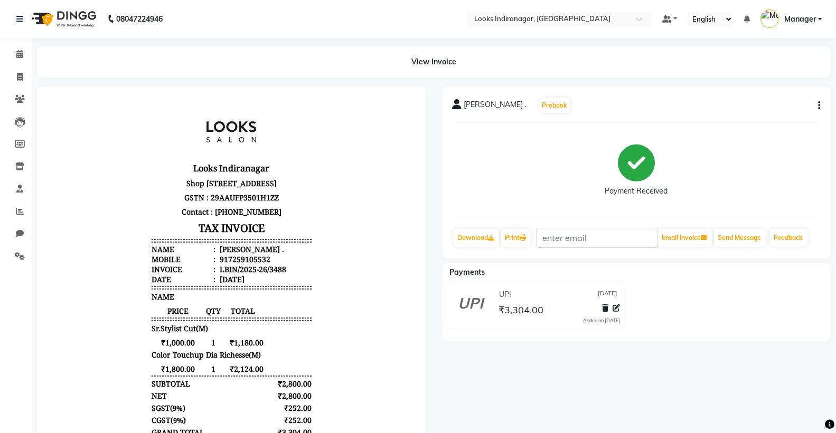
click at [74, 20] on img at bounding box center [63, 19] width 72 height 30
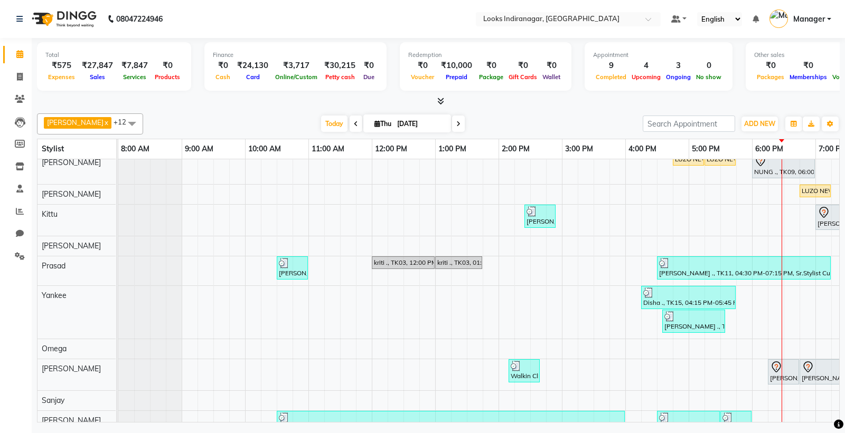
scroll to position [35, 0]
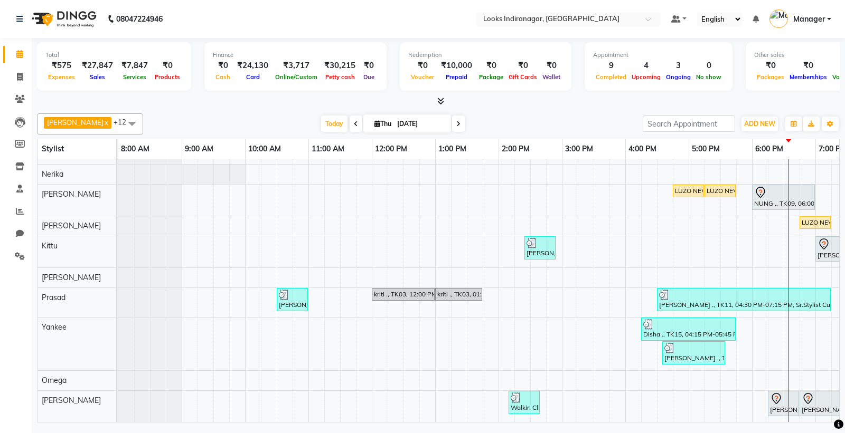
drag, startPoint x: 822, startPoint y: 420, endPoint x: 619, endPoint y: 329, distance: 223.1
click at [542, 289] on div "LUZO NEW ., TK06, 04:45 PM-05:15 PM, Sr.Stylist Cut(F) LUZO NEW ., TK06, 05:15 …" at bounding box center [529, 298] width 823 height 347
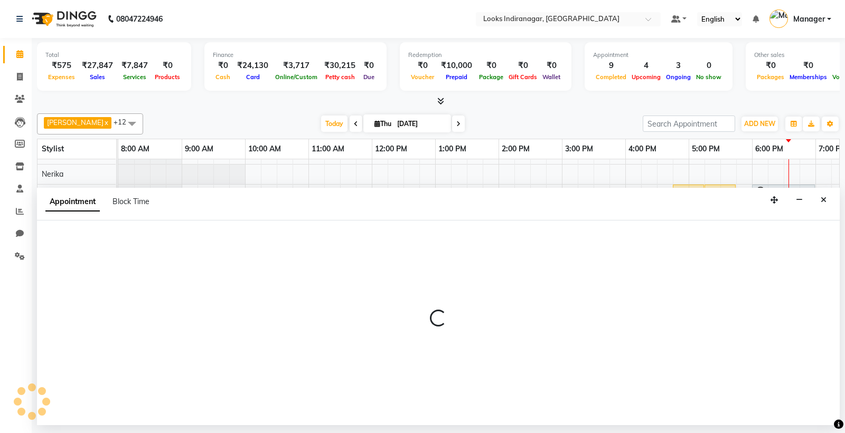
select select "87786"
select select "870"
select select "tentative"
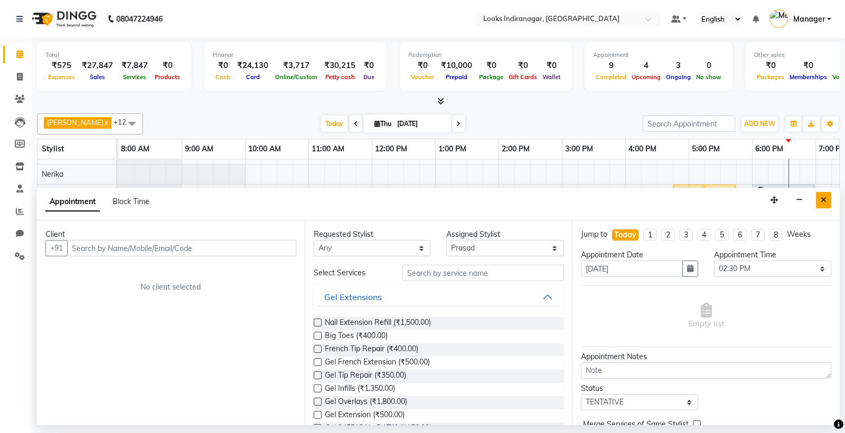
click at [824, 201] on icon "Close" at bounding box center [823, 199] width 6 height 7
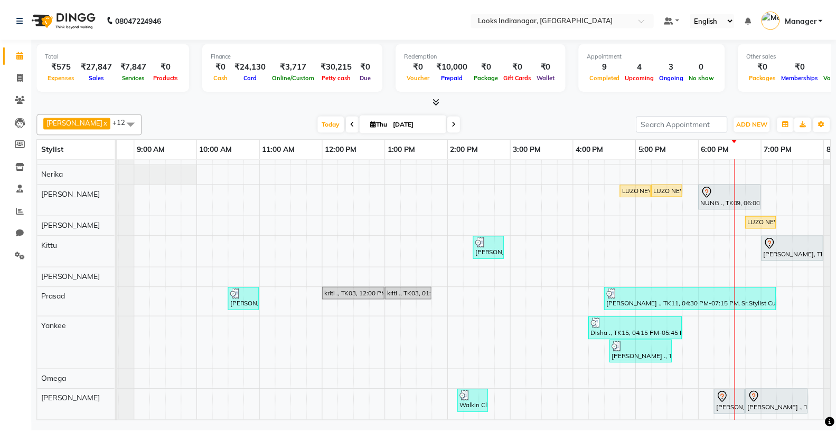
scroll to position [0, 103]
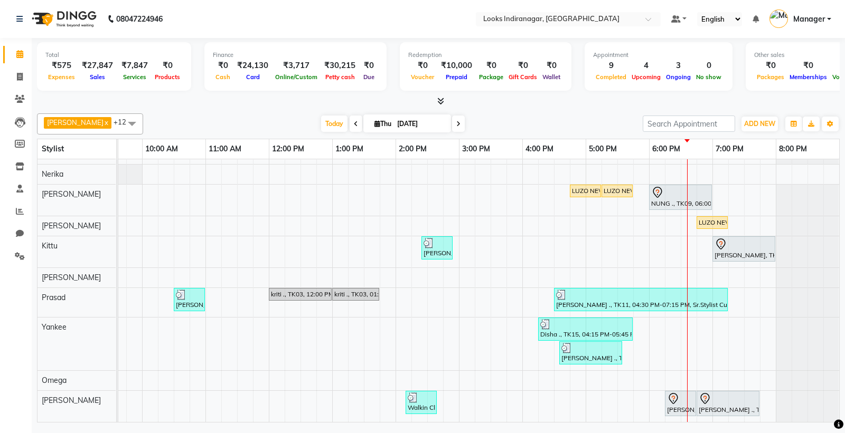
click at [775, 252] on div at bounding box center [806, 251] width 63 height 31
click at [22, 77] on icon at bounding box center [20, 77] width 6 height 8
select select "service"
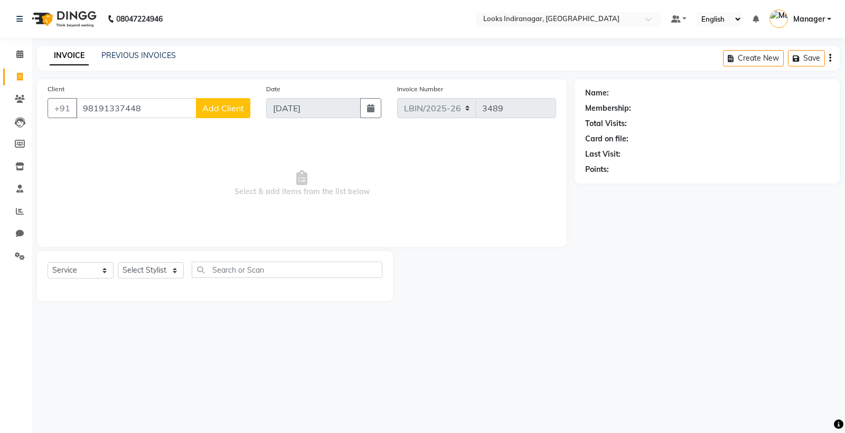
type input "98191337448"
click at [175, 270] on select "Select Stylist [PERSON_NAME] Counter_Sales [PERSON_NAME] [PERSON_NAME] Manager …" at bounding box center [151, 270] width 66 height 16
select select "87786"
click at [118, 263] on select "Select Stylist [PERSON_NAME] Counter_Sales [PERSON_NAME] [PERSON_NAME] Manager …" at bounding box center [151, 270] width 66 height 16
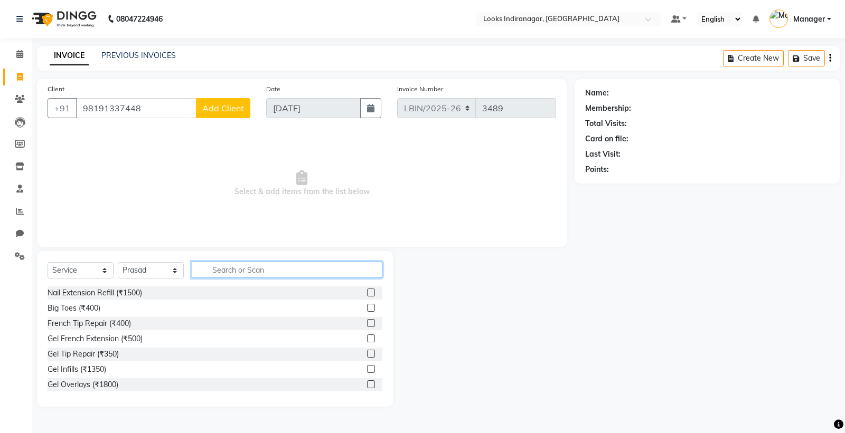
click at [232, 272] on input "text" at bounding box center [287, 270] width 191 height 16
type input "cut"
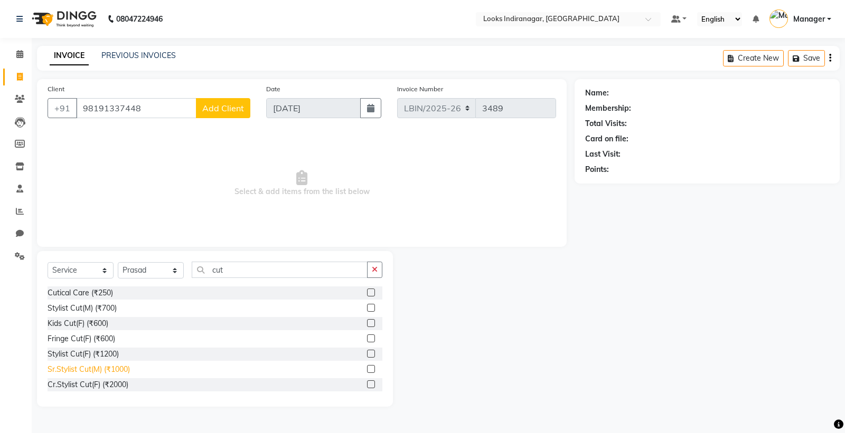
click at [94, 368] on div "Sr.Stylist Cut(M) (₹1000)" at bounding box center [89, 369] width 82 height 11
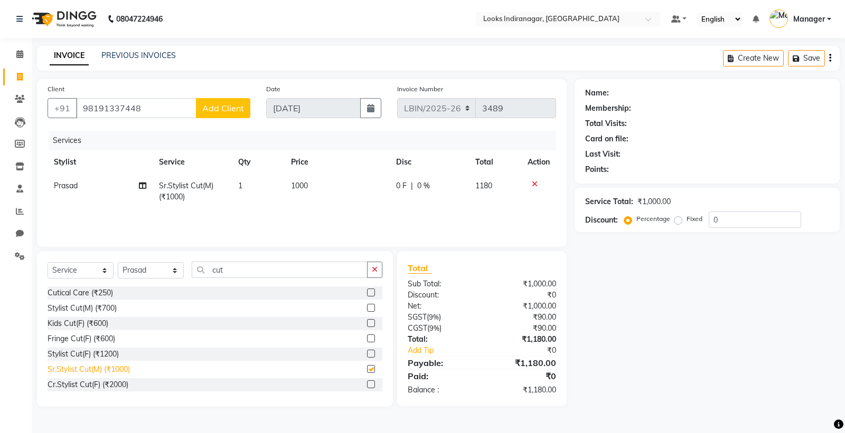
checkbox input "false"
click at [257, 270] on input "cut" at bounding box center [280, 270] width 176 height 16
type input "c"
click at [172, 271] on select "Select Stylist [PERSON_NAME] Counter_Sales [PERSON_NAME] [PERSON_NAME] Manager …" at bounding box center [151, 270] width 66 height 16
select select "87784"
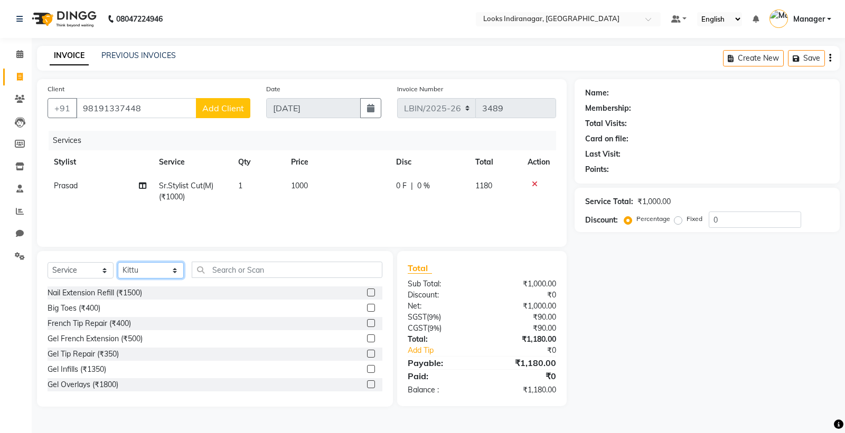
click at [118, 263] on select "Select Stylist [PERSON_NAME] Counter_Sales [PERSON_NAME] [PERSON_NAME] Manager …" at bounding box center [151, 270] width 66 height 16
click at [254, 273] on input "text" at bounding box center [287, 270] width 191 height 16
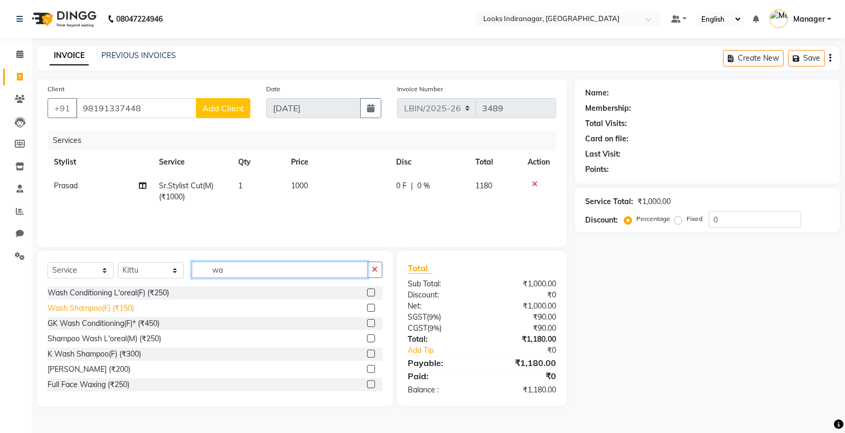
type input "wa"
click at [108, 307] on div "Wash Shampoo(F) (₹150)" at bounding box center [91, 308] width 87 height 11
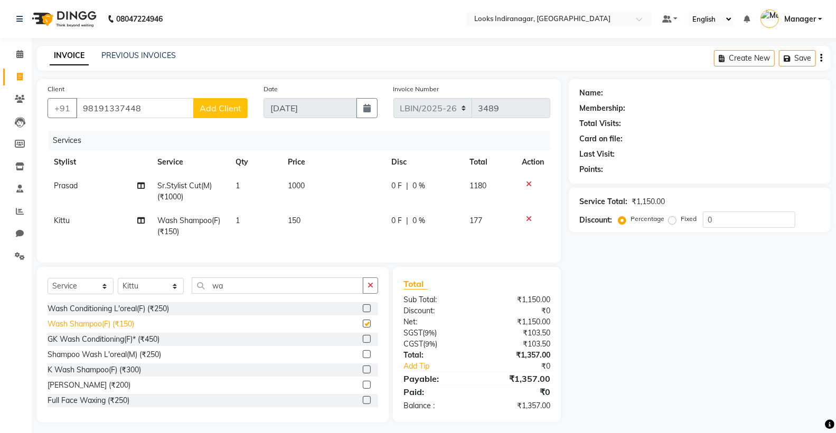
checkbox input "false"
click at [302, 214] on td "150" at bounding box center [332, 226] width 103 height 35
select select "87784"
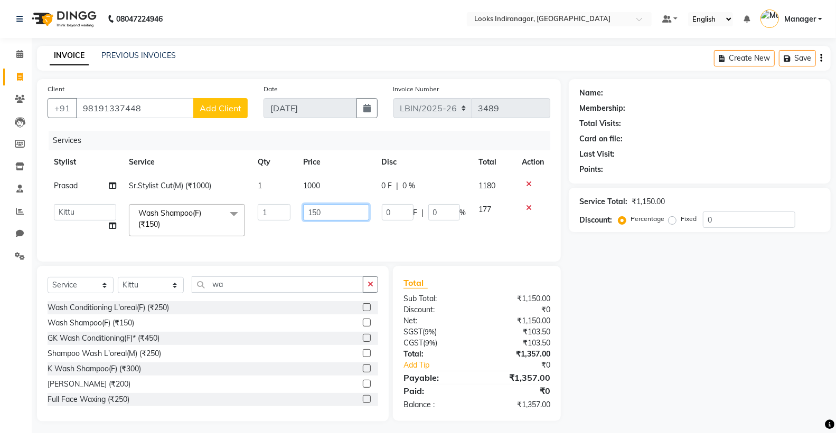
click at [347, 209] on input "150" at bounding box center [336, 212] width 66 height 16
type input "1"
type input "700"
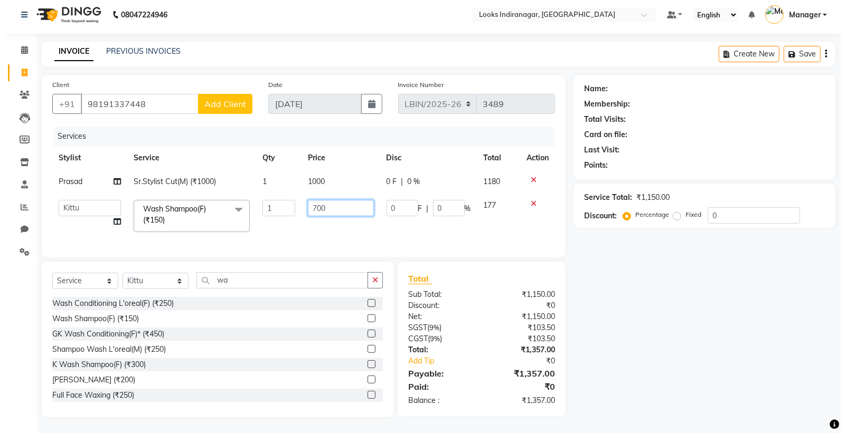
scroll to position [13, 0]
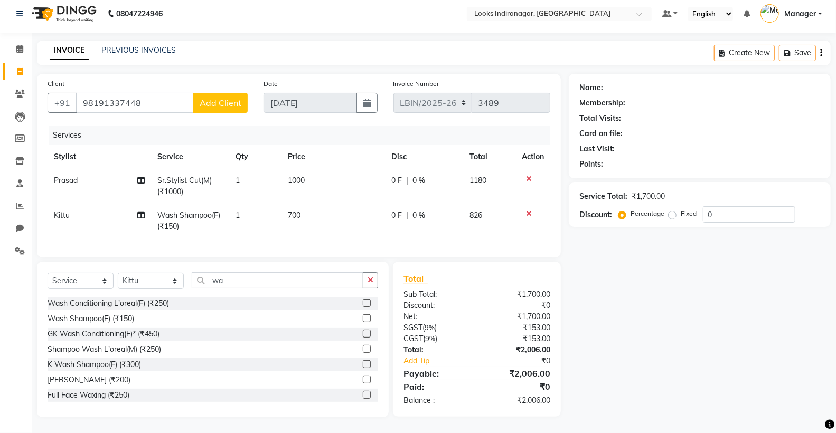
click at [632, 291] on div "Name: Membership: Total Visits: Card on file: Last Visit: Points: Service Total…" at bounding box center [703, 246] width 270 height 344
click at [225, 93] on button "Add Client" at bounding box center [220, 103] width 54 height 20
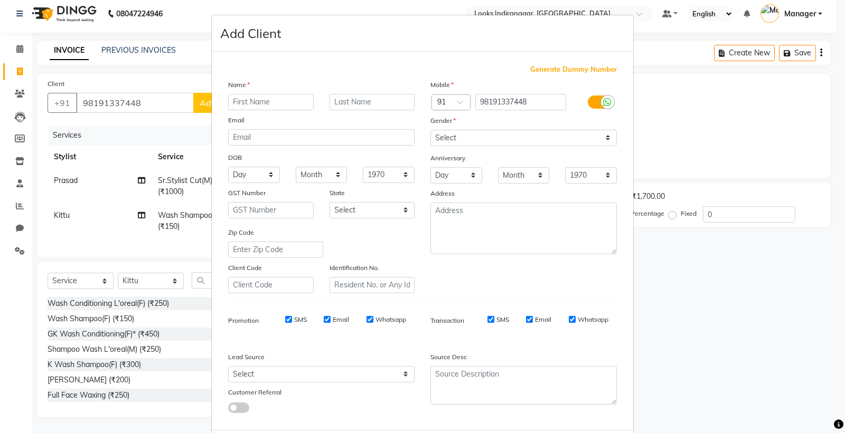
click at [293, 92] on div "Name" at bounding box center [321, 86] width 202 height 15
click at [283, 101] on input "text" at bounding box center [271, 102] width 86 height 16
type input "Danshka"
click at [365, 102] on input "text" at bounding box center [372, 102] width 86 height 16
type input ".."
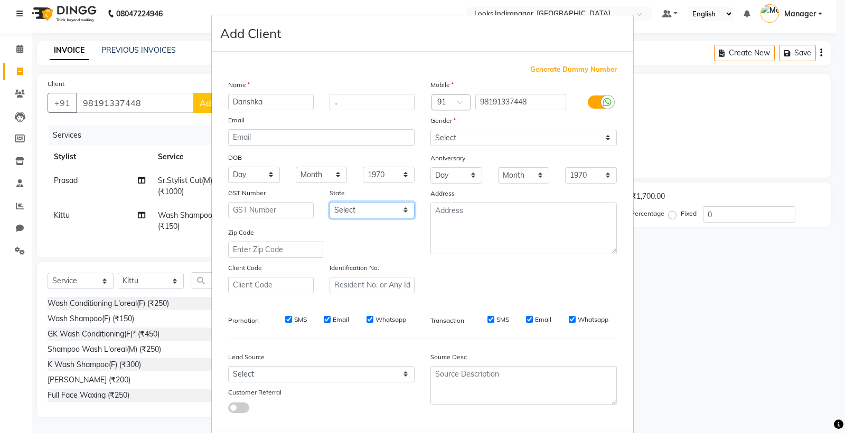
click at [401, 206] on select "Select Andaman and Nicobar Islands Andhra Pradesh Arunachal Pradesh Assam Bihar…" at bounding box center [372, 210] width 86 height 16
select select "17"
click at [329, 202] on select "Select Andaman and Nicobar Islands Andhra Pradesh Arunachal Pradesh Assam Bihar…" at bounding box center [372, 210] width 86 height 16
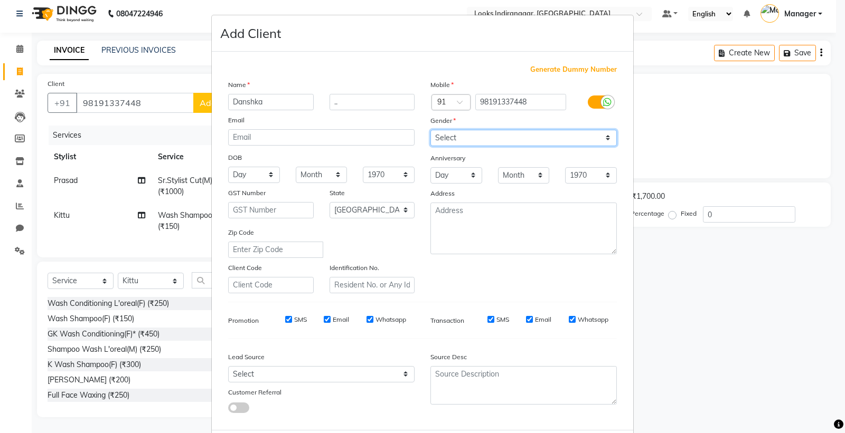
click at [601, 135] on select "Select [DEMOGRAPHIC_DATA] [DEMOGRAPHIC_DATA] Other Prefer Not To Say" at bounding box center [523, 138] width 186 height 16
select select "male"
click at [430, 130] on select "Select [DEMOGRAPHIC_DATA] [DEMOGRAPHIC_DATA] Other Prefer Not To Say" at bounding box center [523, 138] width 186 height 16
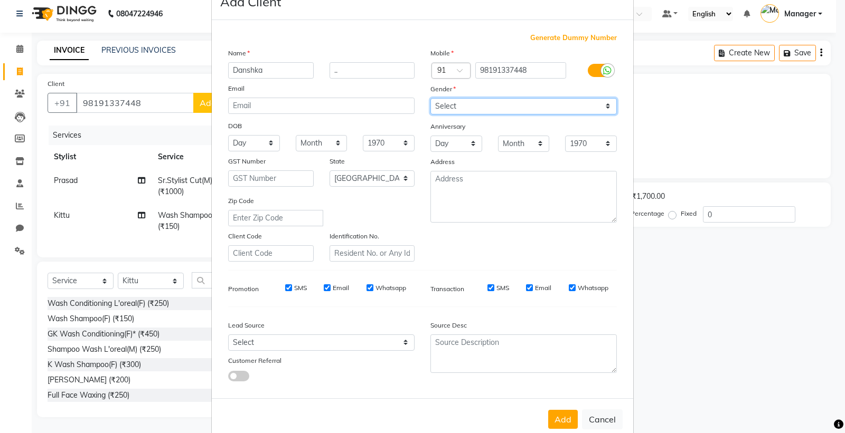
scroll to position [54, 0]
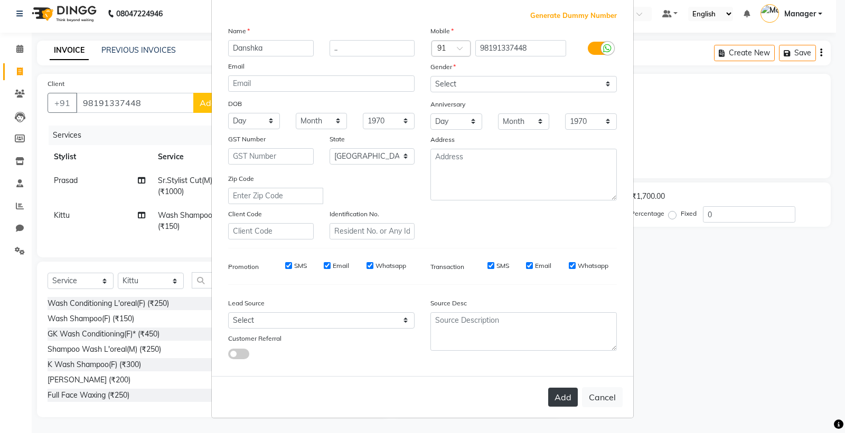
click at [557, 391] on button "Add" at bounding box center [563, 397] width 30 height 19
click at [555, 397] on button "Add" at bounding box center [563, 397] width 30 height 19
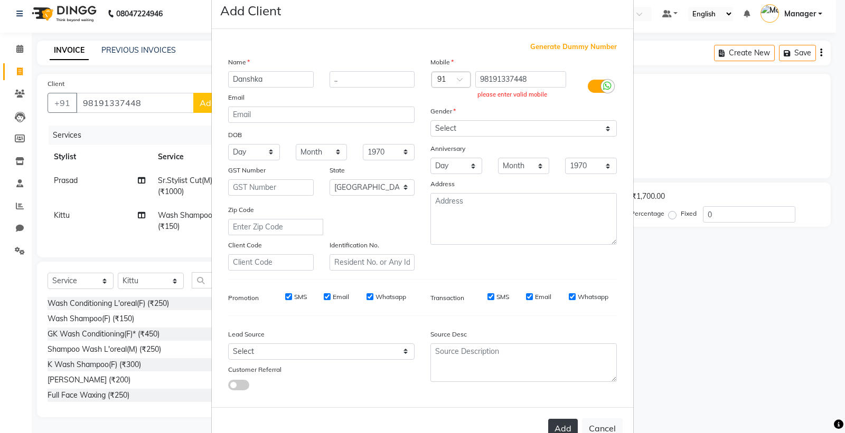
scroll to position [0, 0]
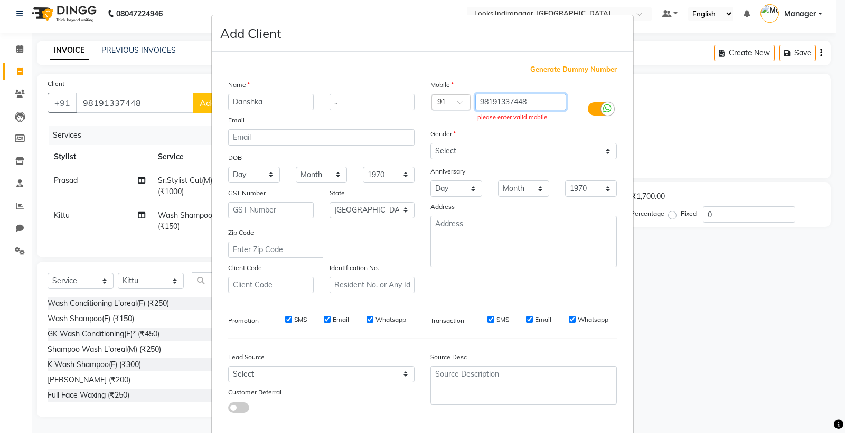
click at [528, 103] on input "98191337448" at bounding box center [520, 102] width 91 height 16
type input "9"
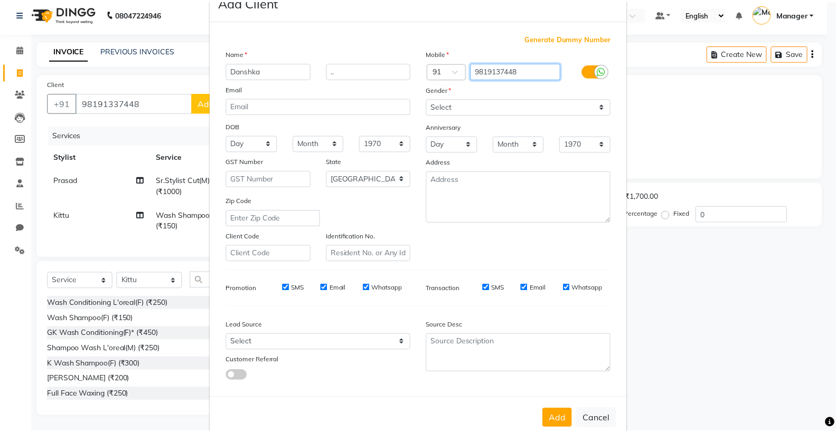
scroll to position [54, 0]
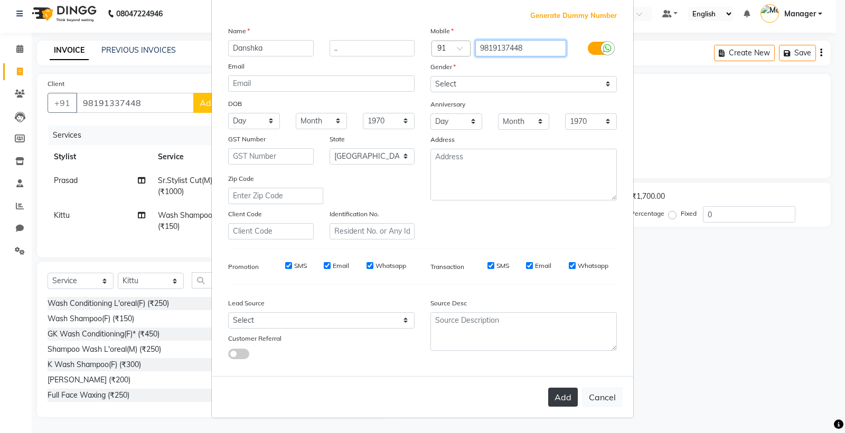
type input "9819137448"
click at [552, 397] on button "Add" at bounding box center [563, 397] width 30 height 19
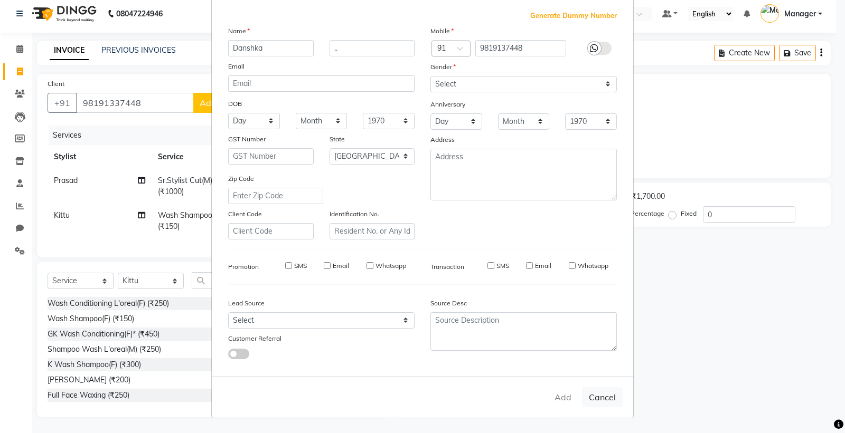
type input "9819137448"
select select
select select "null"
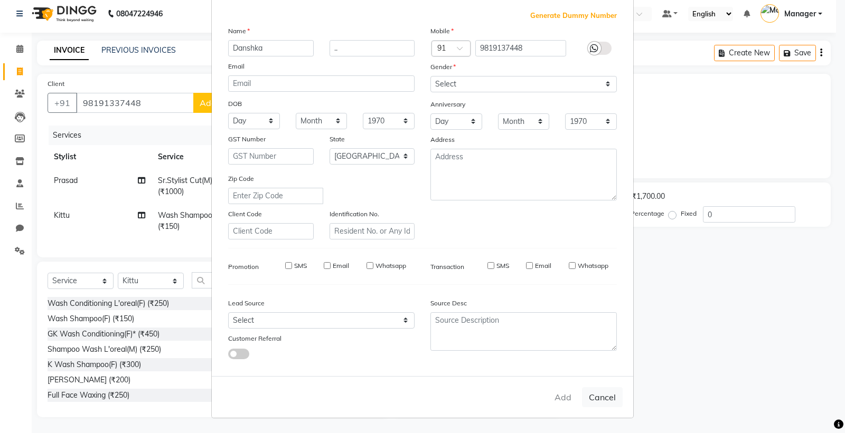
select select
checkbox input "false"
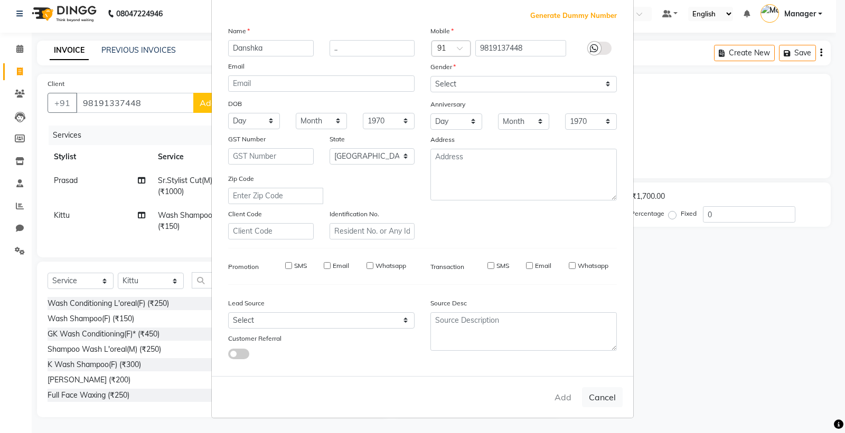
checkbox input "false"
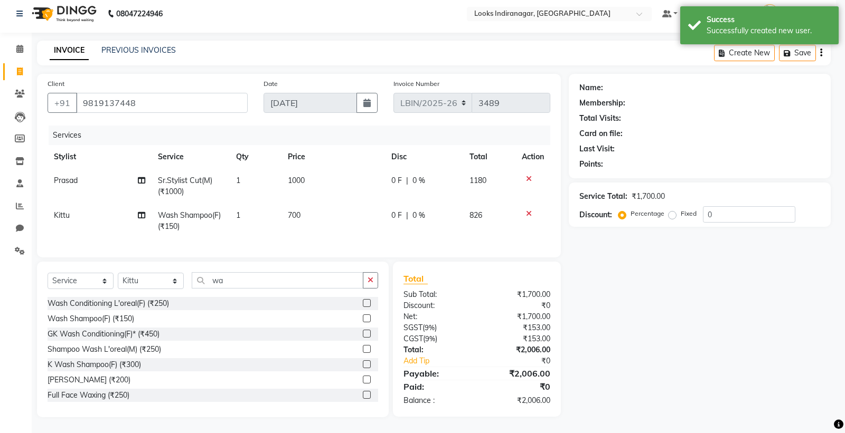
select select "1: Object"
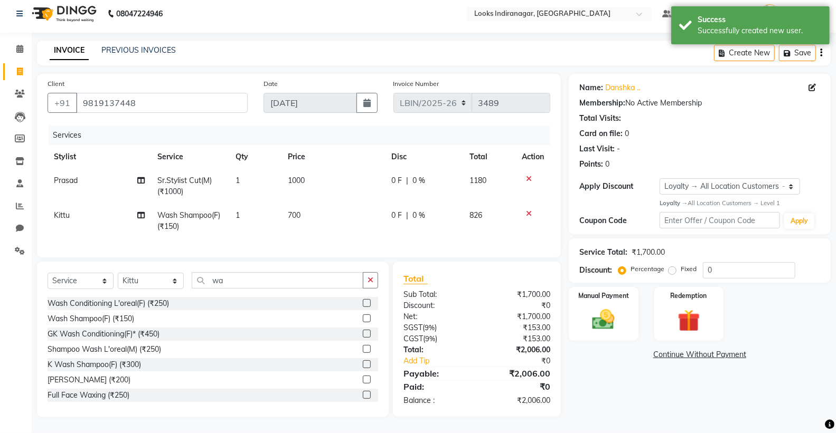
scroll to position [14, 0]
click at [599, 310] on img at bounding box center [602, 320] width 37 height 27
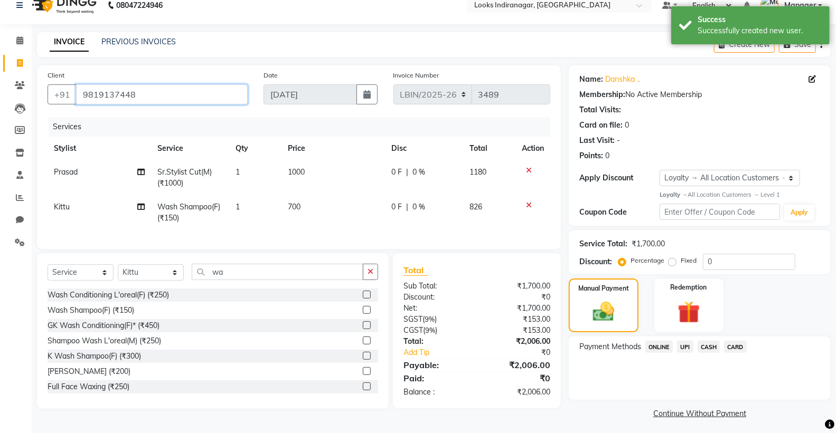
click at [173, 91] on input "9819137448" at bounding box center [162, 94] width 172 height 20
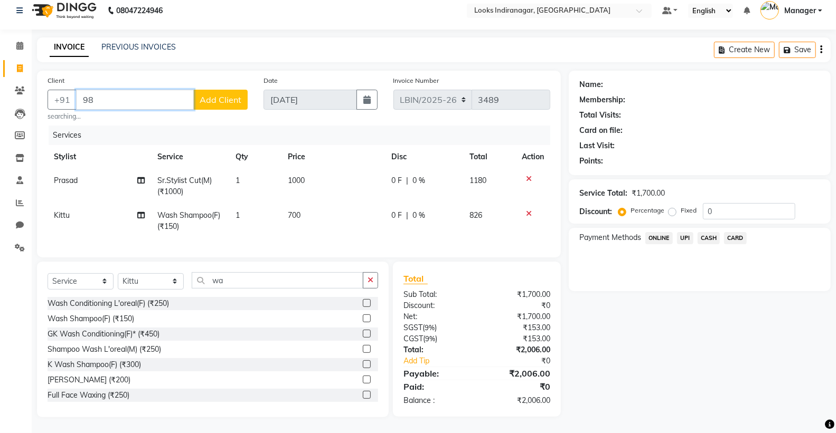
type input "9"
type input "9819137448"
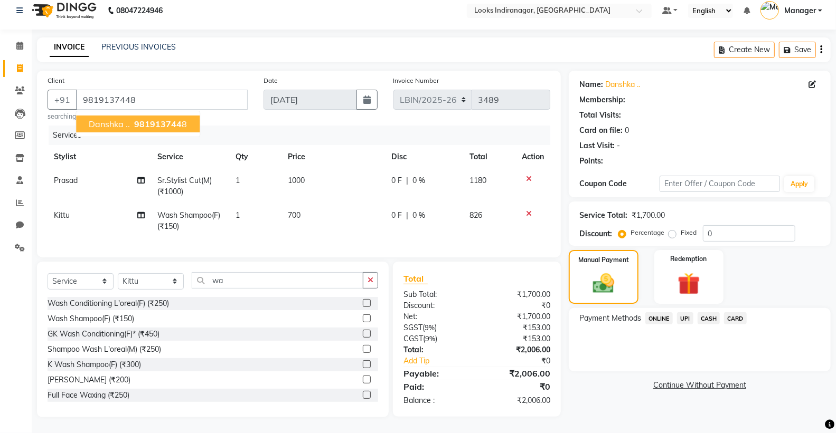
select select "1: Object"
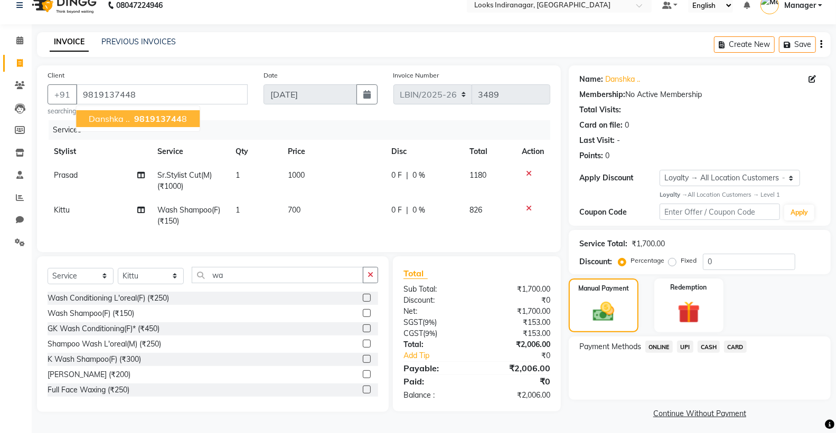
click at [162, 119] on span "981913744" at bounding box center [158, 118] width 48 height 11
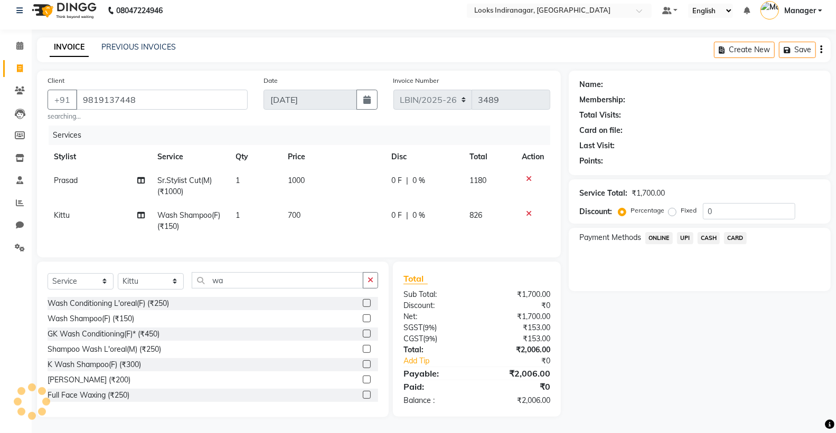
select select "1: Object"
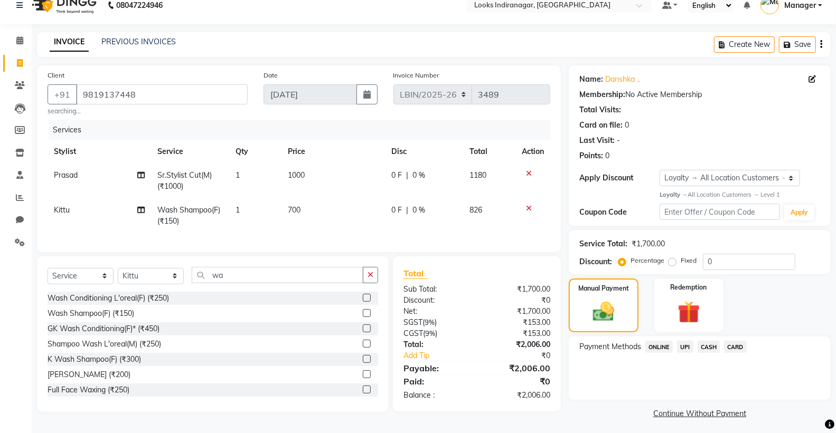
scroll to position [17, 0]
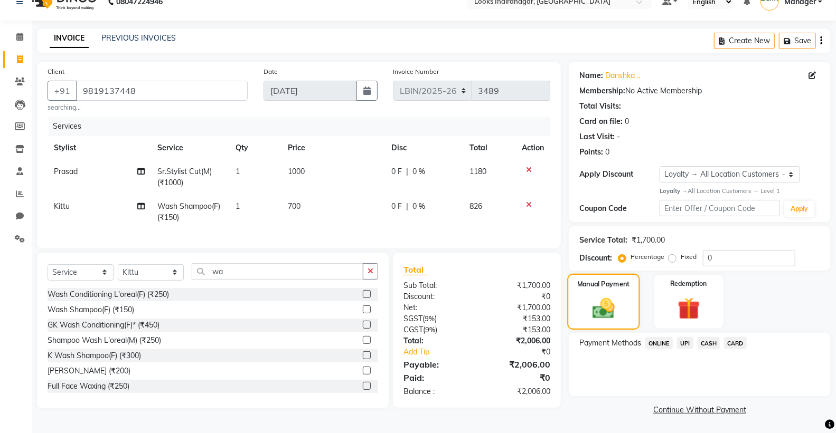
click at [602, 300] on img at bounding box center [603, 308] width 36 height 25
click at [682, 344] on span "UPI" at bounding box center [685, 343] width 16 height 12
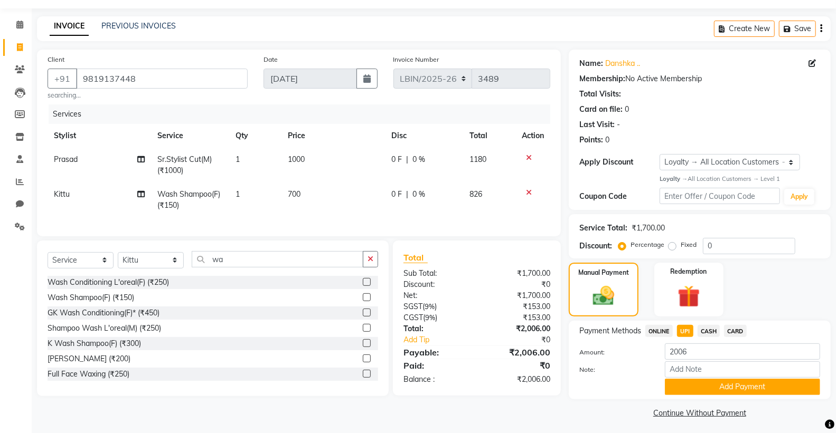
scroll to position [33, 0]
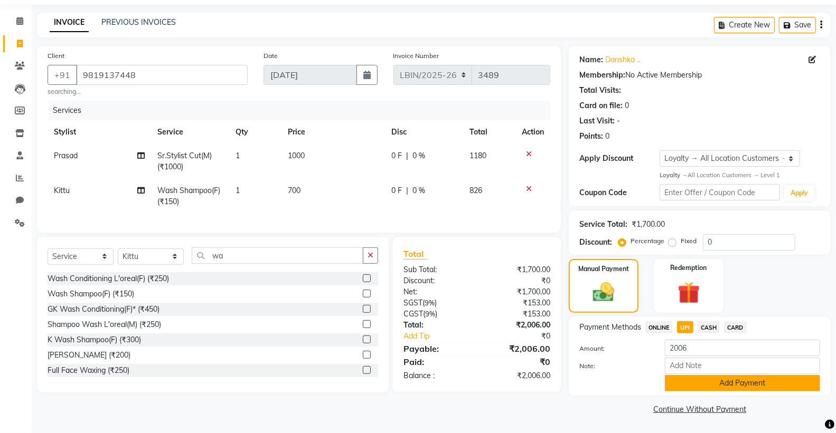
click at [698, 377] on button "Add Payment" at bounding box center [742, 383] width 155 height 16
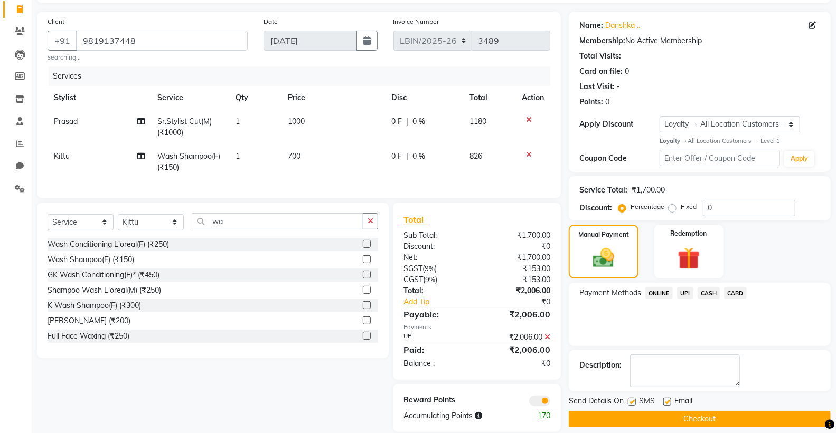
scroll to position [91, 0]
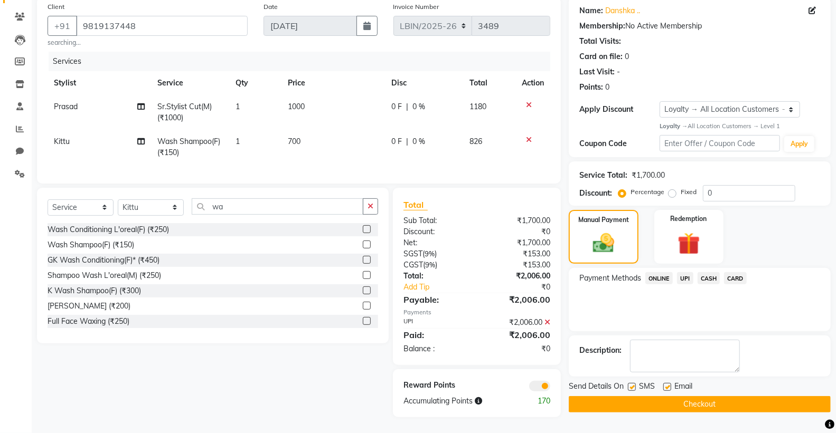
click at [681, 396] on button "Checkout" at bounding box center [699, 404] width 262 height 16
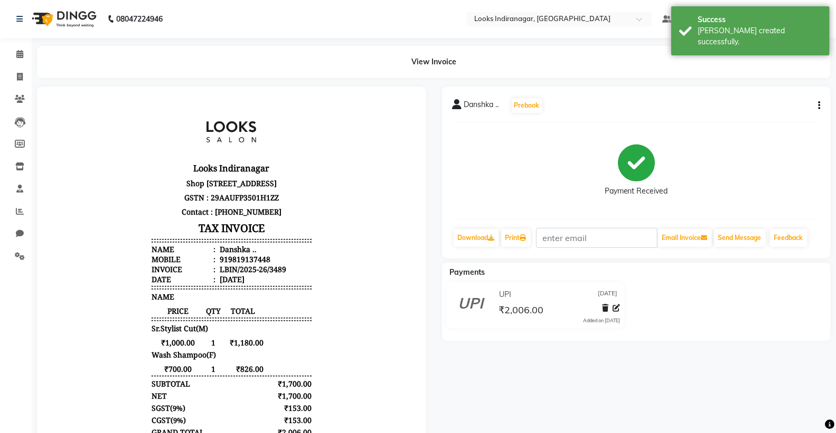
click at [69, 14] on img at bounding box center [63, 19] width 72 height 30
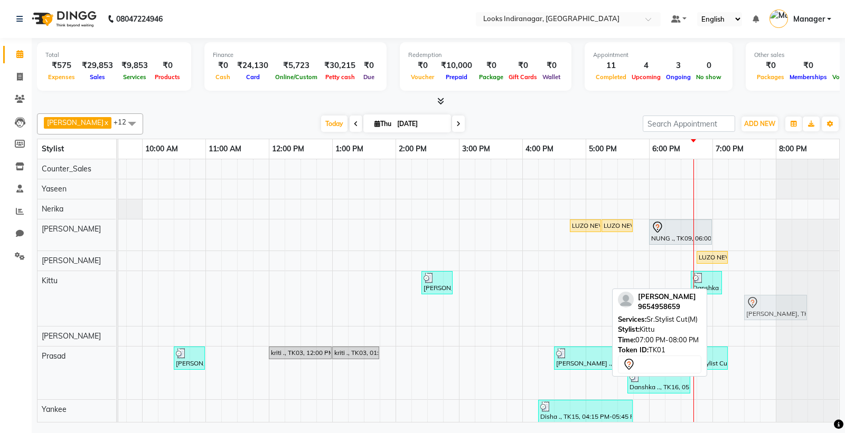
drag, startPoint x: 748, startPoint y: 309, endPoint x: 782, endPoint y: 305, distance: 34.0
click at [15, 305] on div "Sonu Arora ., TK12, 02:25 PM-02:55 PM, K Wash Shampoo(F) (₹300) Danshka .., TK1…" at bounding box center [15, 298] width 0 height 55
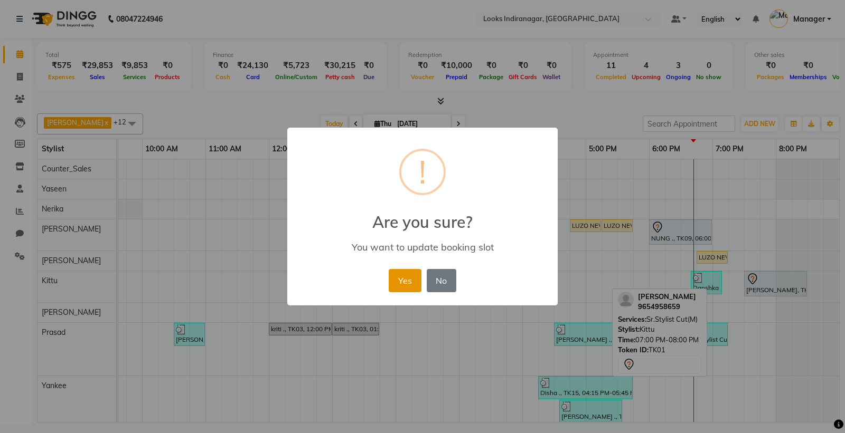
click at [404, 280] on button "Yes" at bounding box center [404, 280] width 32 height 23
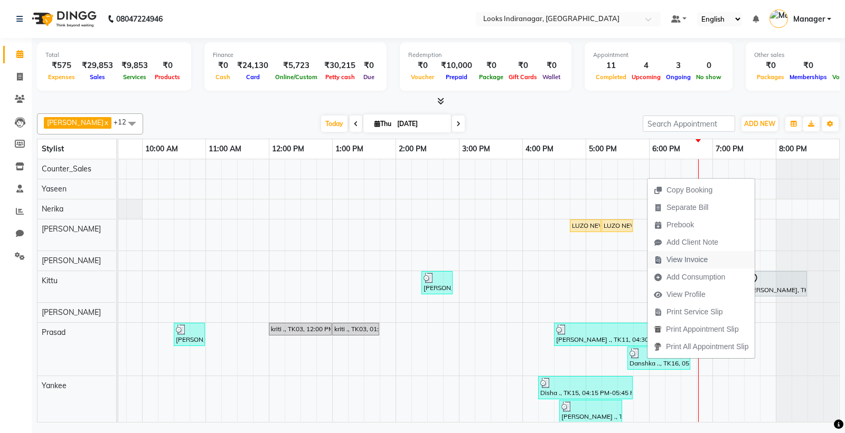
click at [684, 260] on span "View Invoice" at bounding box center [686, 259] width 41 height 11
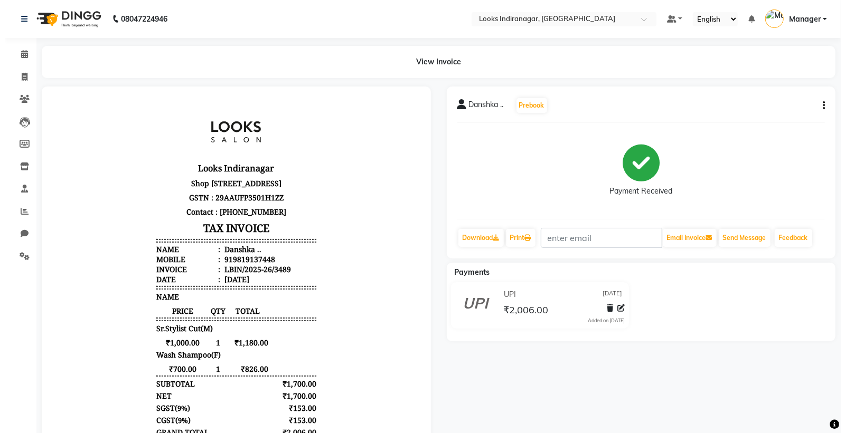
scroll to position [8, 0]
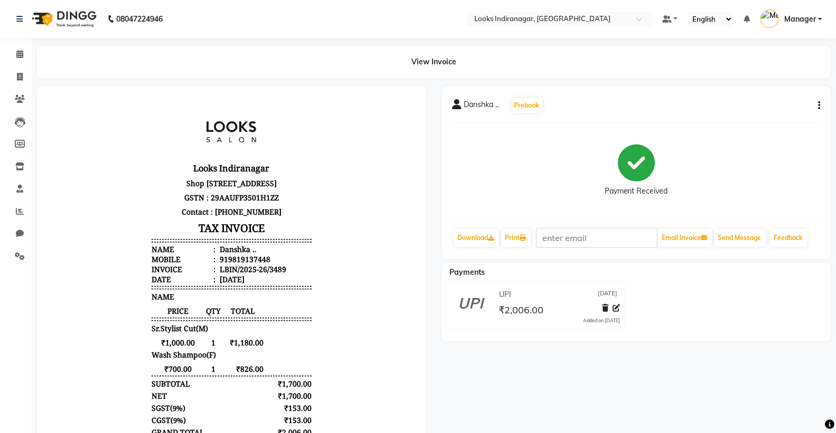
click at [82, 12] on img at bounding box center [63, 19] width 72 height 30
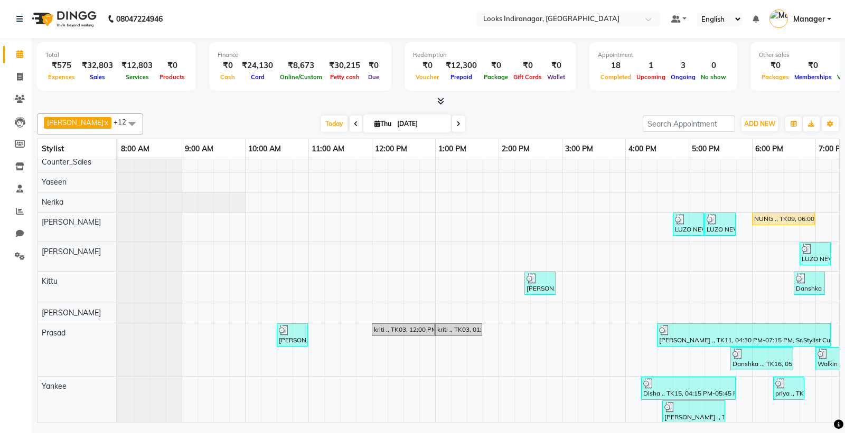
scroll to position [0, 103]
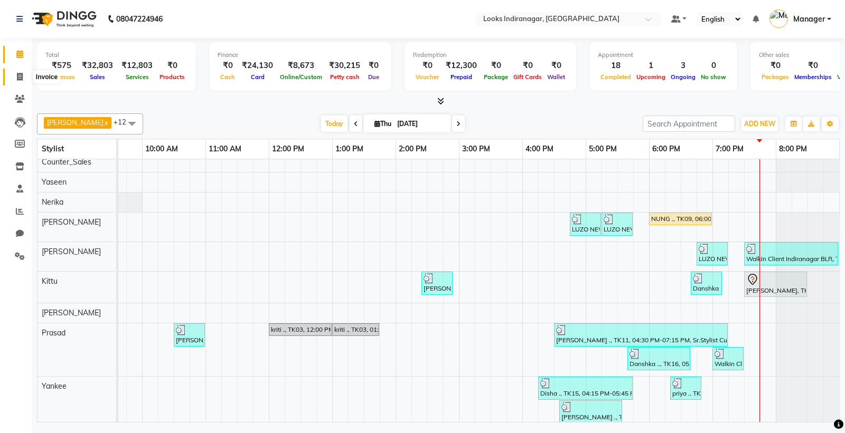
click at [18, 77] on icon at bounding box center [20, 77] width 6 height 8
select select "service"
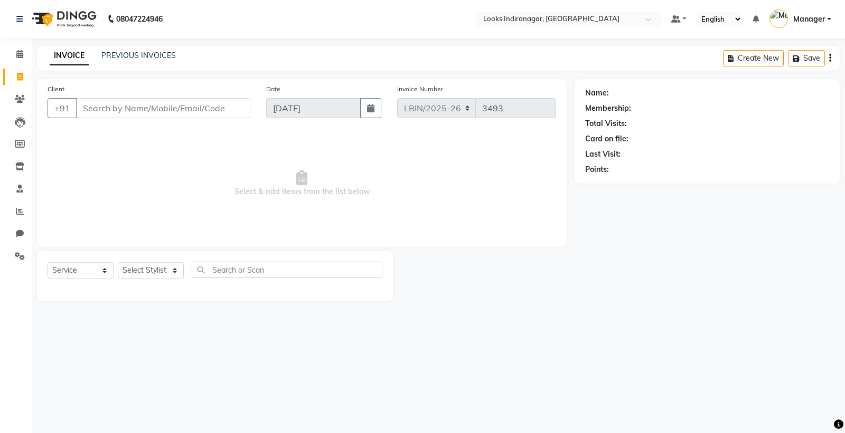
click at [204, 115] on input "Client" at bounding box center [163, 108] width 174 height 20
type input "9939255874"
click at [229, 114] on button "Add Client" at bounding box center [223, 108] width 54 height 20
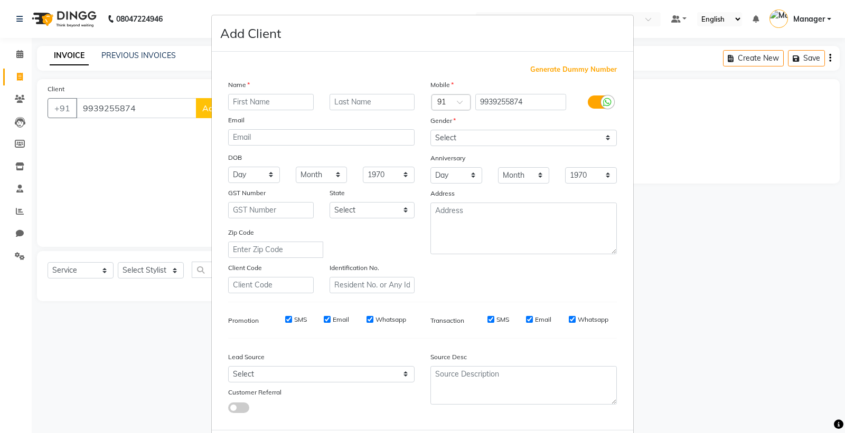
click at [249, 103] on input "text" at bounding box center [271, 102] width 86 height 16
type input "jai shree"
type input "."
click at [459, 135] on select "Select [DEMOGRAPHIC_DATA] [DEMOGRAPHIC_DATA] Other Prefer Not To Say" at bounding box center [523, 138] width 186 height 16
select select "[DEMOGRAPHIC_DATA]"
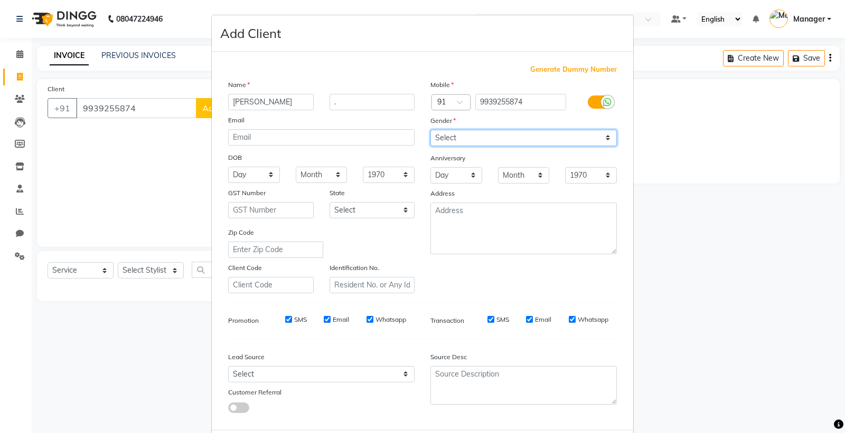
click at [430, 130] on select "Select [DEMOGRAPHIC_DATA] [DEMOGRAPHIC_DATA] Other Prefer Not To Say" at bounding box center [523, 138] width 186 height 16
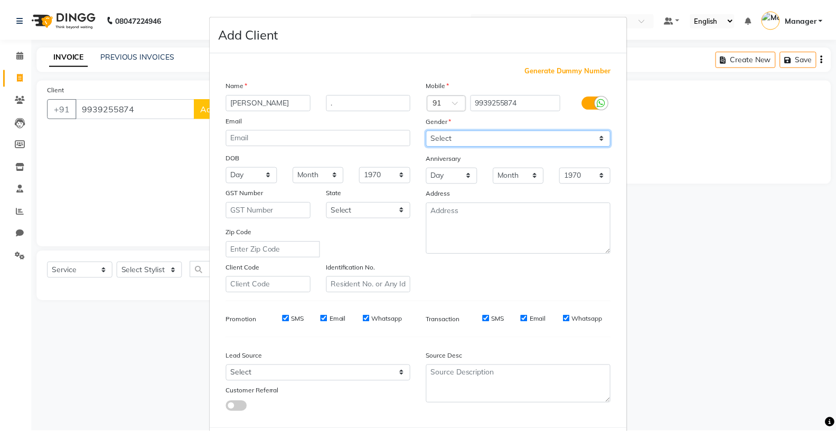
scroll to position [54, 0]
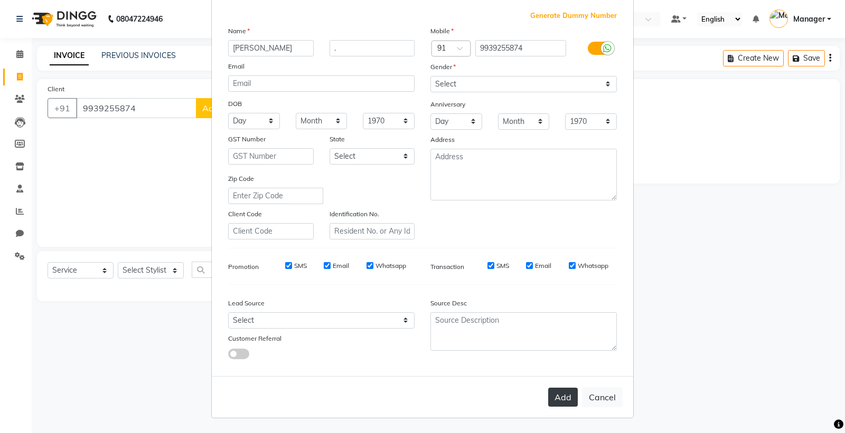
click at [557, 391] on button "Add" at bounding box center [563, 397] width 30 height 19
select select
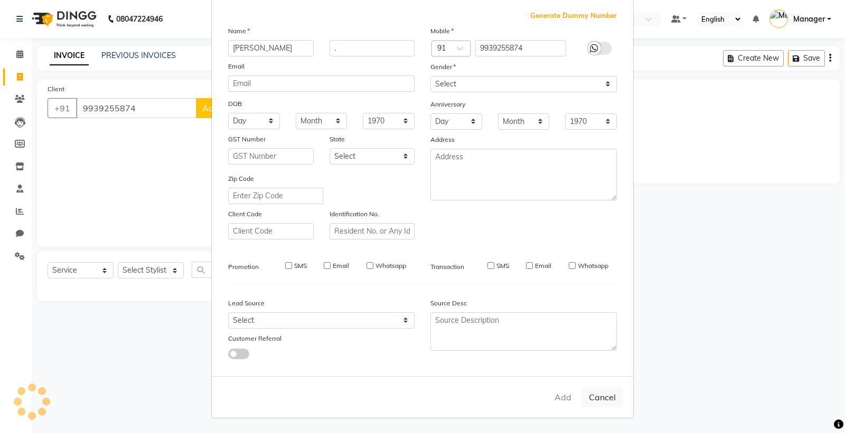
select select
checkbox input "false"
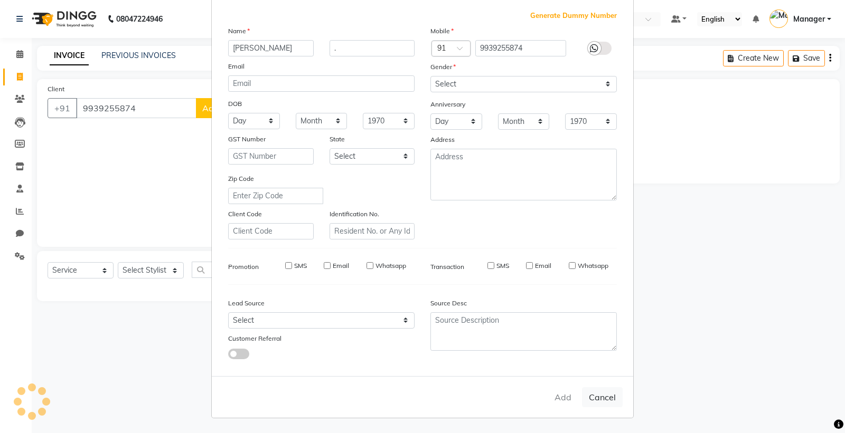
checkbox input "false"
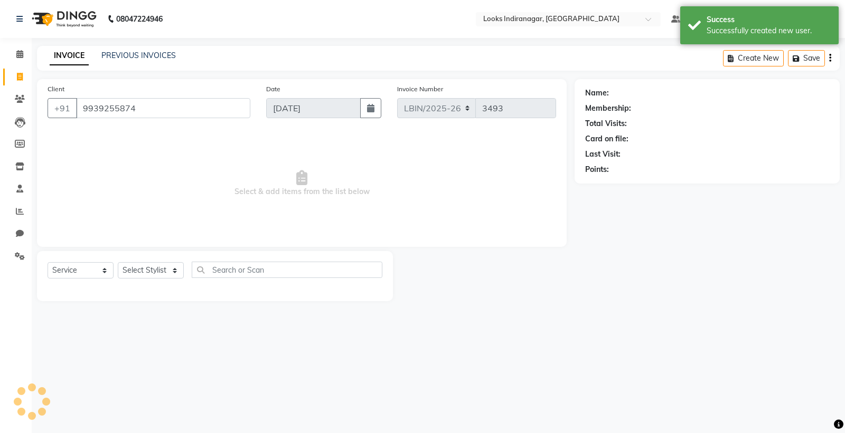
select select "1: Object"
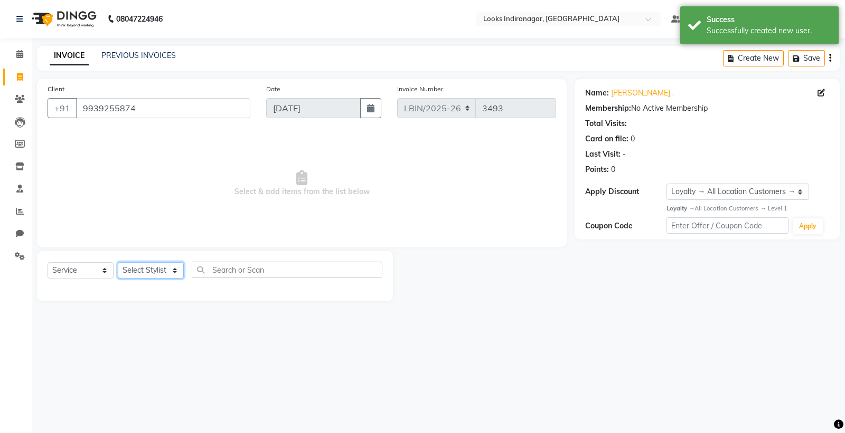
click at [156, 270] on select "Select Stylist [PERSON_NAME] Counter_Sales [PERSON_NAME] [PERSON_NAME] Manager …" at bounding box center [151, 270] width 66 height 16
select select "87787"
click at [118, 263] on select "Select Stylist [PERSON_NAME] Counter_Sales [PERSON_NAME] [PERSON_NAME] Manager …" at bounding box center [151, 270] width 66 height 16
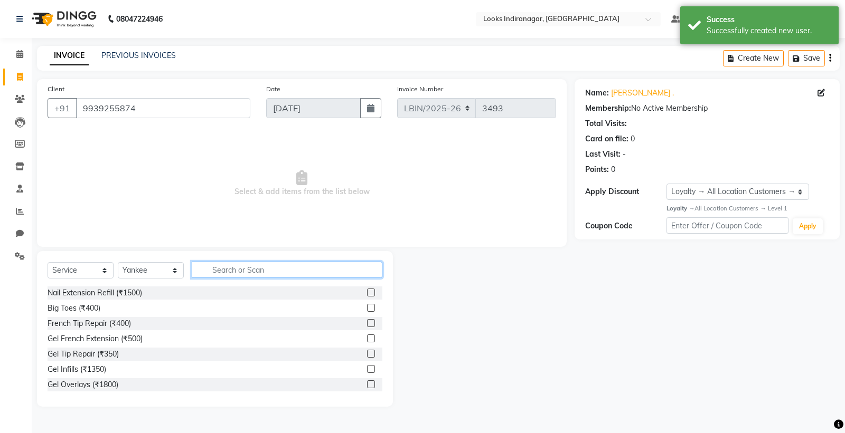
click at [239, 271] on input "text" at bounding box center [287, 270] width 191 height 16
type input "eye"
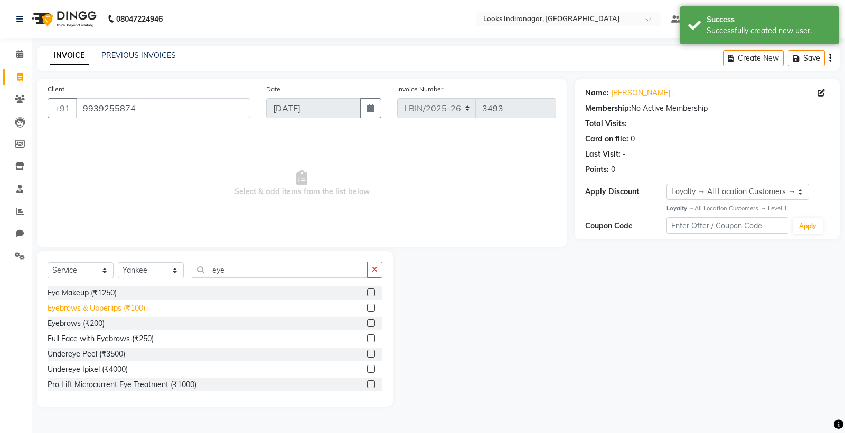
click at [128, 312] on div "Eyebrows & Upperlips (₹100)" at bounding box center [97, 308] width 98 height 11
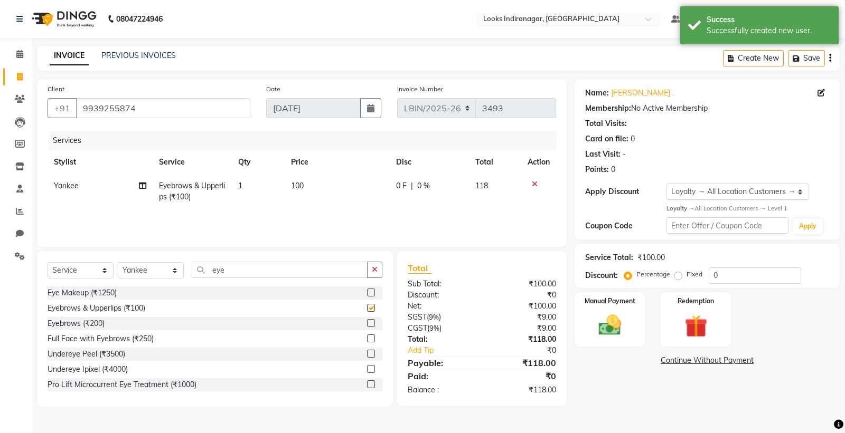
checkbox input "false"
click at [245, 271] on input "eye" at bounding box center [280, 270] width 176 height 16
type input "e"
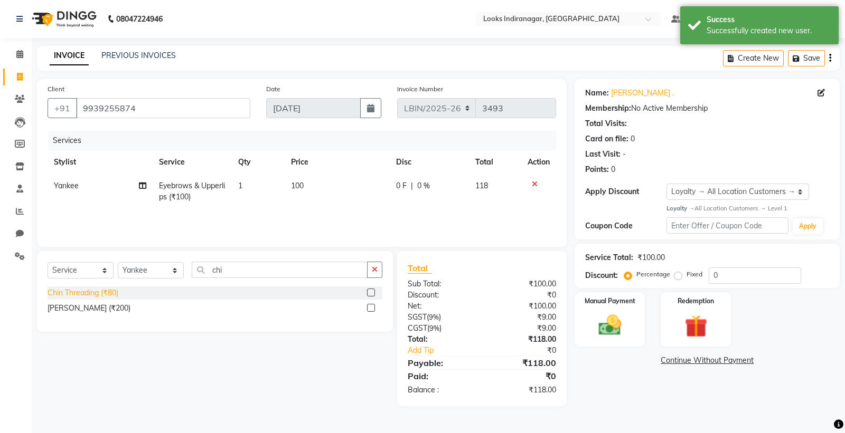
click at [89, 292] on div "Chin Threading (₹80)" at bounding box center [83, 293] width 71 height 11
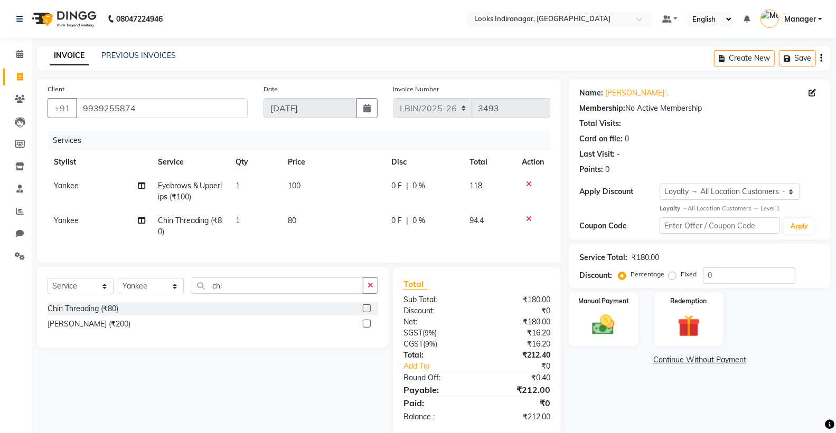
click at [296, 183] on span "100" at bounding box center [294, 186] width 13 height 10
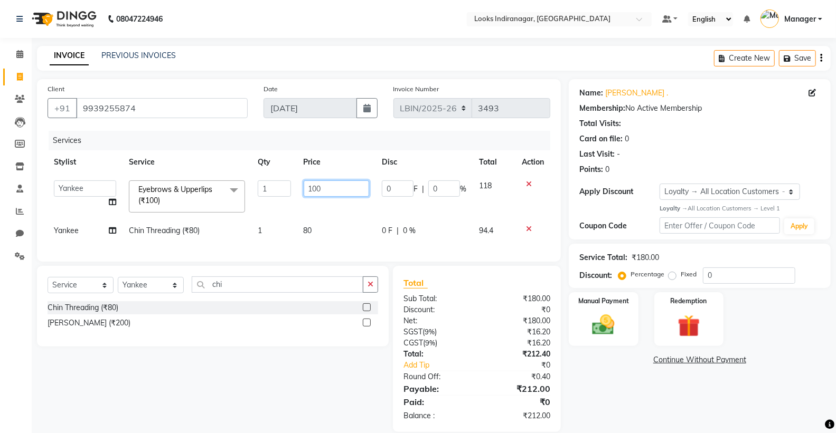
click at [319, 188] on input "100" at bounding box center [335, 189] width 65 height 16
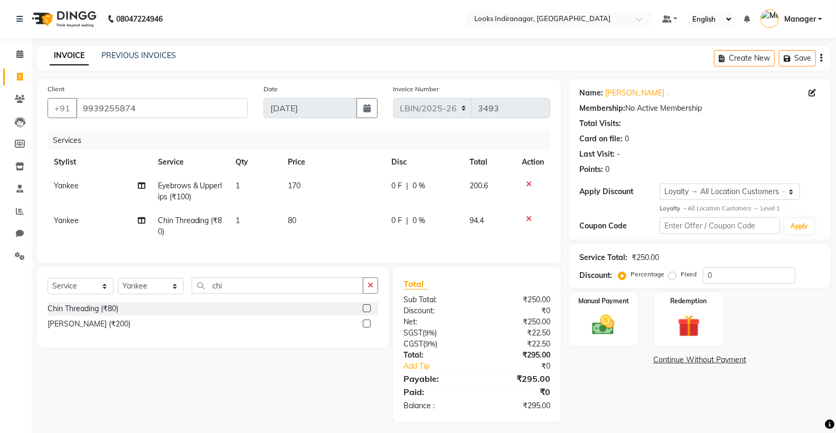
click at [310, 229] on td "80" at bounding box center [332, 226] width 103 height 35
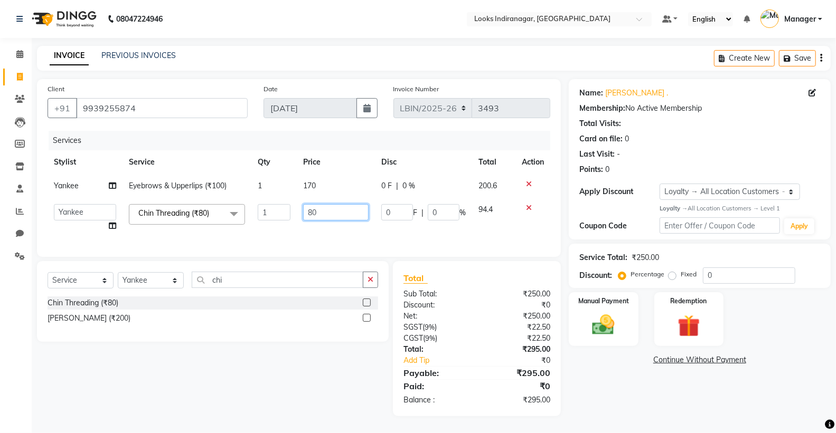
click at [314, 213] on input "80" at bounding box center [335, 212] width 65 height 16
click at [399, 233] on td "0 F | 0 %" at bounding box center [423, 218] width 97 height 40
click at [613, 317] on img at bounding box center [602, 325] width 37 height 27
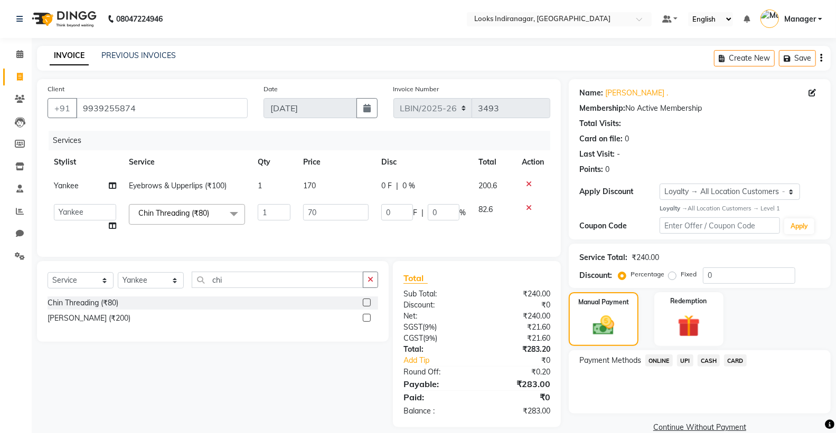
click at [685, 360] on span "UPI" at bounding box center [685, 361] width 16 height 12
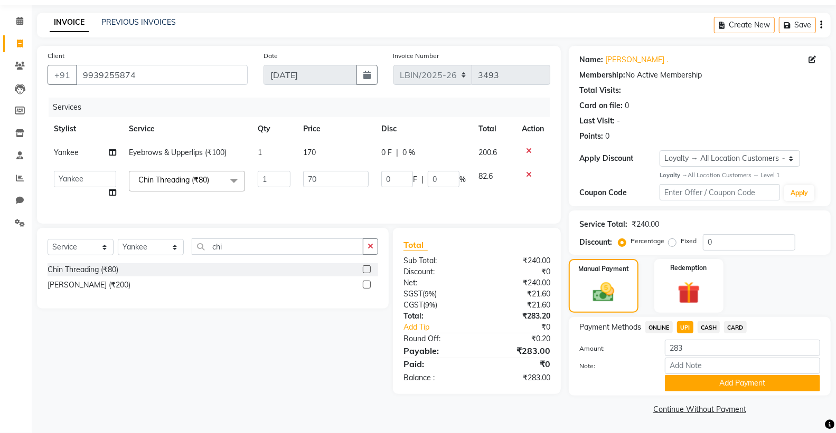
click at [729, 382] on button "Add Payment" at bounding box center [742, 383] width 155 height 16
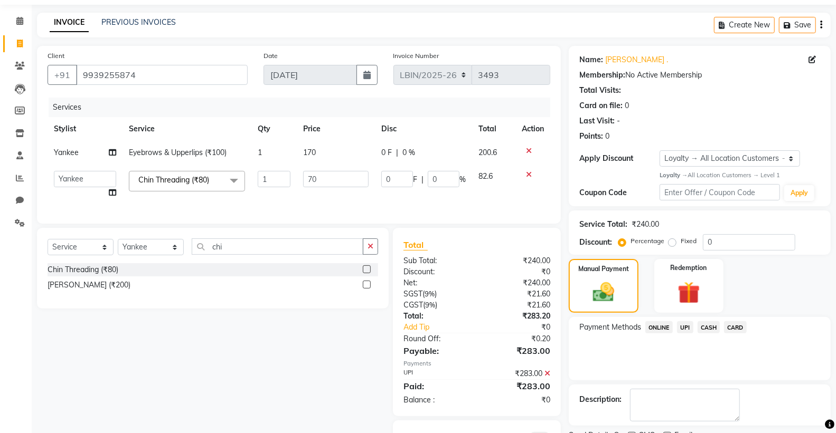
scroll to position [93, 0]
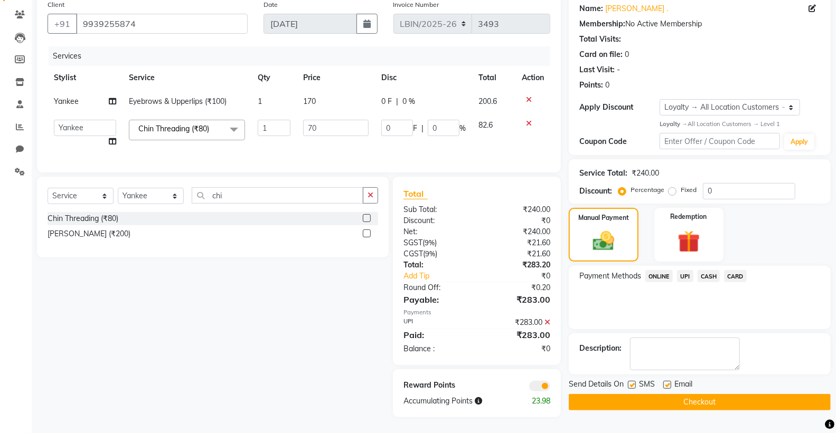
click at [632, 398] on button "Checkout" at bounding box center [699, 402] width 262 height 16
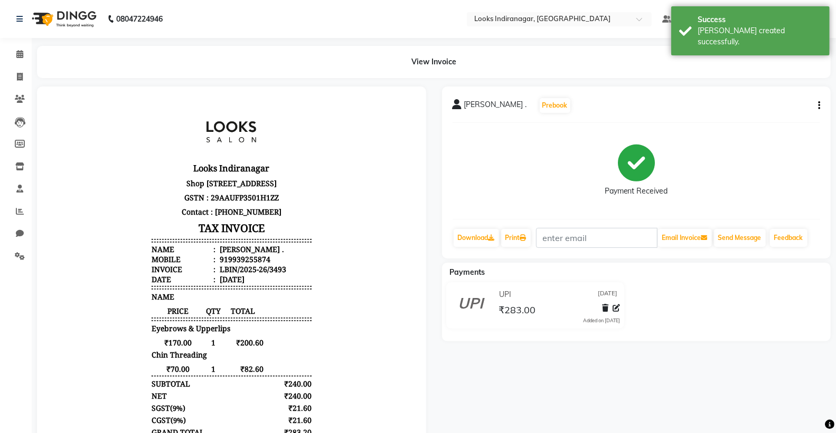
click at [66, 29] on img at bounding box center [63, 19] width 72 height 30
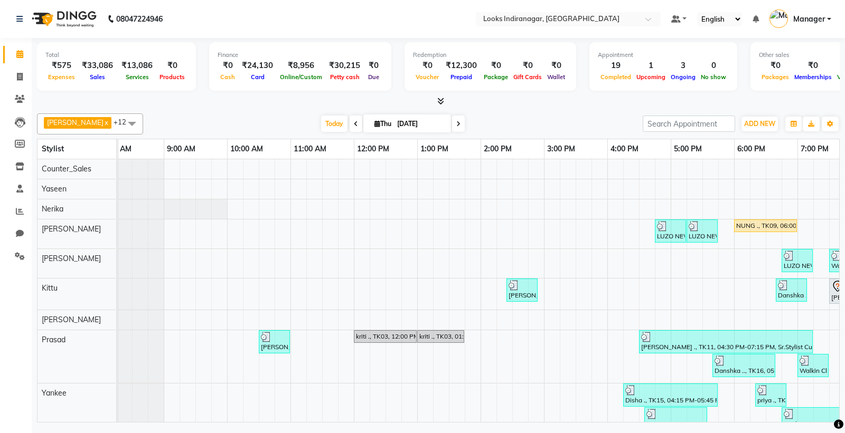
scroll to position [0, 103]
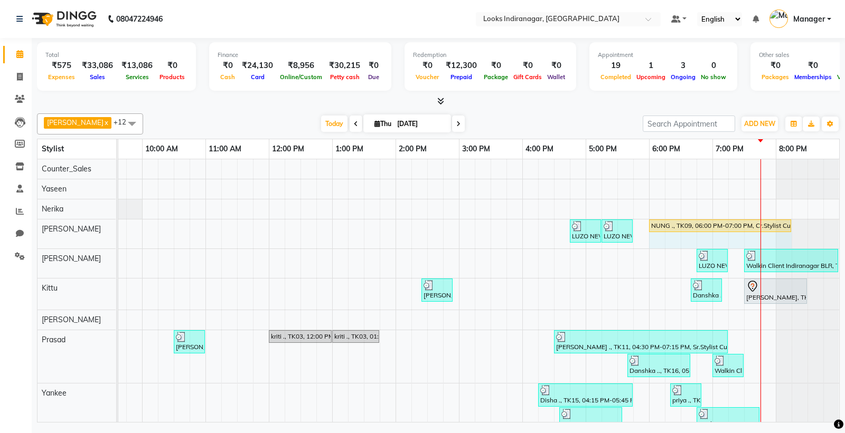
drag, startPoint x: 701, startPoint y: 225, endPoint x: 771, endPoint y: 223, distance: 70.2
click at [15, 223] on div "LUZO NEW ., TK06, 04:45 PM-05:15 PM, Sr.Stylist Cut(F) LUZO NEW ., TK06, 05:15 …" at bounding box center [15, 234] width 0 height 29
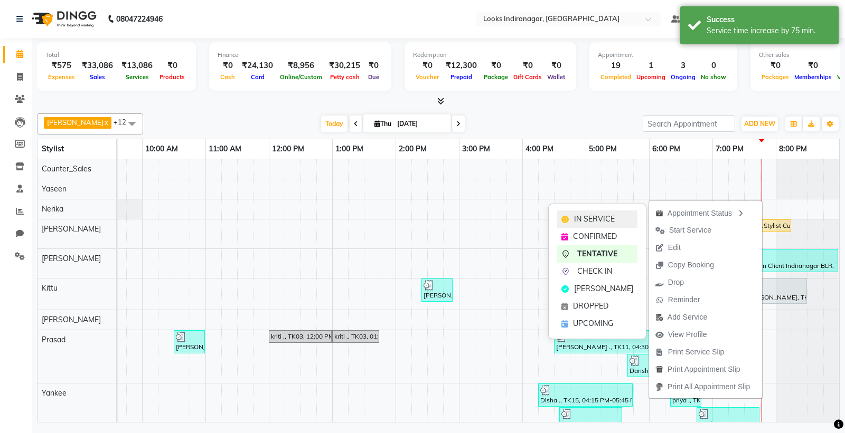
click at [593, 219] on span "IN SERVICE" at bounding box center [594, 219] width 41 height 11
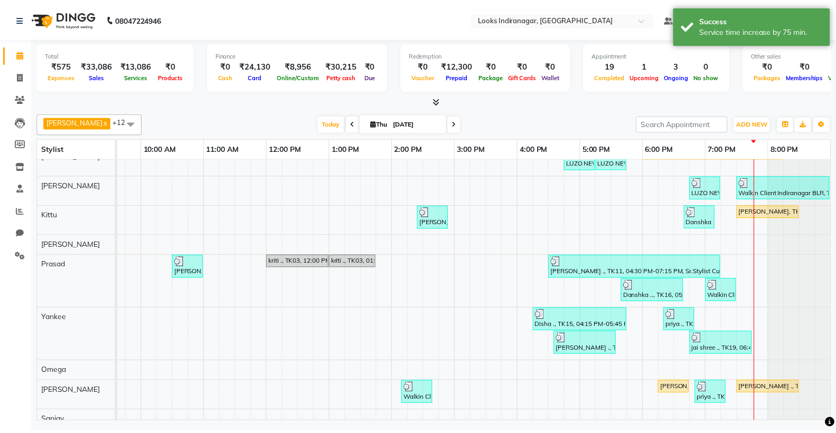
scroll to position [120, 0]
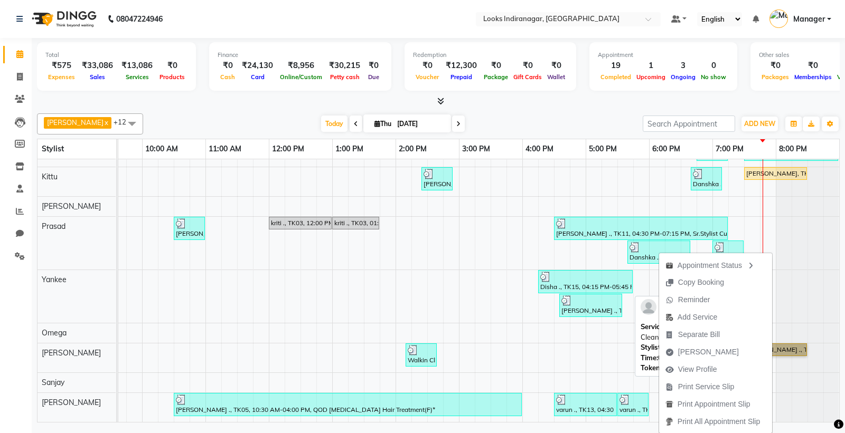
click at [782, 344] on link "PAYAL ., TK07, 07:30 PM-08:30 PM, NaturLiv Detan Cleanup" at bounding box center [775, 350] width 63 height 13
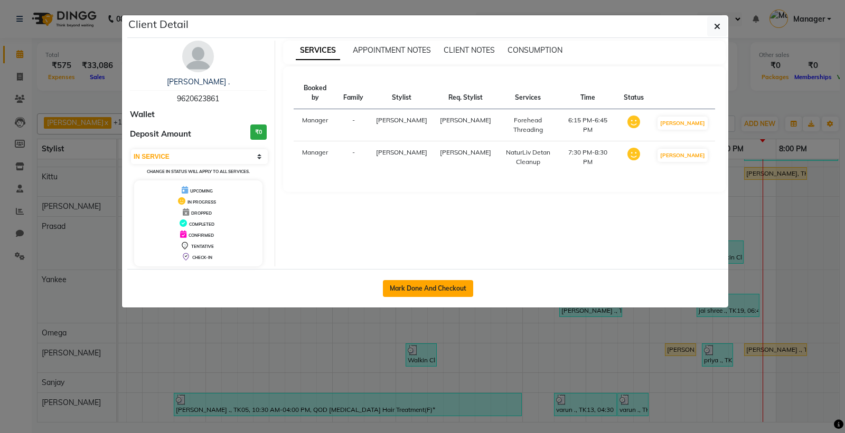
click at [421, 290] on button "Mark Done And Checkout" at bounding box center [428, 288] width 90 height 17
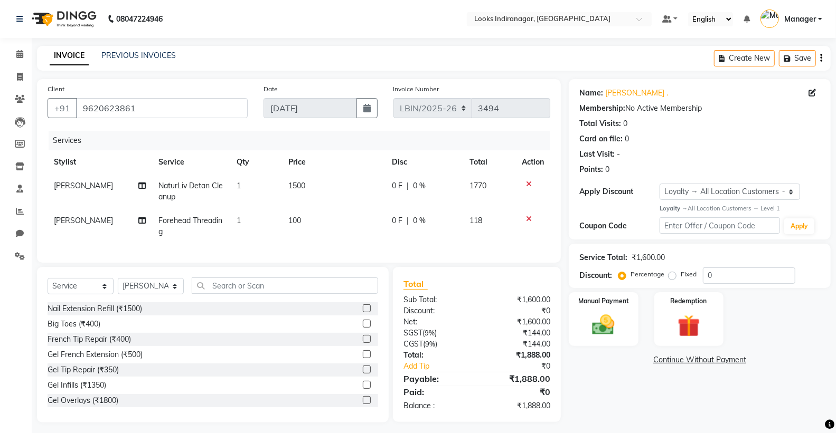
click at [187, 194] on td "NaturLiv Detan Cleanup" at bounding box center [191, 191] width 78 height 35
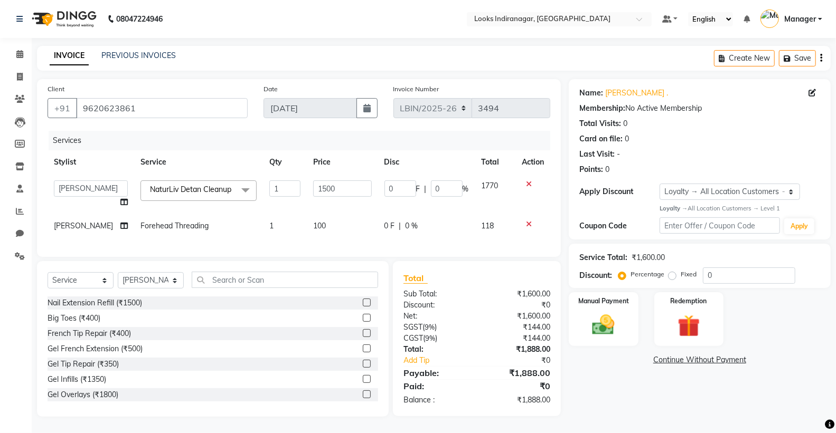
click at [235, 189] on span at bounding box center [245, 191] width 21 height 20
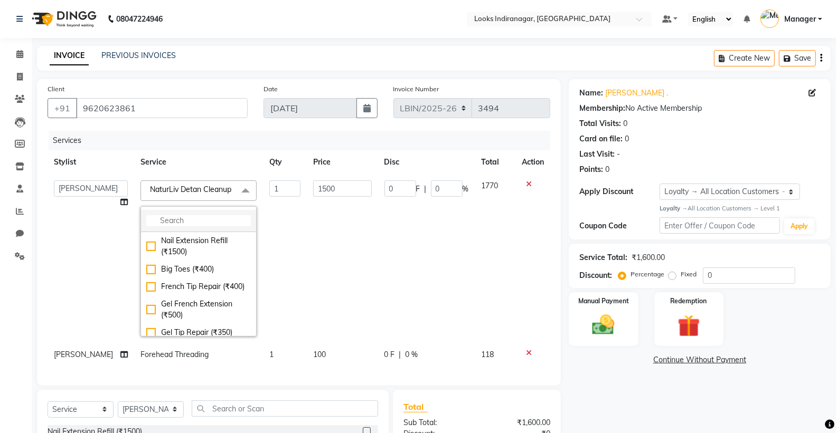
click at [176, 226] on input "multiselect-search" at bounding box center [198, 220] width 105 height 11
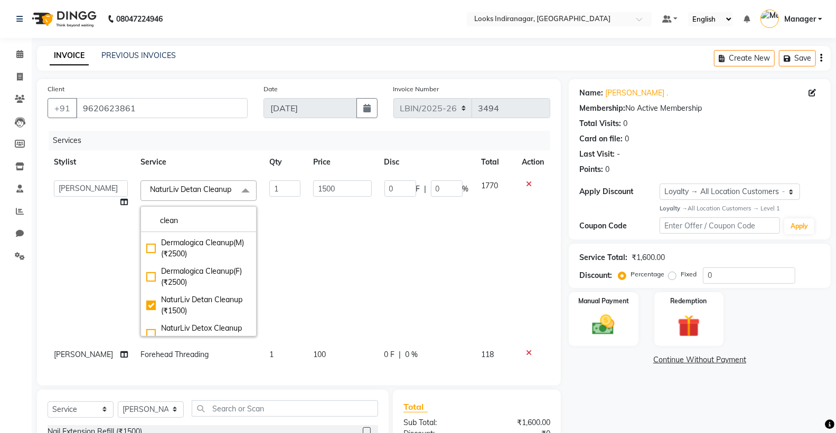
scroll to position [59, 0]
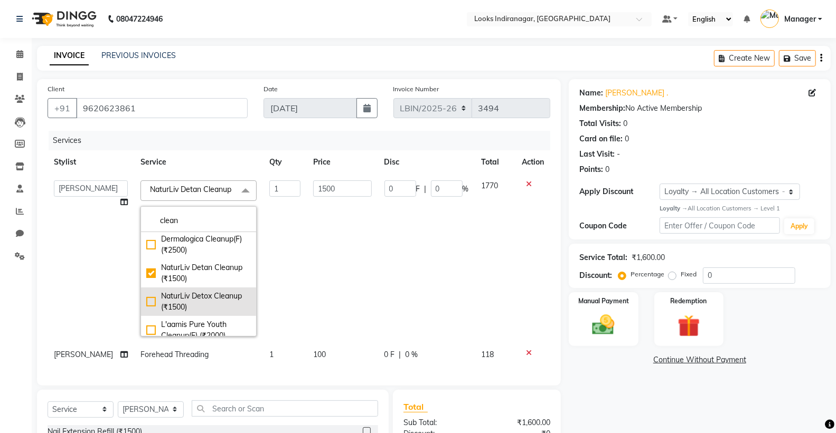
click at [186, 313] on div "NaturLiv Detox Cleanup (₹1500)" at bounding box center [198, 302] width 105 height 22
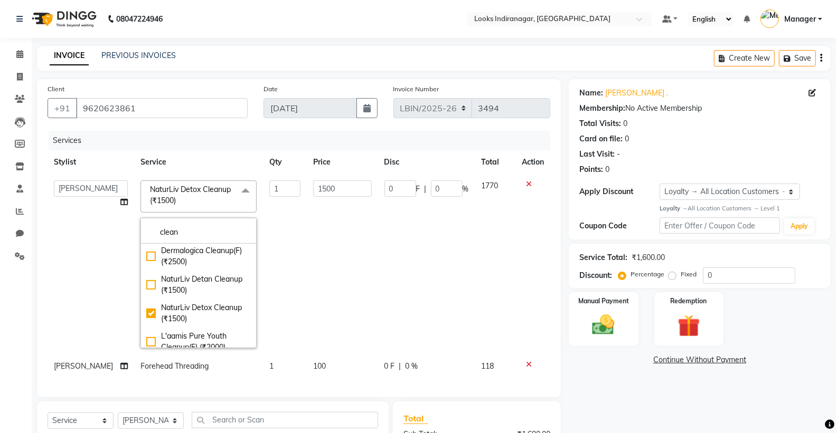
click at [291, 204] on td "1" at bounding box center [285, 264] width 44 height 181
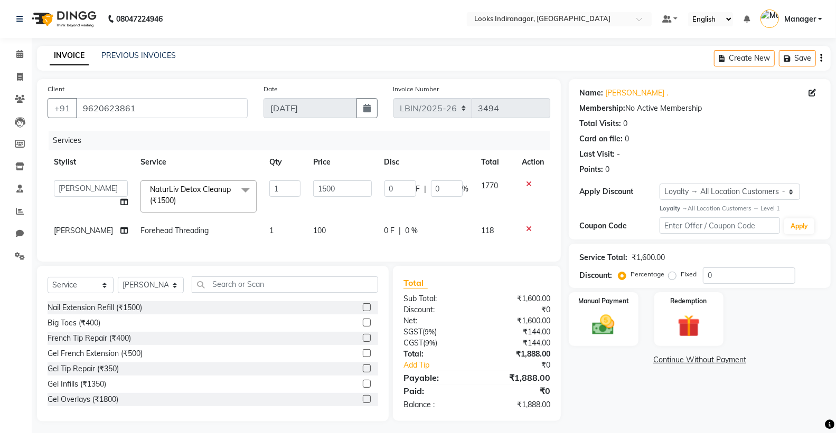
click at [177, 228] on span "Forehead Threading" at bounding box center [174, 231] width 68 height 10
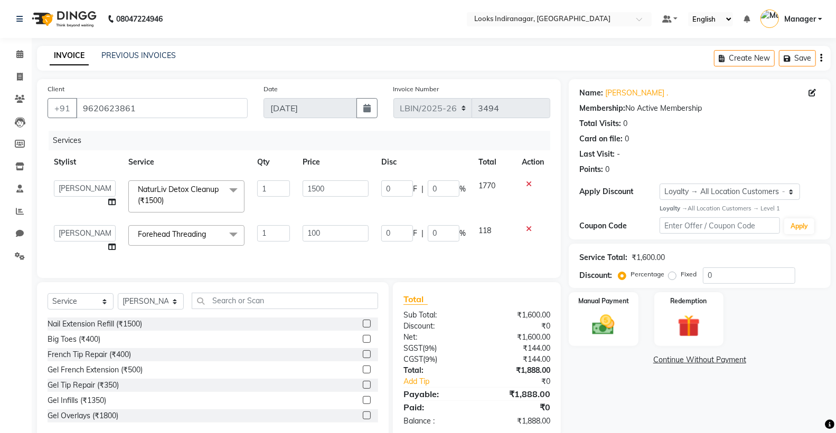
click at [231, 234] on span at bounding box center [233, 235] width 21 height 20
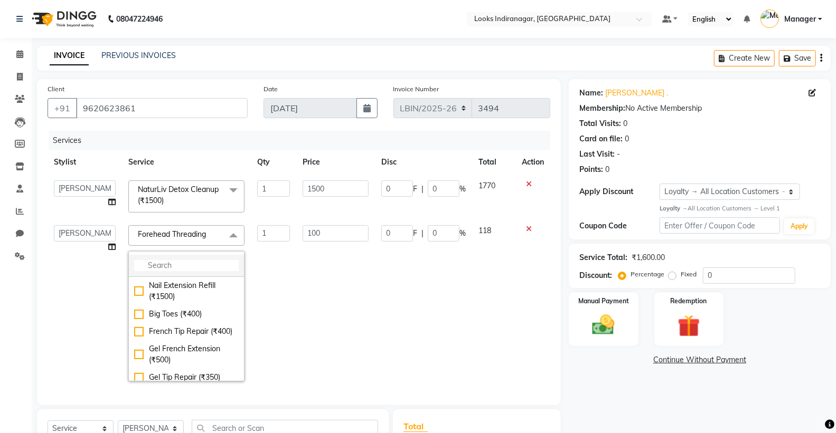
click at [169, 263] on input "multiselect-search" at bounding box center [186, 265] width 105 height 11
click at [196, 307] on div "Eyebrows & Upperlips (₹100)" at bounding box center [186, 309] width 105 height 22
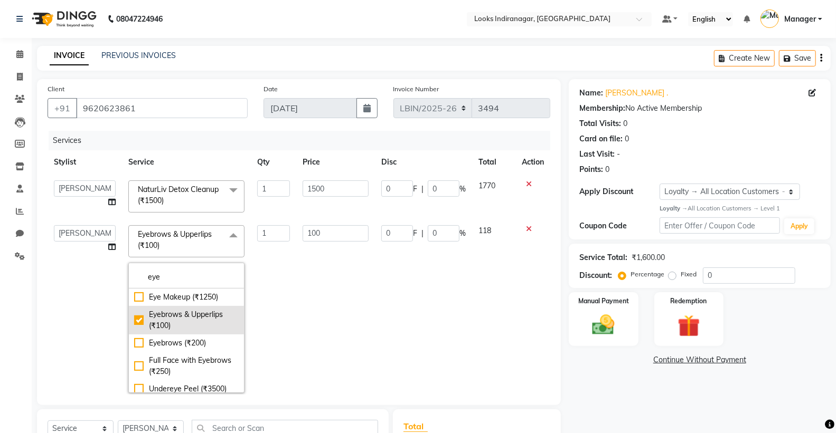
click at [203, 320] on div "Eyebrows & Upperlips (₹100)" at bounding box center [186, 320] width 105 height 22
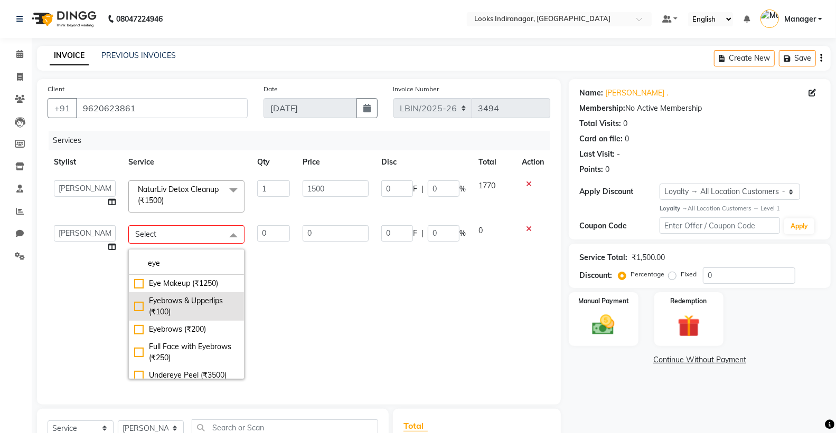
click at [201, 309] on div "Eyebrows & Upperlips (₹100)" at bounding box center [186, 307] width 105 height 22
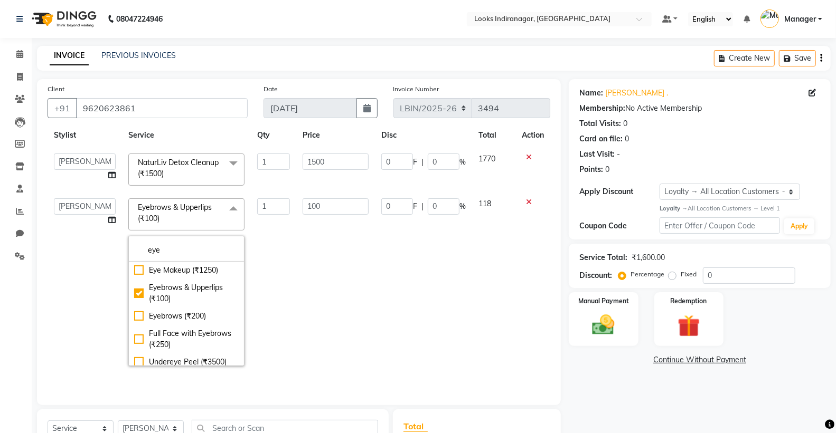
scroll to position [72, 0]
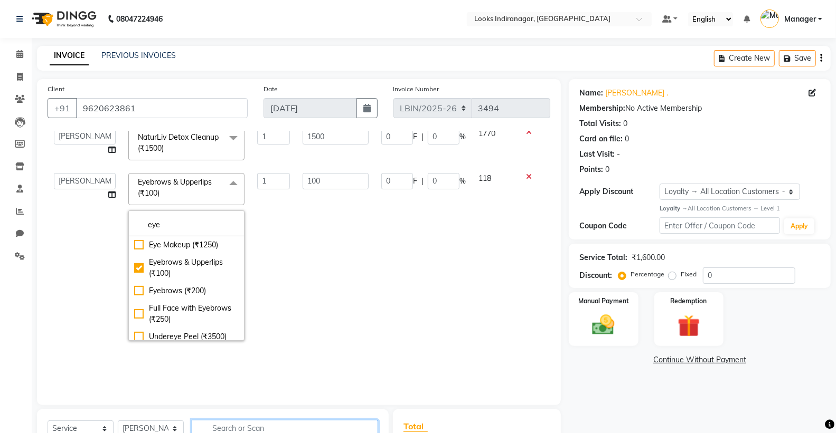
click at [262, 426] on input "text" at bounding box center [285, 428] width 186 height 16
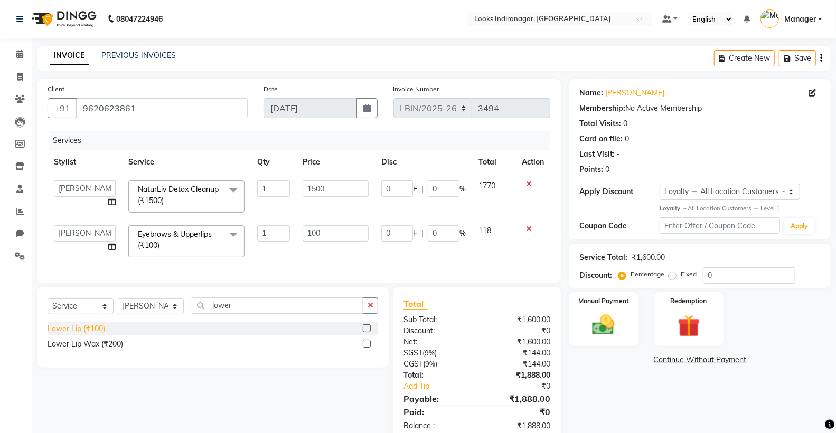
click at [90, 335] on div "Lower Lip (₹100)" at bounding box center [77, 329] width 58 height 11
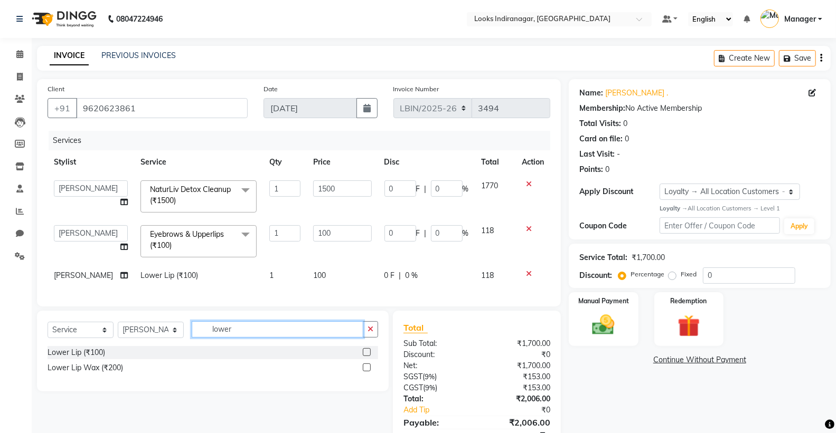
drag, startPoint x: 261, startPoint y: 336, endPoint x: 165, endPoint y: 343, distance: 95.8
click at [165, 343] on div "Select Service Product Membership Package Voucher Prepaid Gift Card Select Styl…" at bounding box center [213, 333] width 330 height 25
click at [115, 358] on div "Chin Threading (₹80)" at bounding box center [83, 352] width 71 height 11
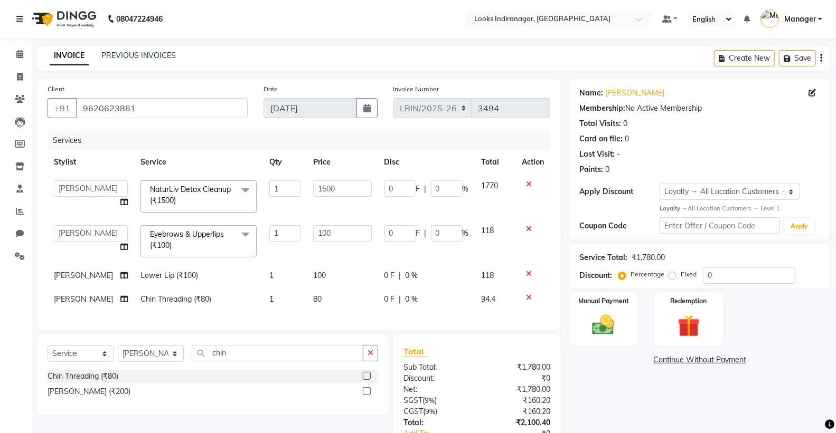
click at [318, 277] on td "100" at bounding box center [342, 276] width 71 height 24
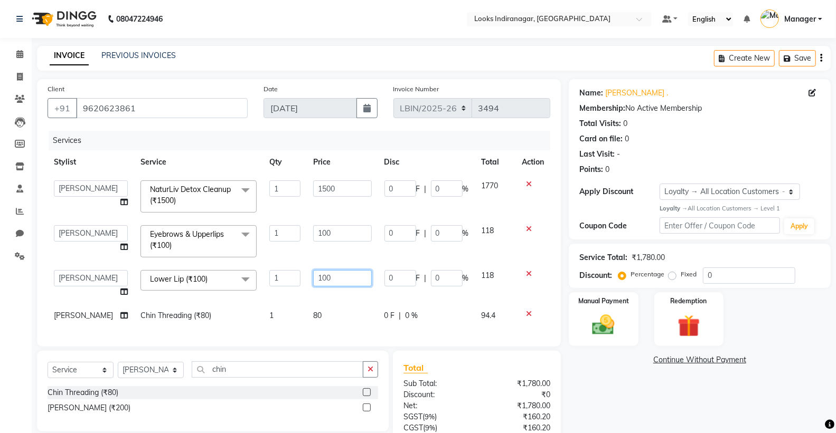
click at [313, 278] on input "100" at bounding box center [342, 278] width 59 height 16
click at [312, 320] on div "Services Stylist Service Qty Price Disc Total Action Ali Bikash Counter_Sales D…" at bounding box center [299, 233] width 502 height 205
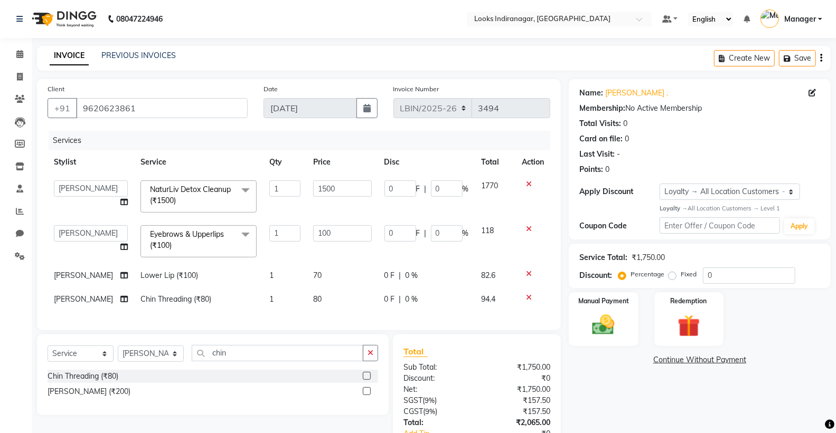
click at [313, 299] on span "80" at bounding box center [317, 300] width 8 height 10
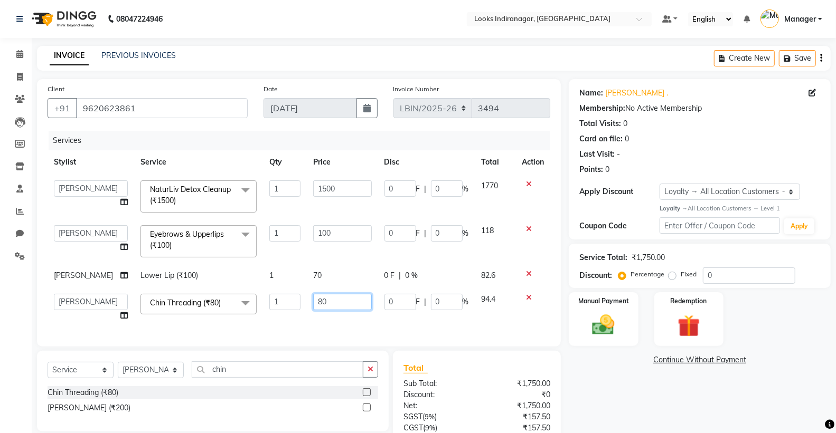
click at [313, 304] on input "80" at bounding box center [342, 302] width 59 height 16
click at [325, 236] on input "100" at bounding box center [342, 233] width 59 height 16
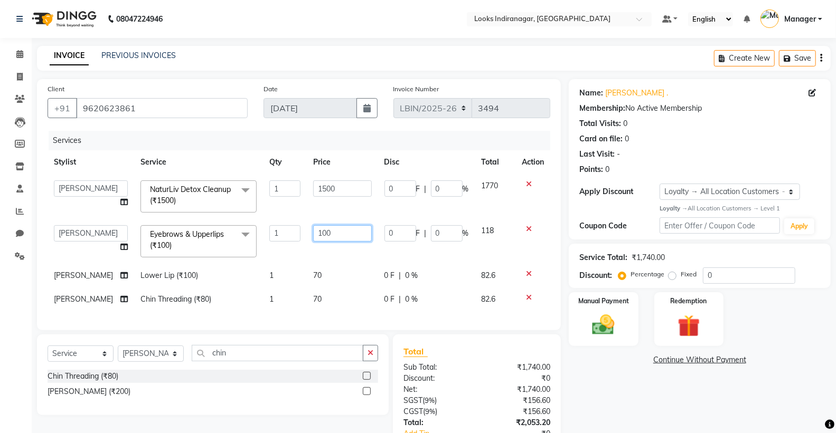
click at [315, 233] on input "100" at bounding box center [342, 233] width 59 height 16
click at [336, 247] on tbody "Ali Bikash Counter_Sales Diksha Kittu Manager Mandeep Nerika Omega Prasad Sanja…" at bounding box center [299, 242] width 502 height 137
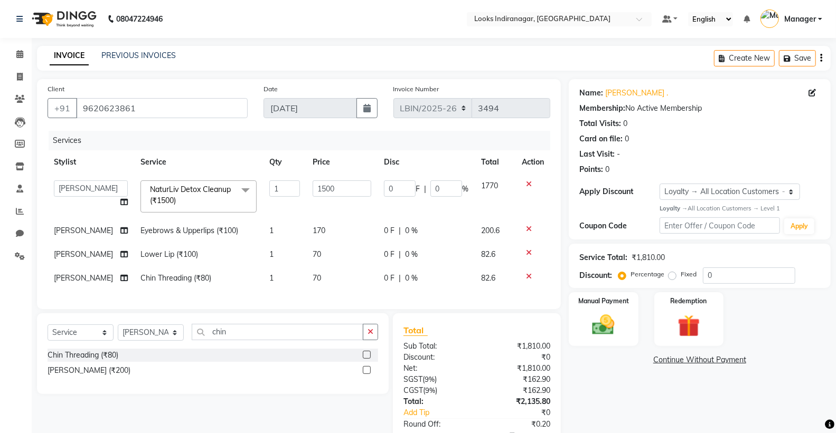
click at [328, 207] on td "1500" at bounding box center [341, 196] width 71 height 45
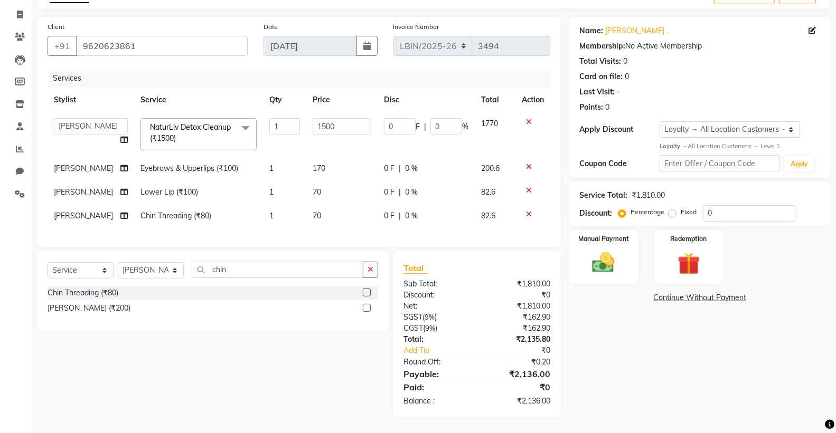
scroll to position [71, 0]
click at [602, 259] on img at bounding box center [602, 263] width 37 height 27
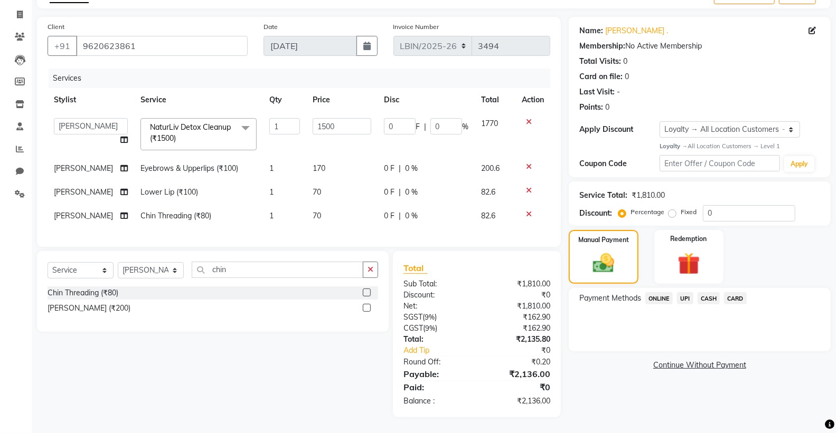
click at [713, 293] on span "CASH" at bounding box center [708, 298] width 23 height 12
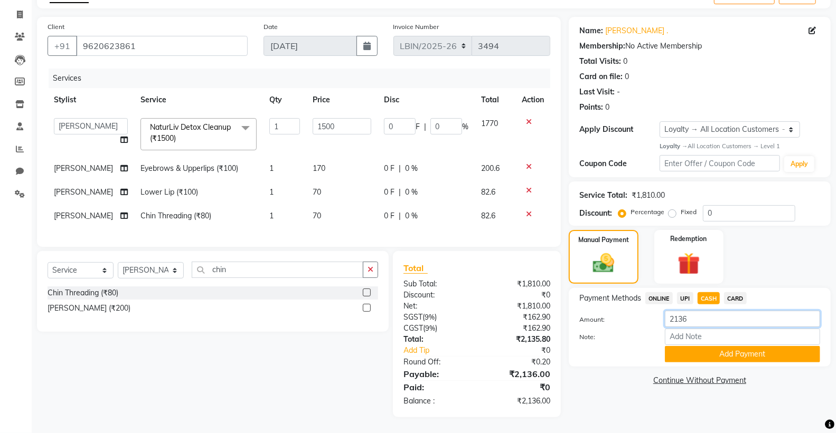
click at [690, 312] on input "2136" at bounding box center [742, 319] width 155 height 16
click at [706, 346] on button "Add Payment" at bounding box center [742, 354] width 155 height 16
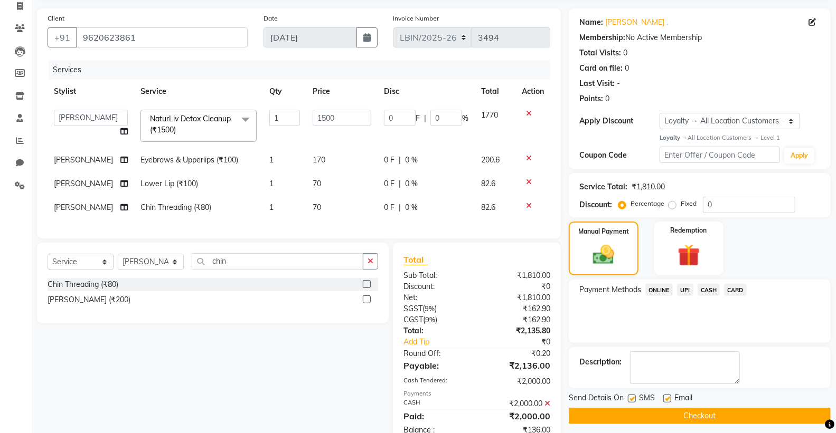
click at [686, 286] on span "UPI" at bounding box center [685, 290] width 16 height 12
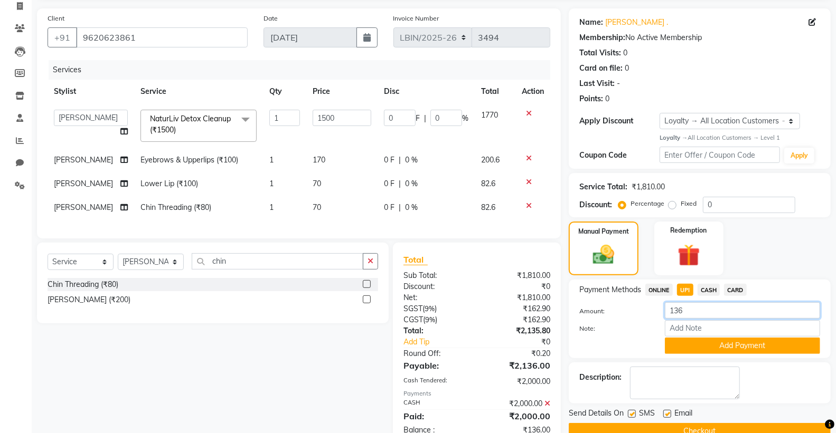
click at [695, 311] on input "136" at bounding box center [742, 310] width 155 height 16
click at [715, 344] on button "Add Payment" at bounding box center [742, 346] width 155 height 16
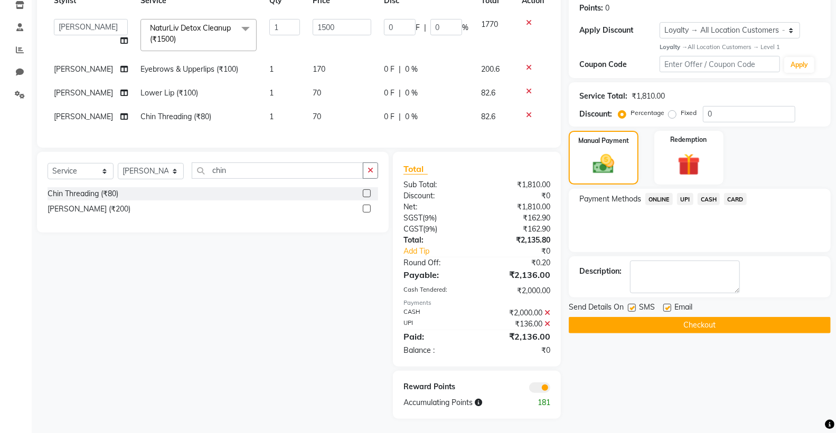
scroll to position [172, 0]
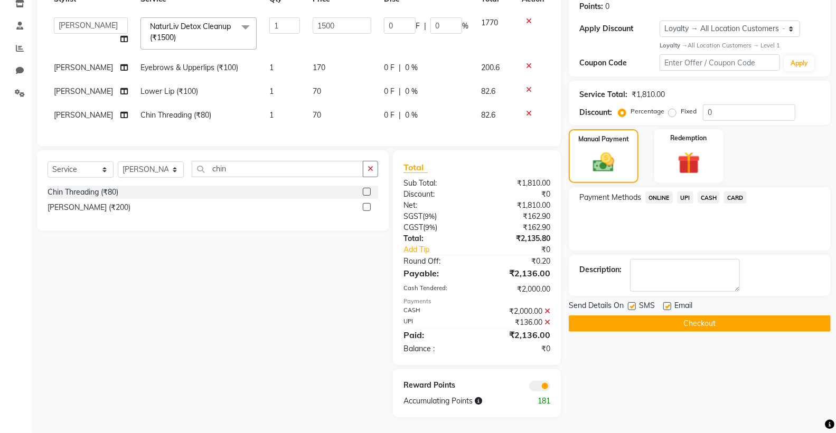
click at [686, 322] on button "Checkout" at bounding box center [699, 324] width 262 height 16
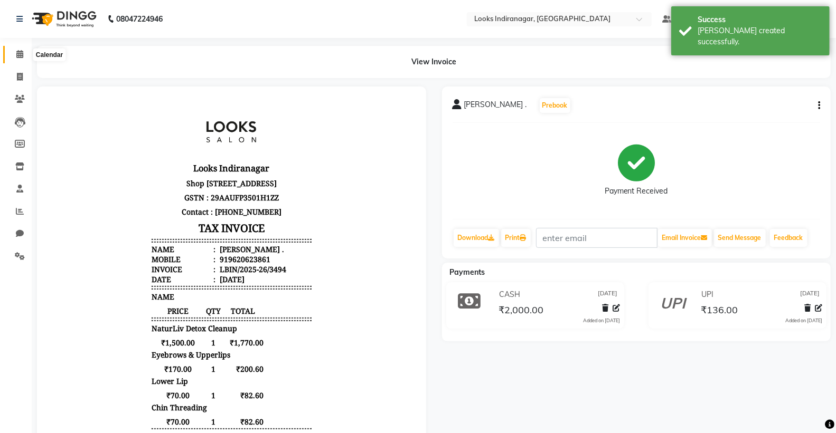
click at [20, 54] on icon at bounding box center [19, 54] width 7 height 8
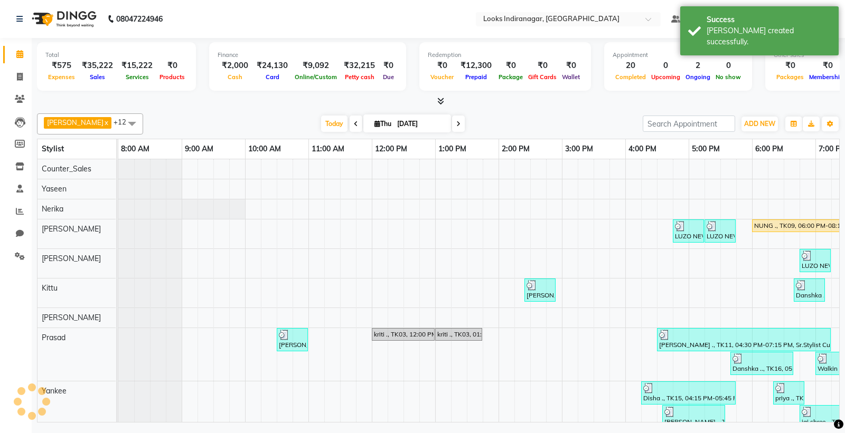
scroll to position [7, 0]
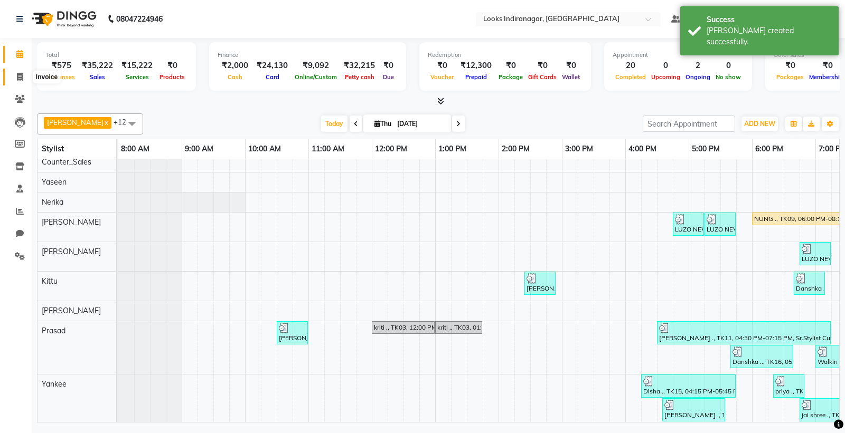
click at [17, 74] on icon at bounding box center [20, 77] width 6 height 8
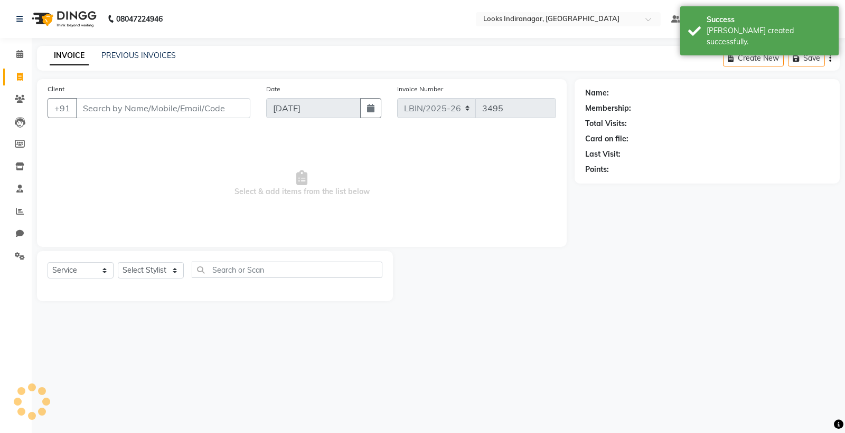
click at [168, 103] on input "Client" at bounding box center [163, 108] width 174 height 20
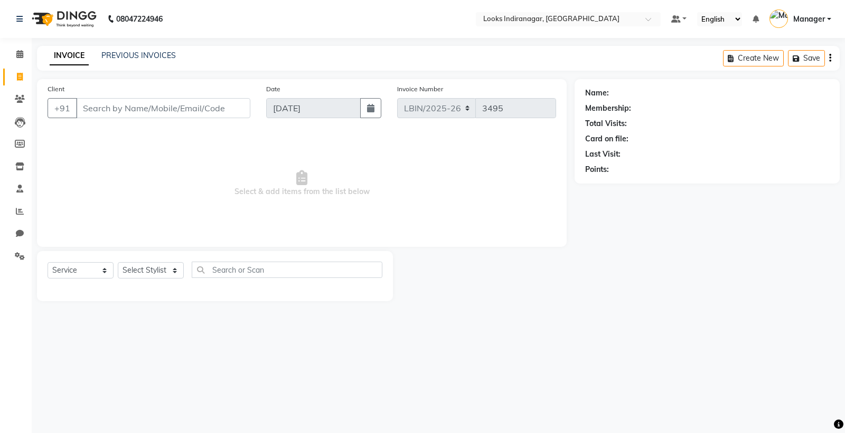
click at [165, 111] on input "Client" at bounding box center [163, 108] width 174 height 20
click at [216, 108] on span "Add Client" at bounding box center [223, 108] width 42 height 11
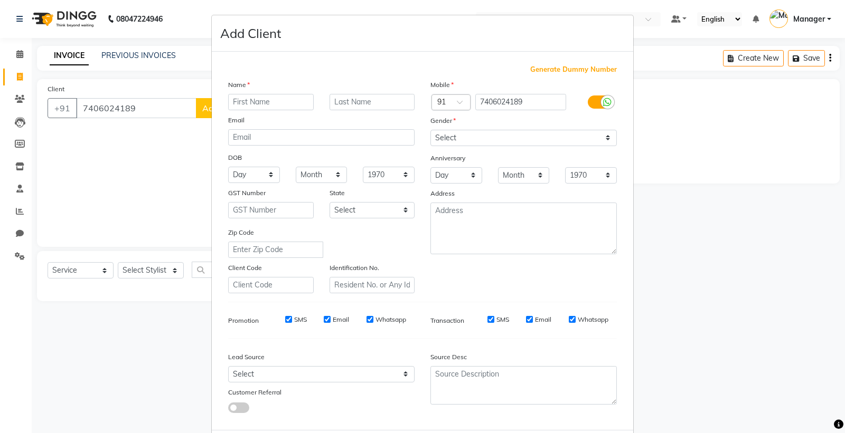
click at [253, 106] on input "text" at bounding box center [271, 102] width 86 height 16
click at [466, 136] on select "Select [DEMOGRAPHIC_DATA] [DEMOGRAPHIC_DATA] Other Prefer Not To Say" at bounding box center [523, 138] width 186 height 16
click at [430, 130] on select "Select [DEMOGRAPHIC_DATA] [DEMOGRAPHIC_DATA] Other Prefer Not To Say" at bounding box center [523, 138] width 186 height 16
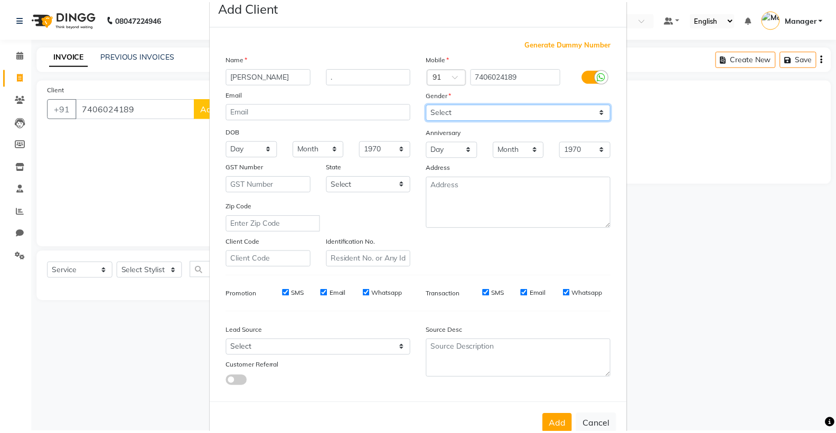
scroll to position [54, 0]
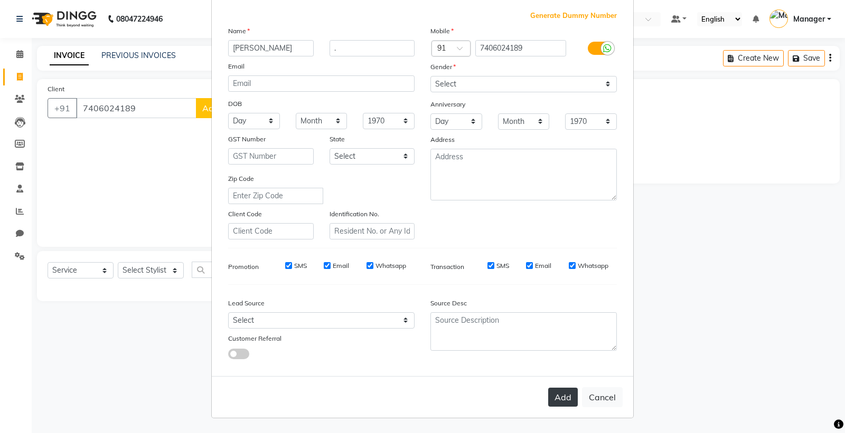
click at [553, 392] on button "Add" at bounding box center [563, 397] width 30 height 19
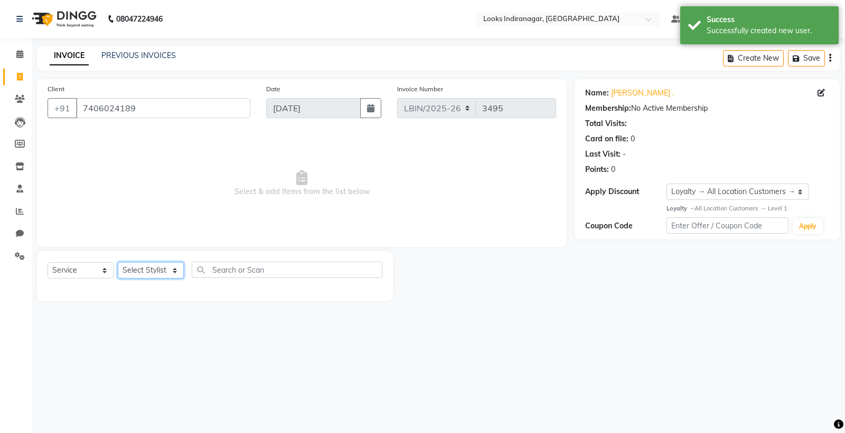
drag, startPoint x: 126, startPoint y: 267, endPoint x: 133, endPoint y: 270, distance: 8.3
click at [127, 267] on select "Select Stylist [PERSON_NAME] Counter_Sales [PERSON_NAME] [PERSON_NAME] Manager …" at bounding box center [151, 270] width 66 height 16
click at [118, 263] on select "Select Stylist [PERSON_NAME] Counter_Sales [PERSON_NAME] [PERSON_NAME] Manager …" at bounding box center [151, 270] width 66 height 16
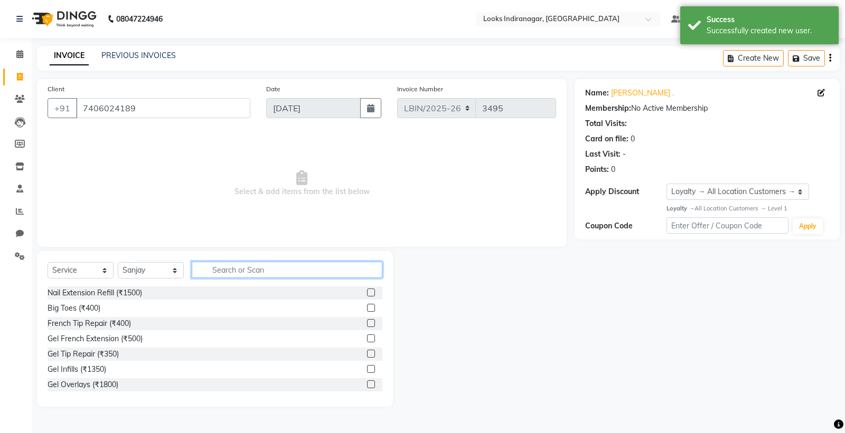
click at [240, 272] on input "text" at bounding box center [287, 270] width 191 height 16
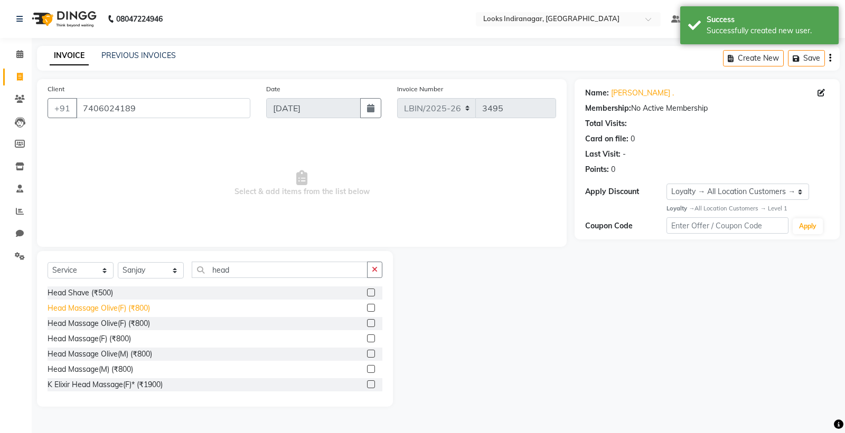
click at [98, 307] on div "Head Massage Olive(F) (₹800)" at bounding box center [99, 308] width 102 height 11
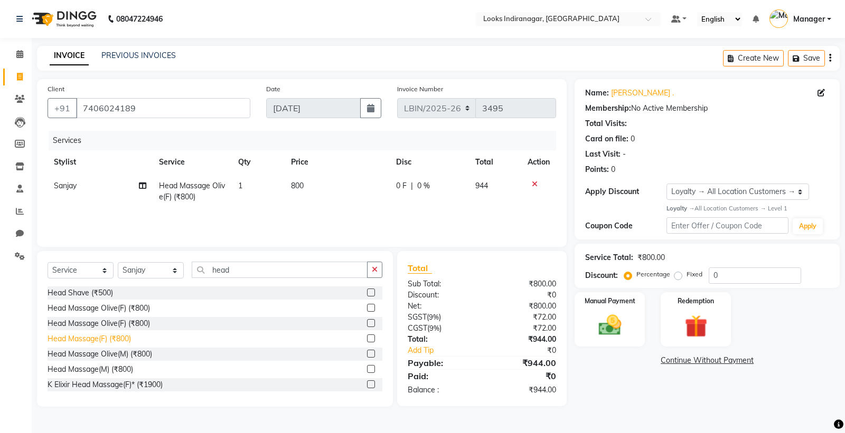
click at [106, 340] on div "Head Massage(F) (₹800)" at bounding box center [89, 339] width 83 height 11
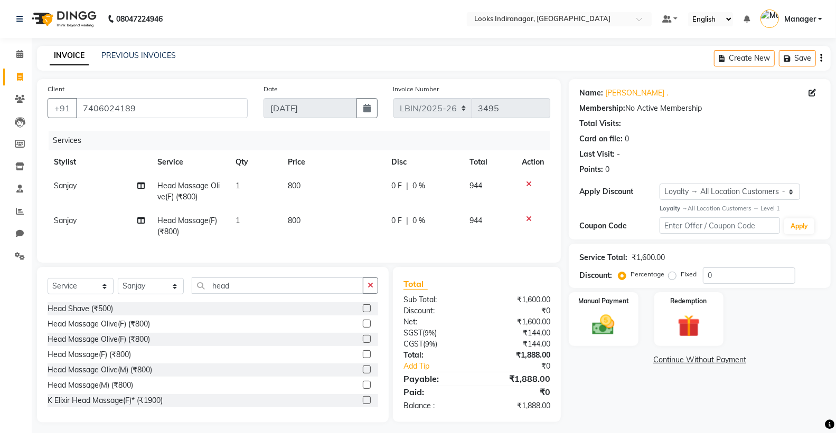
click at [526, 185] on icon at bounding box center [529, 184] width 6 height 7
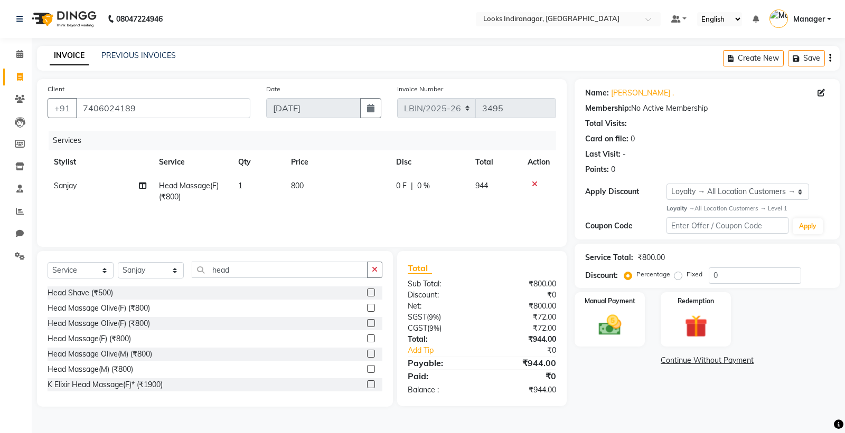
click at [297, 183] on span "800" at bounding box center [297, 186] width 13 height 10
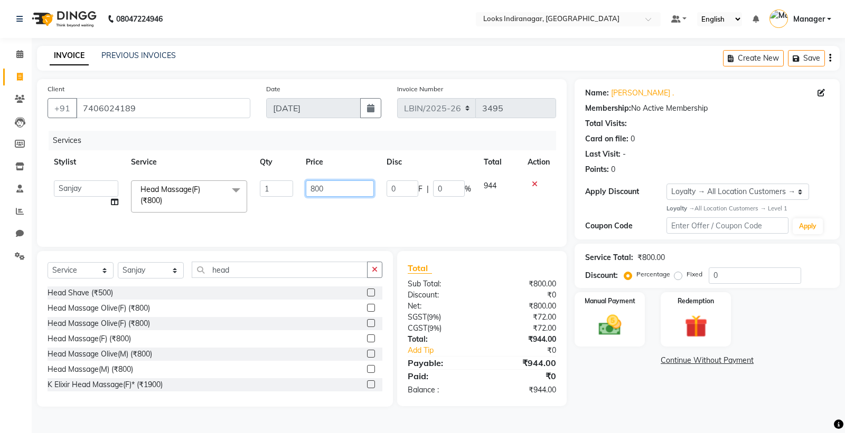
click at [316, 188] on input "800" at bounding box center [340, 189] width 68 height 16
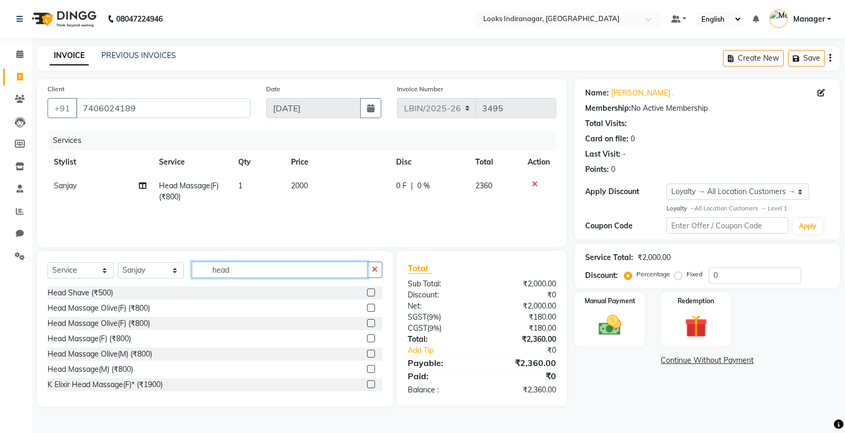
click at [240, 271] on input "head" at bounding box center [280, 270] width 176 height 16
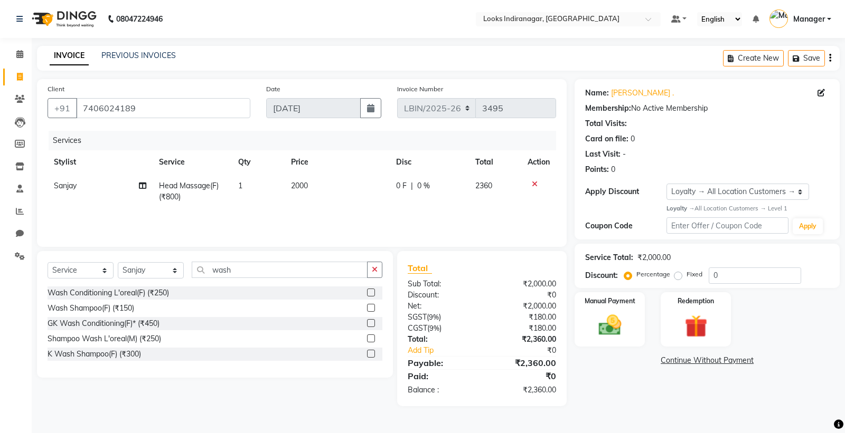
click at [120, 309] on div "Wash Shampoo(F) (₹150)" at bounding box center [91, 308] width 87 height 11
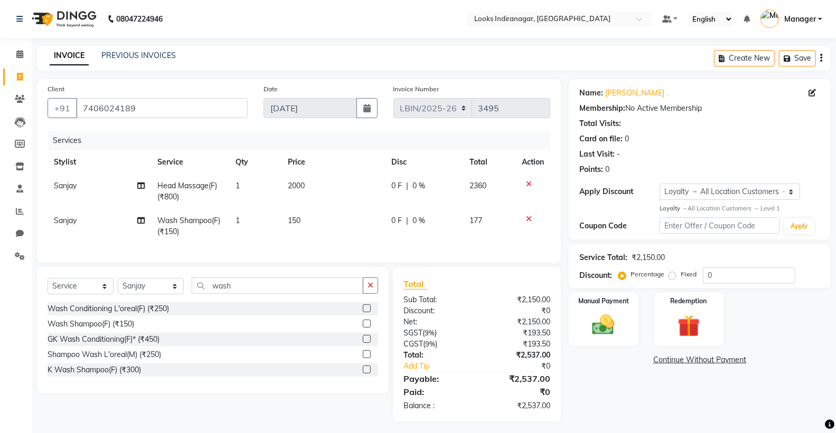
click at [302, 224] on td "150" at bounding box center [332, 226] width 103 height 35
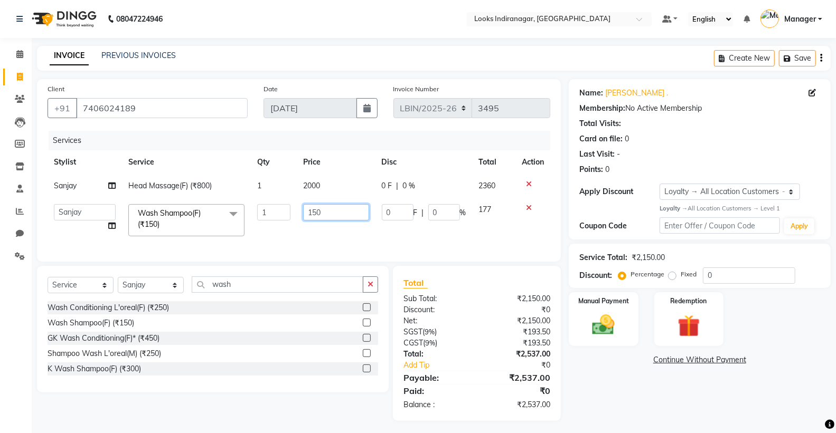
click at [326, 215] on input "150" at bounding box center [336, 212] width 66 height 16
click at [347, 241] on td "700" at bounding box center [336, 220] width 79 height 45
click at [600, 330] on img at bounding box center [602, 325] width 37 height 27
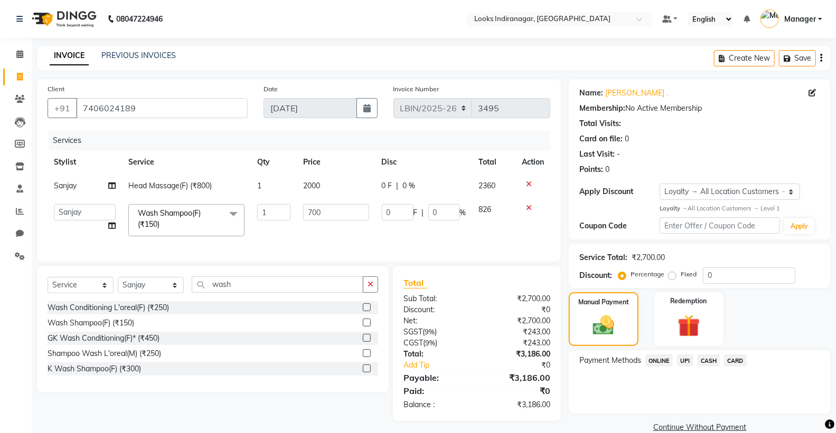
click at [687, 362] on span "UPI" at bounding box center [685, 361] width 16 height 12
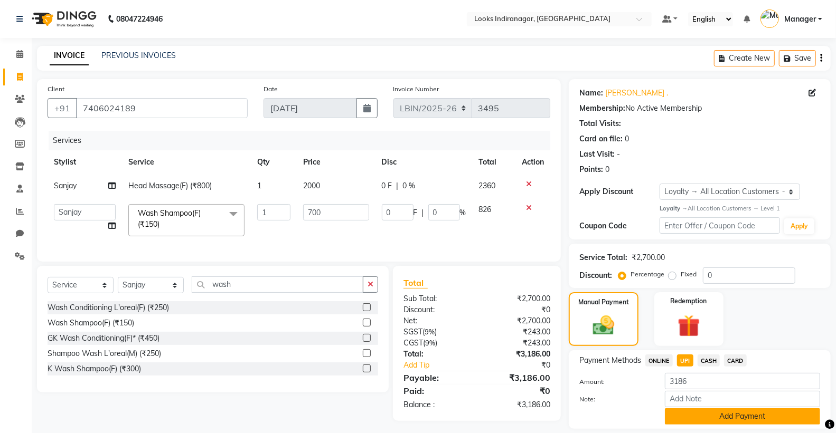
click at [733, 414] on button "Add Payment" at bounding box center [742, 417] width 155 height 16
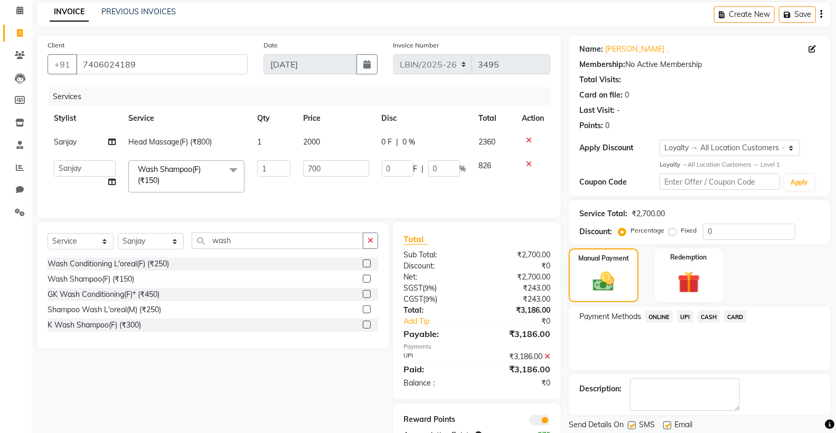
scroll to position [87, 0]
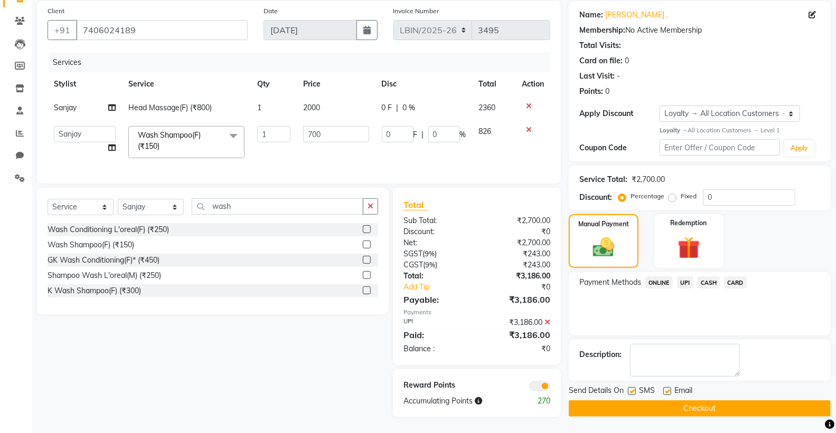
click at [703, 402] on button "Checkout" at bounding box center [699, 409] width 262 height 16
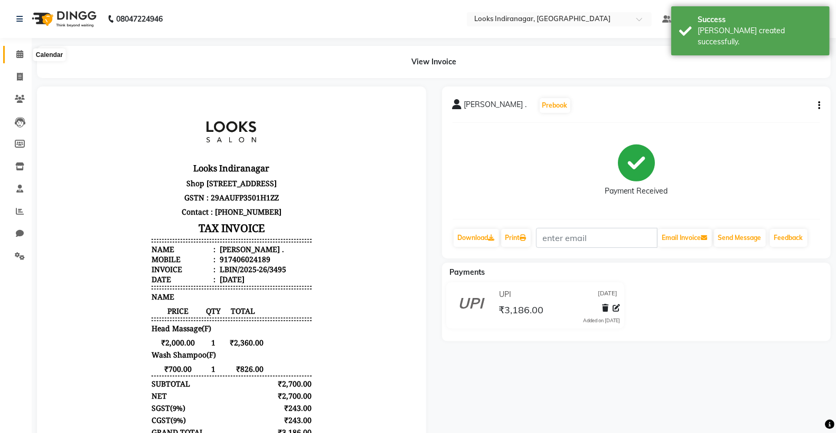
click at [20, 56] on icon at bounding box center [19, 54] width 7 height 8
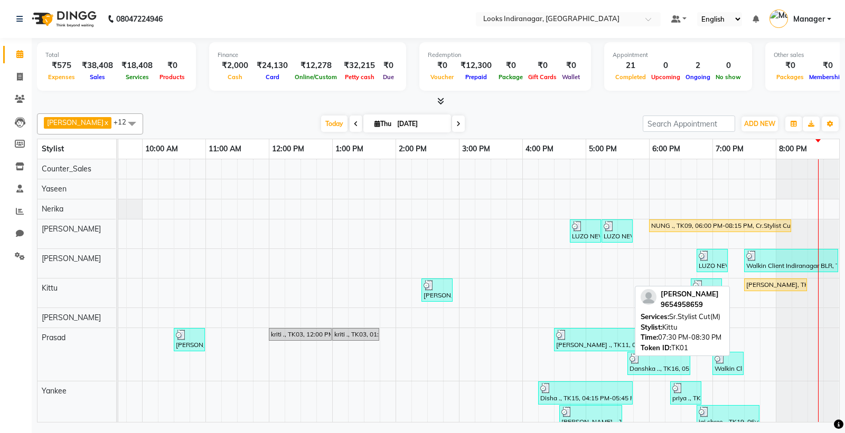
click at [753, 284] on div "Aviral yadav, TK01, 07:30 PM-08:30 PM, Sr.Stylist Cut(M)" at bounding box center [775, 285] width 61 height 10
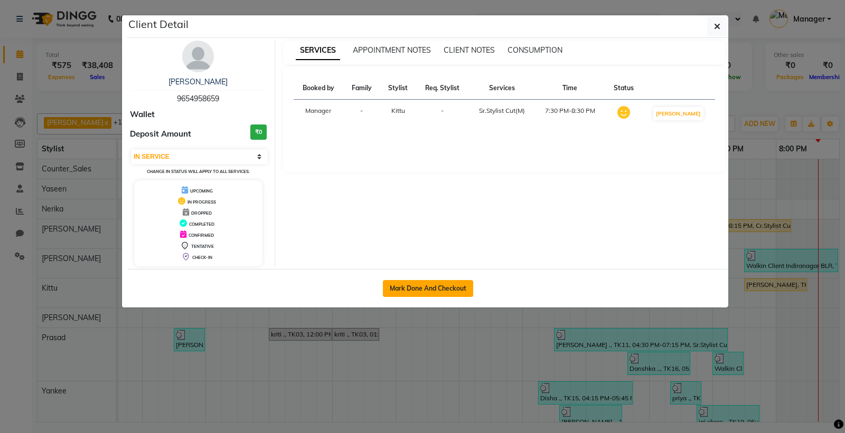
click at [400, 289] on button "Mark Done And Checkout" at bounding box center [428, 288] width 90 height 17
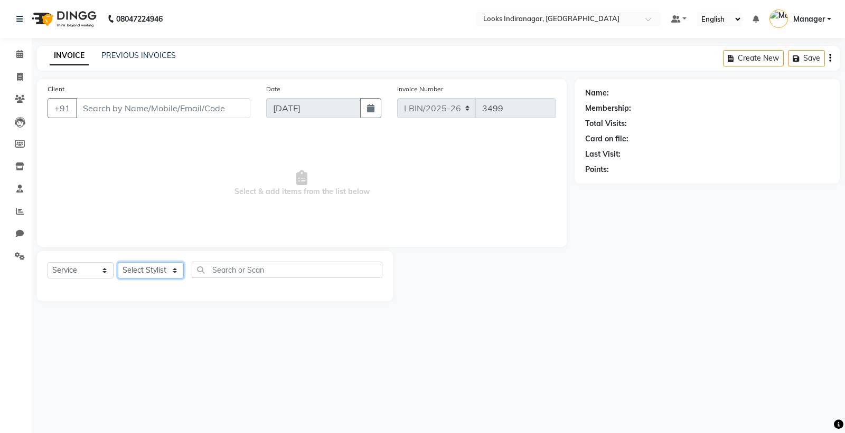
click at [136, 271] on select "Select Stylist" at bounding box center [151, 270] width 66 height 16
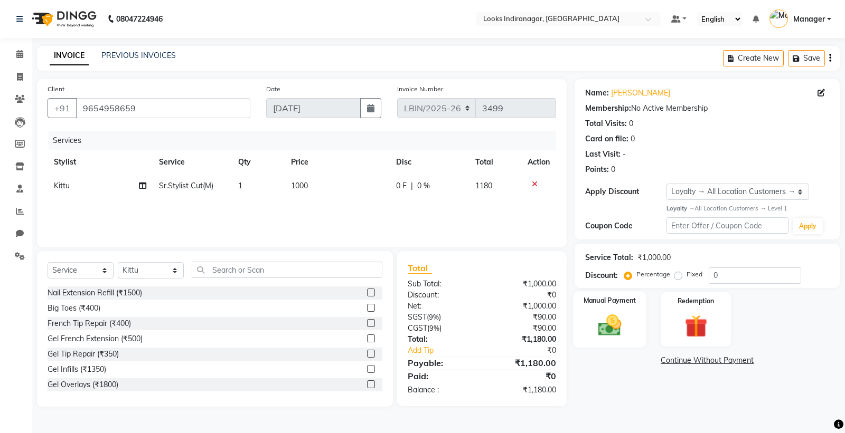
click at [618, 326] on img at bounding box center [610, 325] width 38 height 27
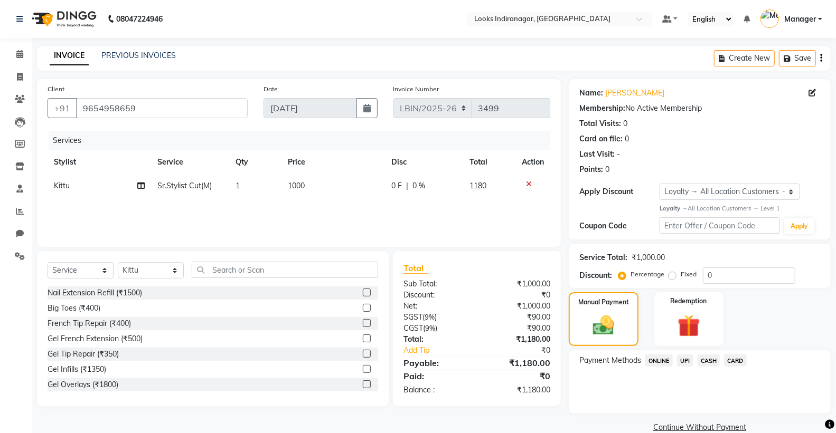
click at [688, 362] on span "UPI" at bounding box center [685, 361] width 16 height 12
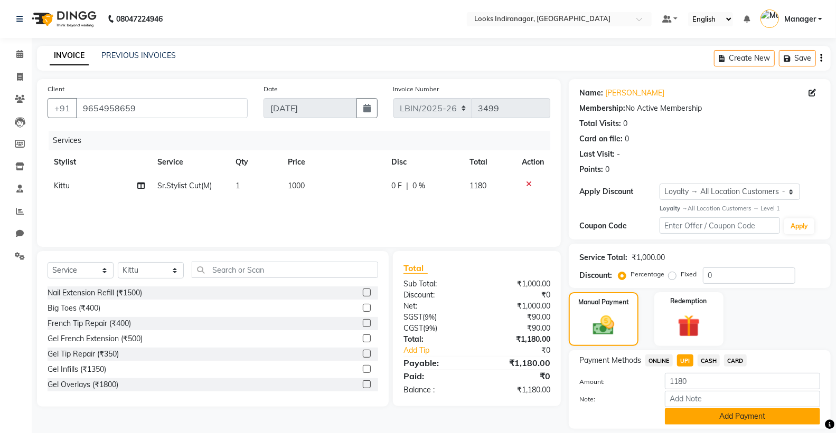
click at [695, 420] on button "Add Payment" at bounding box center [742, 417] width 155 height 16
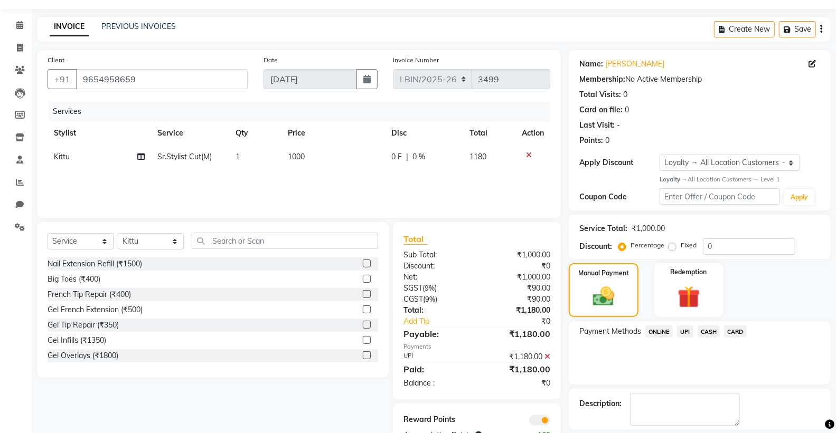
scroll to position [77, 0]
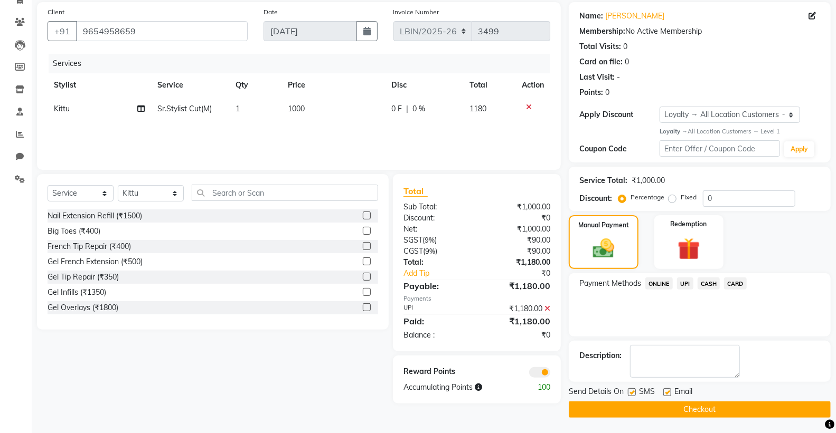
click at [668, 408] on button "Checkout" at bounding box center [699, 410] width 262 height 16
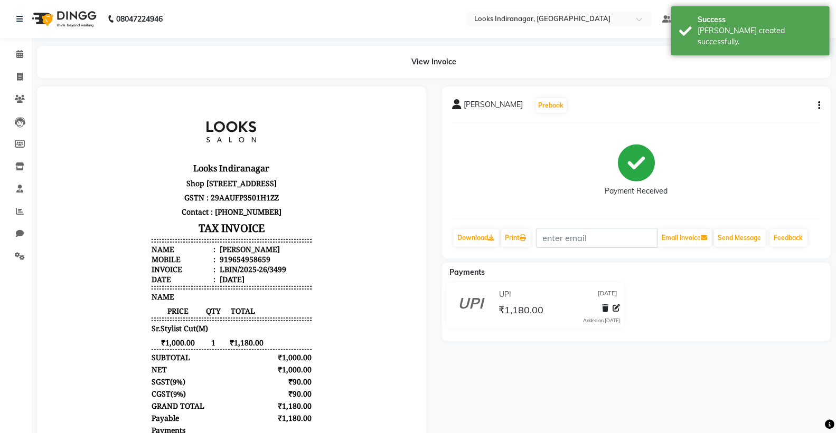
click at [67, 22] on img at bounding box center [63, 19] width 72 height 30
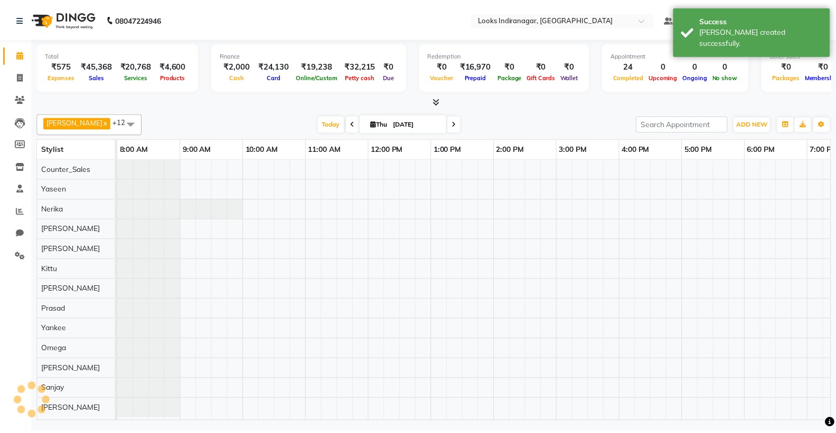
scroll to position [7, 0]
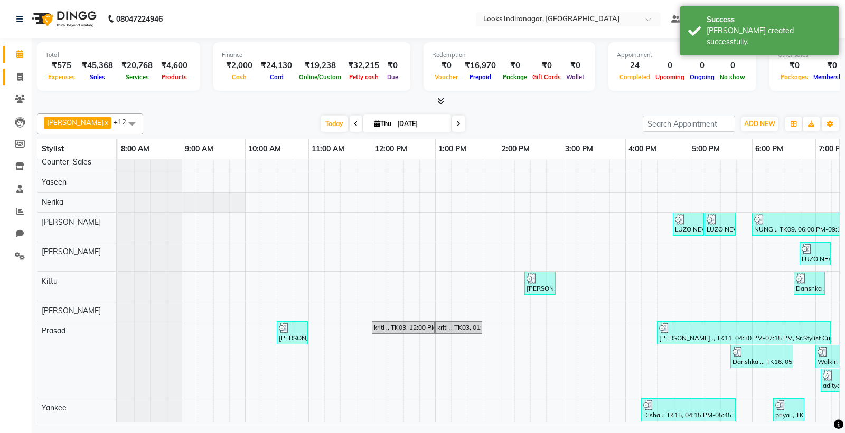
click at [20, 80] on icon at bounding box center [20, 77] width 6 height 8
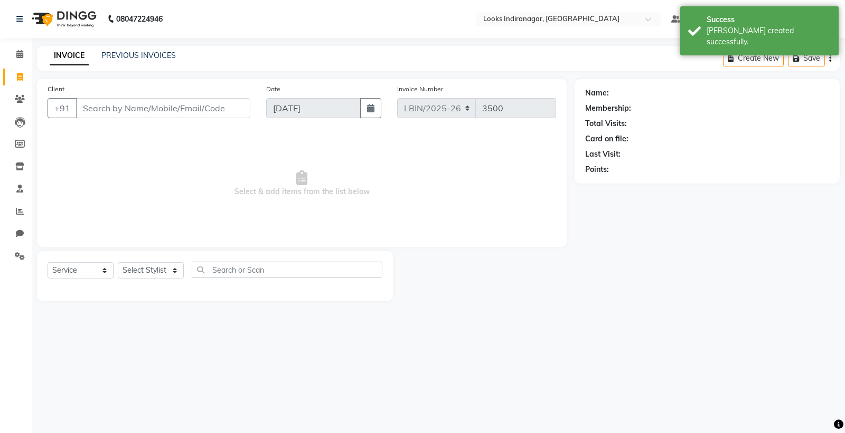
click at [198, 104] on input "Client" at bounding box center [163, 108] width 174 height 20
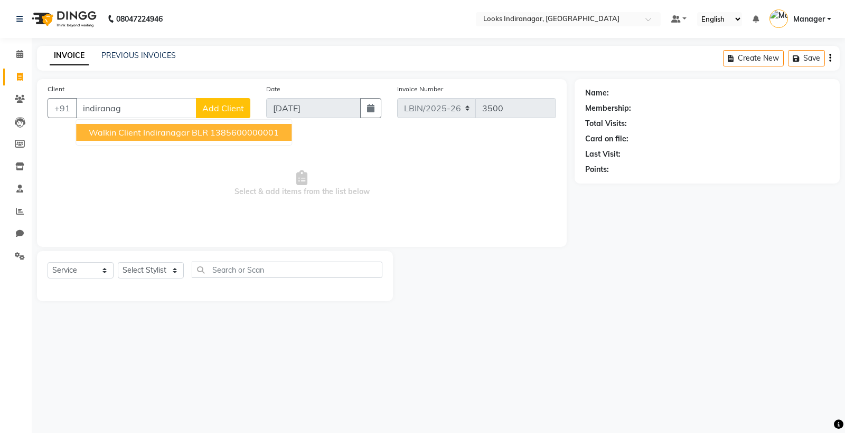
click at [126, 132] on span "Walkin Client Indiranagar BLR" at bounding box center [148, 132] width 119 height 11
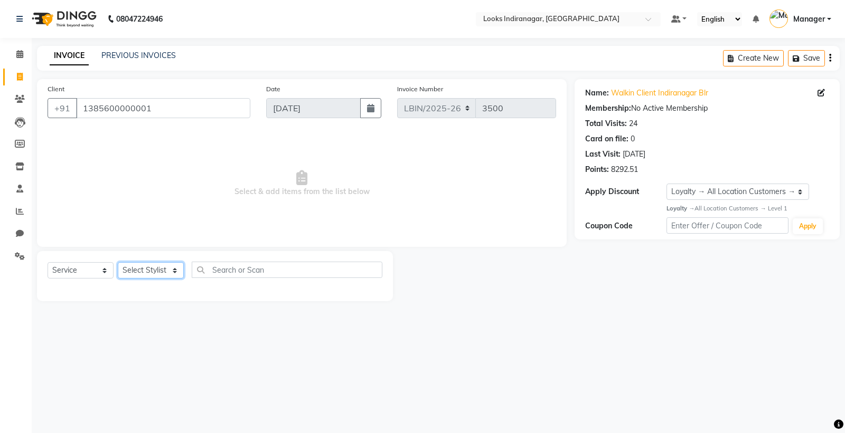
click at [141, 275] on select "Select Stylist [PERSON_NAME] Counter_Sales [PERSON_NAME] [PERSON_NAME] Manager …" at bounding box center [151, 270] width 66 height 16
click at [118, 263] on select "Select Stylist [PERSON_NAME] Counter_Sales [PERSON_NAME] [PERSON_NAME] Manager …" at bounding box center [151, 270] width 66 height 16
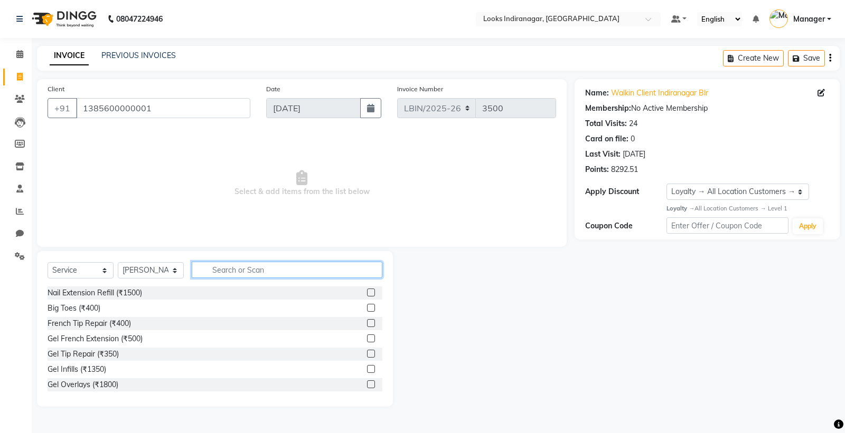
click at [278, 273] on input "text" at bounding box center [287, 270] width 191 height 16
click at [231, 269] on input "text" at bounding box center [287, 270] width 191 height 16
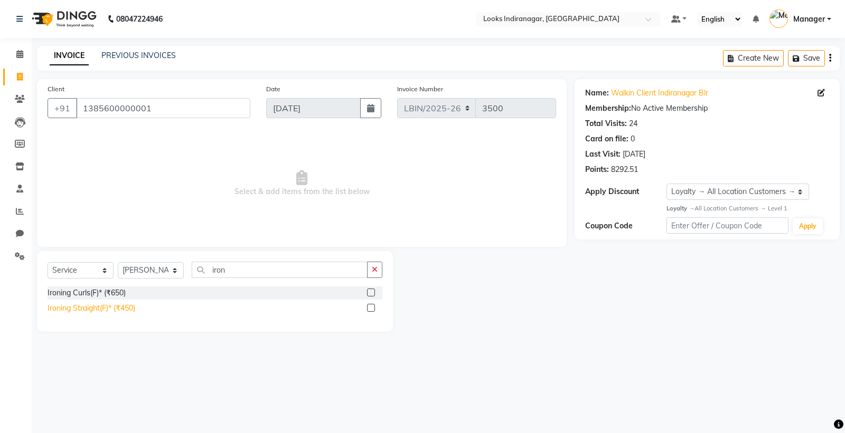
click at [125, 311] on div "Ironing Straight(F)* (₹450)" at bounding box center [92, 308] width 88 height 11
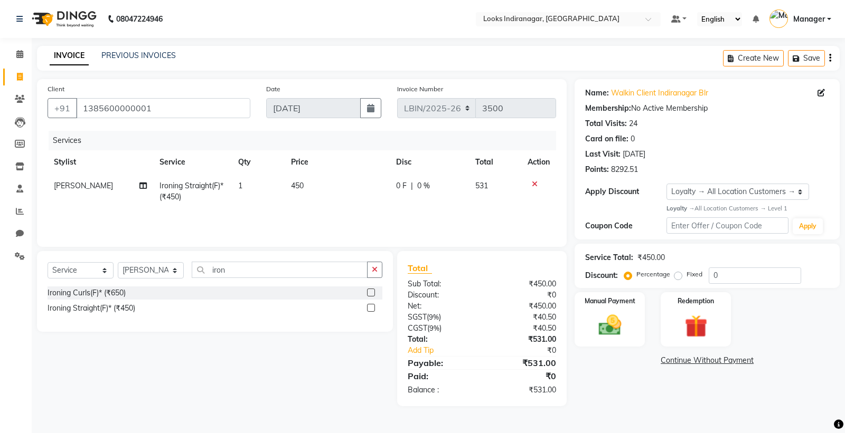
click at [297, 184] on span "450" at bounding box center [297, 186] width 13 height 10
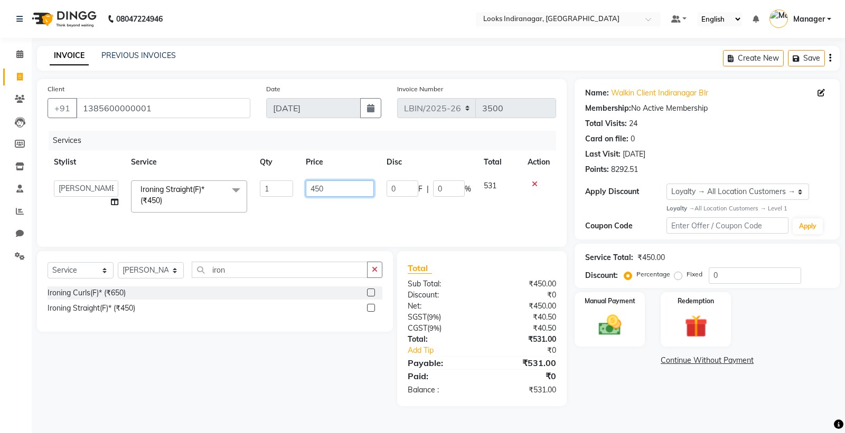
drag, startPoint x: 326, startPoint y: 189, endPoint x: 278, endPoint y: 190, distance: 48.0
click at [278, 190] on tr "Ali Bikash Counter_Sales Diksha Kittu Manager Mandeep Nerika Omega Prasad Sanja…" at bounding box center [302, 196] width 508 height 45
click at [399, 212] on div "Services Stylist Service Qty Price Disc Total Action Ali Bikash Counter_Sales D…" at bounding box center [302, 184] width 508 height 106
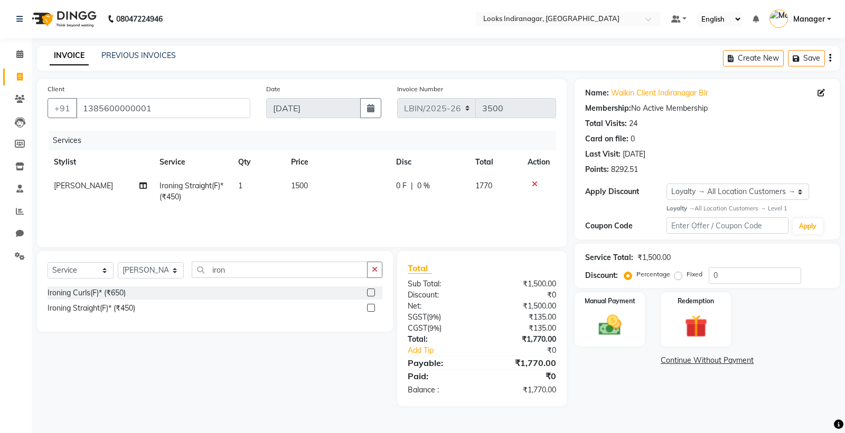
click at [305, 187] on span "1500" at bounding box center [299, 186] width 17 height 10
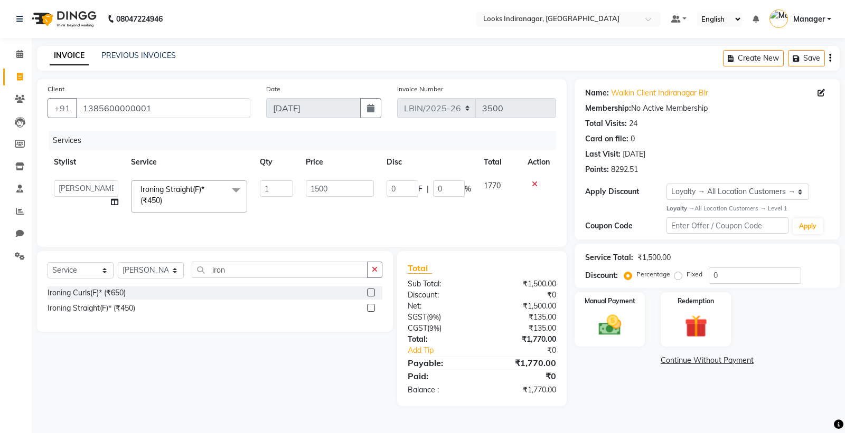
click at [240, 189] on span at bounding box center [235, 191] width 21 height 20
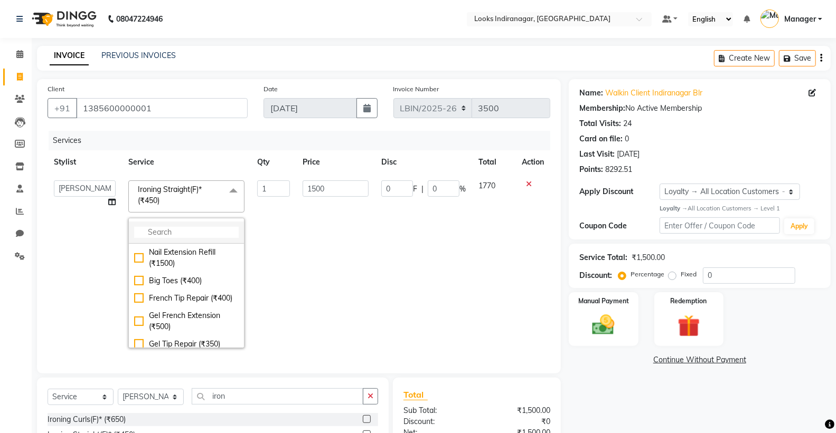
click at [181, 234] on input "multiselect-search" at bounding box center [186, 232] width 105 height 11
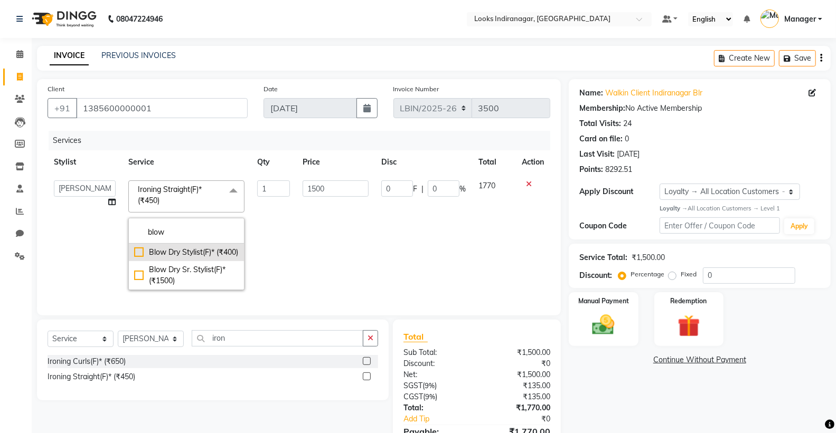
click at [192, 258] on div "Blow Dry Stylist(F)* (₹400)" at bounding box center [186, 252] width 105 height 11
click at [326, 190] on input "400" at bounding box center [335, 189] width 66 height 16
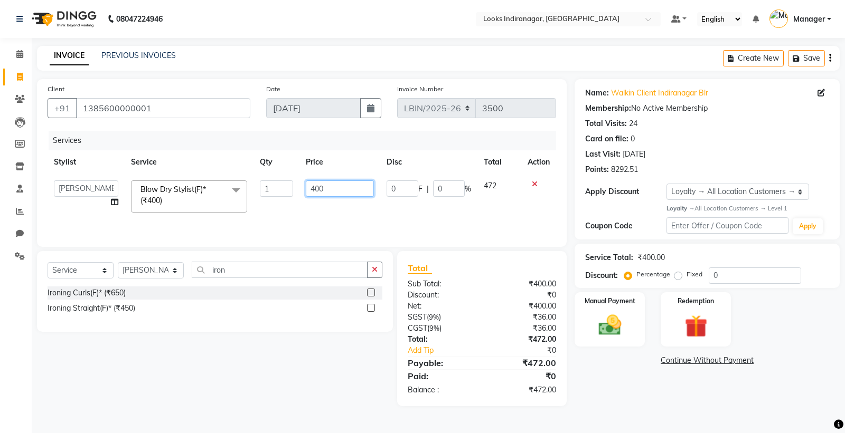
drag, startPoint x: 326, startPoint y: 189, endPoint x: 306, endPoint y: 192, distance: 19.7
click at [306, 192] on input "400" at bounding box center [340, 189] width 68 height 16
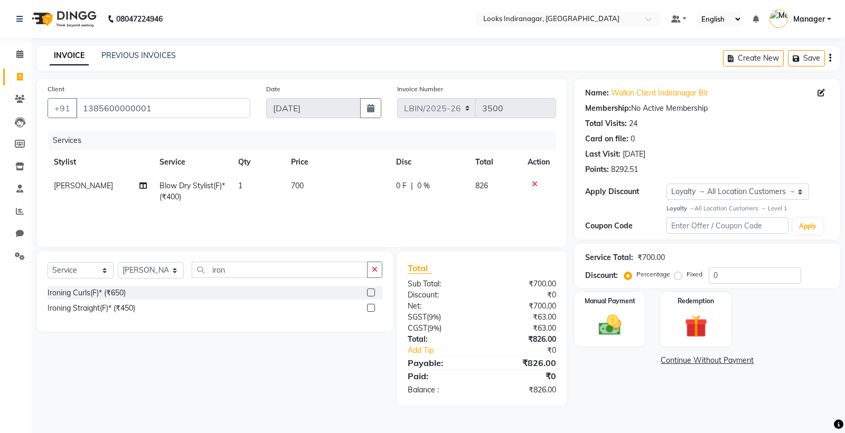
click at [252, 187] on td "1" at bounding box center [258, 191] width 53 height 35
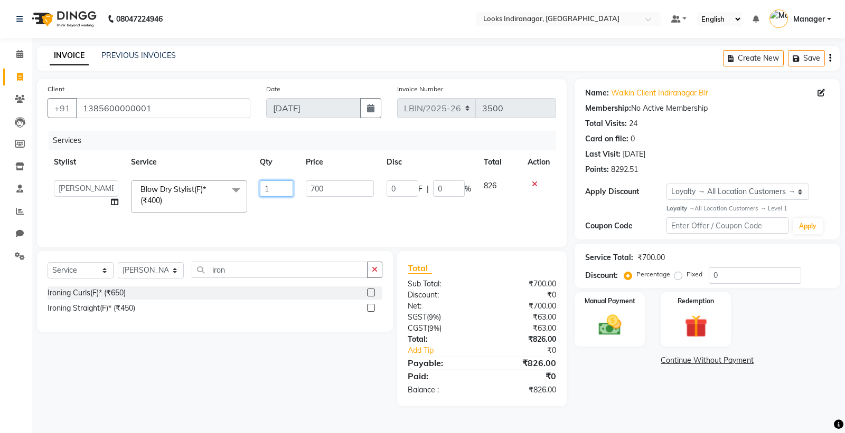
click at [270, 187] on input "1" at bounding box center [276, 189] width 33 height 16
click at [340, 208] on td "700" at bounding box center [339, 196] width 81 height 45
click at [346, 188] on input "700" at bounding box center [340, 189] width 68 height 16
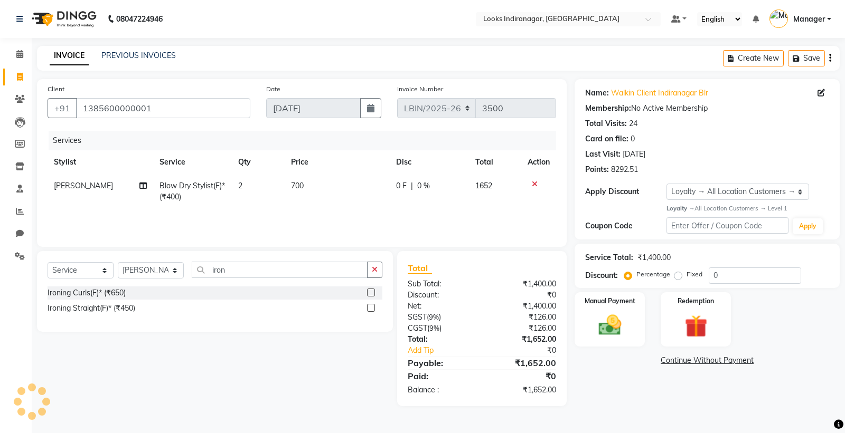
click at [242, 186] on td "2" at bounding box center [258, 191] width 53 height 35
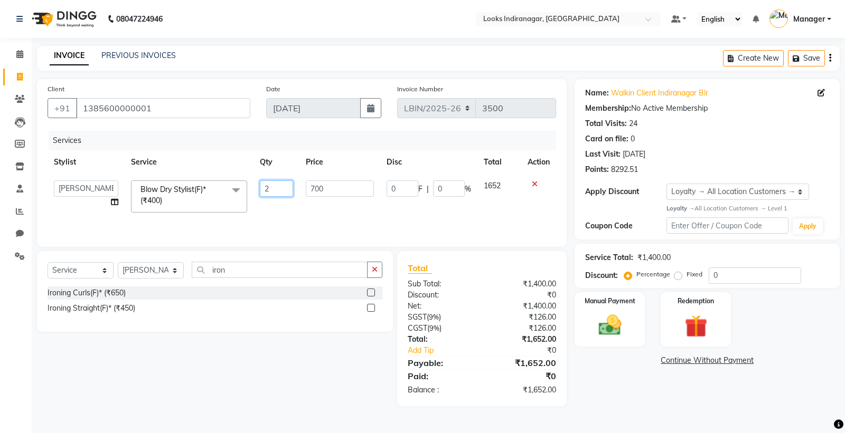
click at [272, 191] on input "2" at bounding box center [276, 189] width 33 height 16
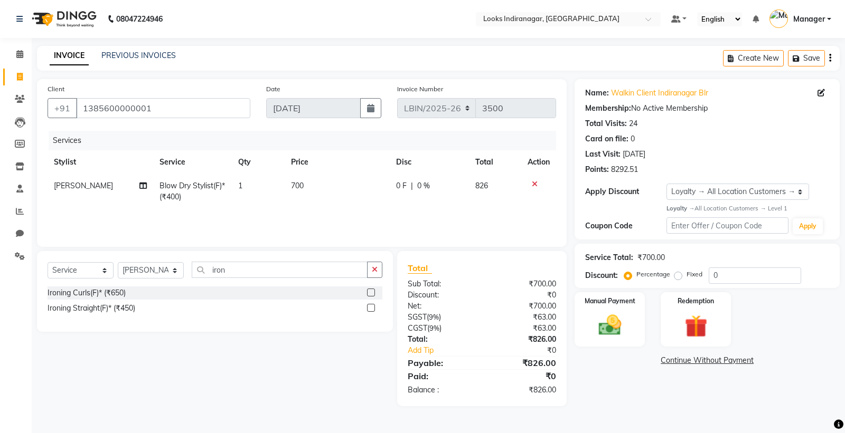
click at [298, 186] on span "700" at bounding box center [297, 186] width 13 height 10
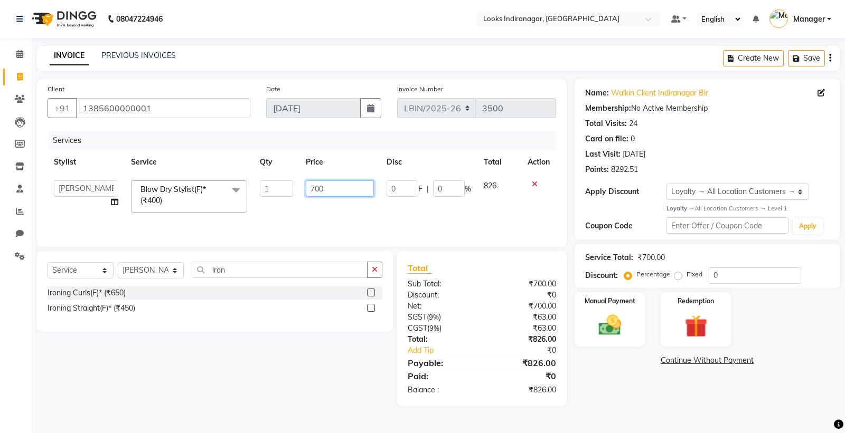
click at [334, 190] on input "700" at bounding box center [340, 189] width 68 height 16
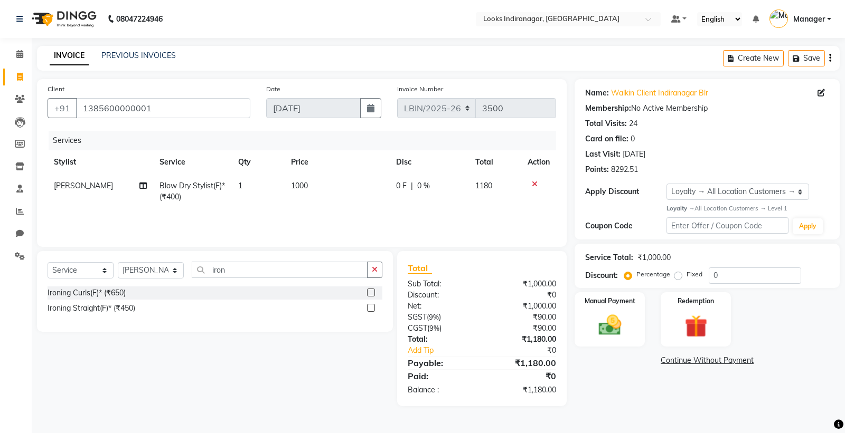
click at [366, 215] on div "Services Stylist Service Qty Price Disc Total Action Ali Blow Dry Stylist(F)* (…" at bounding box center [302, 184] width 508 height 106
click at [615, 328] on img at bounding box center [610, 325] width 38 height 27
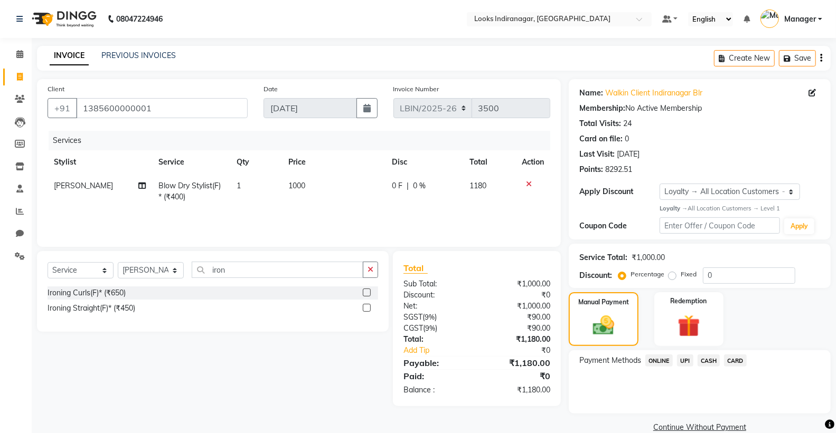
click at [709, 359] on span "CASH" at bounding box center [708, 361] width 23 height 12
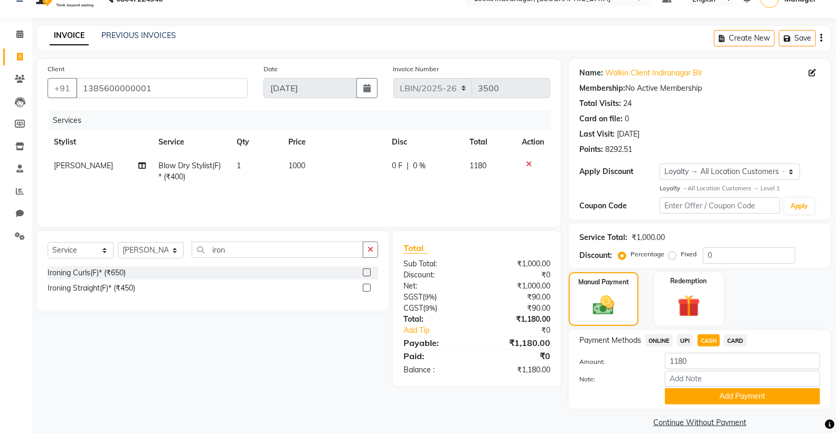
scroll to position [33, 0]
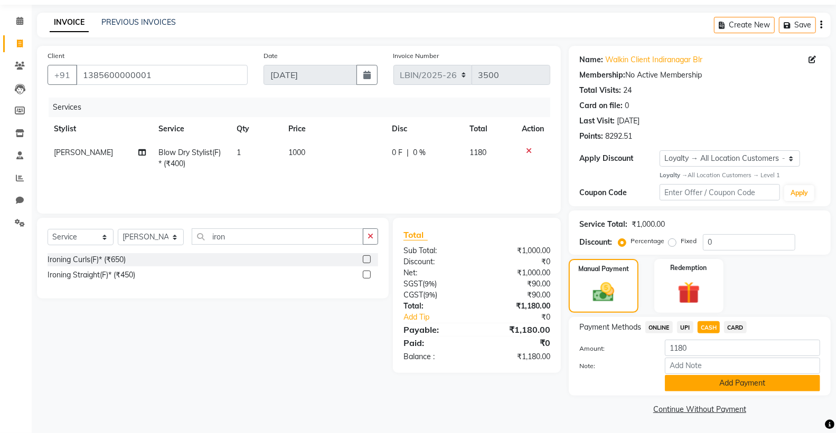
click at [695, 380] on button "Add Payment" at bounding box center [742, 383] width 155 height 16
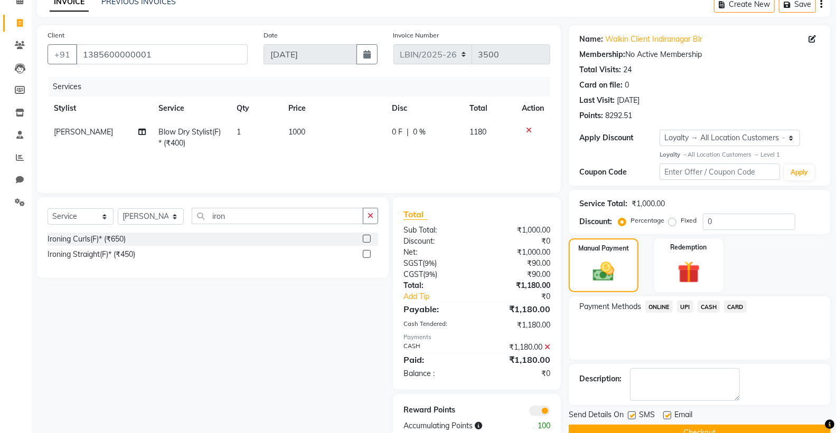
scroll to position [78, 0]
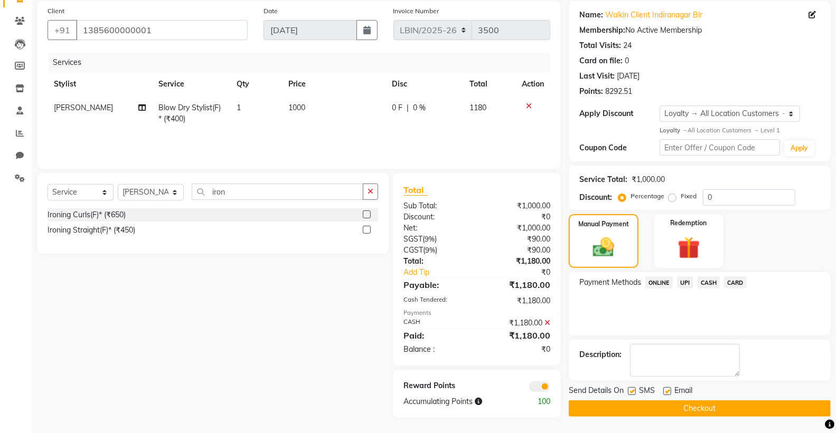
click at [666, 408] on button "Checkout" at bounding box center [699, 409] width 262 height 16
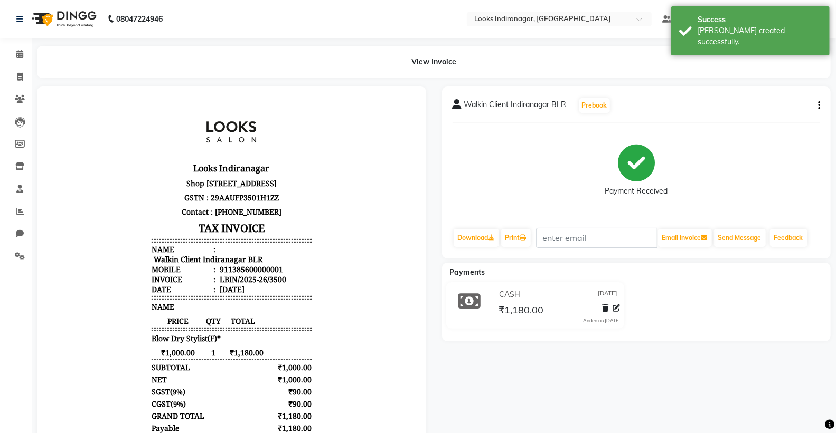
click at [77, 18] on img at bounding box center [63, 19] width 72 height 30
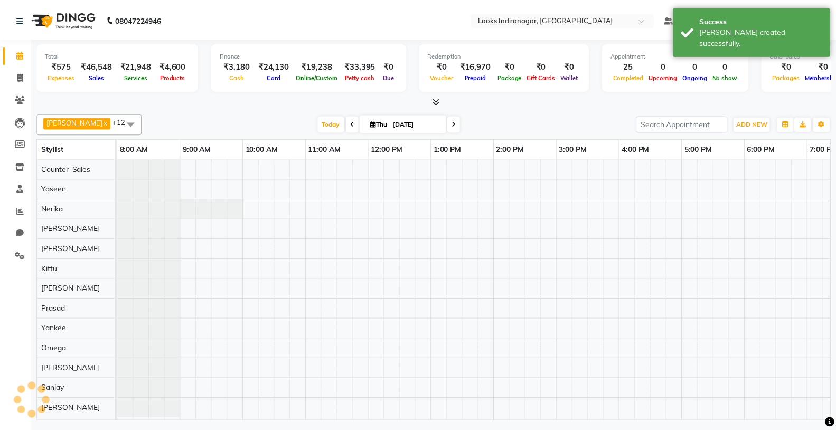
scroll to position [7, 0]
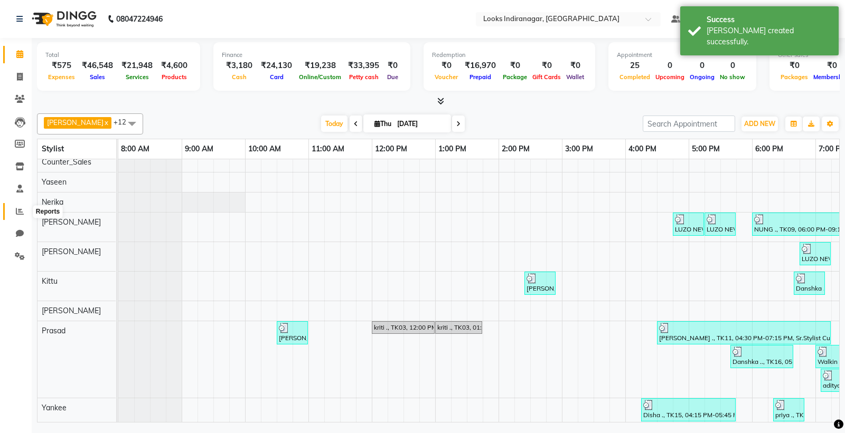
click at [21, 210] on icon at bounding box center [20, 211] width 8 height 8
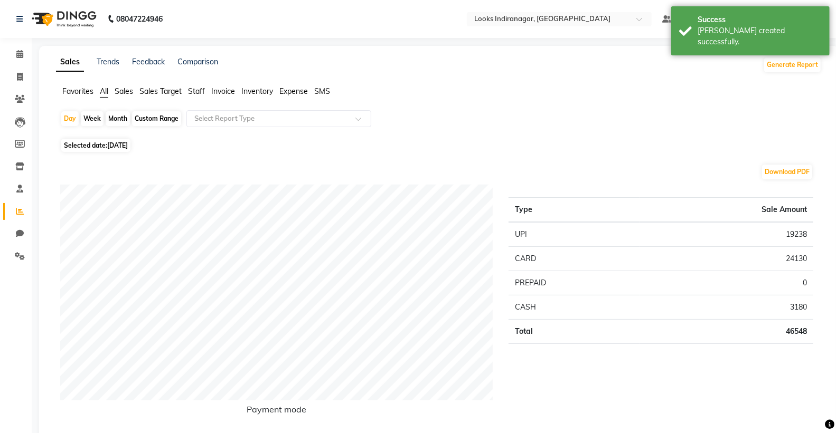
click at [196, 92] on span "Staff" at bounding box center [196, 92] width 17 height 10
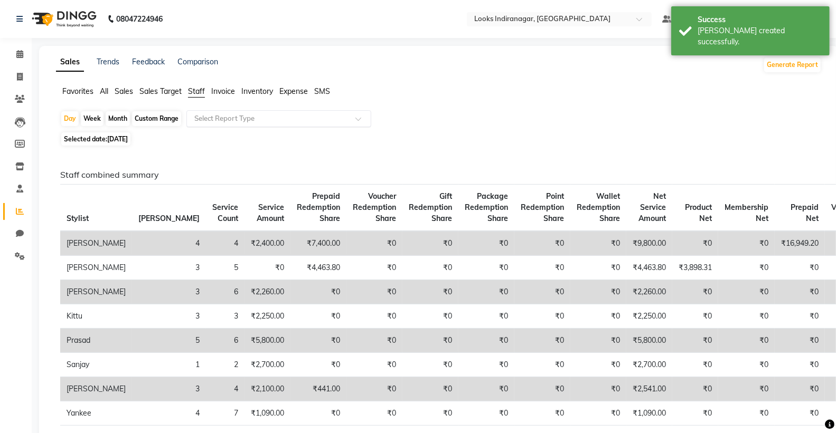
click at [234, 114] on input "text" at bounding box center [268, 118] width 152 height 11
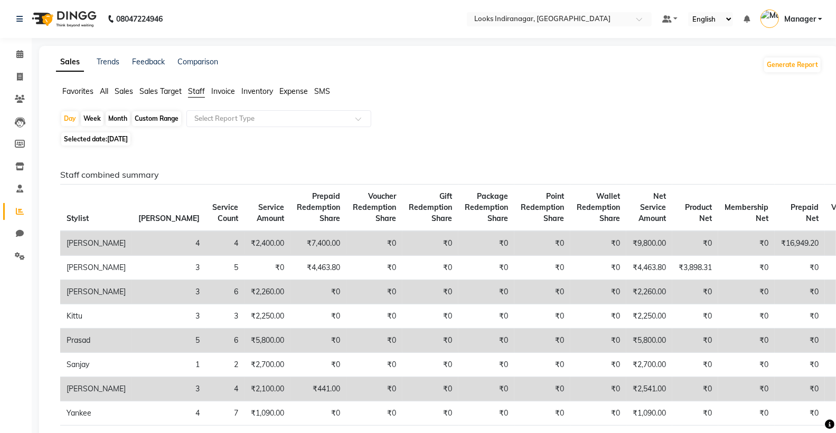
click at [78, 25] on img at bounding box center [63, 19] width 72 height 30
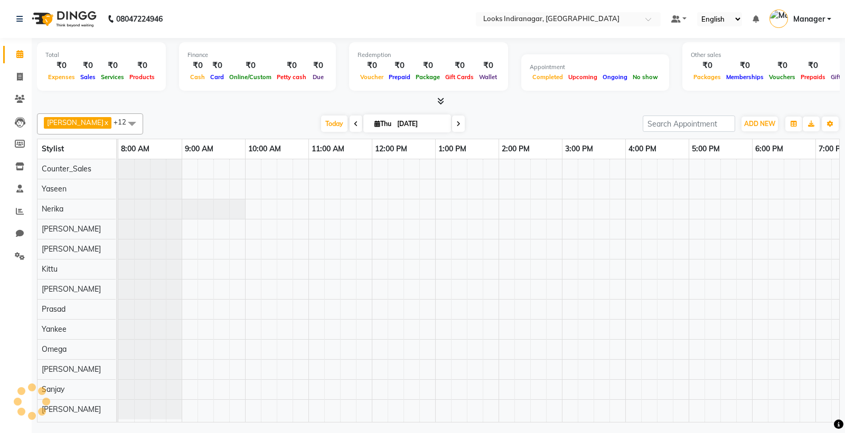
scroll to position [7, 0]
